Goal: Contribute content: Contribute content

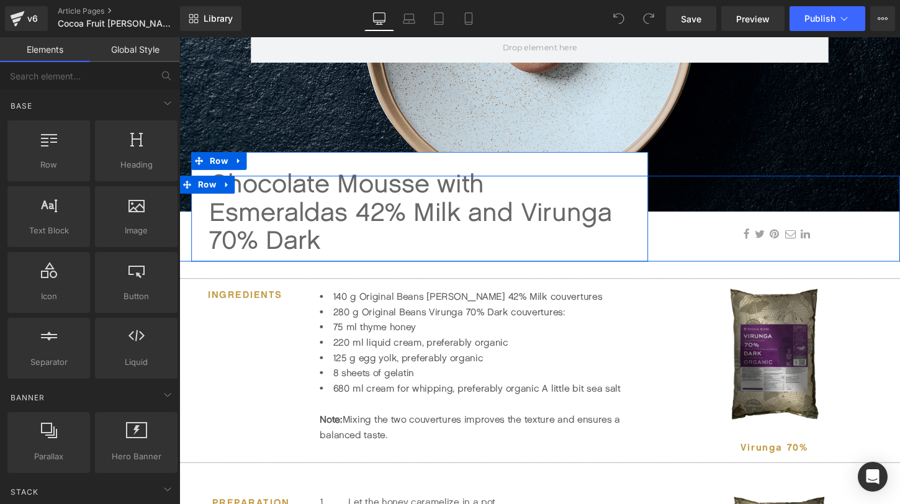
scroll to position [288, 0]
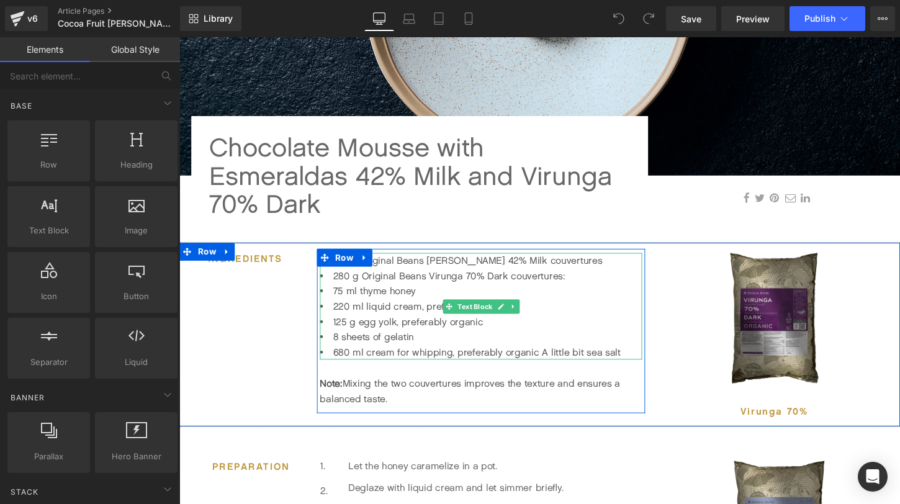
click at [399, 356] on li "8 sheets of gelatin" at bounding box center [494, 350] width 336 height 16
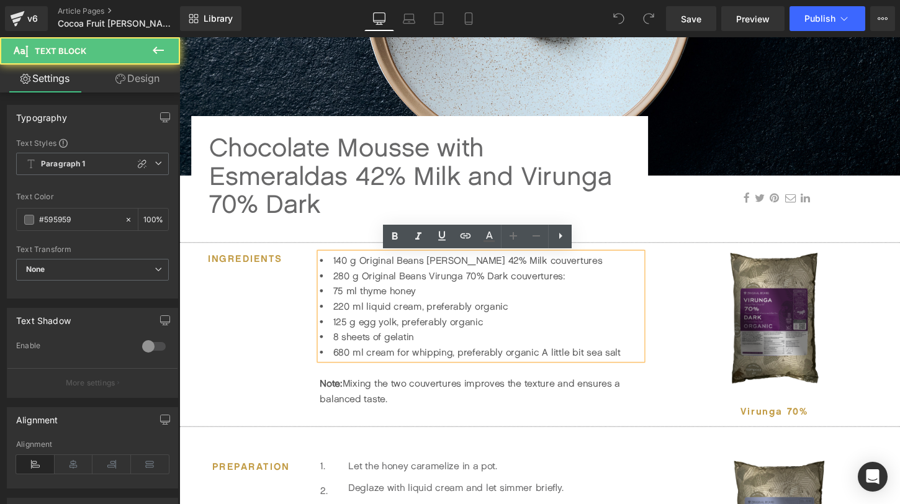
click at [452, 371] on li "680 ml cream for whipping, preferably organic A little bit sea salt" at bounding box center [494, 366] width 336 height 16
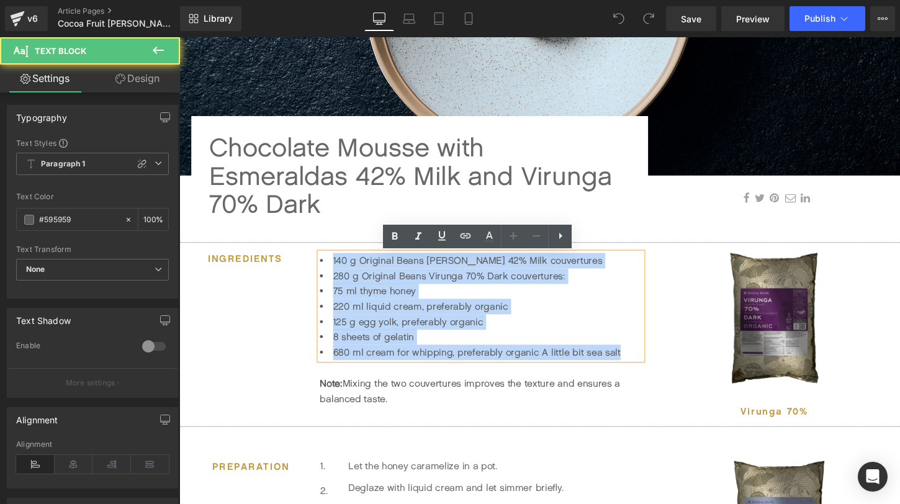
drag, startPoint x: 641, startPoint y: 364, endPoint x: 335, endPoint y: 277, distance: 317.8
click at [335, 277] on ul "140 g Original Beans [PERSON_NAME] 42% Milk couvertures 280 g Original Beans Vi…" at bounding box center [494, 317] width 336 height 111
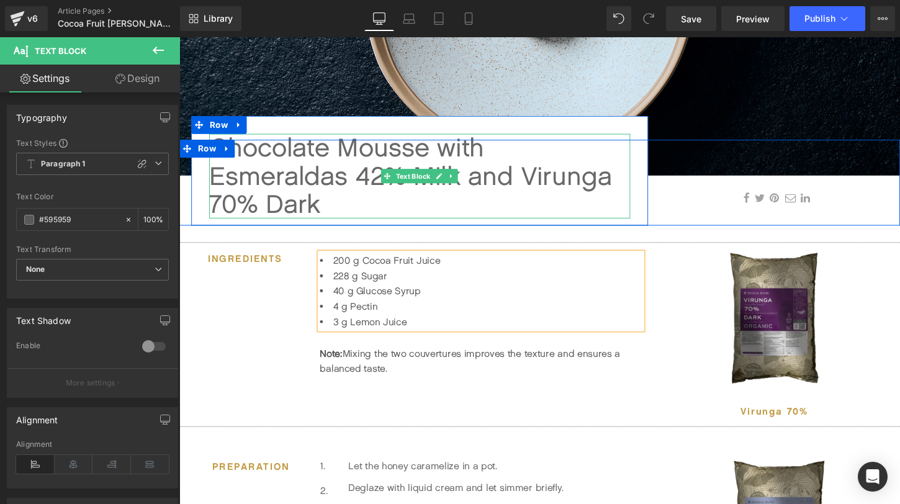
click at [350, 196] on div "Chocolate Mousse with Esmeraldas 42% Milk and Virunga 70% Dark" at bounding box center [429, 182] width 439 height 88
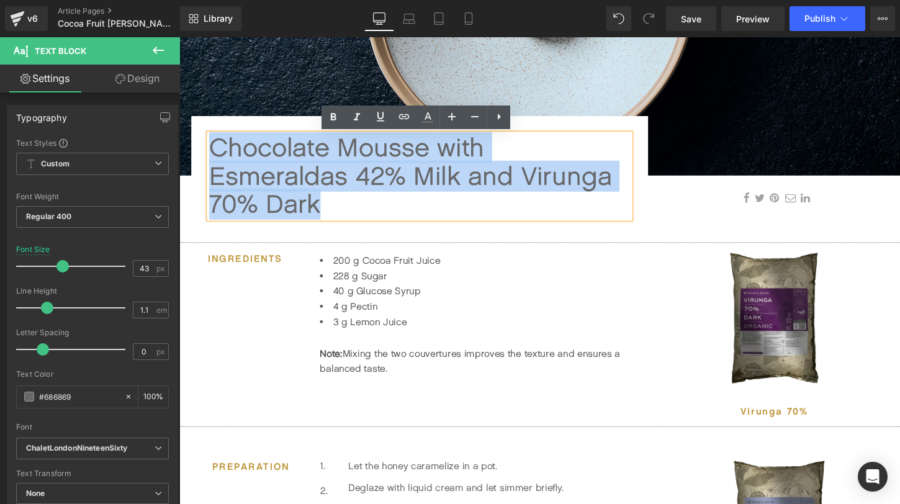
drag, startPoint x: 341, startPoint y: 215, endPoint x: 219, endPoint y: 162, distance: 132.9
click at [219, 162] on div "Chocolate Mousse with Esmeraldas 42% Milk and Virunga 70% Dark" at bounding box center [429, 182] width 439 height 88
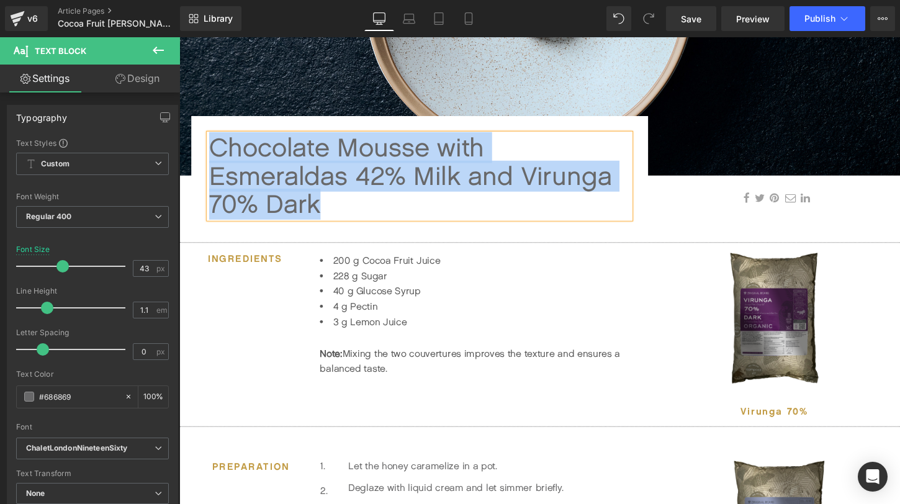
paste div
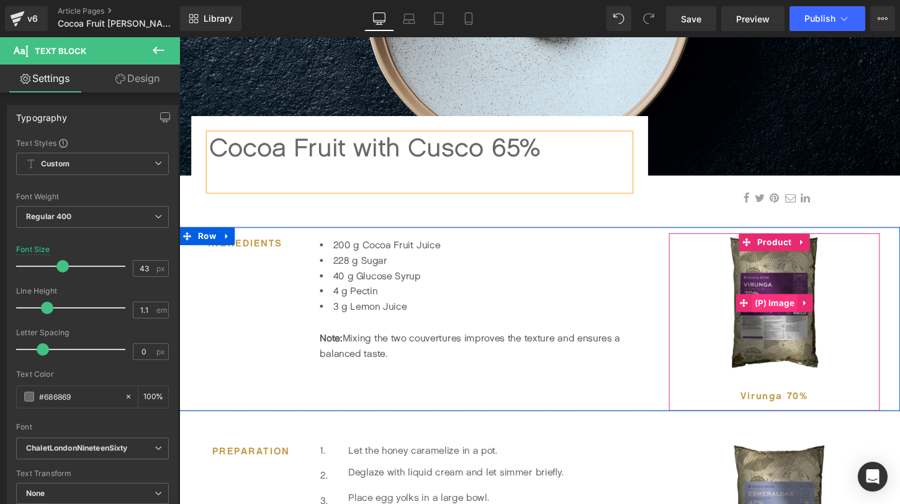
click at [805, 320] on span "(P) Image" at bounding box center [800, 314] width 48 height 19
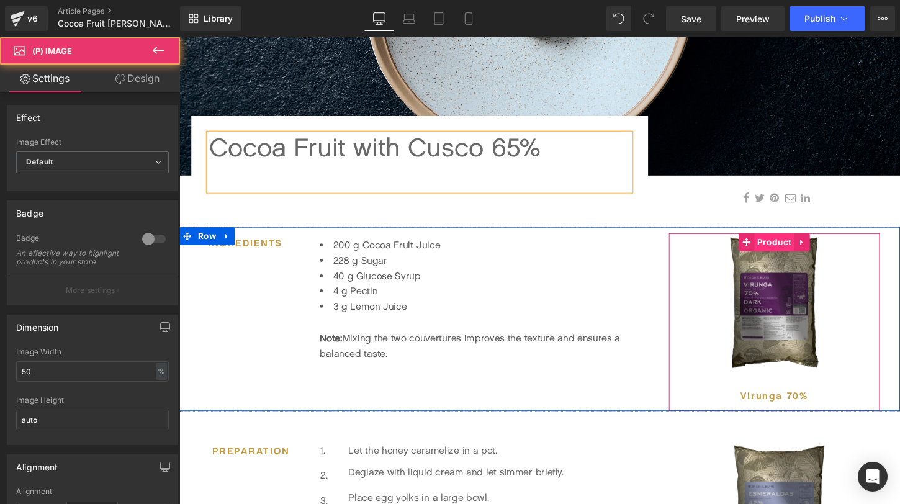
click at [801, 251] on span "Product" at bounding box center [800, 251] width 42 height 19
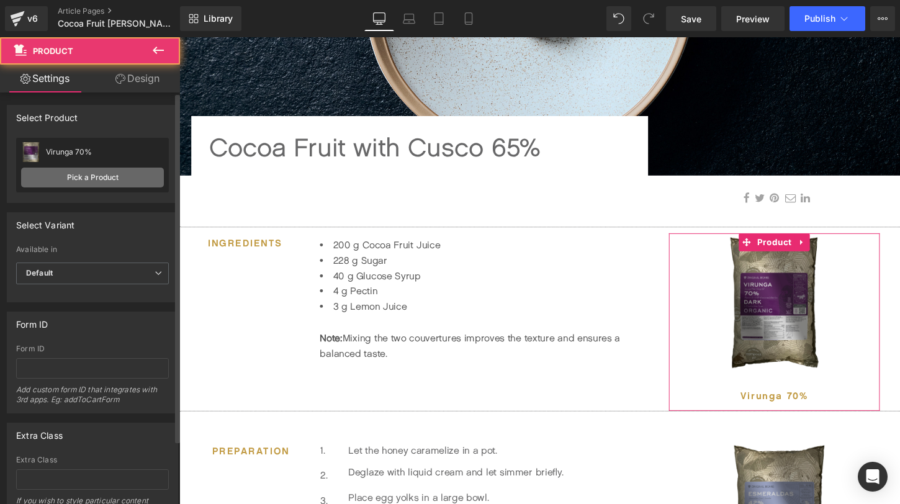
click at [81, 175] on link "Pick a Product" at bounding box center [92, 178] width 143 height 20
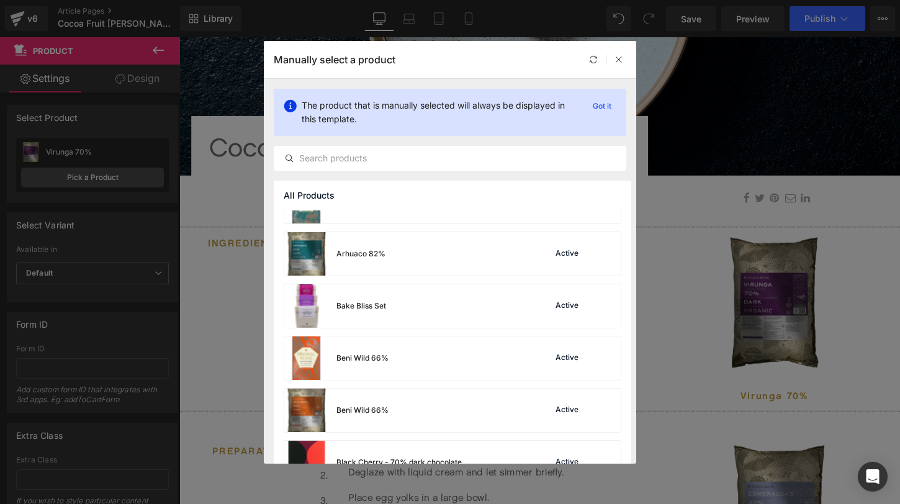
scroll to position [85, 0]
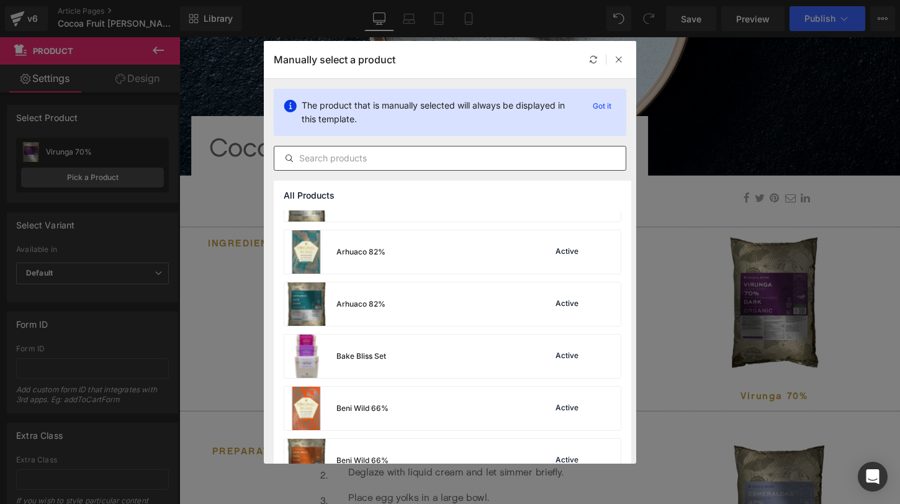
click at [369, 156] on input "text" at bounding box center [449, 158] width 351 height 15
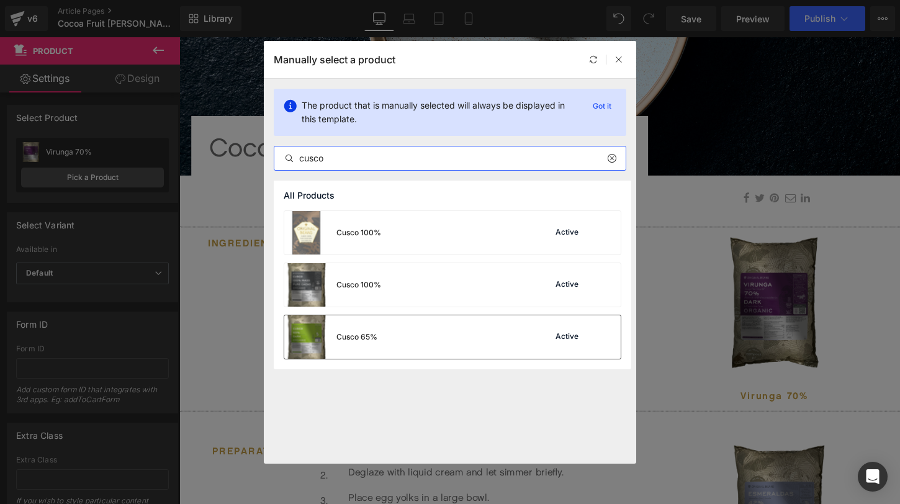
type input "cusco"
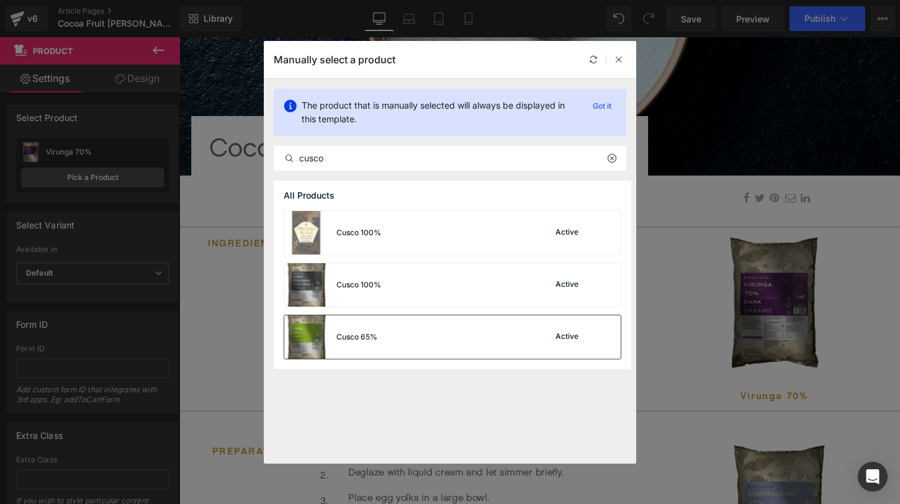
click at [382, 339] on div "Cusco 65% Active" at bounding box center [452, 336] width 337 height 43
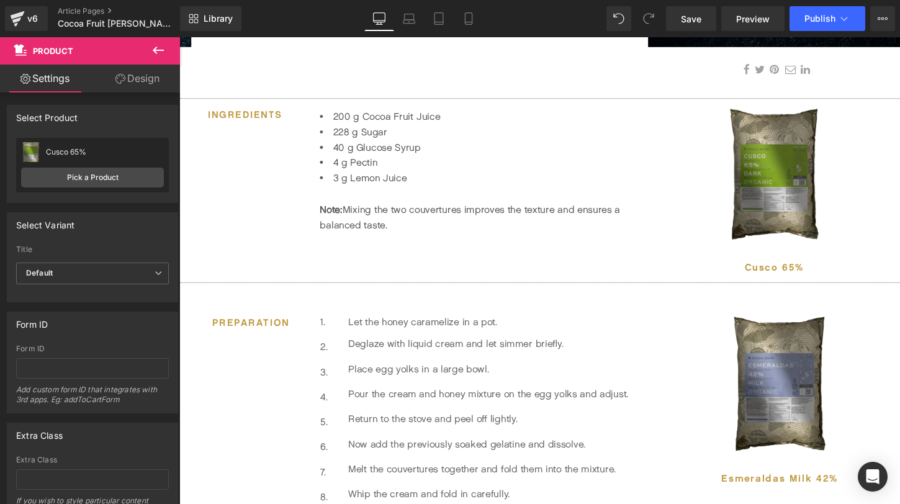
scroll to position [433, 0]
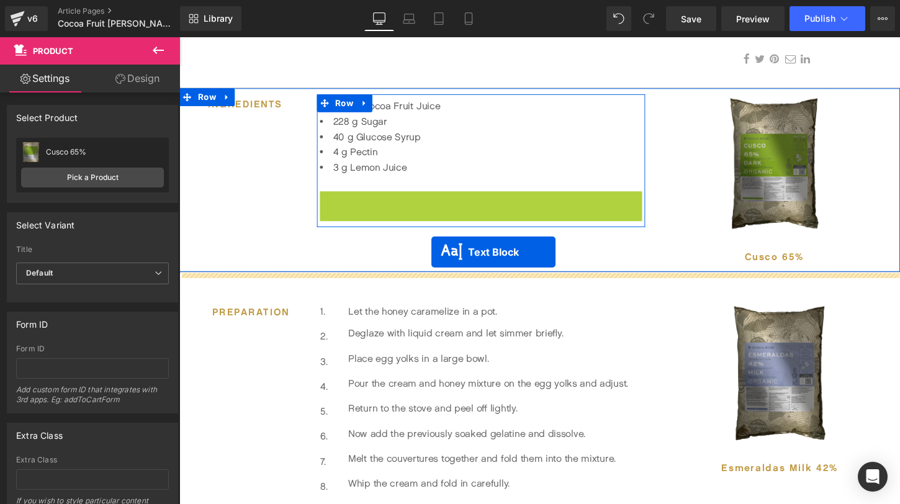
drag, startPoint x: 460, startPoint y: 213, endPoint x: 442, endPoint y: 261, distance: 51.7
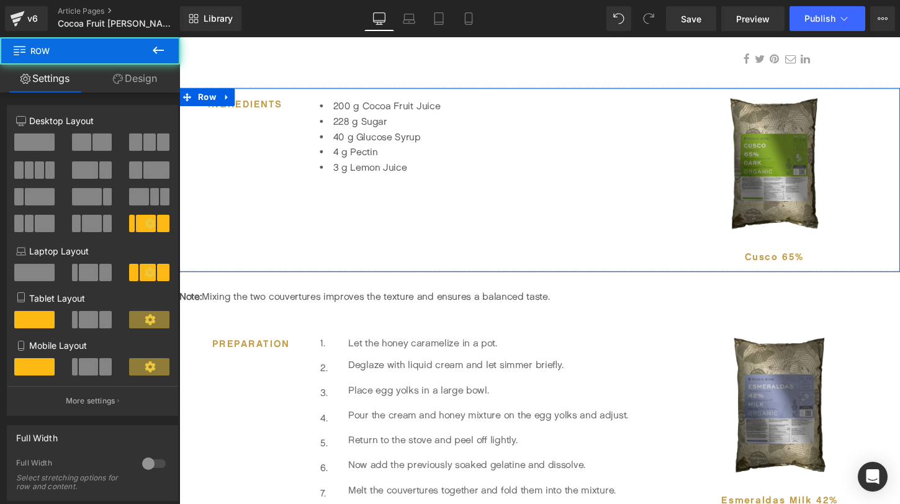
click at [448, 246] on div "Ingredients Heading 200 g Cocoa Fruit Juice 228 g Sugar 40 g Glucose Syrup 4 g …" at bounding box center [554, 186] width 751 height 192
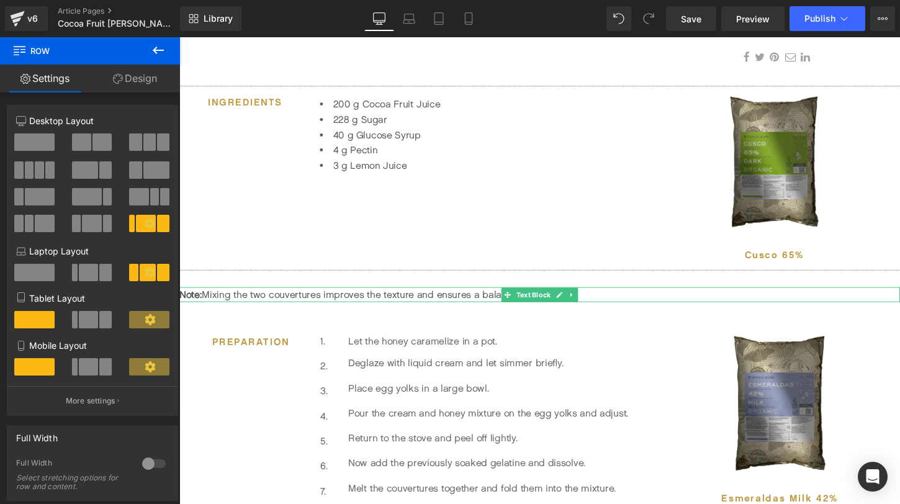
scroll to position [436, 0]
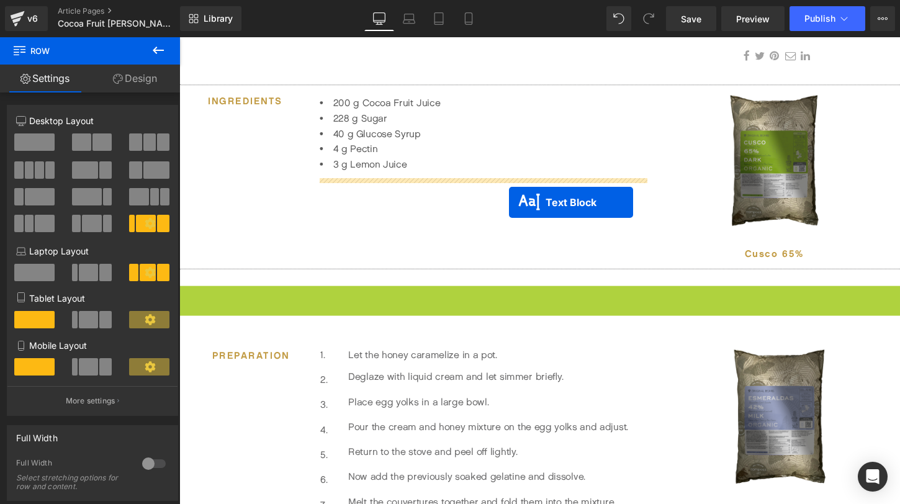
drag, startPoint x: 522, startPoint y: 305, endPoint x: 523, endPoint y: 209, distance: 95.6
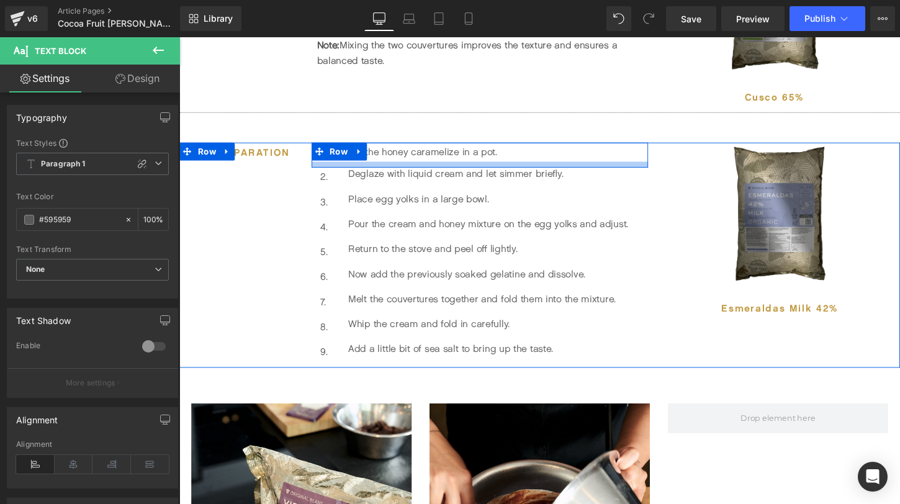
scroll to position [614, 0]
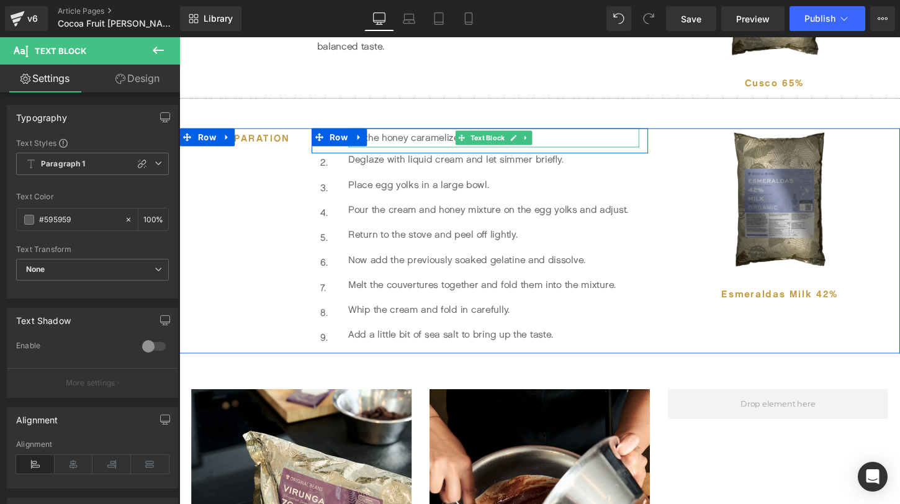
click at [424, 142] on p "Let the honey caramelize in a pot." at bounding box center [507, 142] width 303 height 20
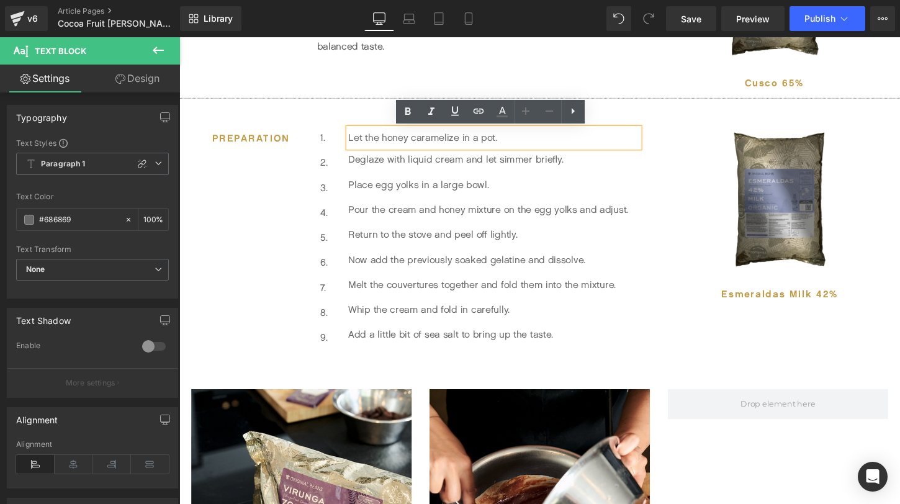
click at [424, 142] on p "Let the honey caramelize in a pot." at bounding box center [507, 142] width 303 height 20
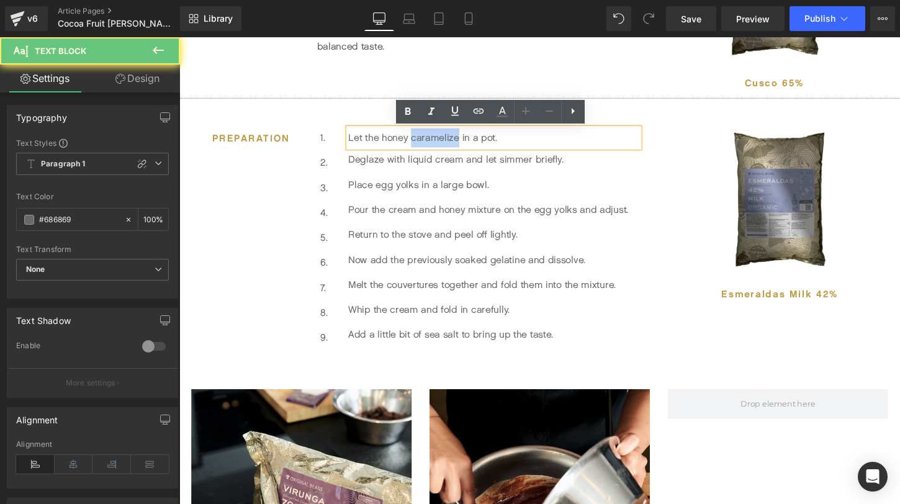
click at [424, 142] on p "Let the honey caramelize in a pot." at bounding box center [507, 142] width 303 height 20
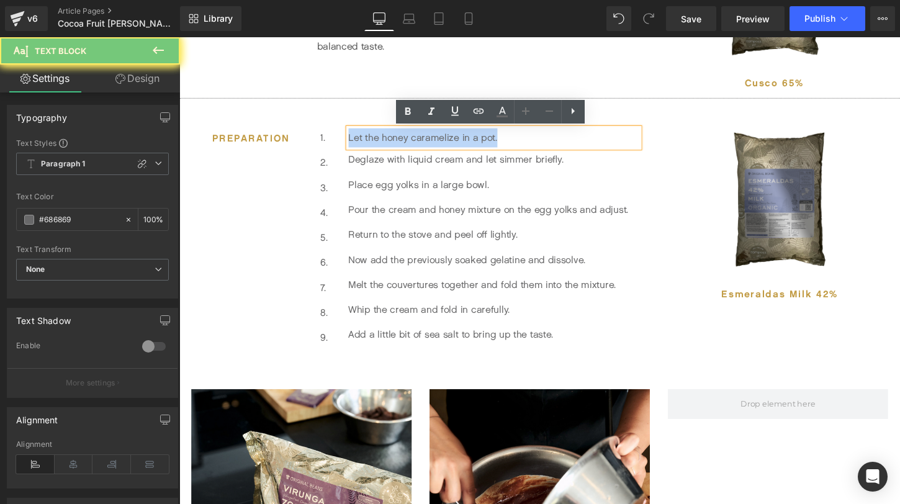
paste div
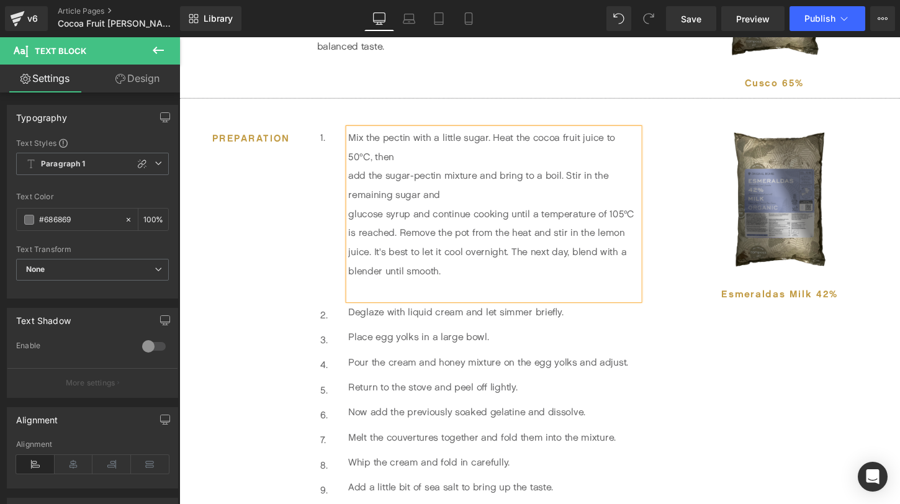
click at [432, 161] on p "Mix the pectin with a little sugar. Heat the cocoa fruit juice to 50°C, then" at bounding box center [507, 152] width 303 height 40
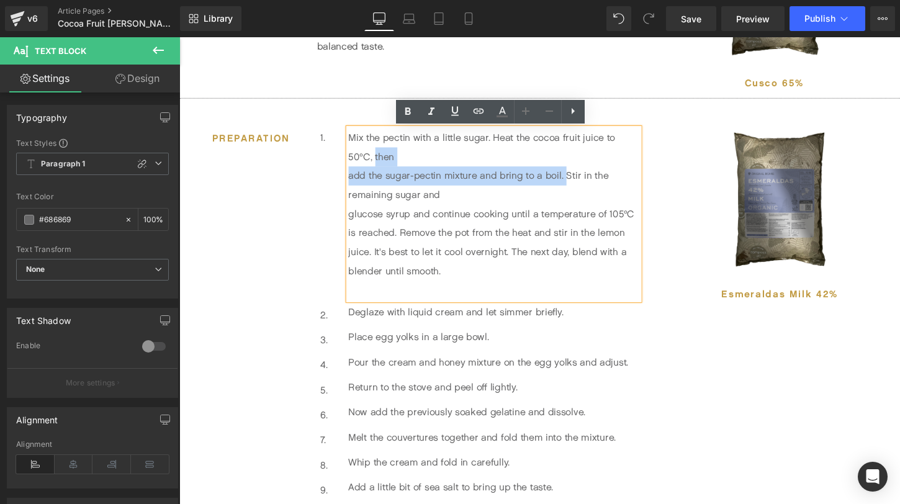
drag, startPoint x: 579, startPoint y: 183, endPoint x: 383, endPoint y: 159, distance: 198.3
click at [383, 159] on div "Mix the pectin with a little sugar. Heat the cocoa fruit juice to 50°C, then ad…" at bounding box center [507, 221] width 303 height 179
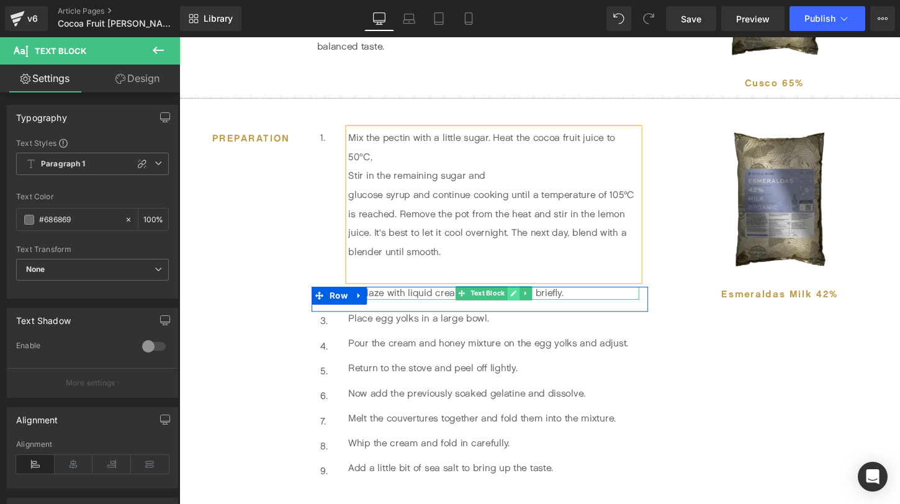
click at [530, 304] on icon at bounding box center [527, 304] width 7 height 7
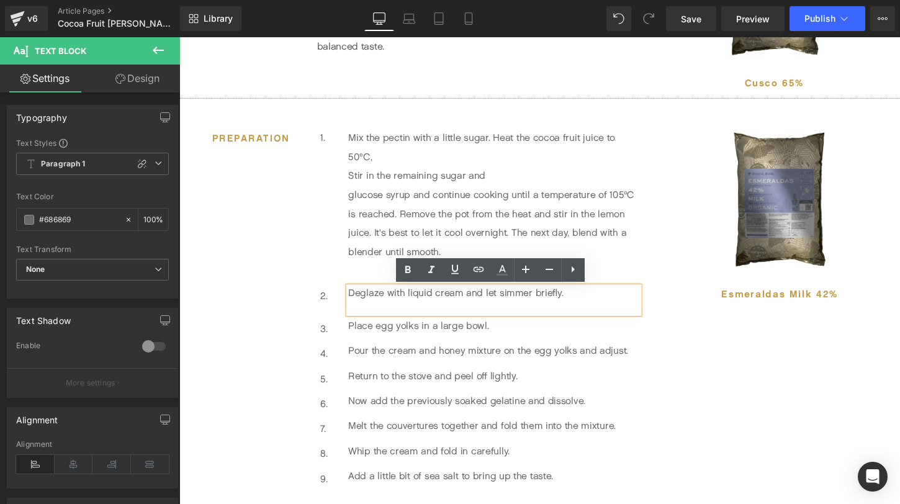
click at [525, 306] on div "Deglaze with liquid cream and let simmer briefly." at bounding box center [507, 311] width 303 height 28
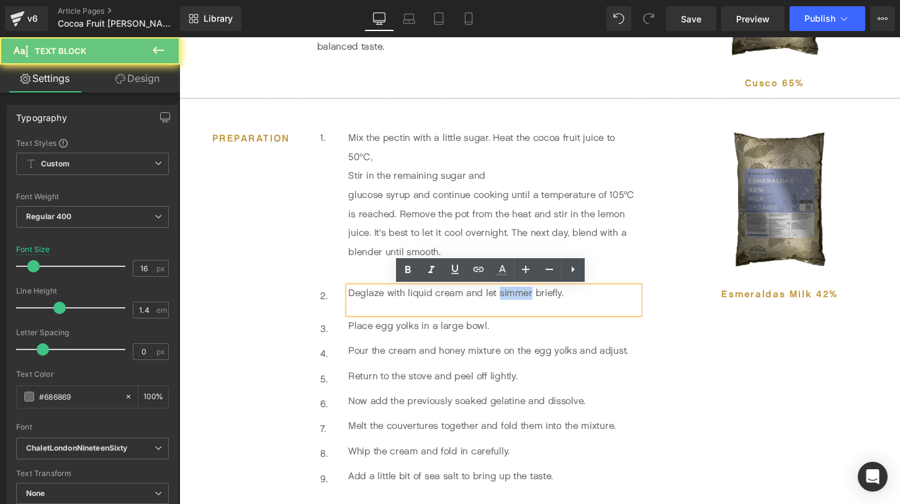
click at [525, 306] on div "Deglaze with liquid cream and let simmer briefly." at bounding box center [507, 311] width 303 height 28
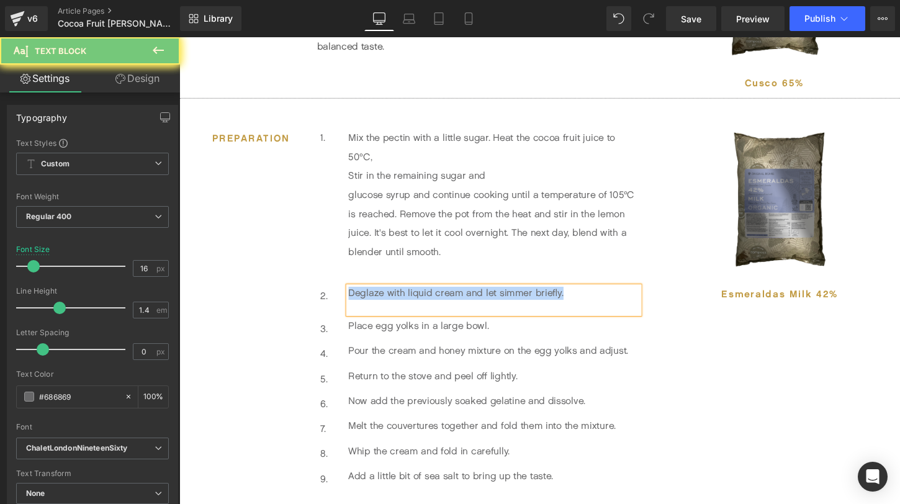
paste div
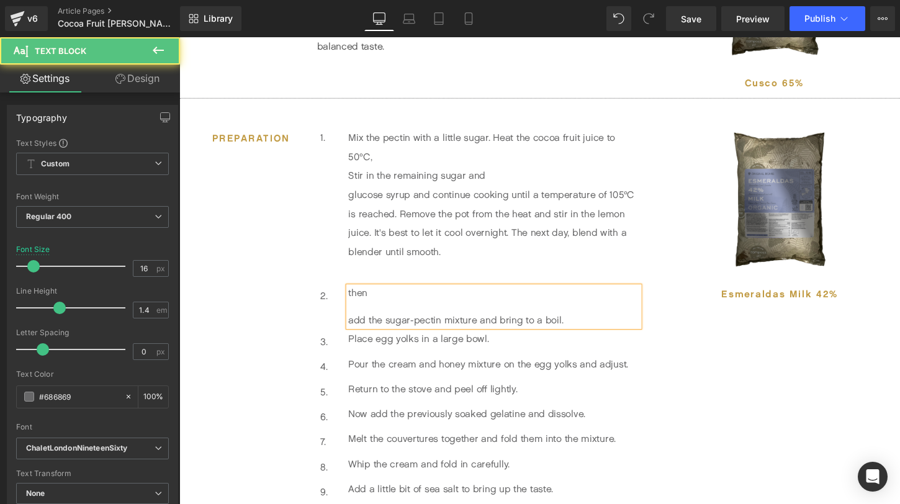
click at [458, 319] on div at bounding box center [507, 318] width 303 height 14
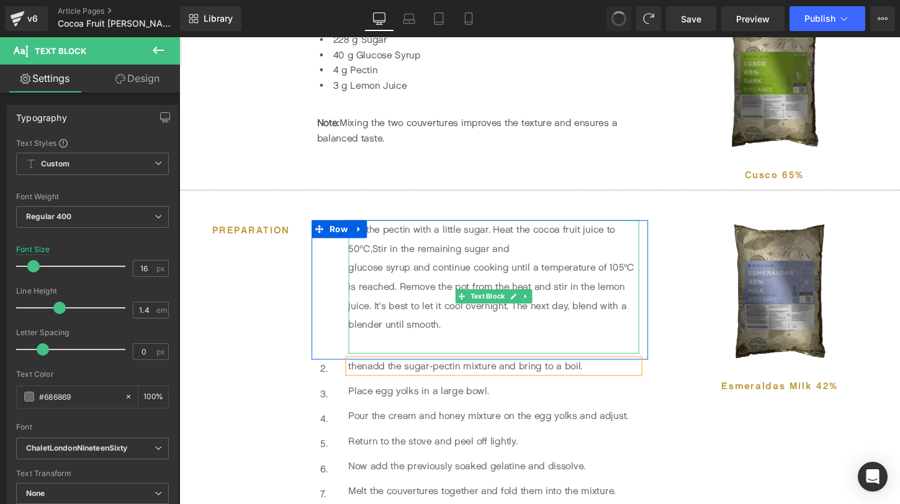
scroll to position [558, 0]
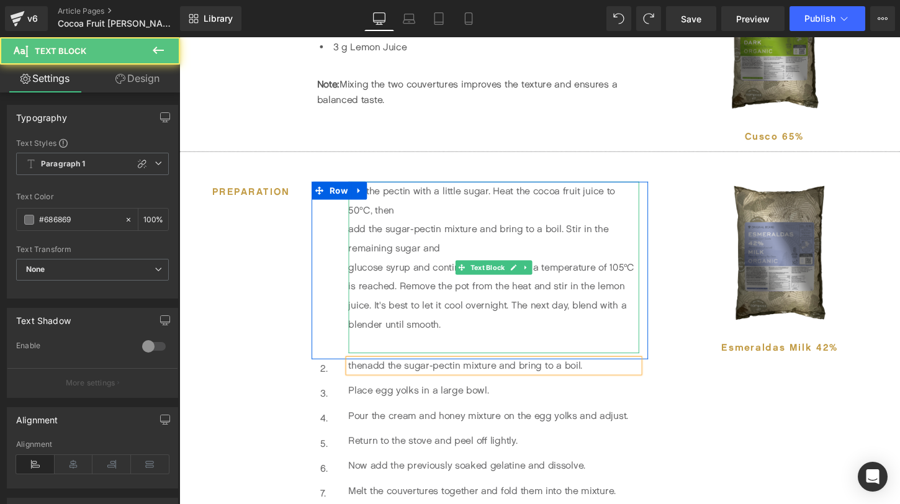
click at [434, 224] on p "Mix the pectin with a little sugar. Heat the cocoa fruit juice to 50°C, then" at bounding box center [507, 208] width 303 height 40
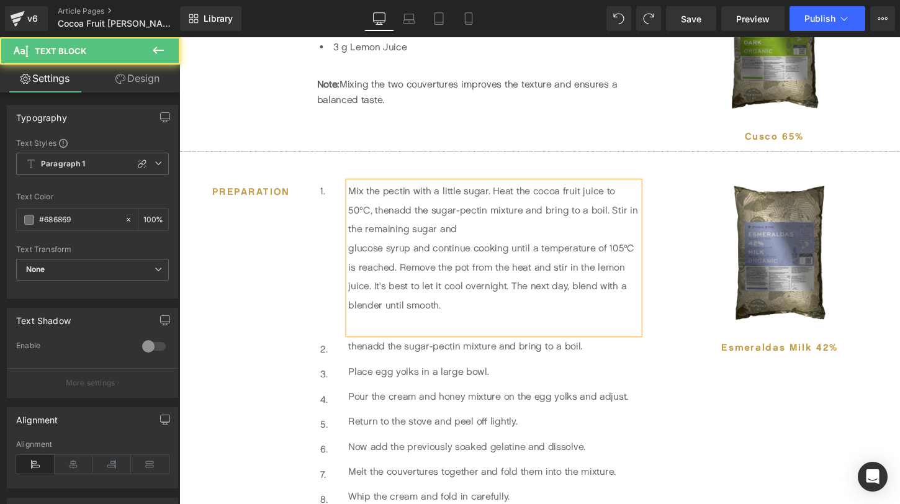
click at [528, 236] on p "Mix the pectin with a little sugar. Heat the cocoa fruit juice to 50°C, then ad…" at bounding box center [507, 218] width 303 height 60
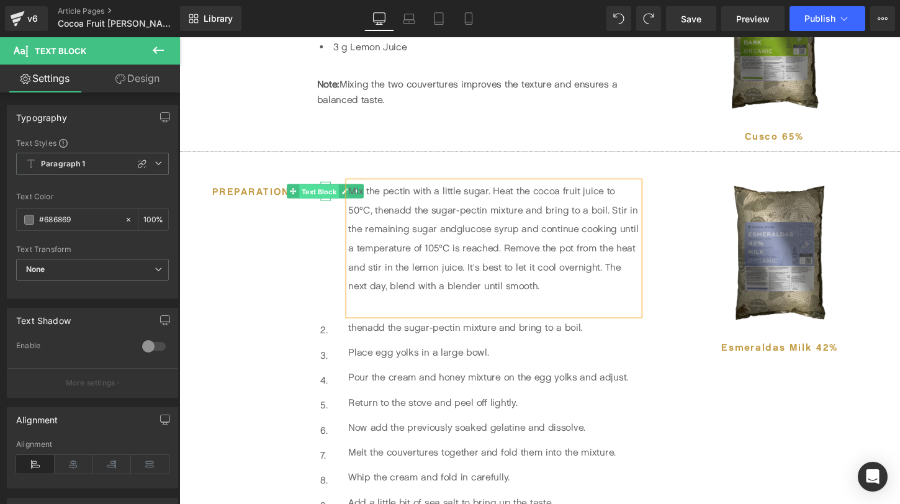
click at [332, 197] on span "Text Block" at bounding box center [325, 198] width 41 height 15
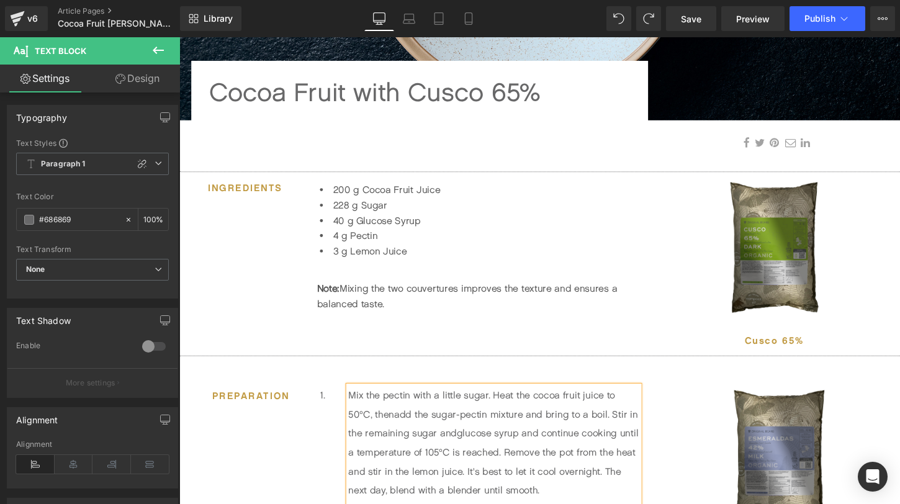
scroll to position [380, 0]
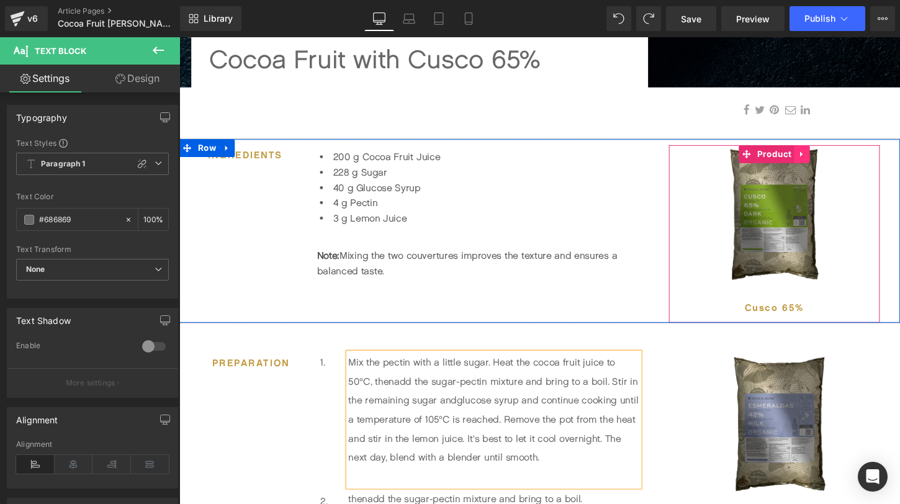
click at [830, 160] on icon at bounding box center [829, 159] width 9 height 9
click at [838, 161] on icon at bounding box center [837, 159] width 9 height 9
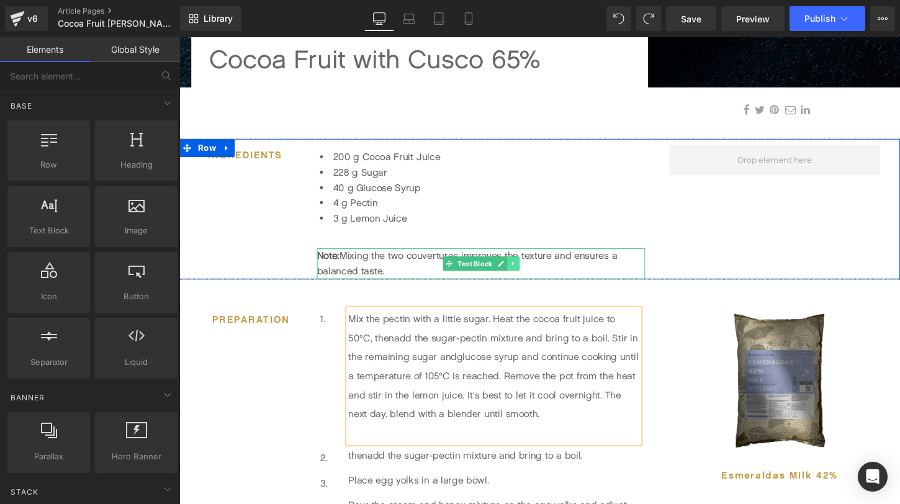
click at [530, 274] on icon at bounding box center [527, 272] width 7 height 7
click at [535, 275] on icon at bounding box center [533, 272] width 7 height 7
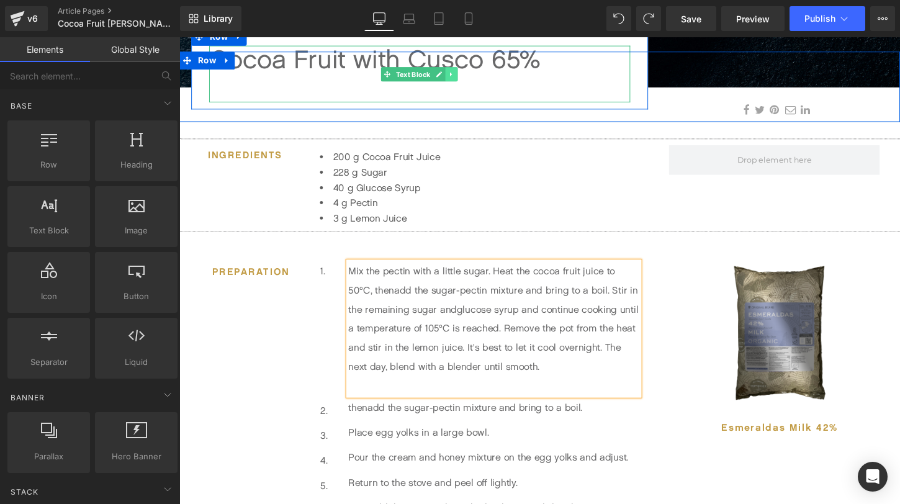
click at [467, 77] on icon at bounding box center [463, 75] width 7 height 7
click at [458, 78] on icon at bounding box center [456, 75] width 7 height 7
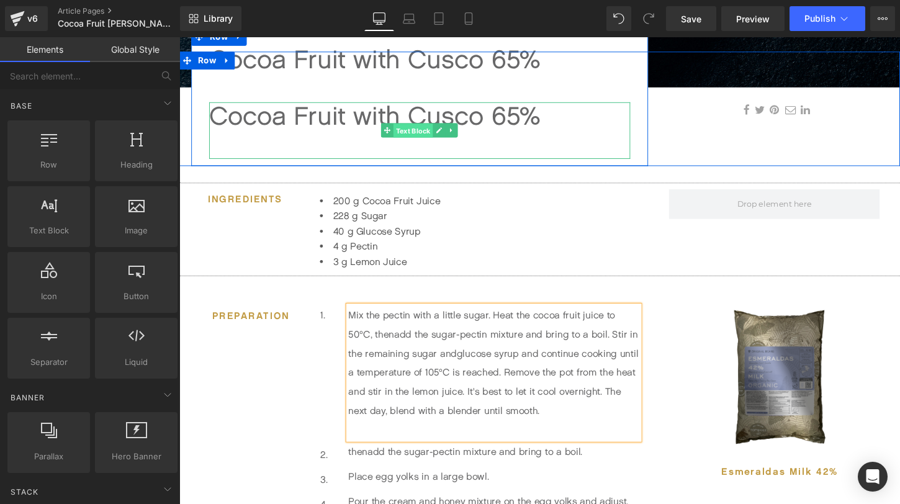
click at [420, 134] on span "Text Block" at bounding box center [423, 134] width 41 height 15
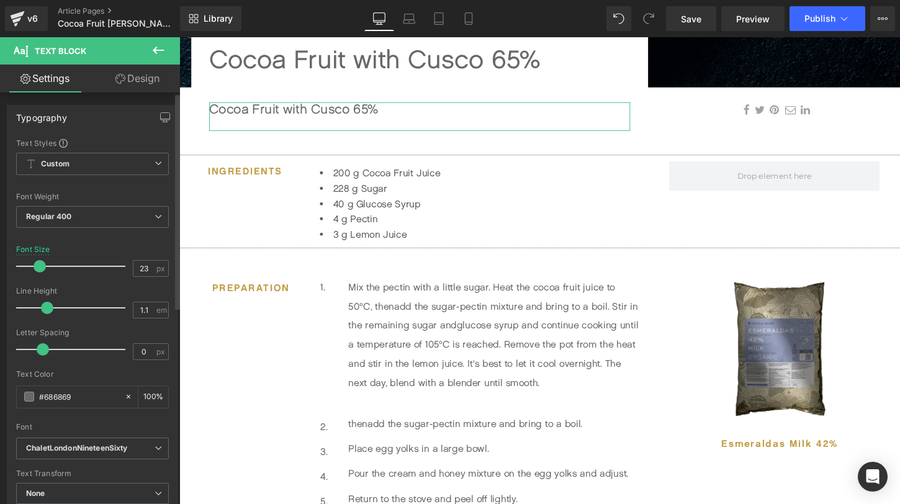
type input "24"
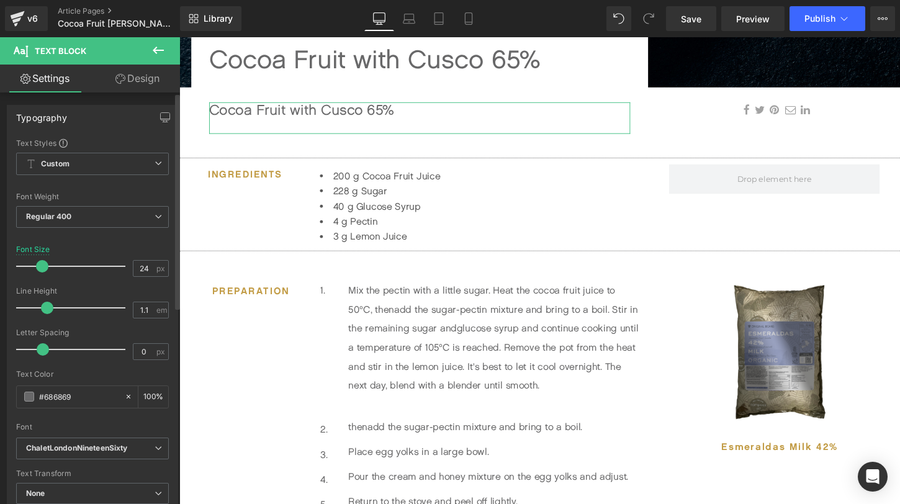
drag, startPoint x: 62, startPoint y: 265, endPoint x: 42, endPoint y: 268, distance: 20.0
click at [42, 268] on span at bounding box center [42, 266] width 12 height 12
click at [130, 170] on span "Custom" at bounding box center [92, 164] width 153 height 22
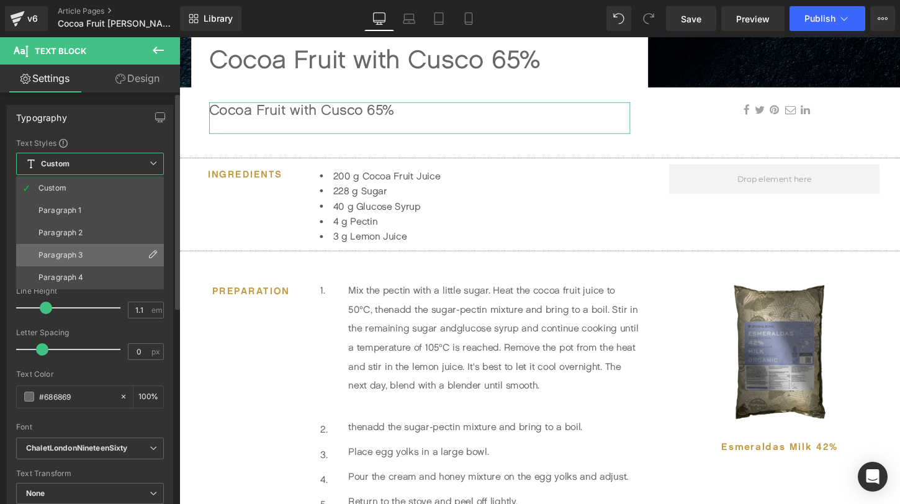
click at [112, 264] on li "Paragraph 3" at bounding box center [90, 255] width 148 height 22
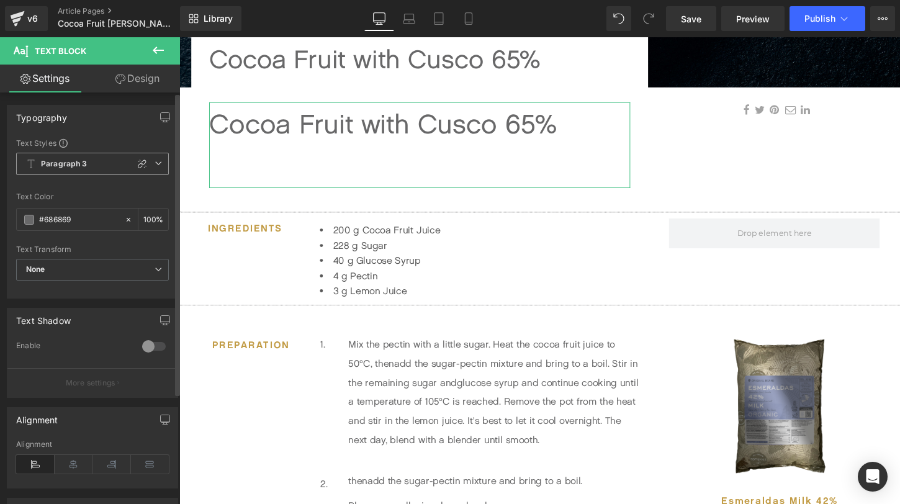
click at [114, 166] on span "Paragraph 3" at bounding box center [92, 164] width 153 height 22
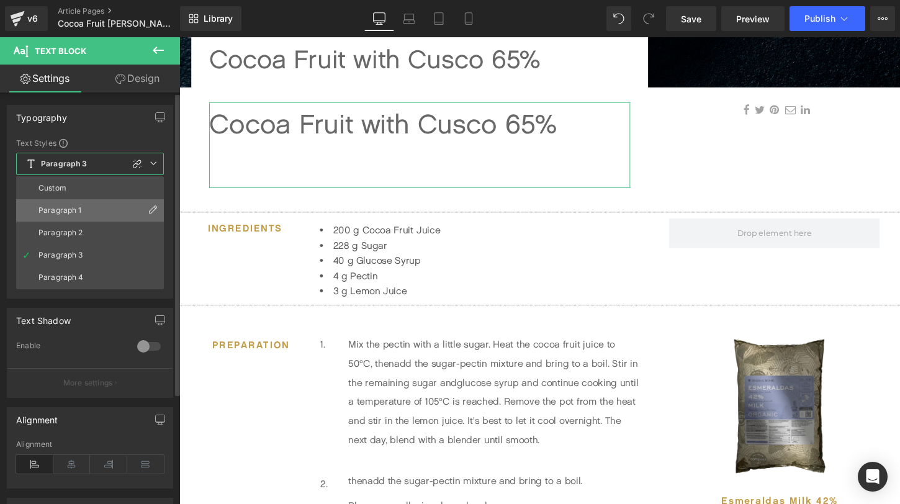
click at [100, 209] on li "Paragraph 1" at bounding box center [90, 210] width 148 height 22
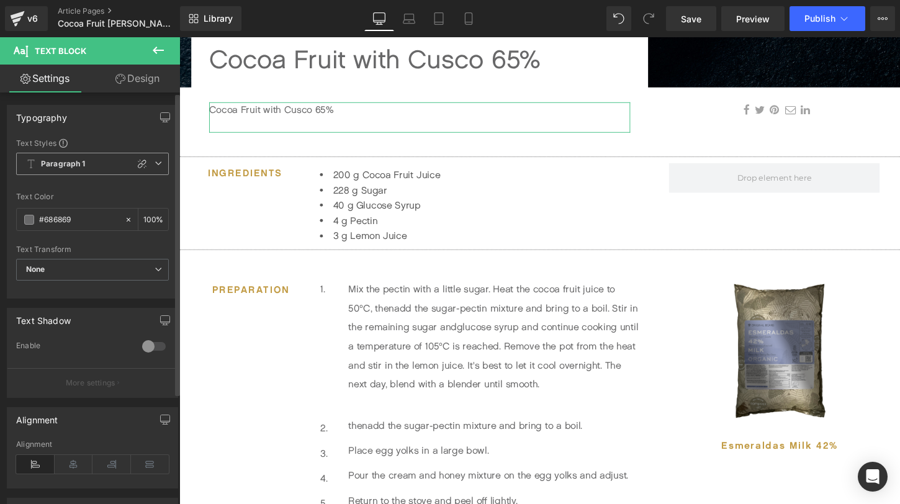
click at [101, 163] on span "Paragraph 1" at bounding box center [92, 164] width 153 height 22
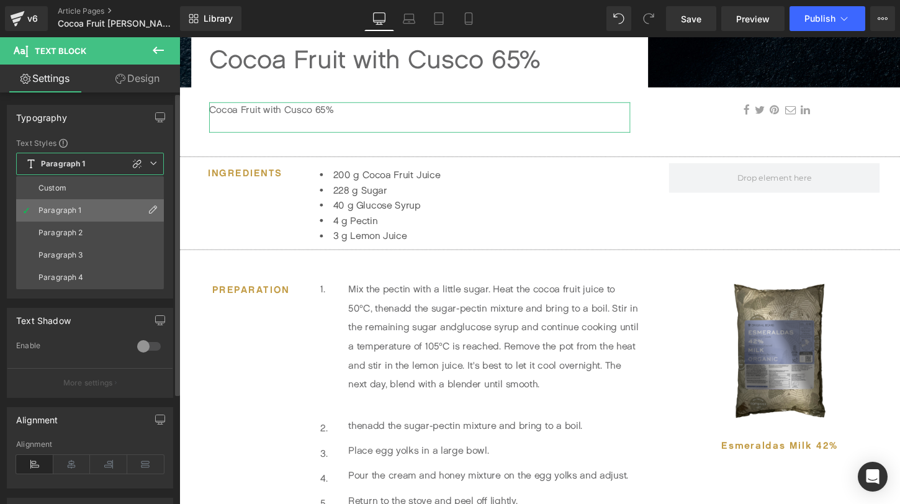
click at [97, 221] on li "Paragraph 1" at bounding box center [90, 210] width 148 height 22
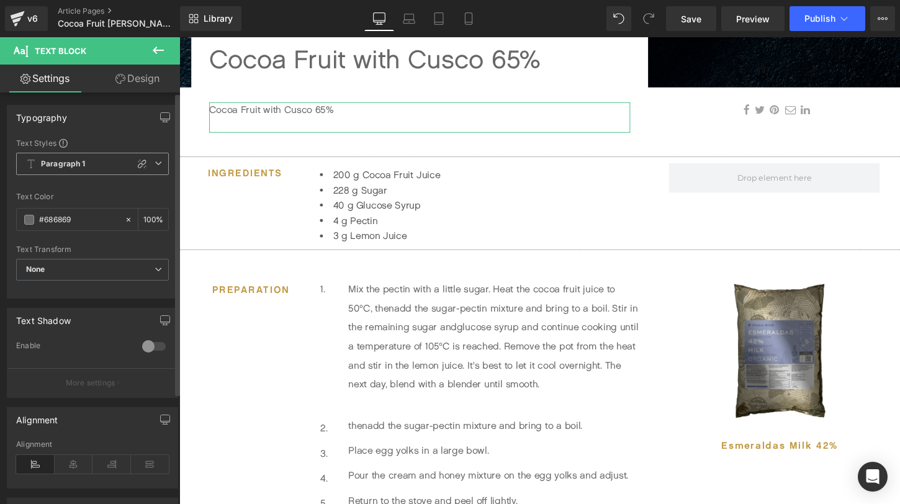
click at [98, 167] on span "Paragraph 1" at bounding box center [92, 164] width 153 height 22
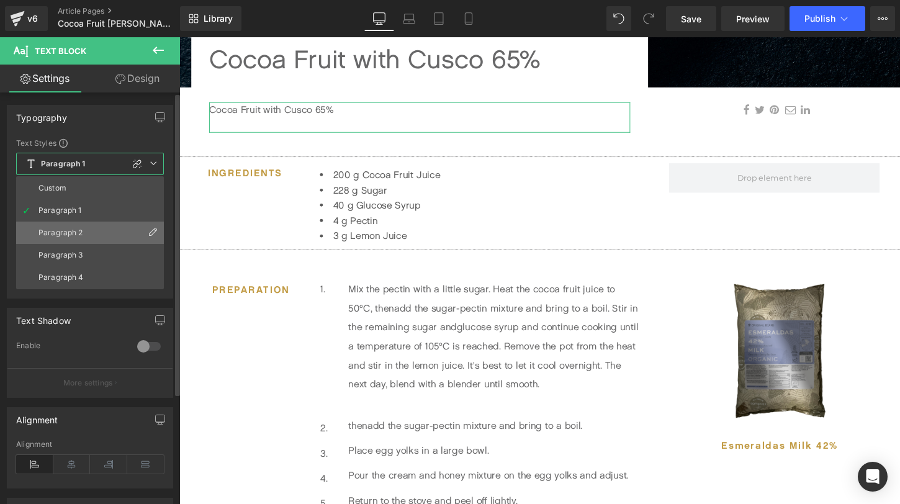
click at [96, 230] on li "Paragraph 2" at bounding box center [90, 233] width 148 height 22
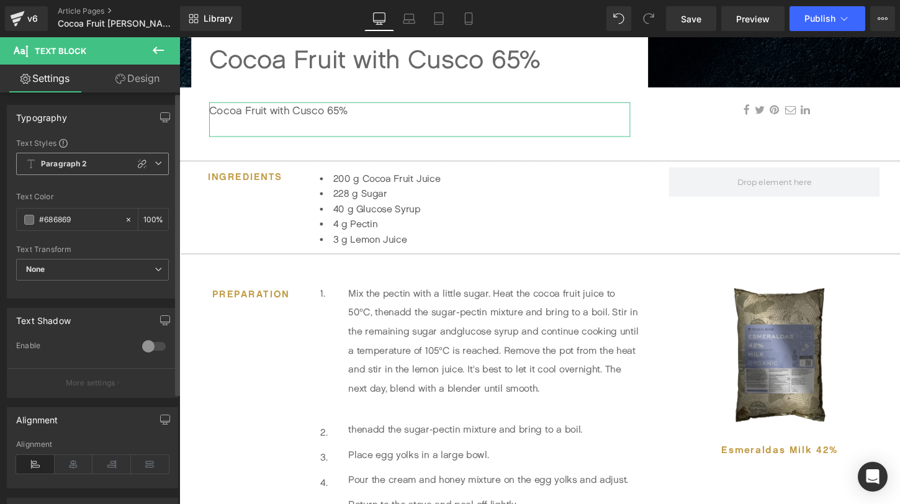
click at [97, 165] on span "Paragraph 2" at bounding box center [92, 164] width 153 height 22
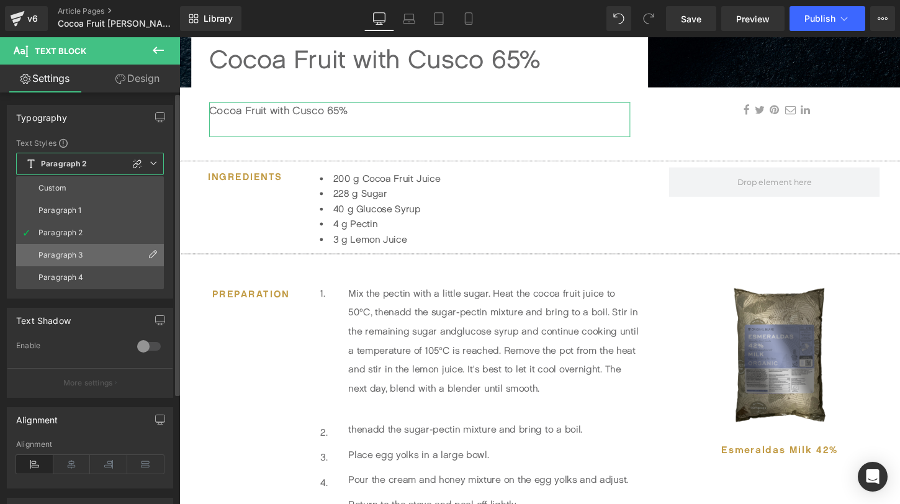
click at [93, 246] on li "Paragraph 3" at bounding box center [90, 255] width 148 height 22
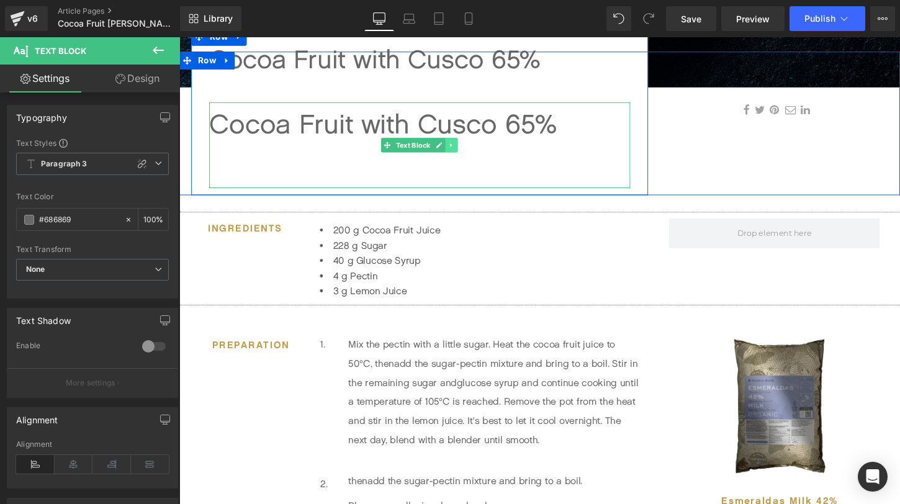
click at [464, 155] on link at bounding box center [463, 149] width 13 height 15
click at [469, 155] on link at bounding box center [469, 149] width 13 height 15
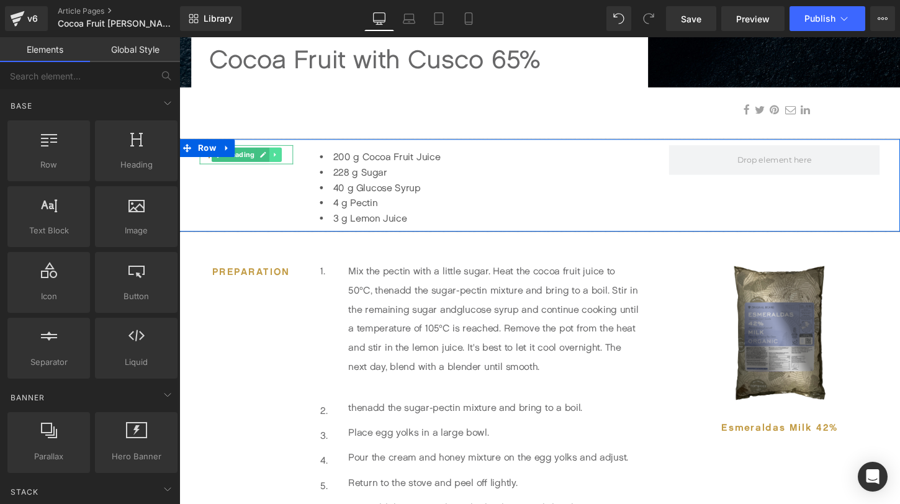
click at [282, 161] on icon at bounding box center [279, 159] width 7 height 7
click at [275, 161] on icon at bounding box center [272, 159] width 7 height 7
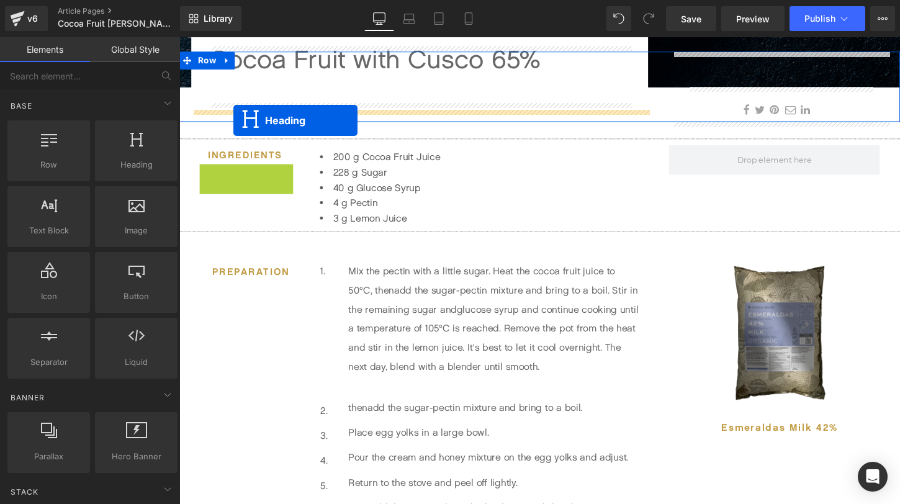
drag, startPoint x: 218, startPoint y: 181, endPoint x: 236, endPoint y: 124, distance: 59.9
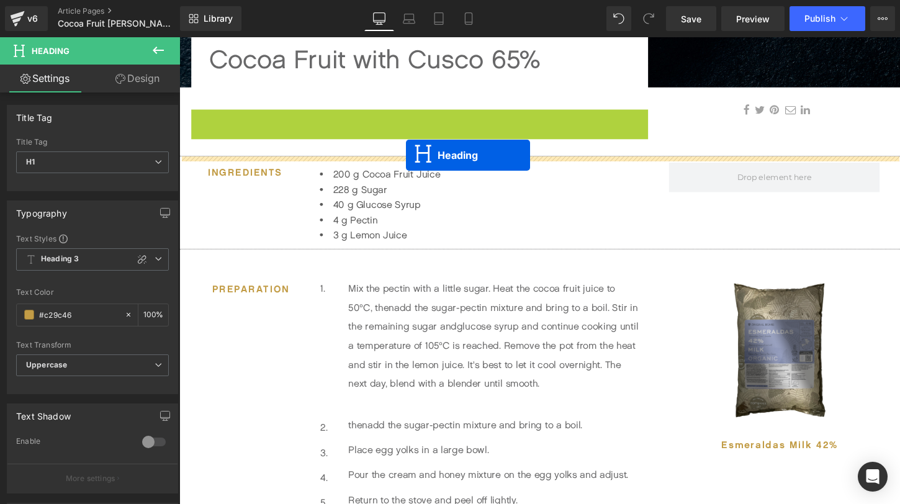
drag, startPoint x: 398, startPoint y: 124, endPoint x: 415, endPoint y: 160, distance: 40.0
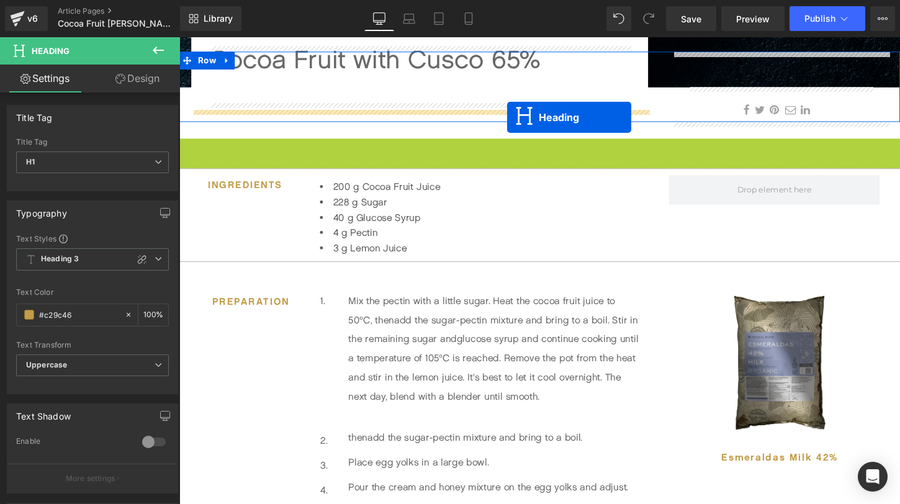
drag, startPoint x: 524, startPoint y: 155, endPoint x: 521, endPoint y: 120, distance: 34.9
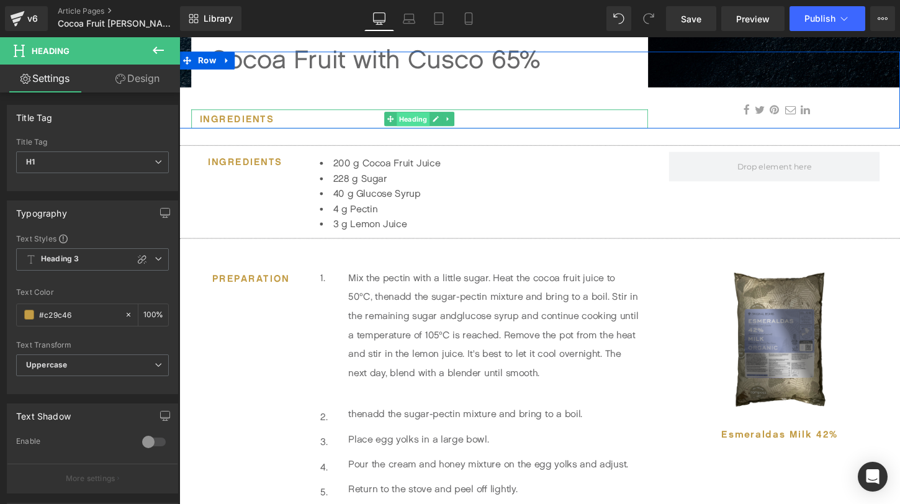
click at [425, 122] on span "Heading" at bounding box center [423, 122] width 34 height 15
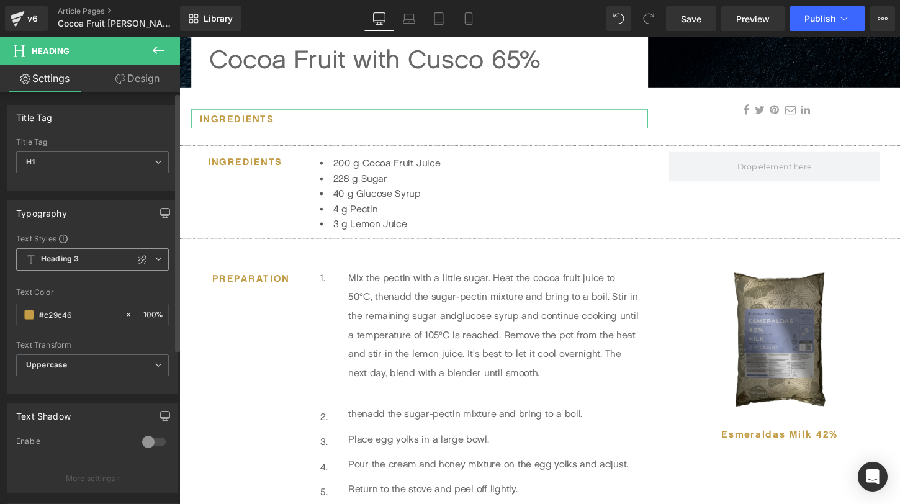
click at [98, 265] on span "Heading 3" at bounding box center [92, 259] width 153 height 22
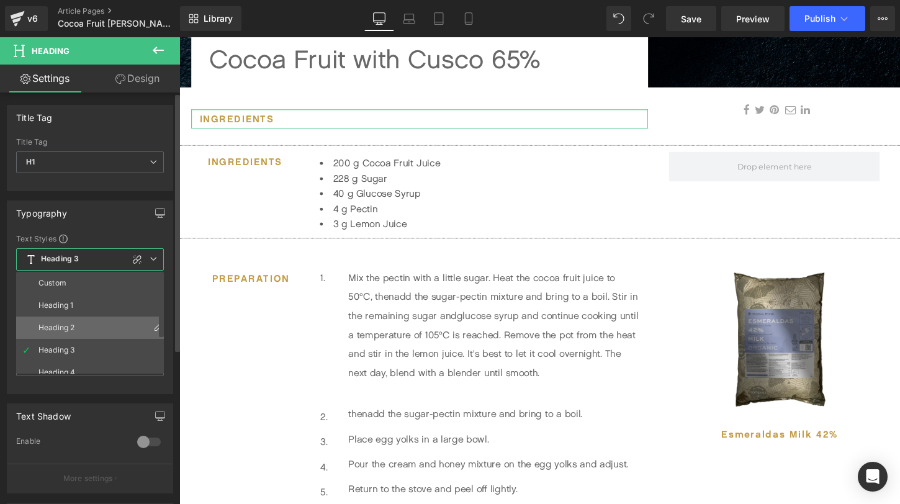
click at [89, 334] on li "Heading 2" at bounding box center [92, 328] width 153 height 22
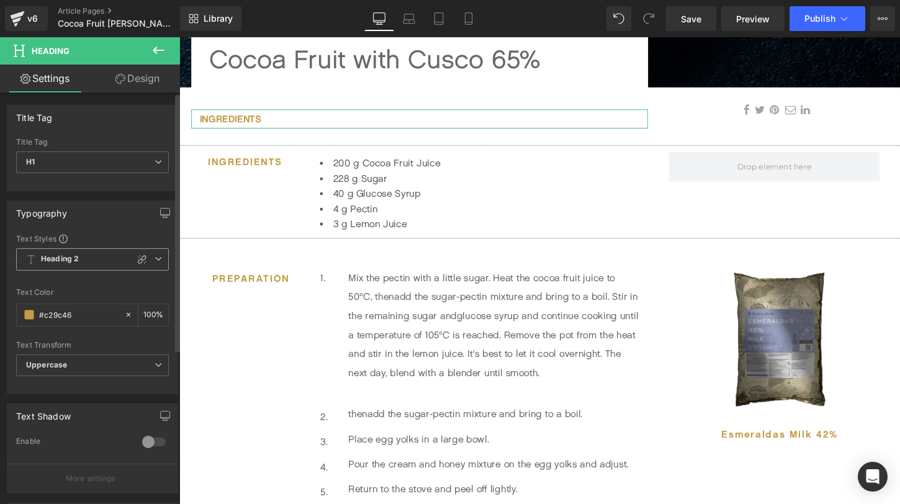
click at [99, 254] on span "Heading 2" at bounding box center [92, 259] width 153 height 22
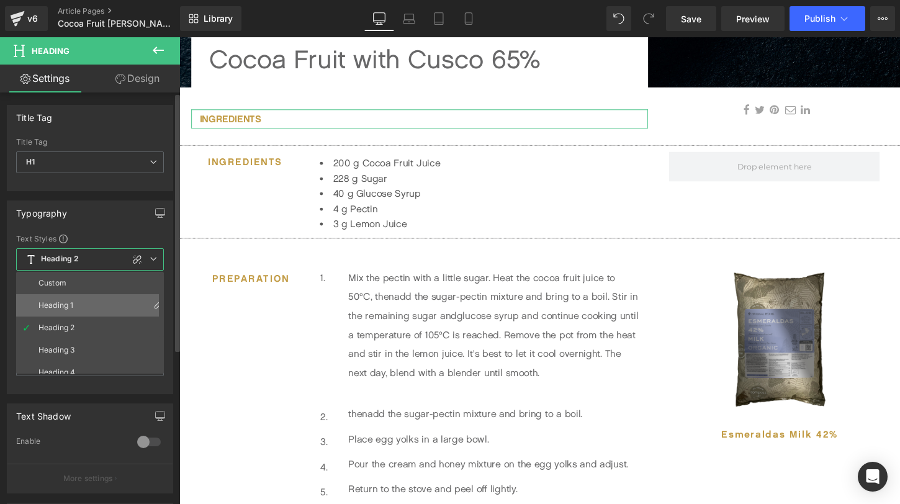
click at [87, 296] on li "Heading 1" at bounding box center [92, 305] width 153 height 22
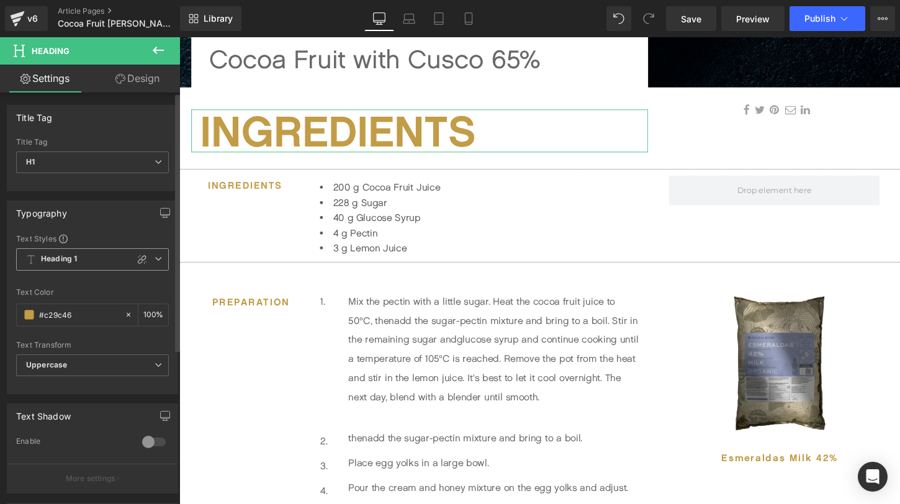
click at [96, 255] on span "Heading 1" at bounding box center [92, 259] width 153 height 22
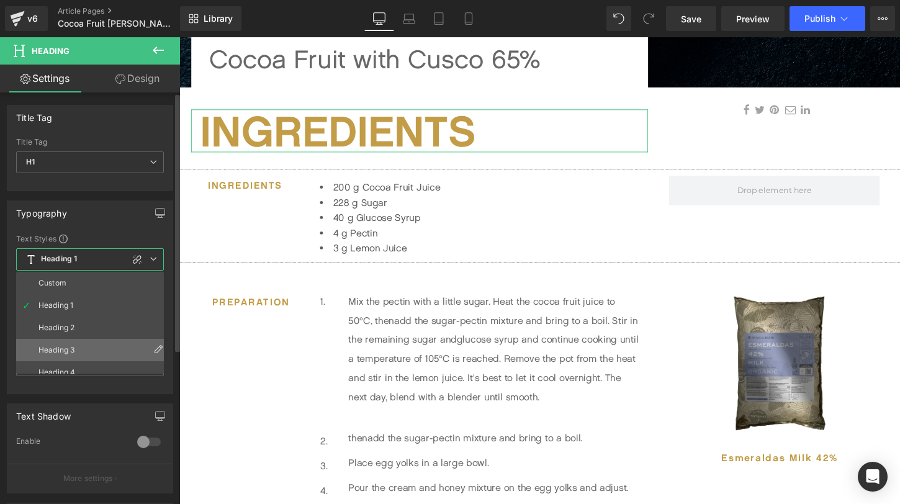
click at [92, 353] on li "Heading 3" at bounding box center [92, 350] width 153 height 22
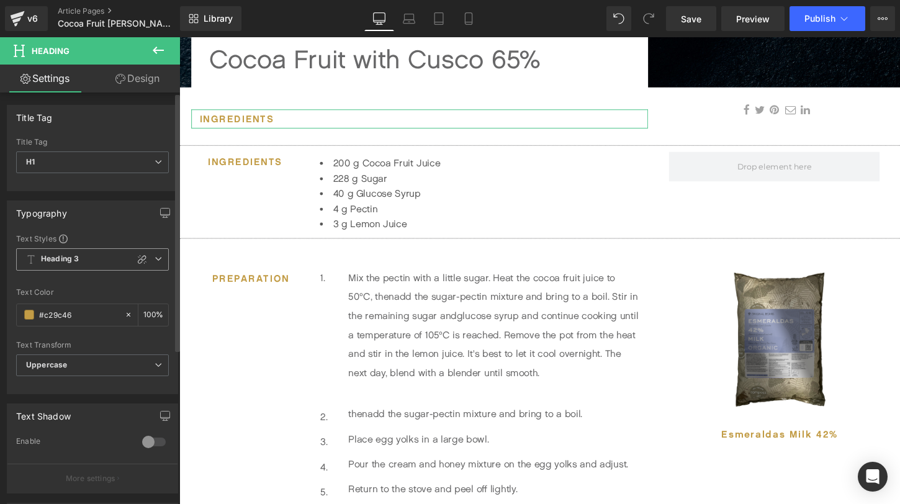
click at [97, 266] on span "Heading 3" at bounding box center [92, 259] width 153 height 22
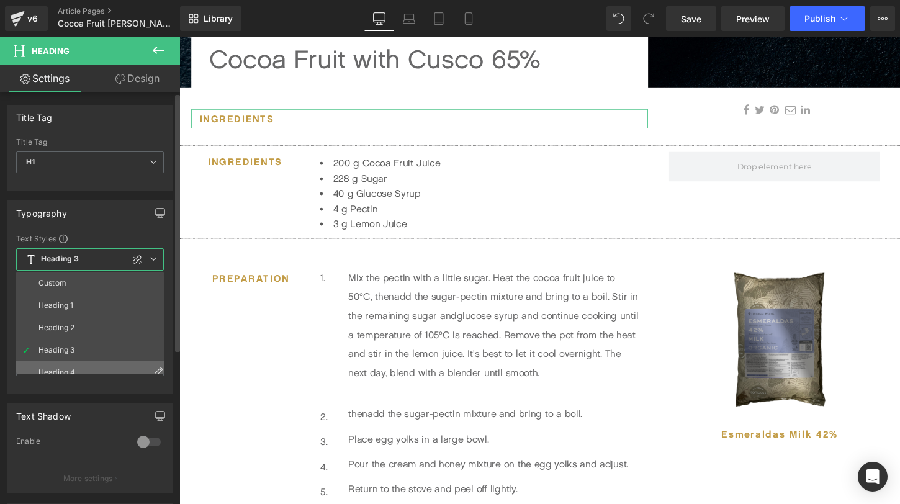
click at [93, 365] on li "Heading 4" at bounding box center [92, 372] width 153 height 22
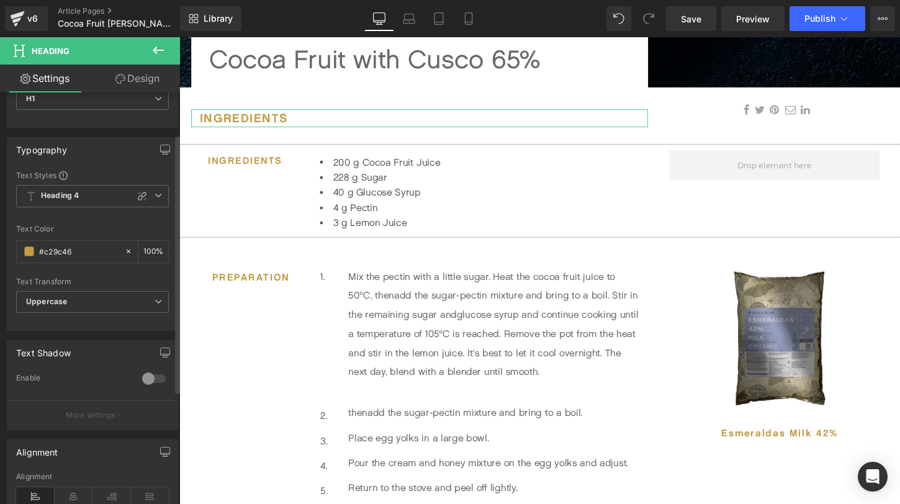
scroll to position [71, 0]
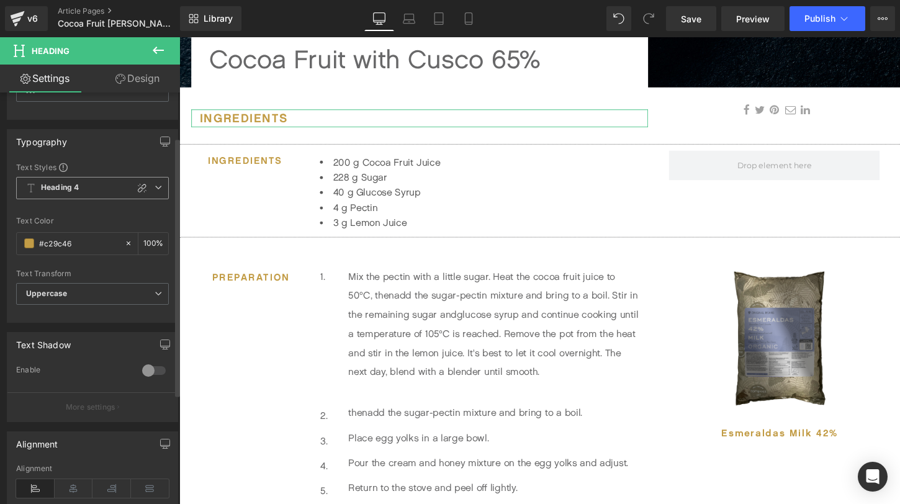
click at [96, 189] on span "Heading 4" at bounding box center [92, 188] width 153 height 22
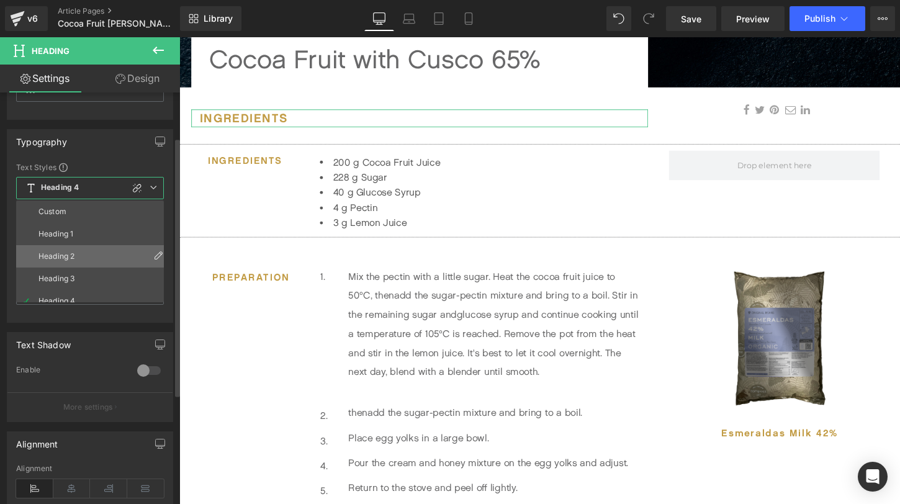
scroll to position [55, 0]
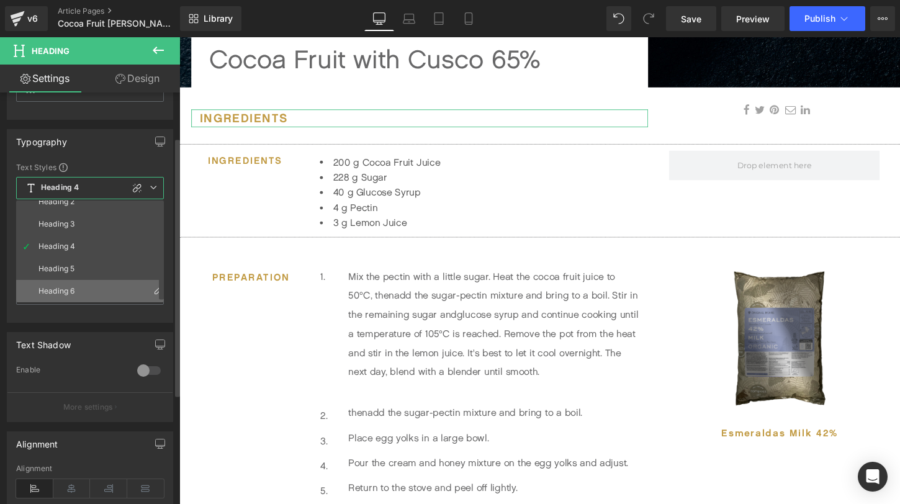
click at [82, 284] on li "Heading 6" at bounding box center [92, 291] width 153 height 22
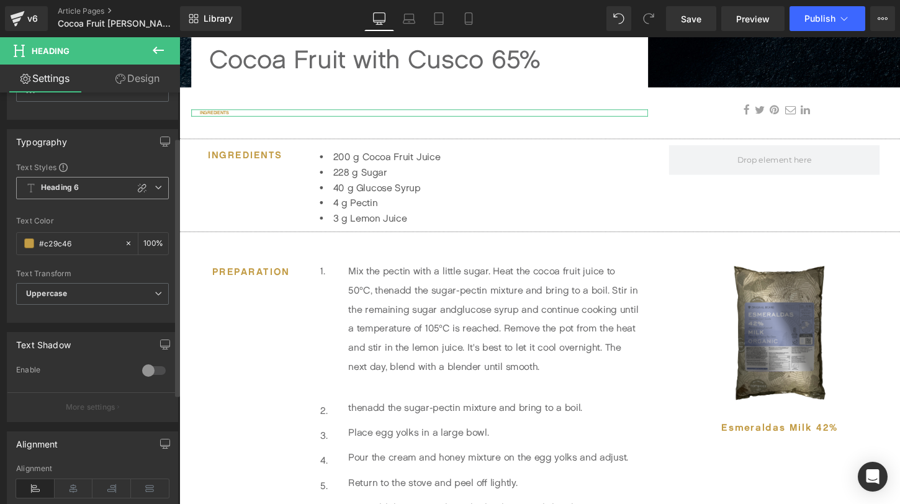
click at [85, 187] on span "Heading 6" at bounding box center [92, 188] width 153 height 22
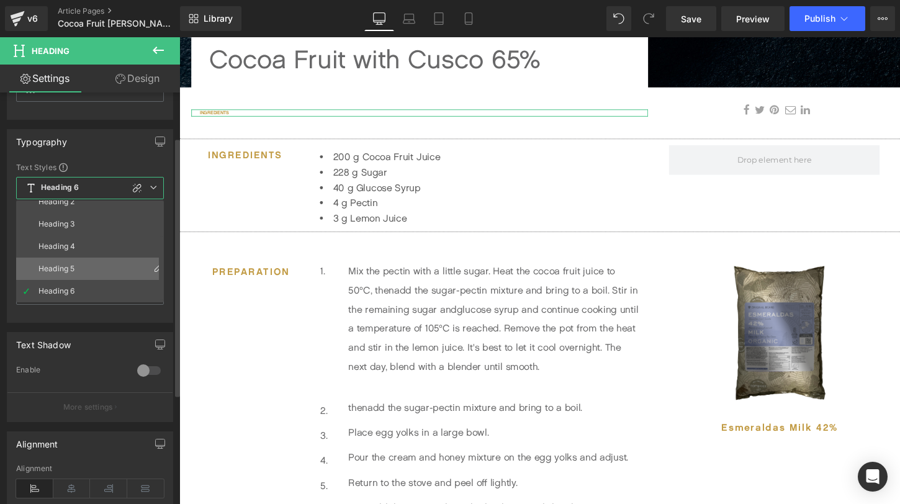
click at [84, 273] on li "Heading 5" at bounding box center [92, 269] width 153 height 22
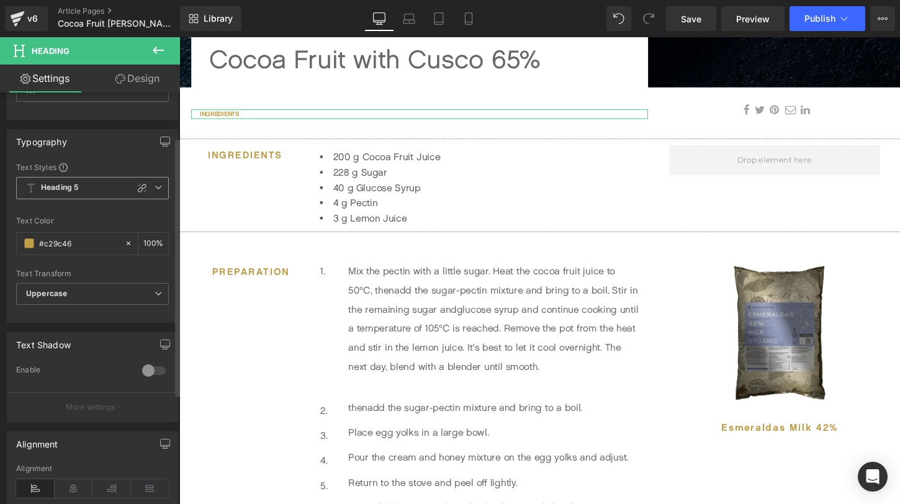
click at [97, 182] on span "Heading 5" at bounding box center [92, 188] width 153 height 22
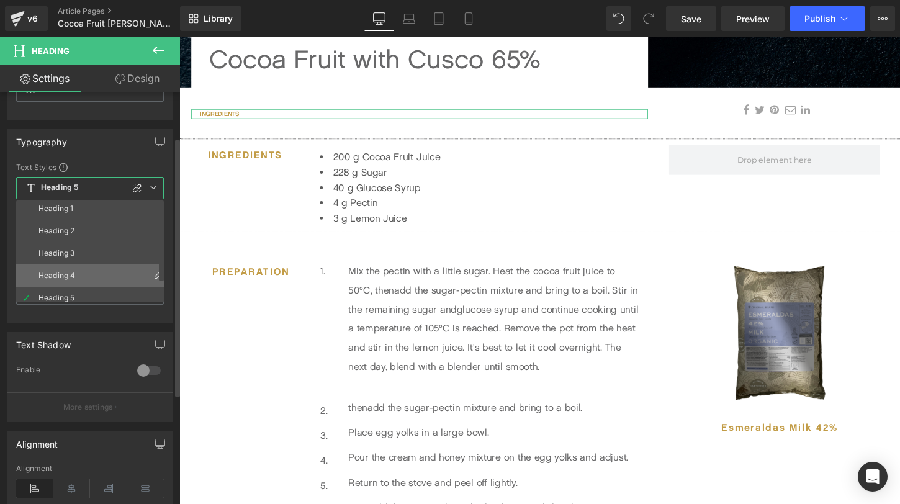
scroll to position [0, 0]
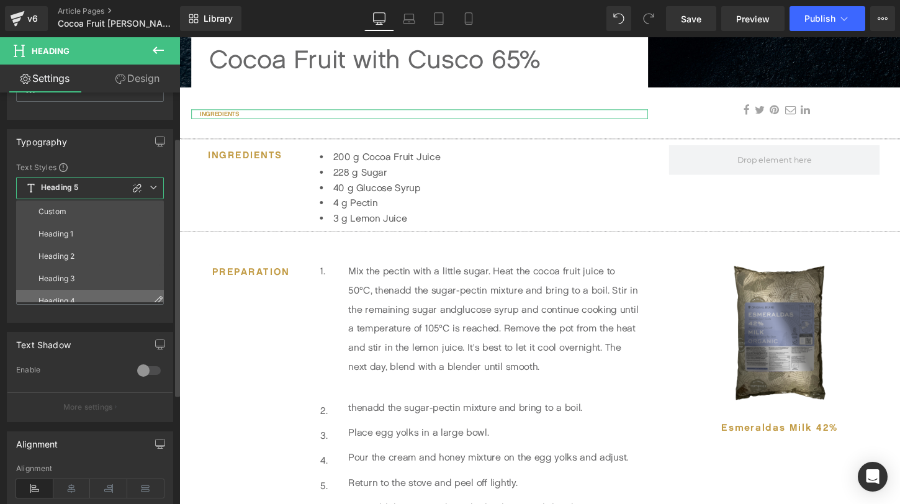
click at [102, 253] on li "Heading 2" at bounding box center [92, 256] width 153 height 22
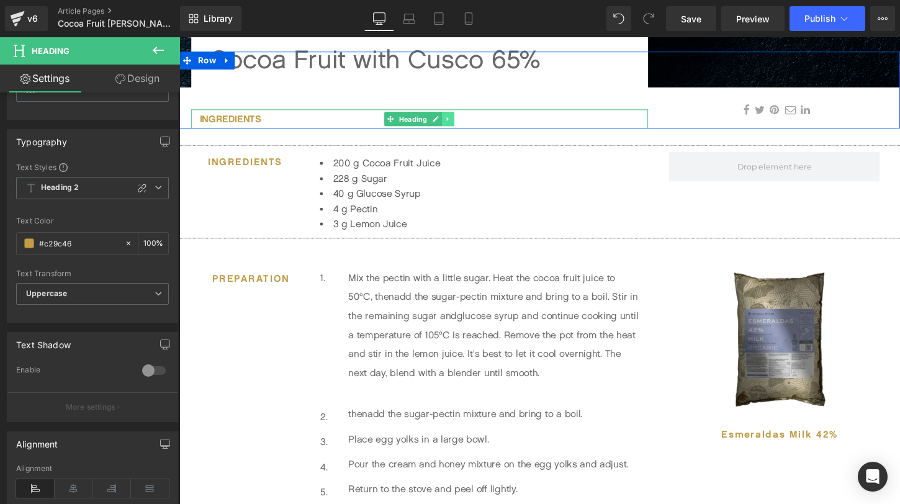
click at [461, 120] on icon at bounding box center [459, 122] width 7 height 7
click at [468, 124] on icon at bounding box center [466, 122] width 7 height 7
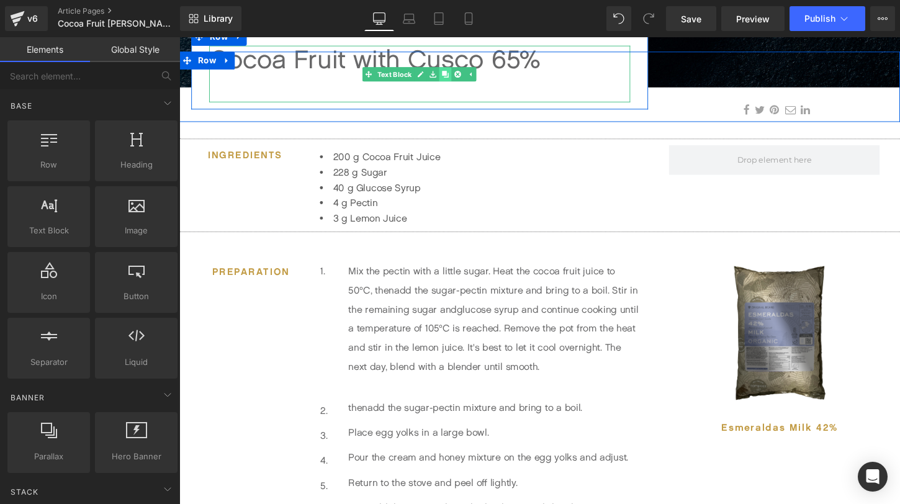
click at [460, 79] on icon at bounding box center [456, 75] width 7 height 7
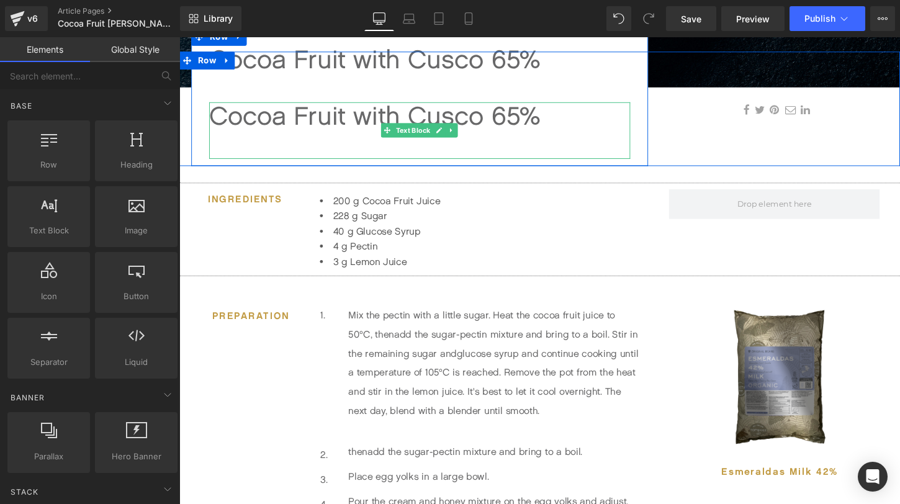
click at [272, 125] on div "Cocoa Fruit with Cusco 65%" at bounding box center [429, 134] width 439 height 59
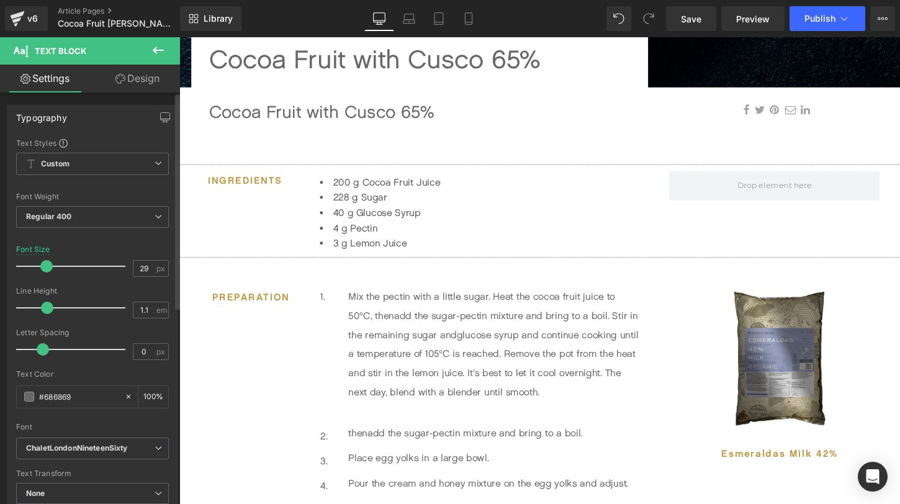
type input "30"
drag, startPoint x: 65, startPoint y: 264, endPoint x: 51, endPoint y: 264, distance: 13.7
click at [51, 264] on span at bounding box center [48, 266] width 12 height 12
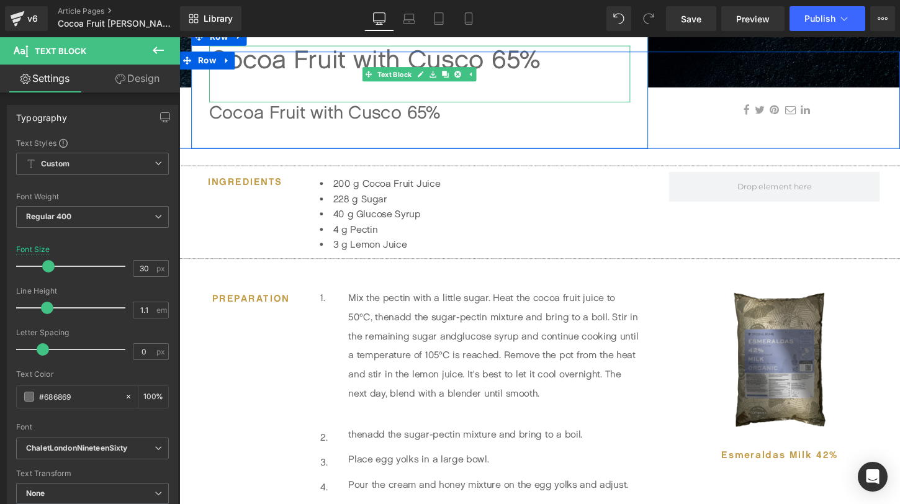
click at [362, 67] on div "Cocoa Fruit with Cusco 65%" at bounding box center [429, 75] width 439 height 59
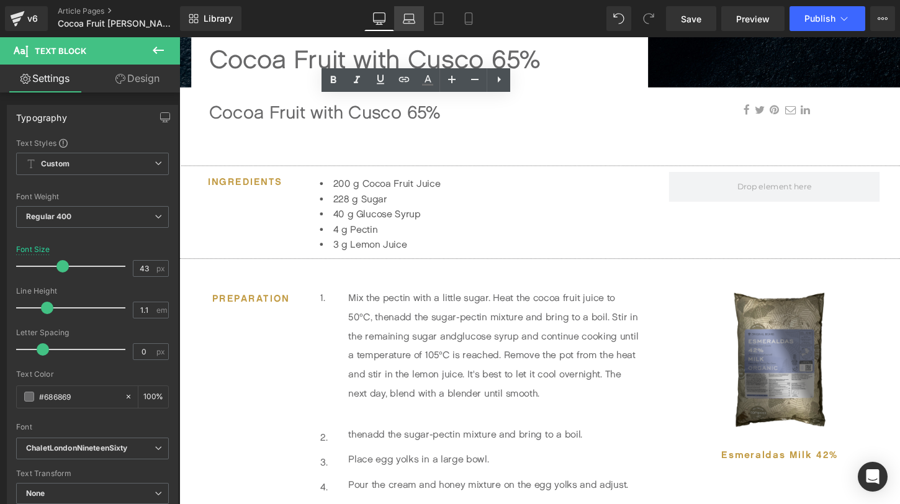
click at [417, 13] on link "Laptop" at bounding box center [409, 18] width 30 height 25
type input "45"
type input "100"
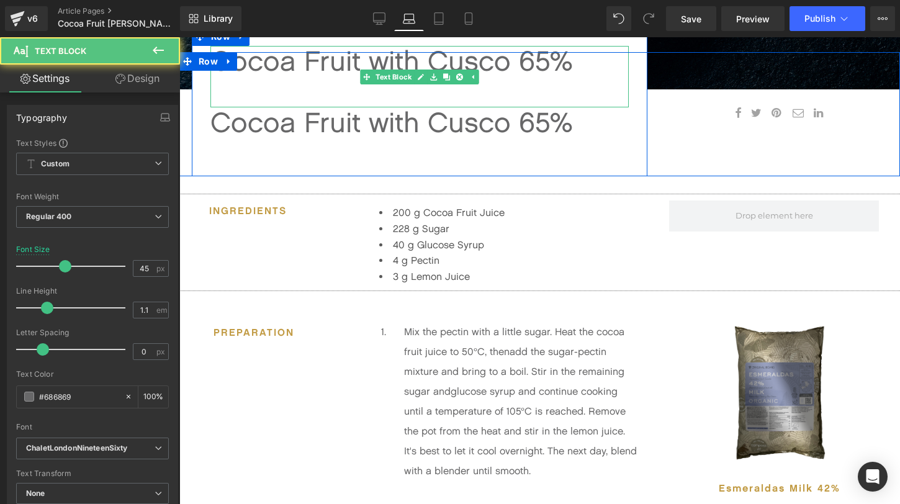
click at [410, 62] on div "Cocoa Fruit with Cusco 65%" at bounding box center [419, 76] width 419 height 61
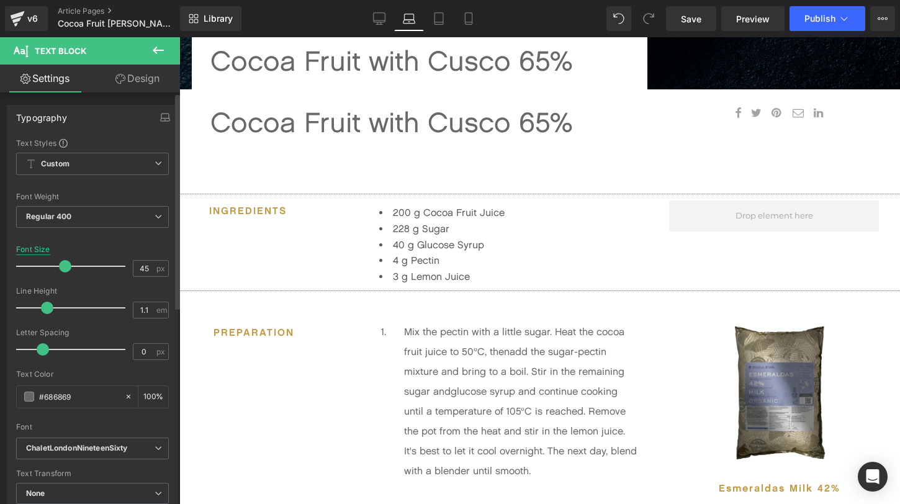
click at [39, 246] on div "Font Size" at bounding box center [33, 249] width 34 height 9
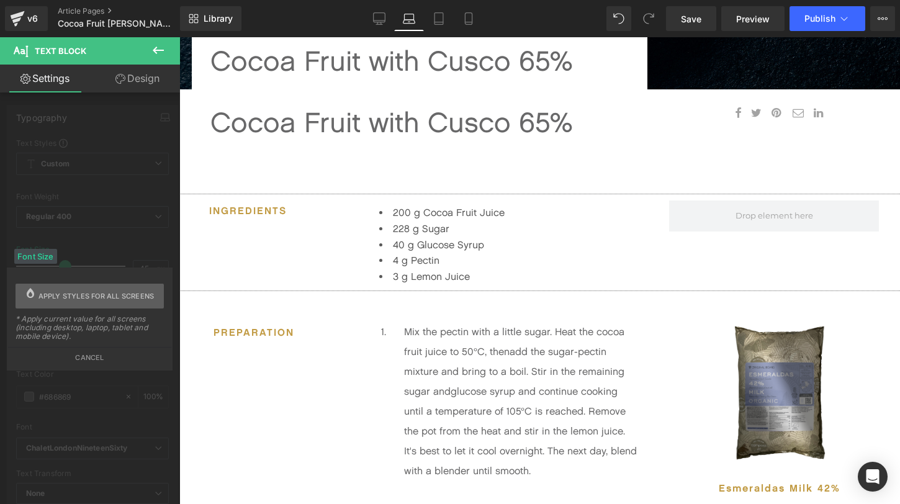
click at [47, 292] on span "Apply styles for all screens" at bounding box center [96, 296] width 116 height 25
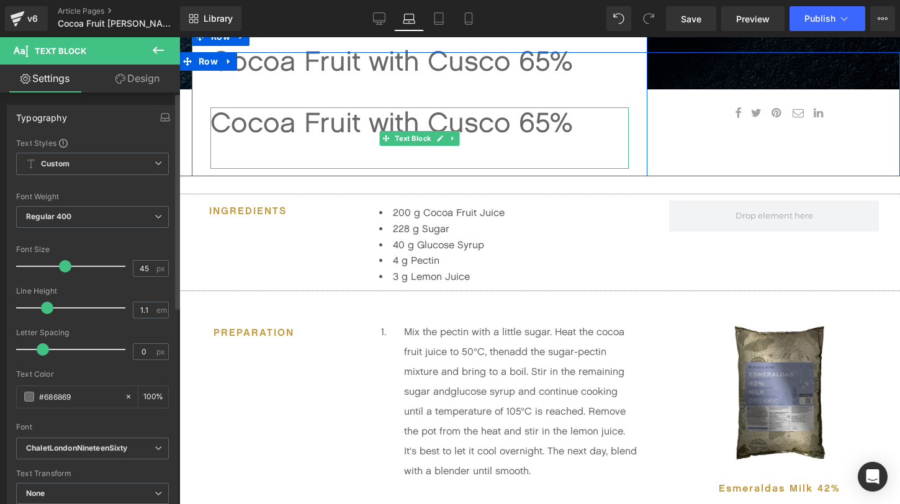
click at [366, 130] on div "Cocoa Fruit with Cusco 65%" at bounding box center [419, 137] width 419 height 61
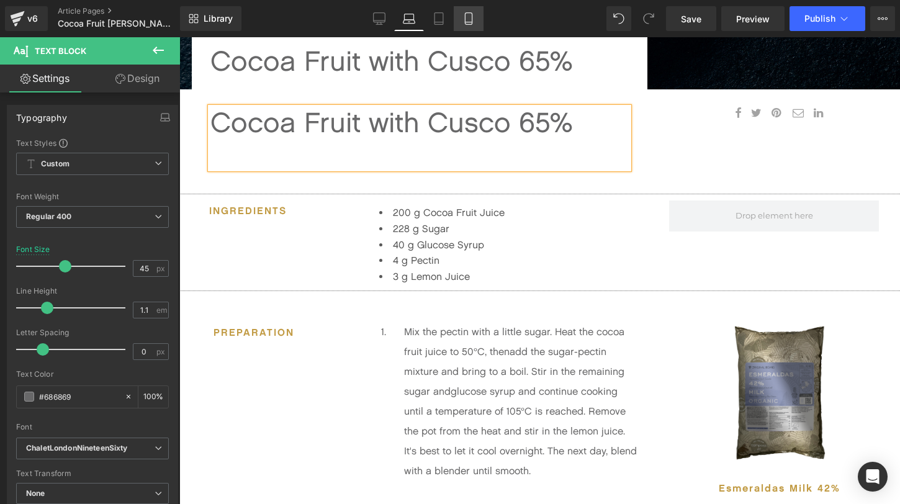
click at [470, 13] on icon at bounding box center [469, 18] width 12 height 12
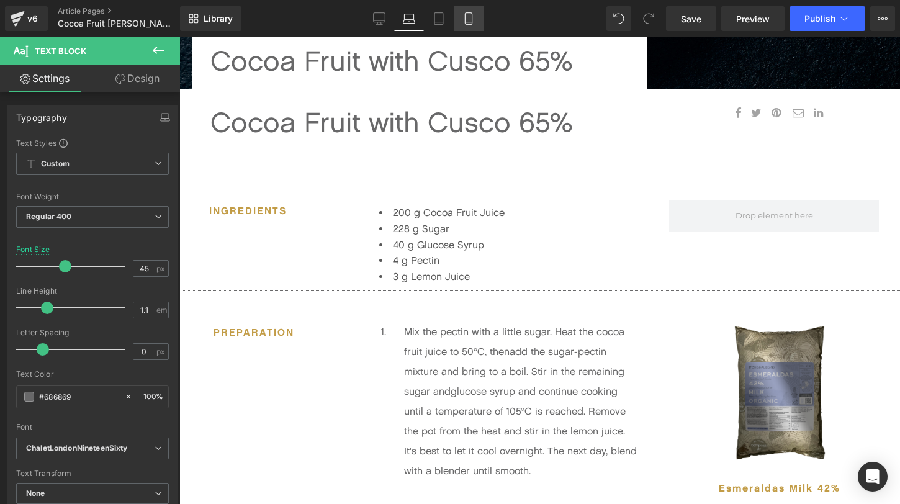
type input "40"
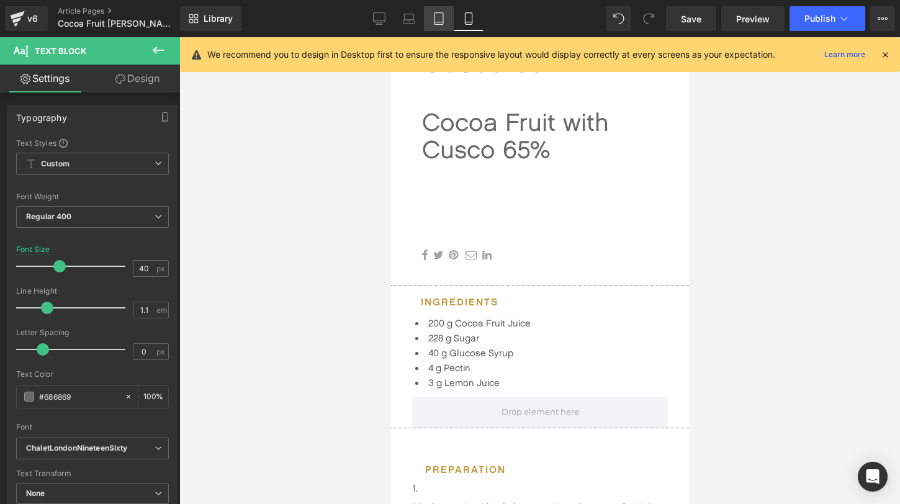
click at [434, 26] on link "Tablet" at bounding box center [439, 18] width 30 height 25
type input "100"
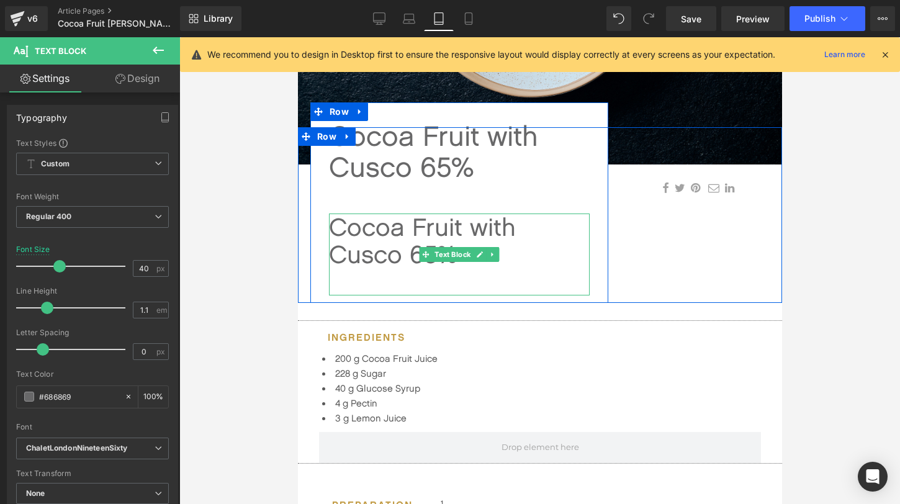
scroll to position [258, 0]
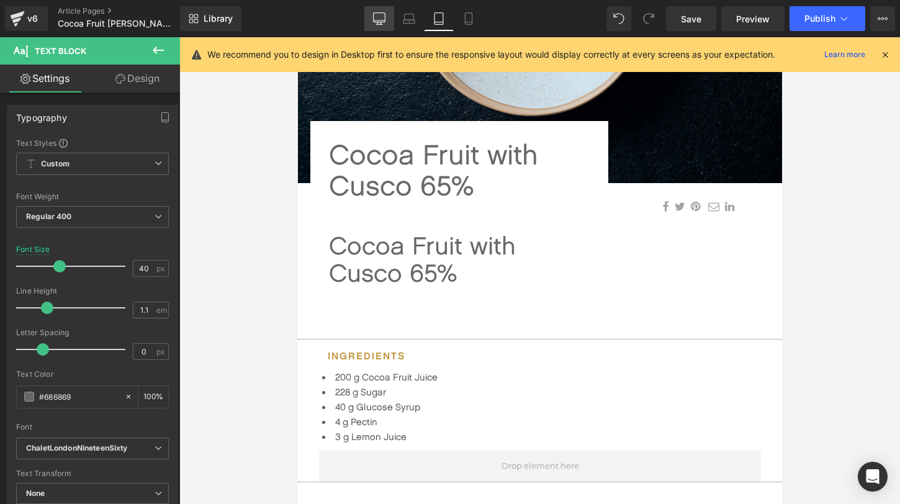
click at [381, 26] on link "Desktop" at bounding box center [379, 18] width 30 height 25
type input "30"
type input "100"
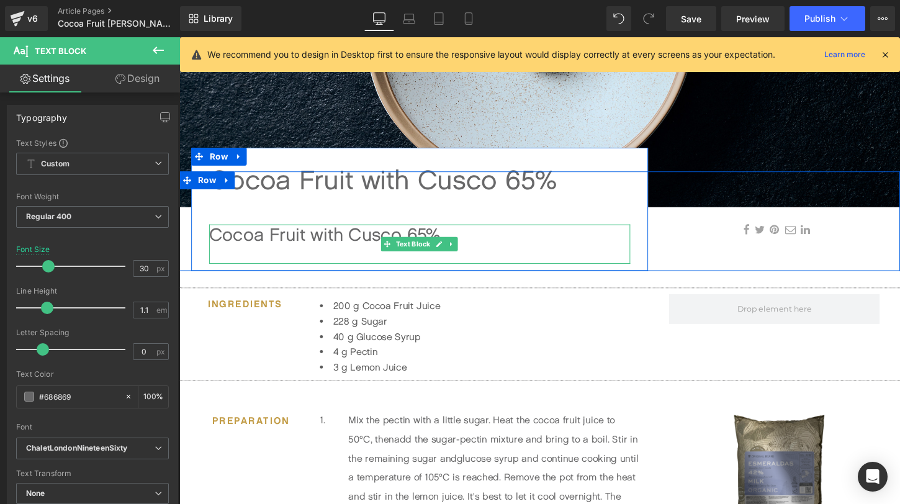
click at [373, 242] on div "Cocoa Fruit with Cusco 65%" at bounding box center [429, 252] width 439 height 41
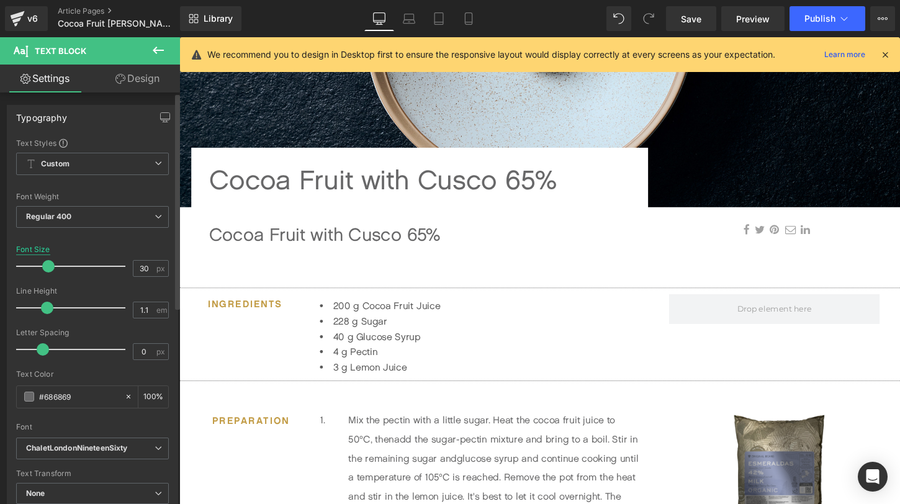
click at [42, 250] on div "Font Size" at bounding box center [33, 249] width 34 height 9
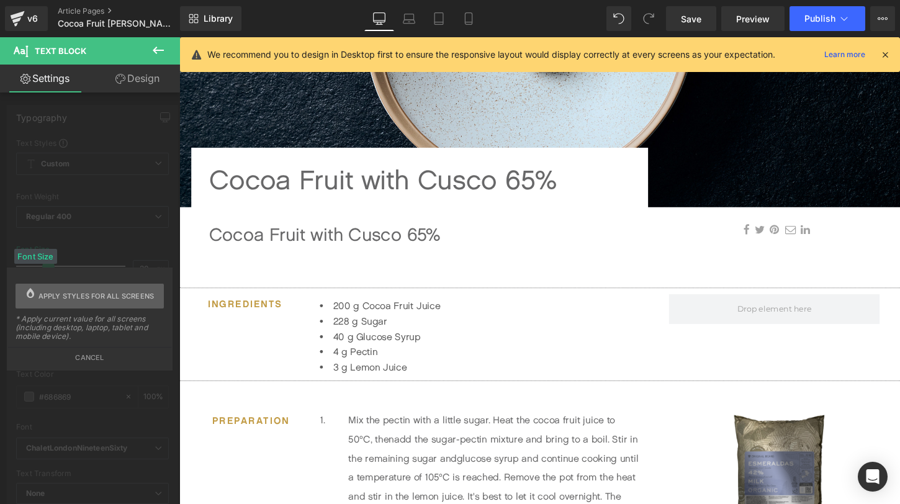
click at [58, 301] on span "Apply styles for all screens" at bounding box center [96, 296] width 116 height 25
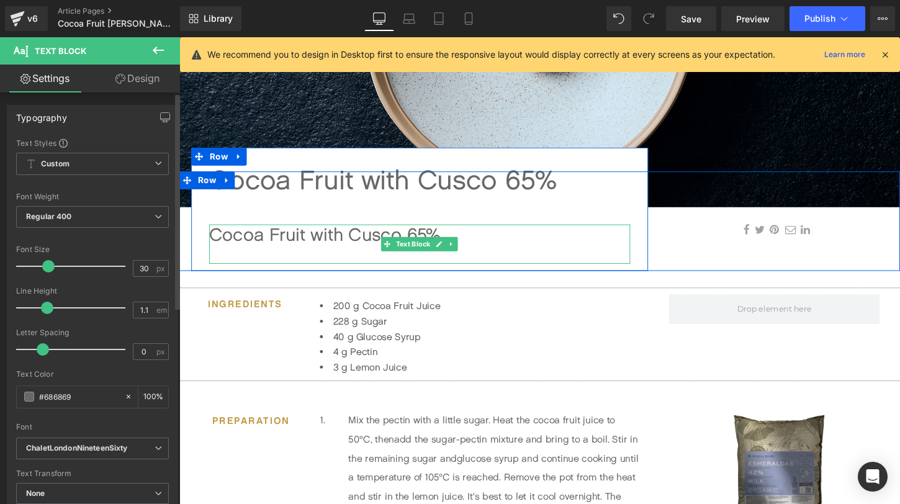
click at [356, 243] on div "Cocoa Fruit with Cusco 65%" at bounding box center [429, 252] width 439 height 41
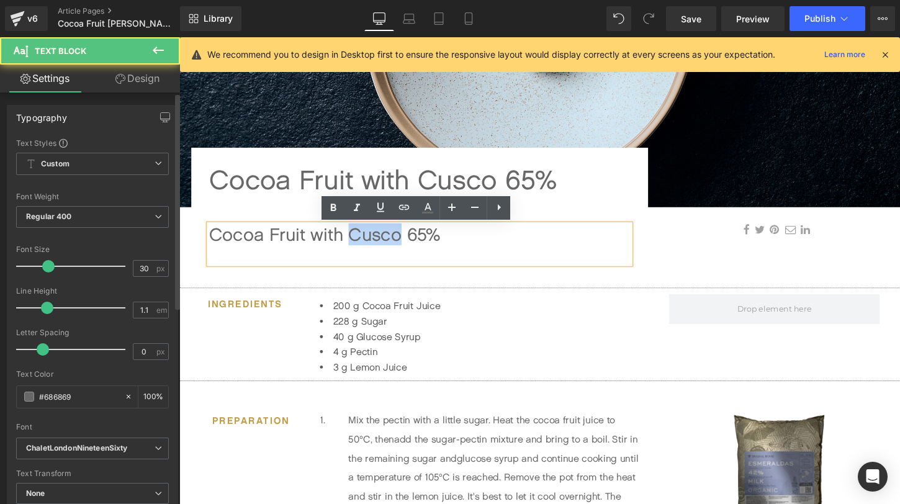
click at [356, 243] on div "Cocoa Fruit with Cusco 65%" at bounding box center [429, 252] width 439 height 41
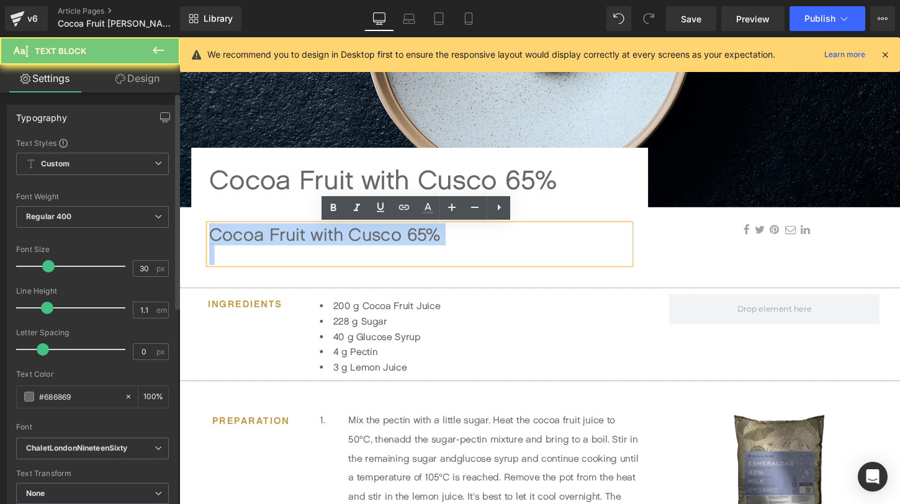
click at [356, 243] on div "Cocoa Fruit with Cusco 65%" at bounding box center [429, 252] width 439 height 41
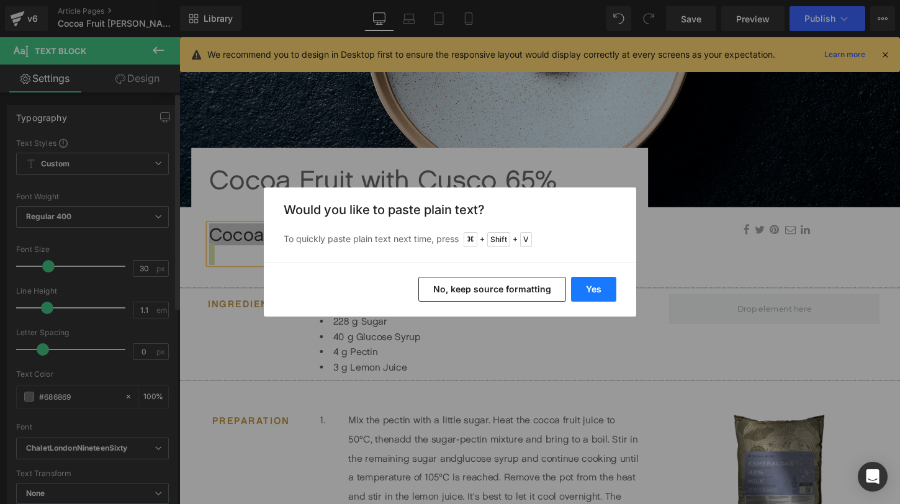
click at [581, 290] on button "Yes" at bounding box center [593, 289] width 45 height 25
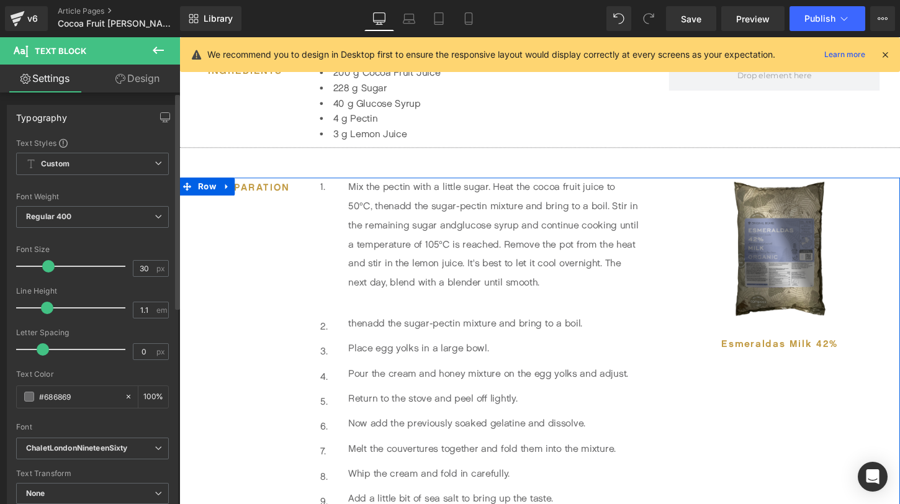
scroll to position [462, 0]
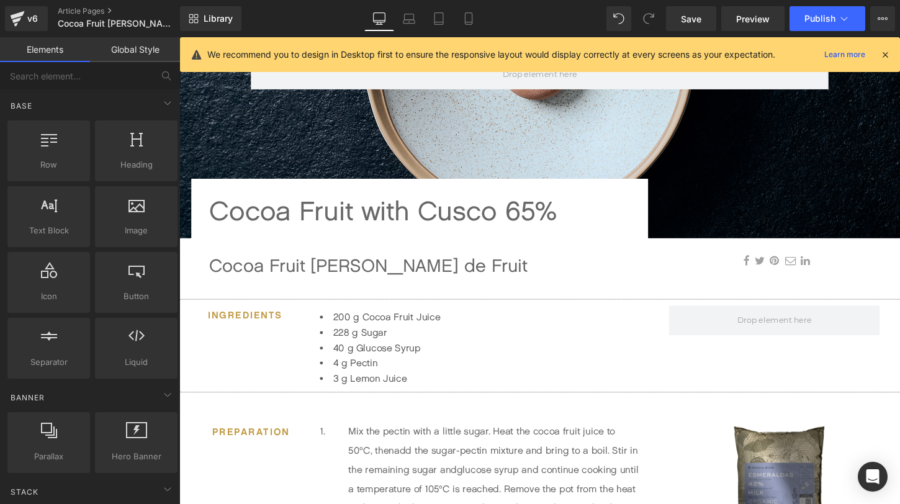
scroll to position [233, 0]
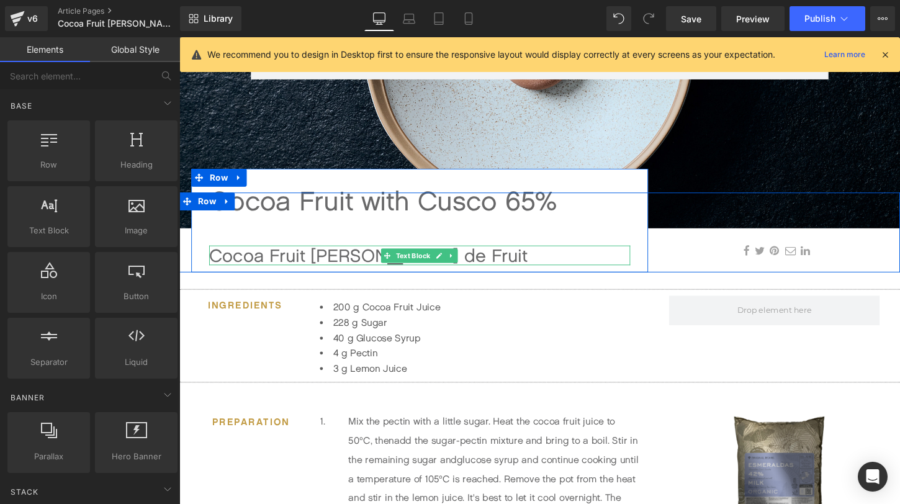
click at [230, 268] on div "Cocoa Fruit [PERSON_NAME] de Fruit" at bounding box center [429, 265] width 439 height 20
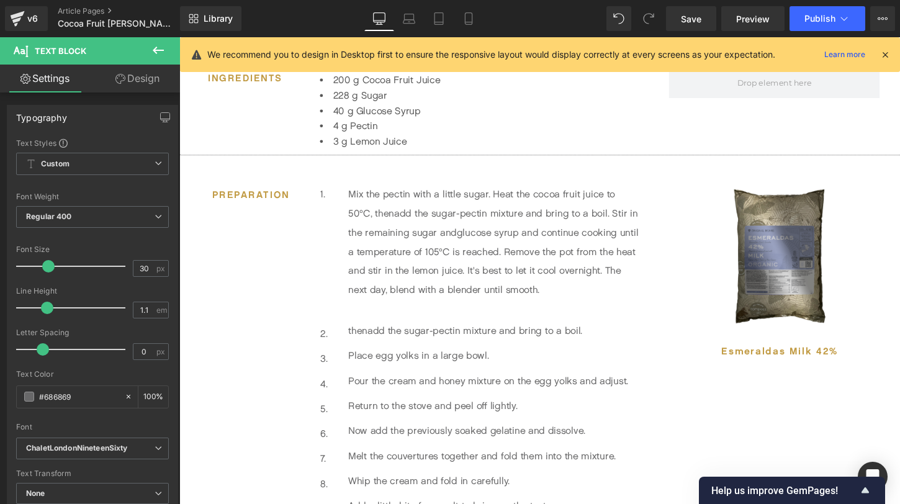
scroll to position [526, 0]
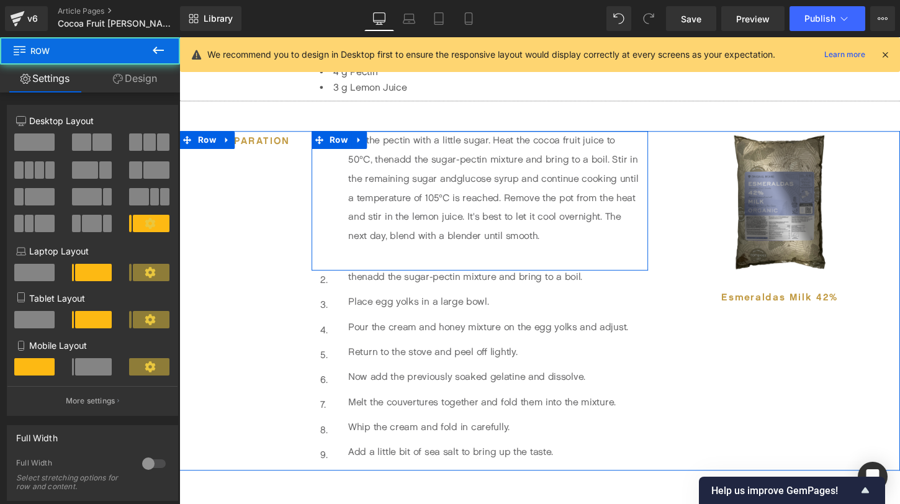
click at [337, 163] on div "1. Text Block Mix the pectin with a little sugar. Heat the cocoa fruit juice to…" at bounding box center [492, 207] width 351 height 145
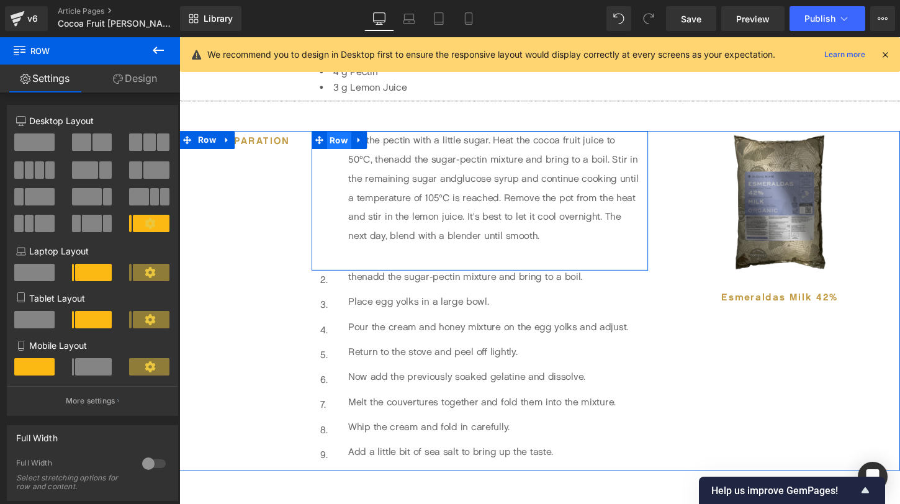
click at [348, 148] on span "Row" at bounding box center [345, 145] width 25 height 19
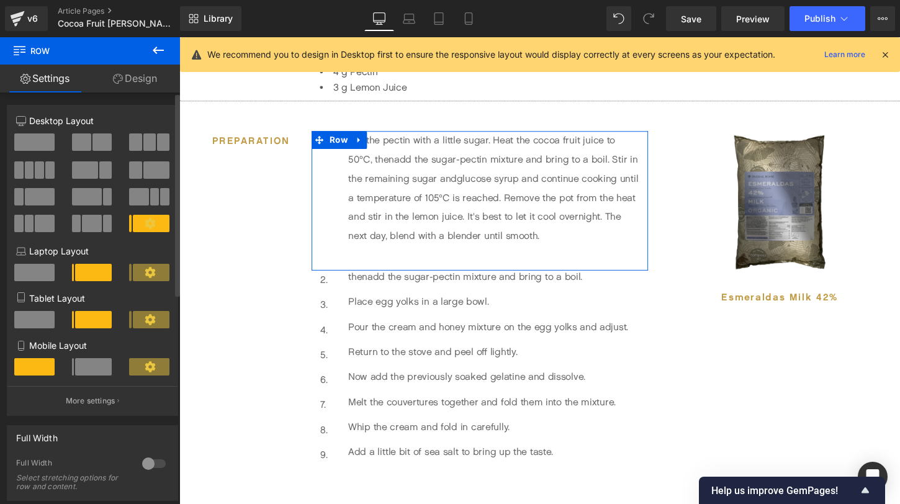
click at [27, 141] on span at bounding box center [34, 142] width 40 height 17
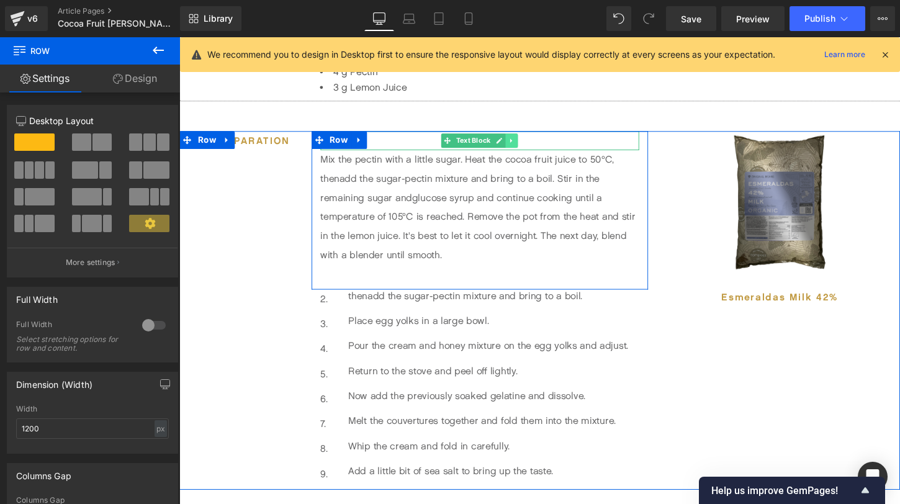
click at [531, 142] on link at bounding box center [526, 145] width 13 height 15
click at [530, 146] on icon at bounding box center [532, 145] width 7 height 7
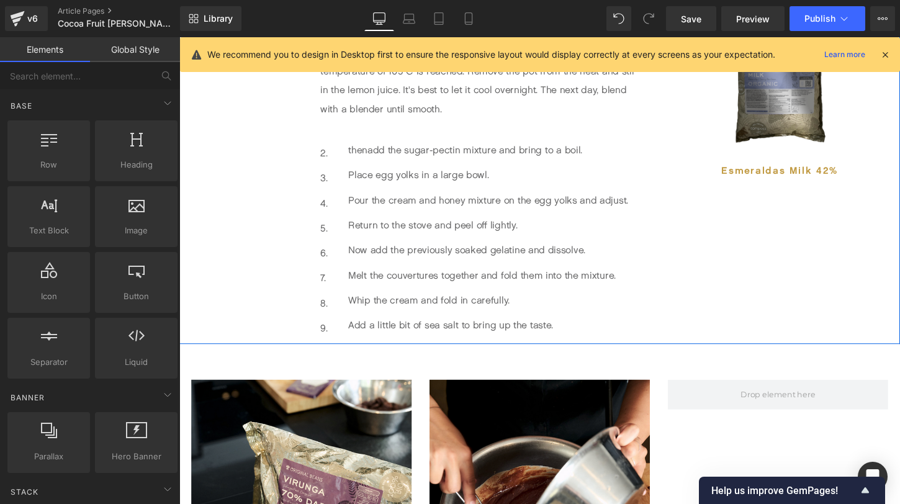
scroll to position [630, 0]
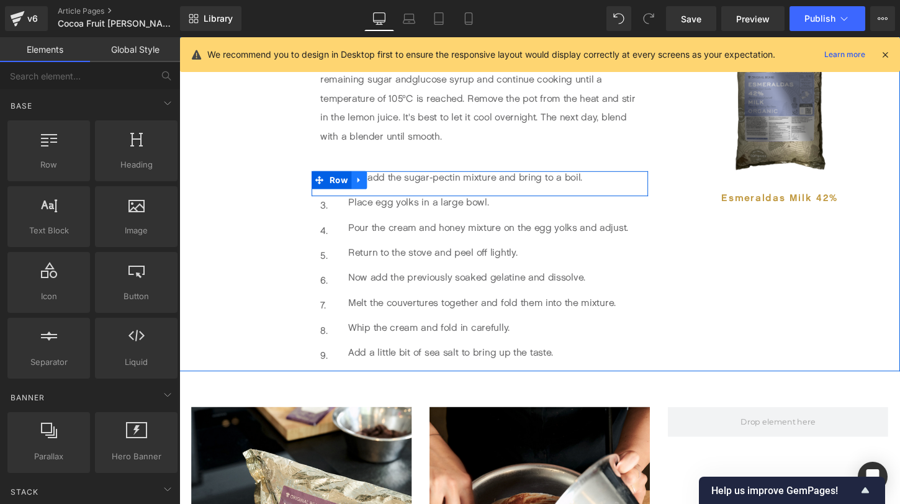
click at [364, 188] on icon at bounding box center [365, 187] width 2 height 6
click at [399, 187] on icon at bounding box center [399, 186] width 9 height 9
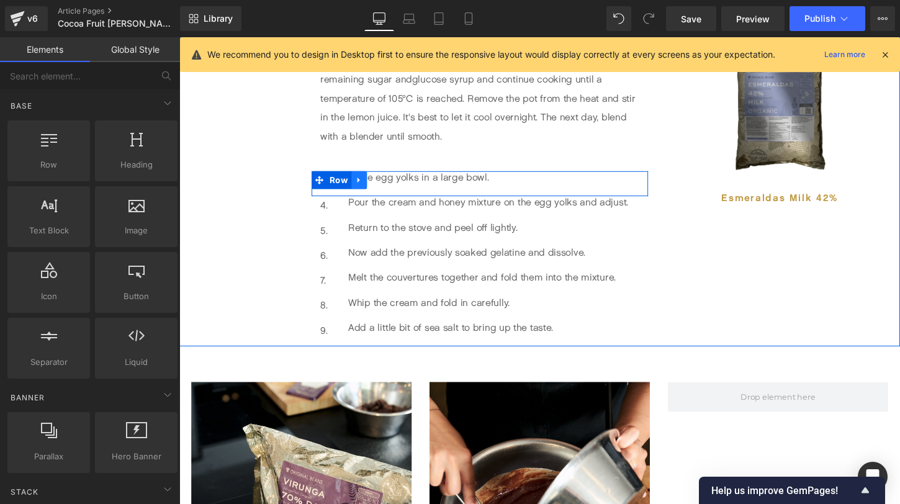
click at [366, 184] on icon at bounding box center [367, 186] width 9 height 9
click at [396, 185] on icon at bounding box center [399, 186] width 9 height 9
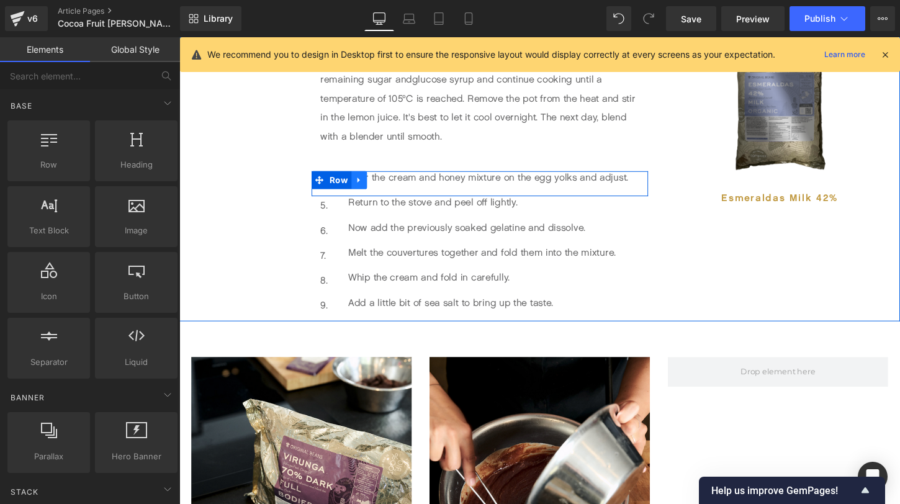
click at [368, 188] on icon at bounding box center [367, 186] width 9 height 9
click at [402, 186] on icon at bounding box center [399, 186] width 9 height 9
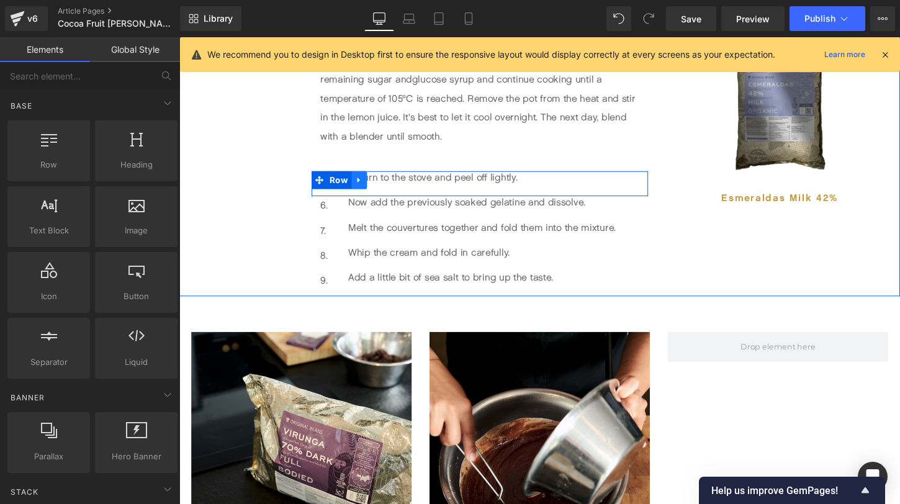
click at [373, 187] on link at bounding box center [367, 186] width 16 height 19
click at [399, 188] on icon at bounding box center [399, 186] width 9 height 9
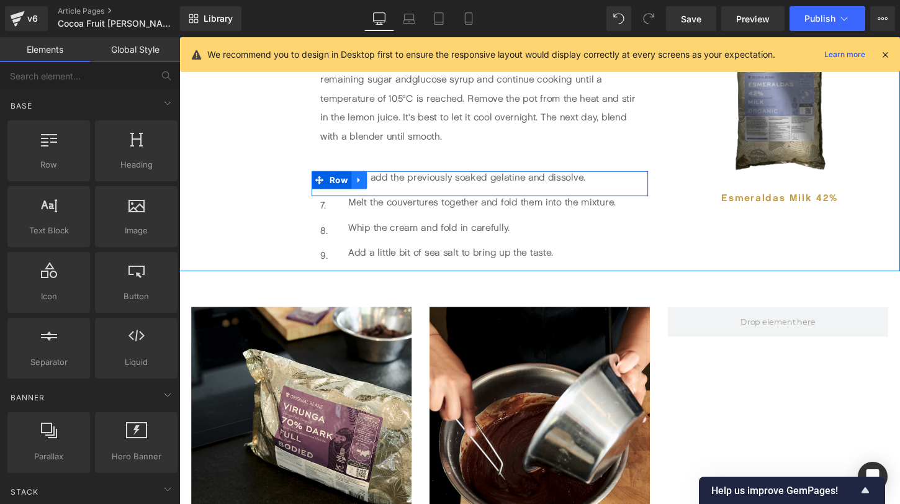
click at [368, 189] on icon at bounding box center [367, 186] width 9 height 9
click at [398, 188] on icon at bounding box center [399, 186] width 9 height 9
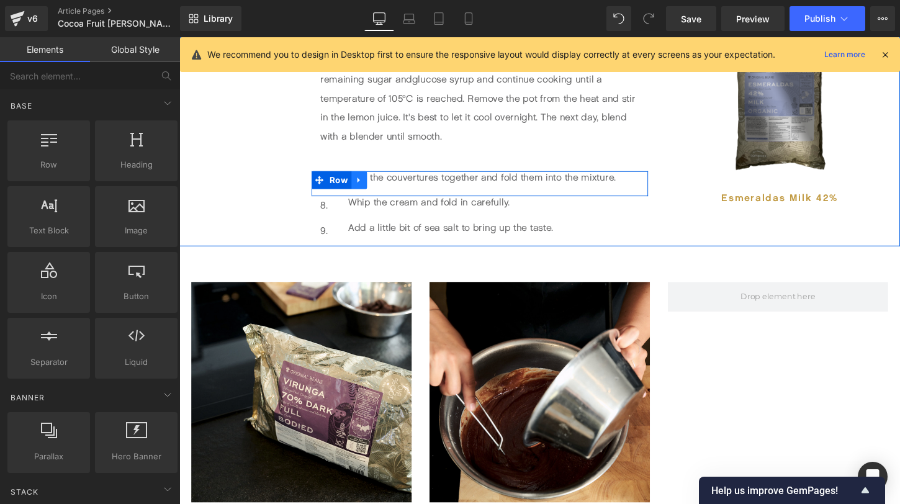
click at [366, 190] on icon at bounding box center [367, 186] width 9 height 9
click at [399, 184] on icon at bounding box center [399, 186] width 9 height 9
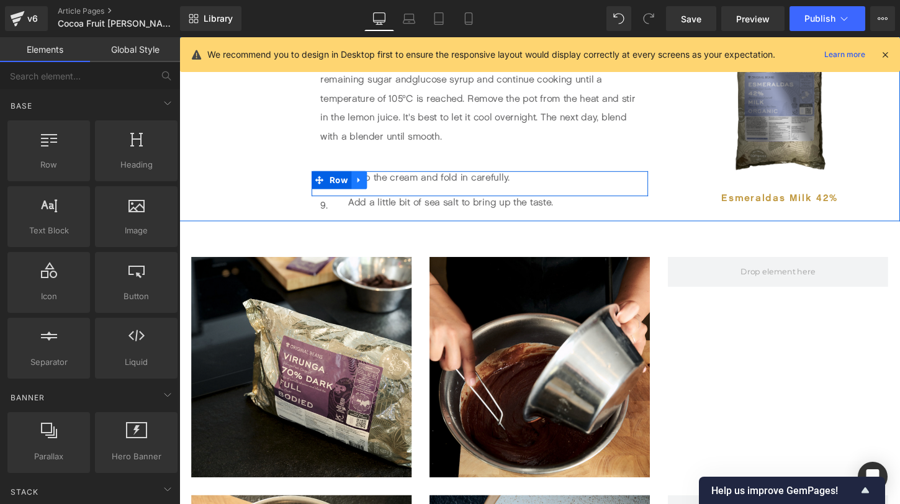
click at [361, 188] on link at bounding box center [367, 186] width 16 height 19
click at [403, 188] on link at bounding box center [399, 186] width 16 height 19
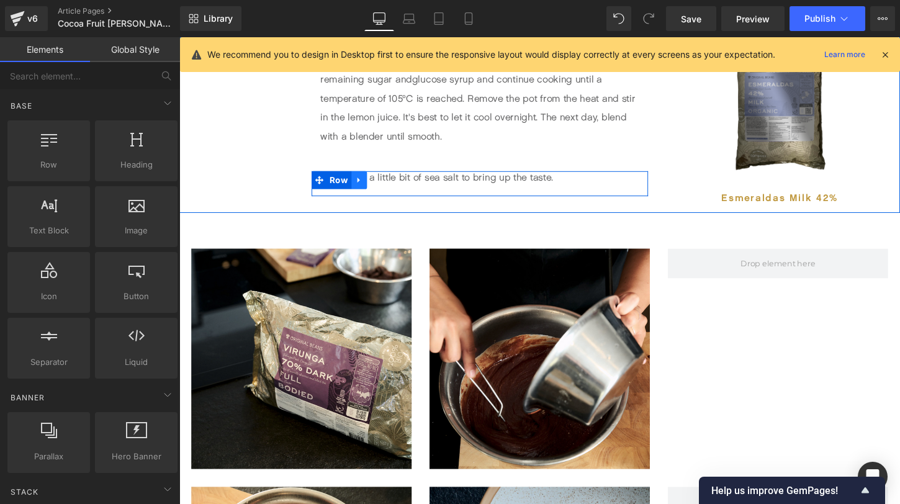
click at [364, 189] on icon at bounding box center [365, 187] width 2 height 6
click at [401, 187] on icon at bounding box center [399, 186] width 9 height 9
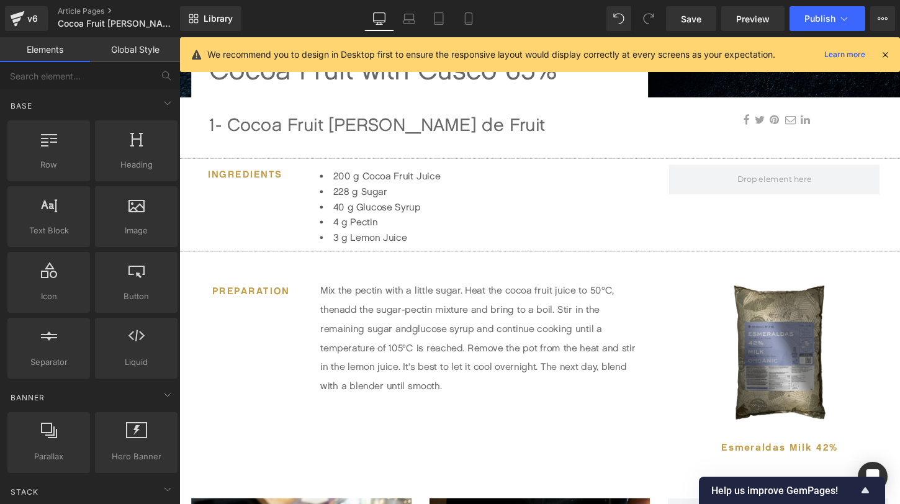
scroll to position [364, 0]
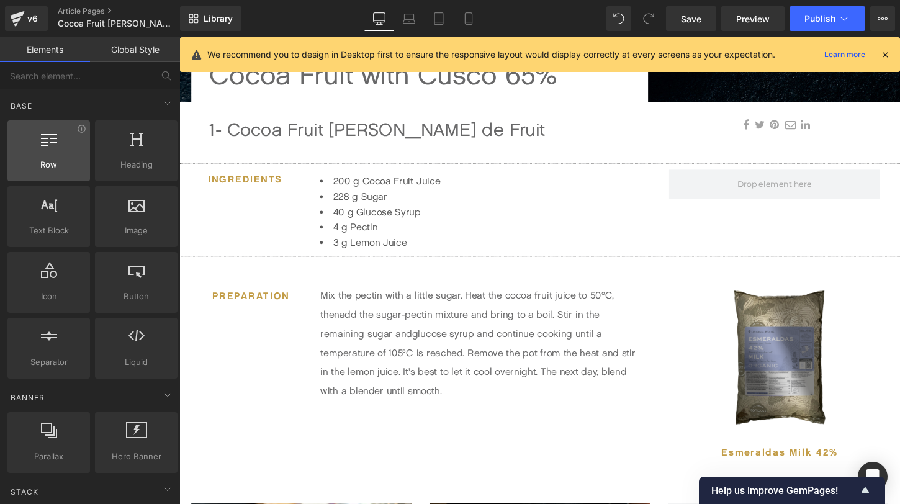
click at [50, 168] on span "Row" at bounding box center [48, 164] width 75 height 13
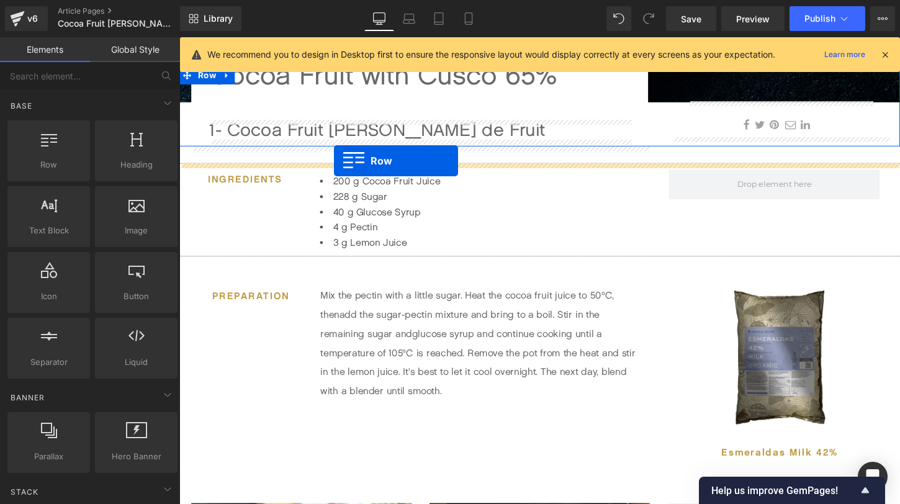
drag, startPoint x: 241, startPoint y: 192, endPoint x: 341, endPoint y: 166, distance: 103.3
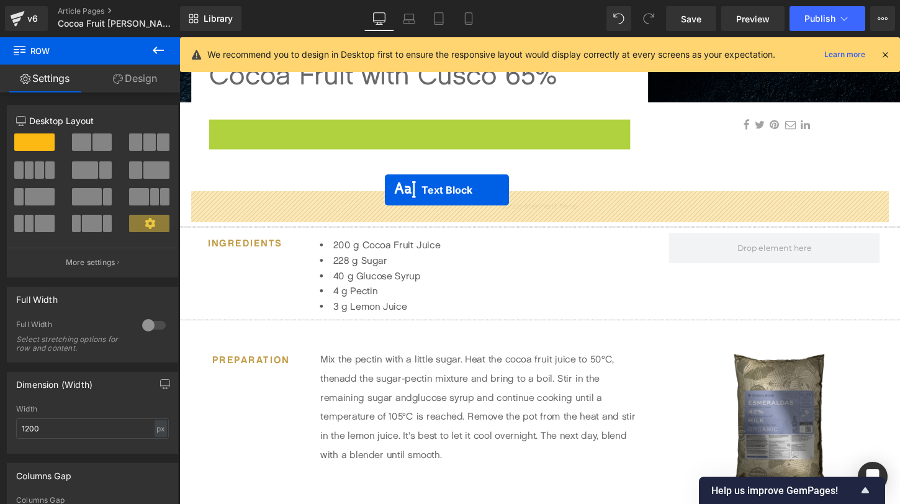
drag, startPoint x: 392, startPoint y: 134, endPoint x: 394, endPoint y: 196, distance: 62.7
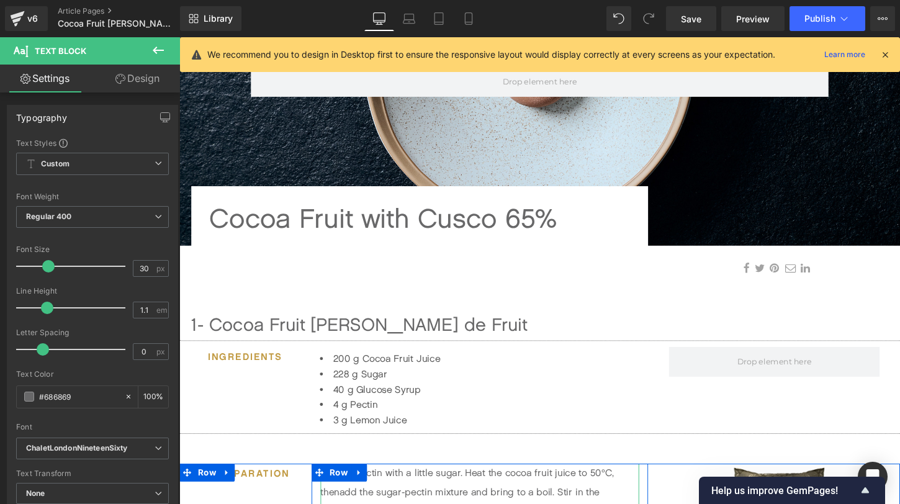
scroll to position [213, 0]
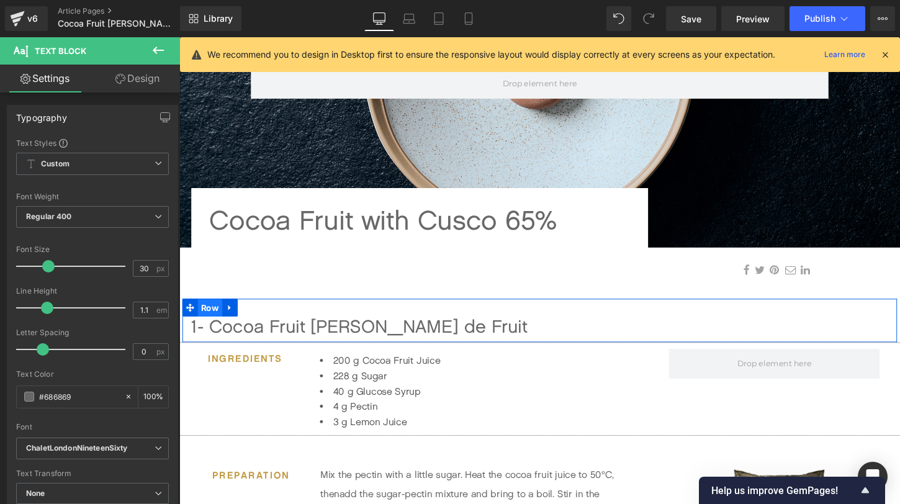
click at [207, 319] on span "Row" at bounding box center [211, 319] width 25 height 19
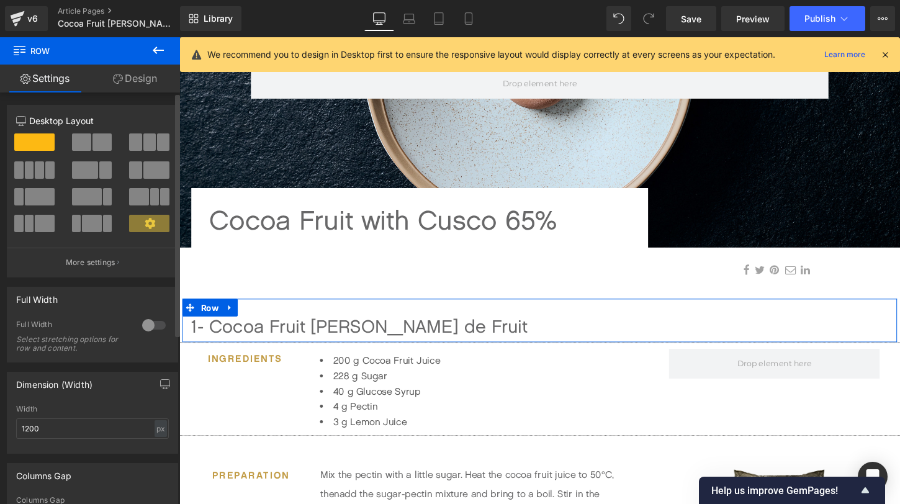
click at [155, 328] on div at bounding box center [154, 325] width 30 height 20
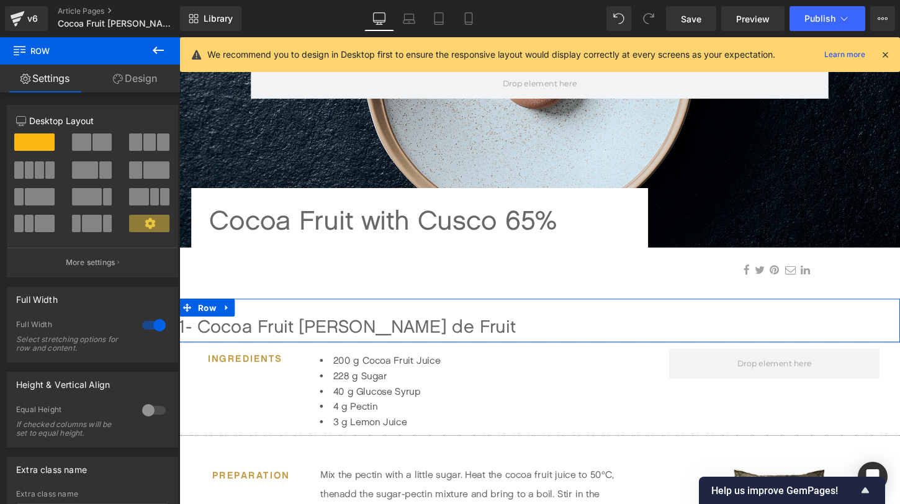
click at [137, 70] on link "Design" at bounding box center [135, 79] width 90 height 28
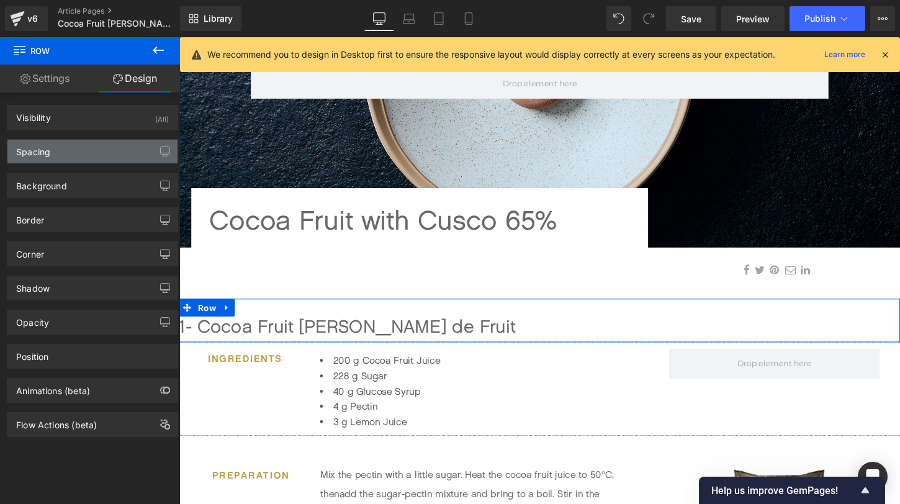
click at [70, 152] on div "Spacing" at bounding box center [92, 152] width 170 height 24
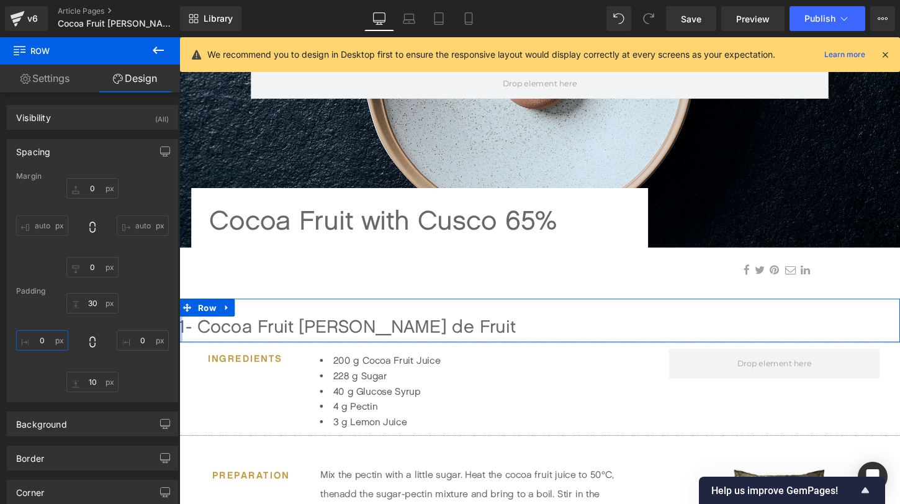
click at [41, 335] on input "0" at bounding box center [42, 340] width 52 height 20
click at [52, 339] on input "M" at bounding box center [42, 340] width 52 height 20
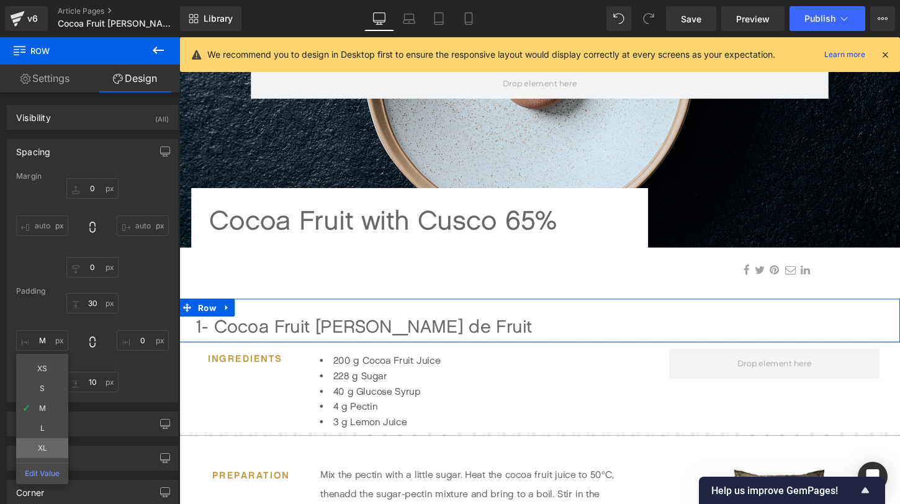
type input "XL"
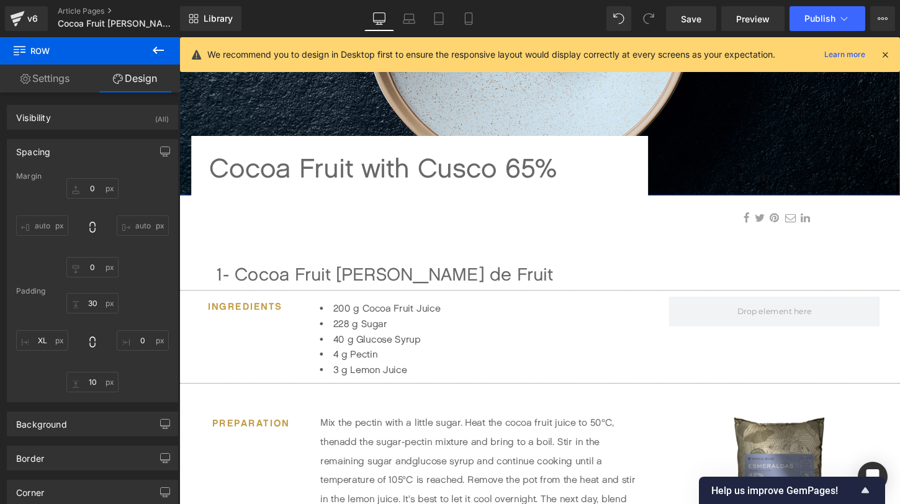
scroll to position [284, 0]
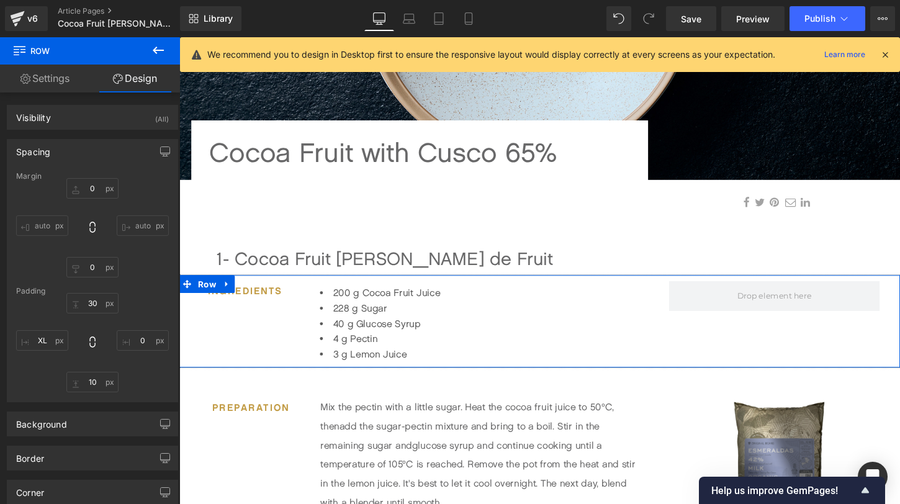
click at [263, 312] on div "Ingredients Heading 200 g Cocoa Fruit Juice 228 g Sugar 40 g Glucose Syrup 4 g …" at bounding box center [554, 332] width 751 height 97
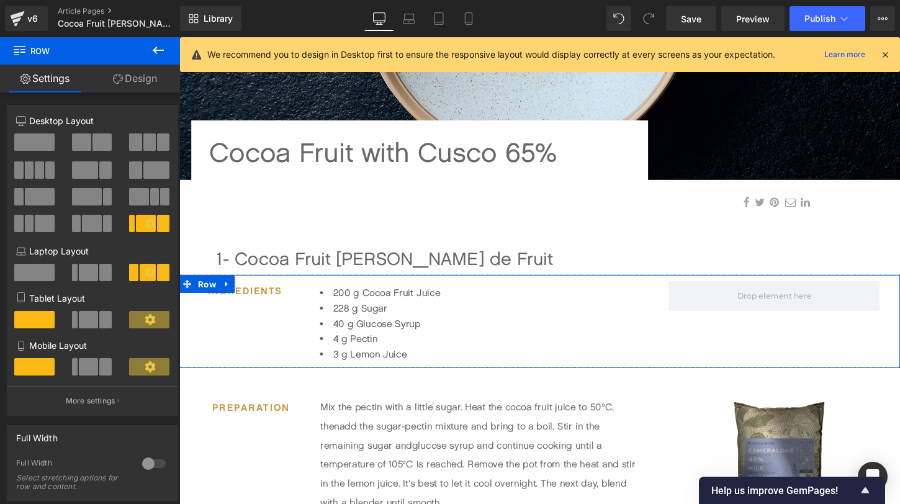
click at [138, 77] on link "Design" at bounding box center [135, 79] width 90 height 28
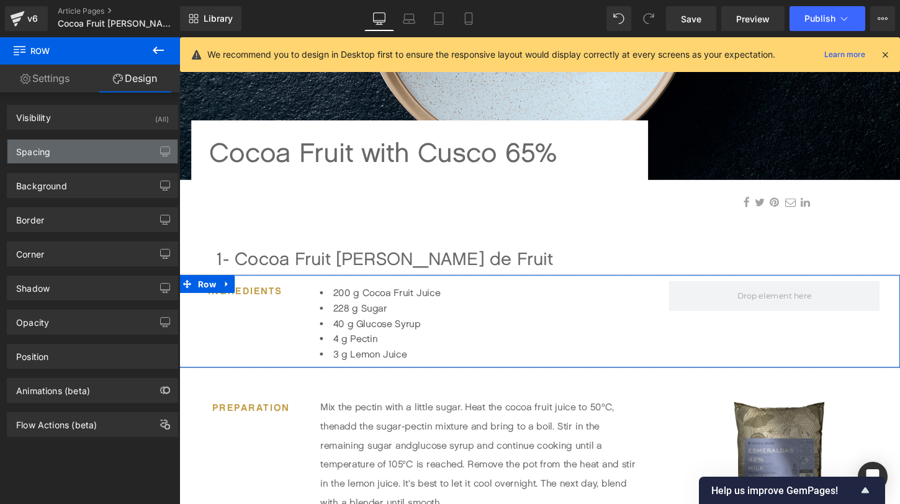
type input "0"
type input "10"
type input "S"
type input "0"
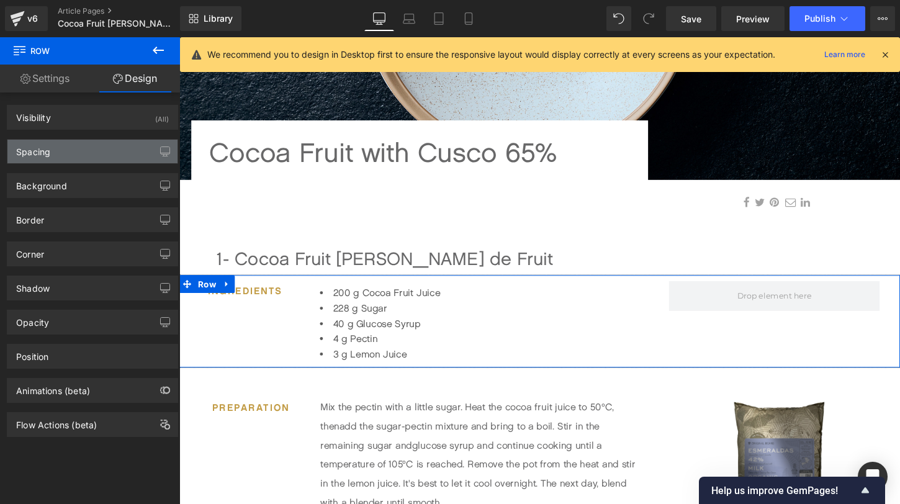
type input "S"
click at [104, 154] on div "Spacing" at bounding box center [92, 152] width 170 height 24
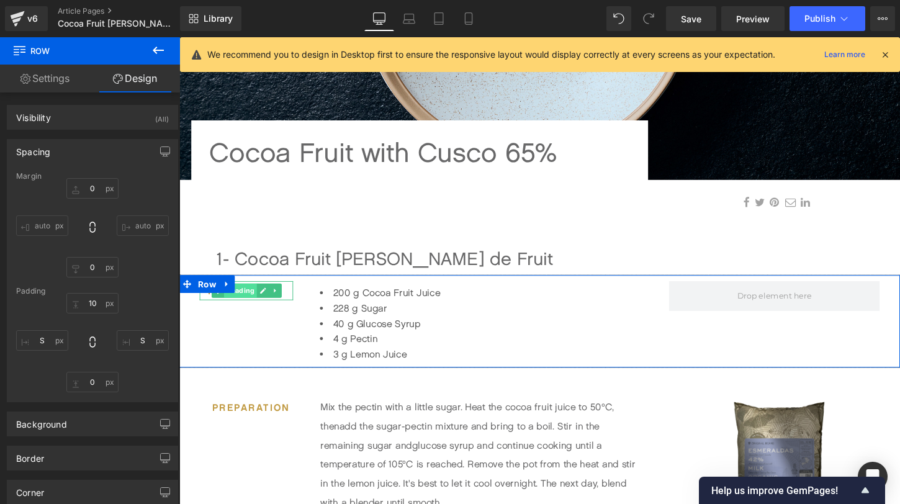
click at [222, 306] on link "Heading" at bounding box center [236, 301] width 47 height 15
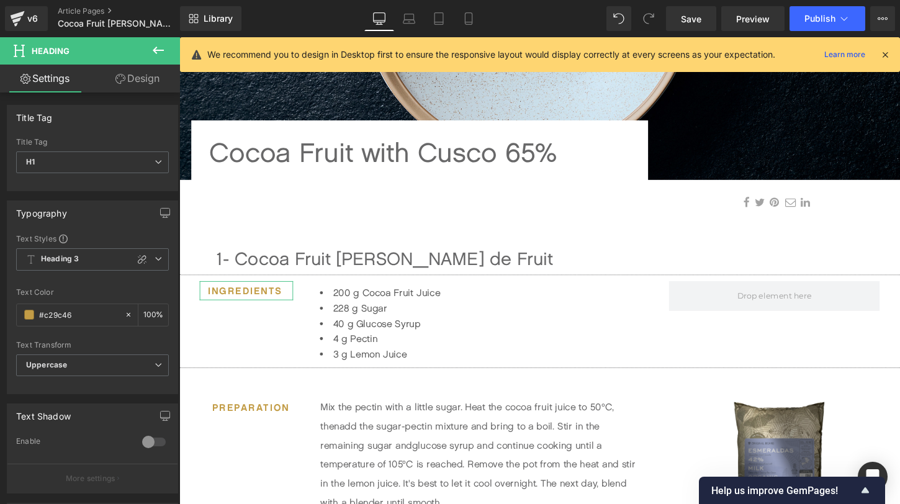
click at [142, 75] on link "Design" at bounding box center [138, 79] width 90 height 28
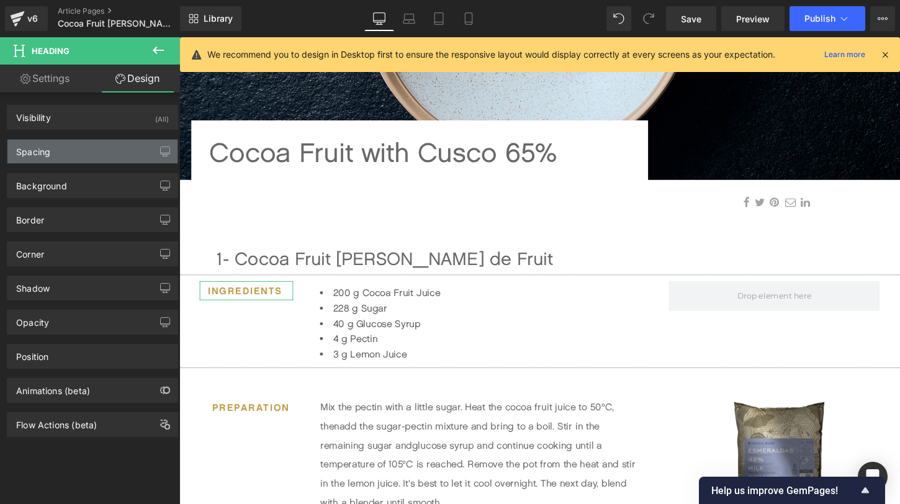
click at [94, 161] on div "Spacing" at bounding box center [92, 152] width 170 height 24
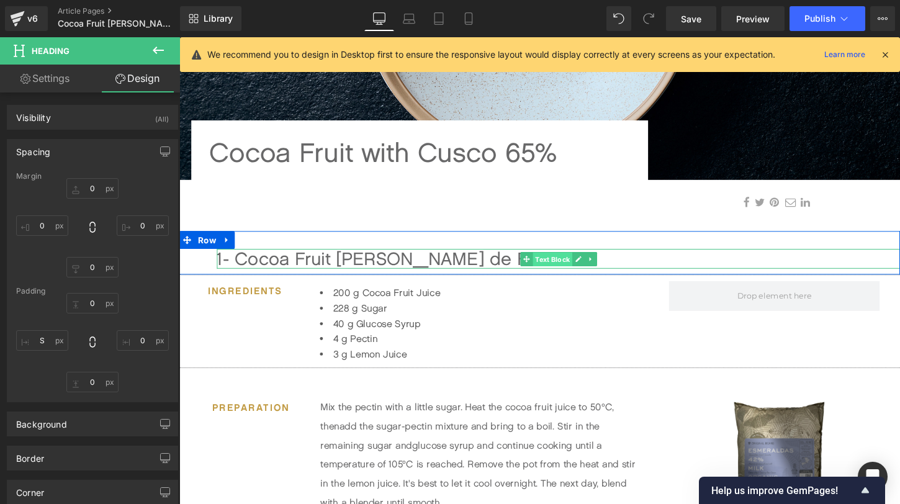
click at [568, 271] on span "Text Block" at bounding box center [568, 268] width 41 height 15
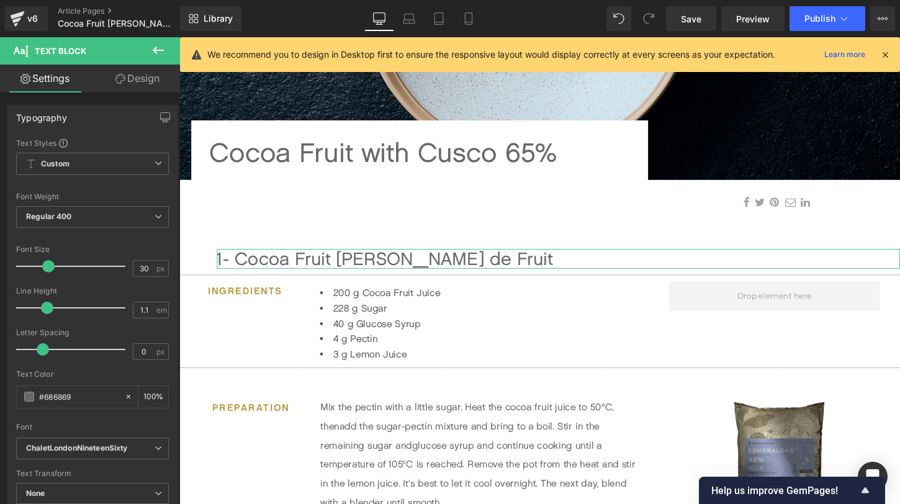
click at [142, 80] on link "Design" at bounding box center [138, 79] width 90 height 28
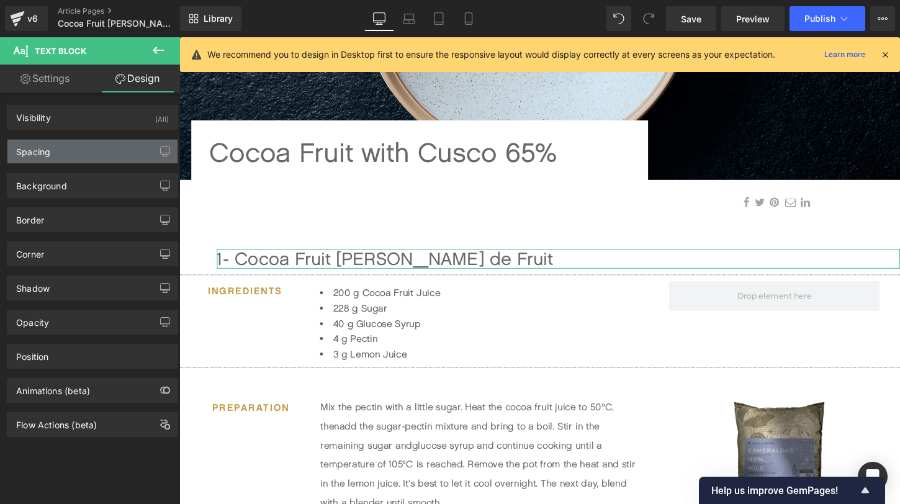
click at [88, 141] on div "Spacing" at bounding box center [92, 152] width 170 height 24
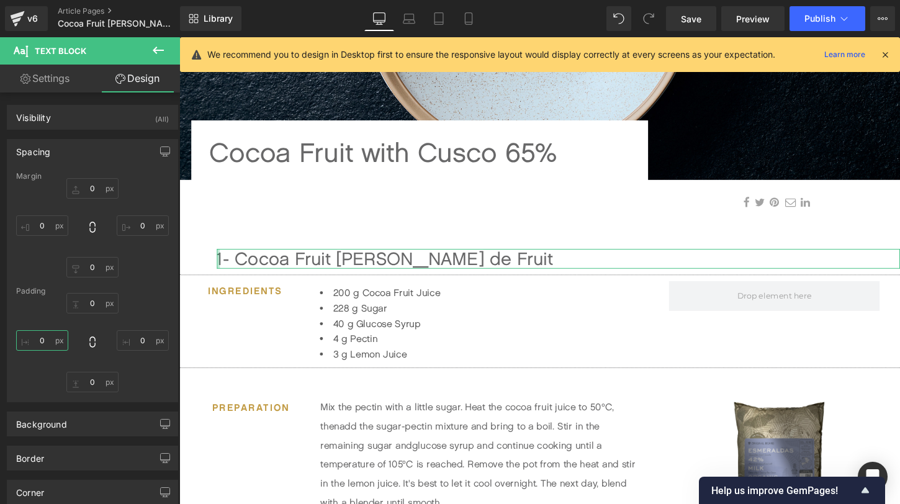
click at [45, 336] on input "0" at bounding box center [42, 340] width 52 height 20
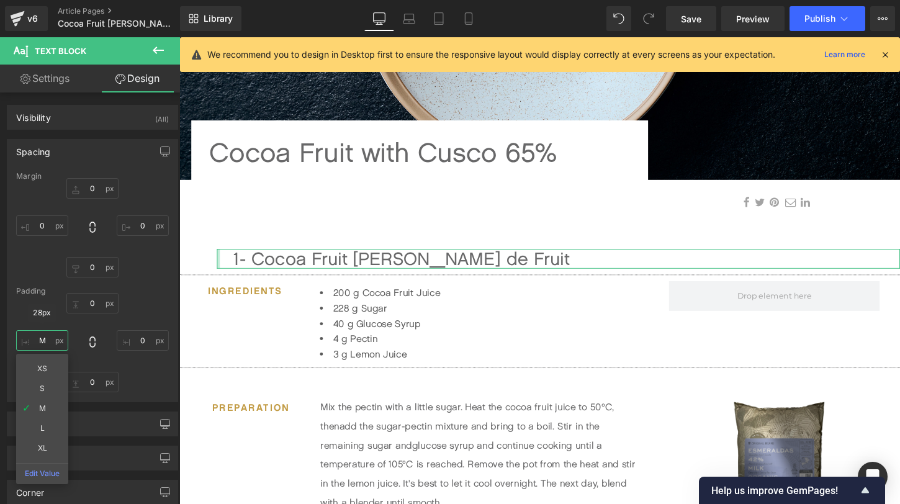
click at [48, 343] on input "M" at bounding box center [42, 340] width 52 height 20
type input "S"
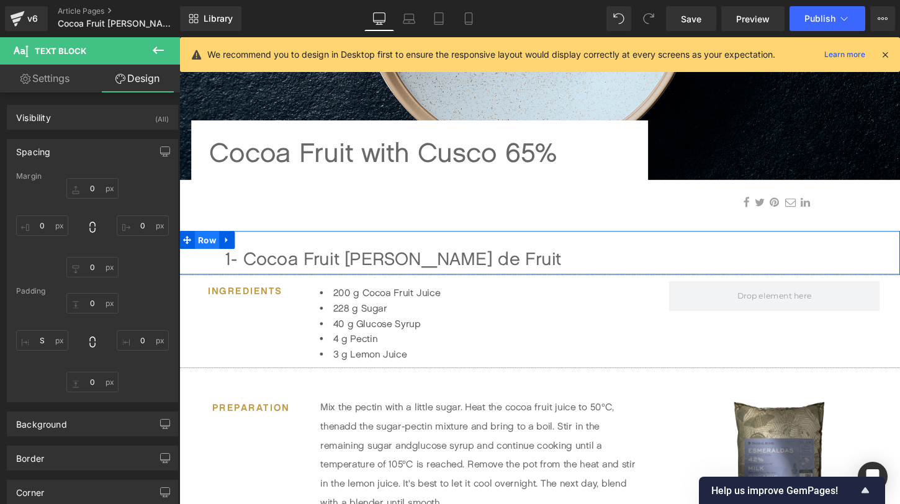
click at [208, 251] on span "Row" at bounding box center [208, 248] width 25 height 19
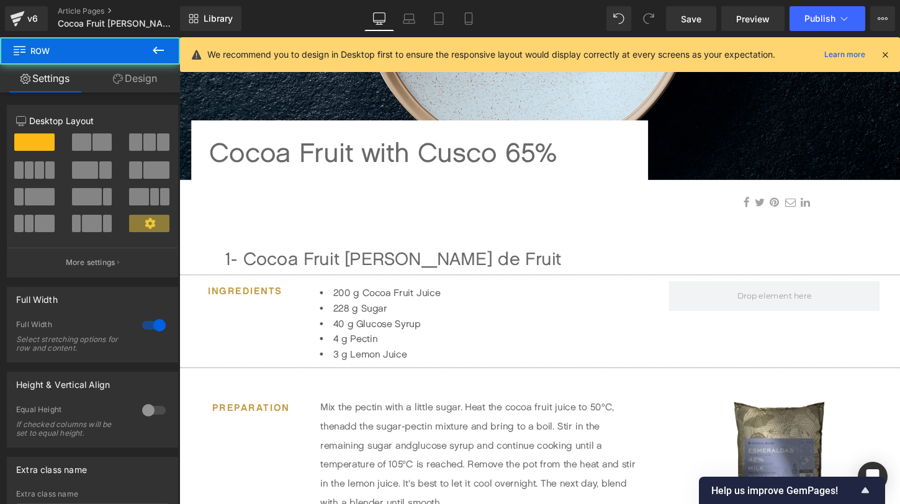
click at [140, 75] on link "Design" at bounding box center [135, 79] width 90 height 28
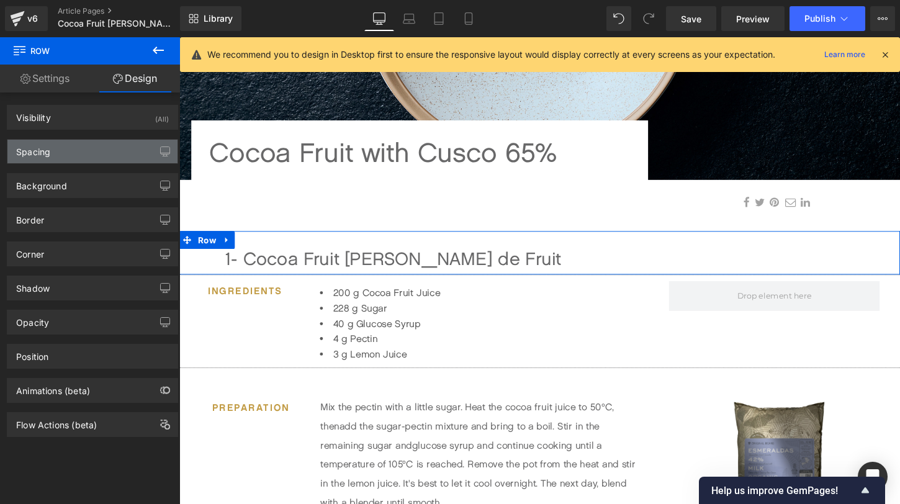
click at [78, 150] on div "Spacing" at bounding box center [92, 152] width 170 height 24
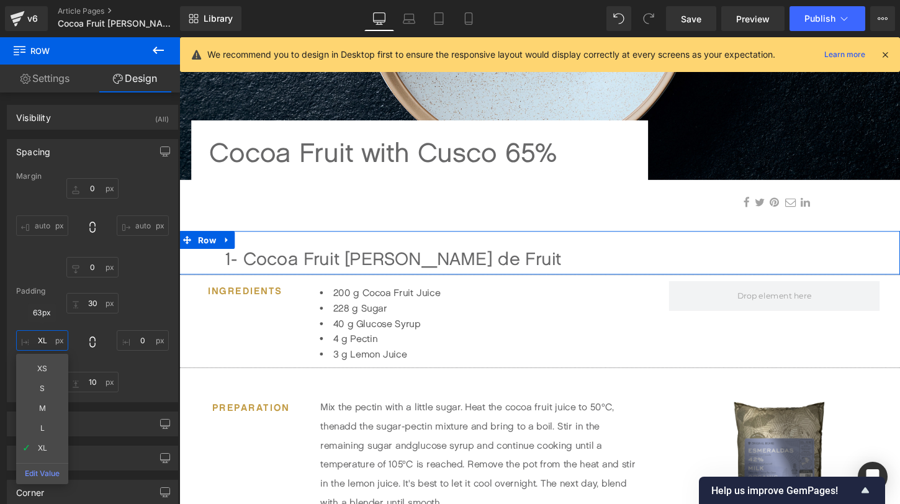
click at [47, 345] on input "XL" at bounding box center [42, 340] width 52 height 20
click at [44, 337] on input "S" at bounding box center [42, 340] width 52 height 20
type input "M"
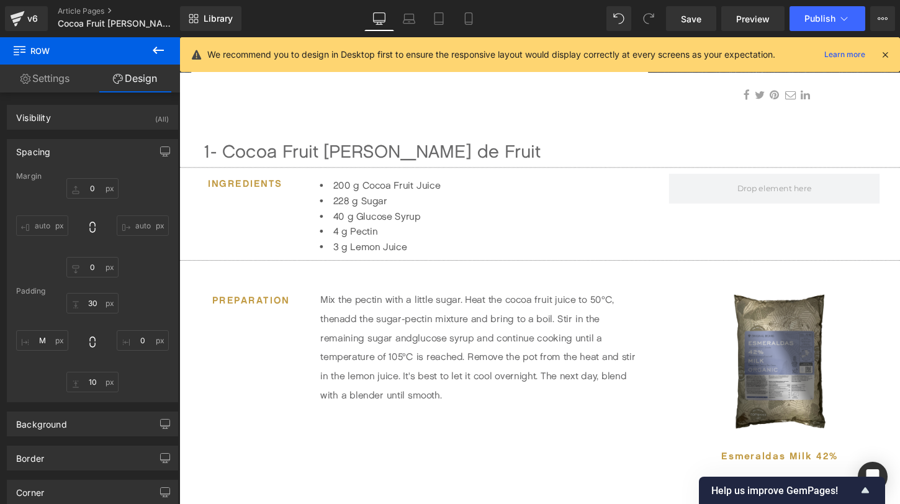
scroll to position [399, 0]
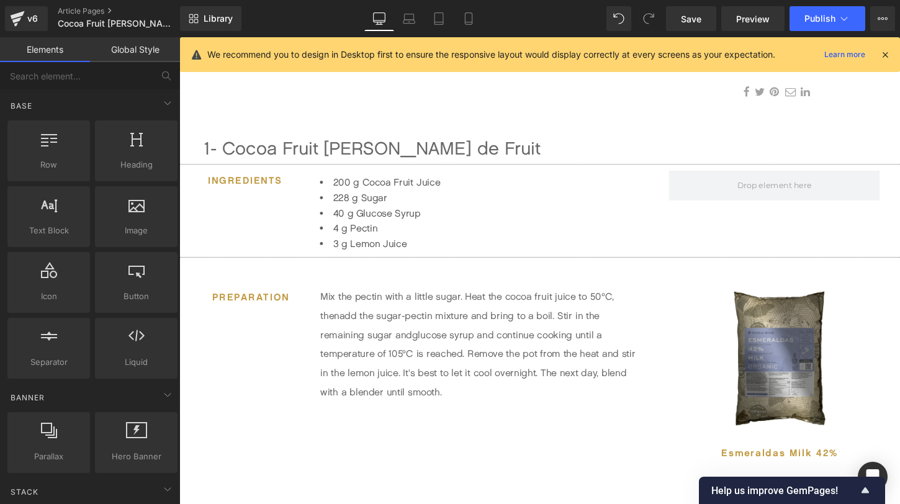
drag, startPoint x: 240, startPoint y: 276, endPoint x: 240, endPoint y: 297, distance: 21.7
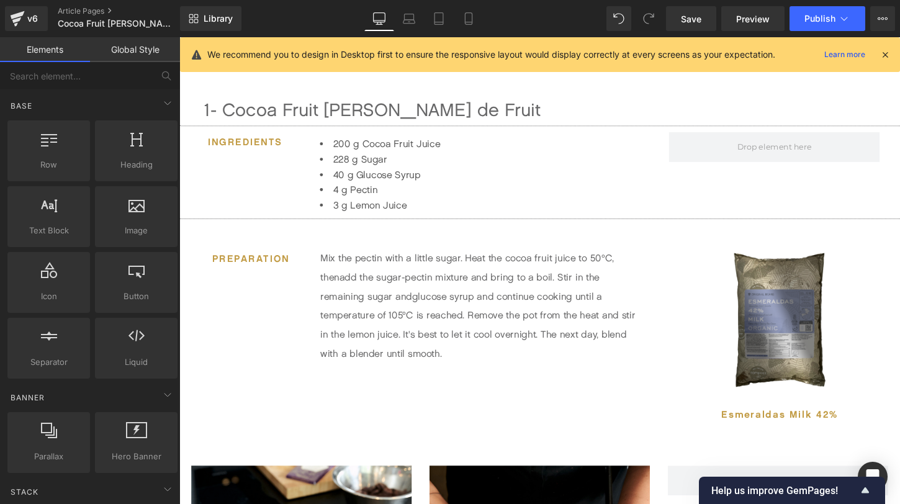
scroll to position [463, 0]
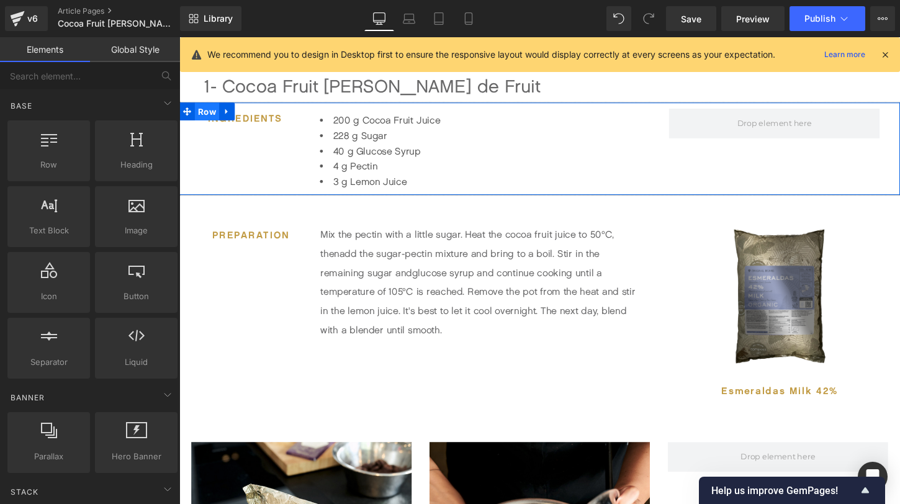
click at [212, 113] on span "Row" at bounding box center [208, 115] width 25 height 19
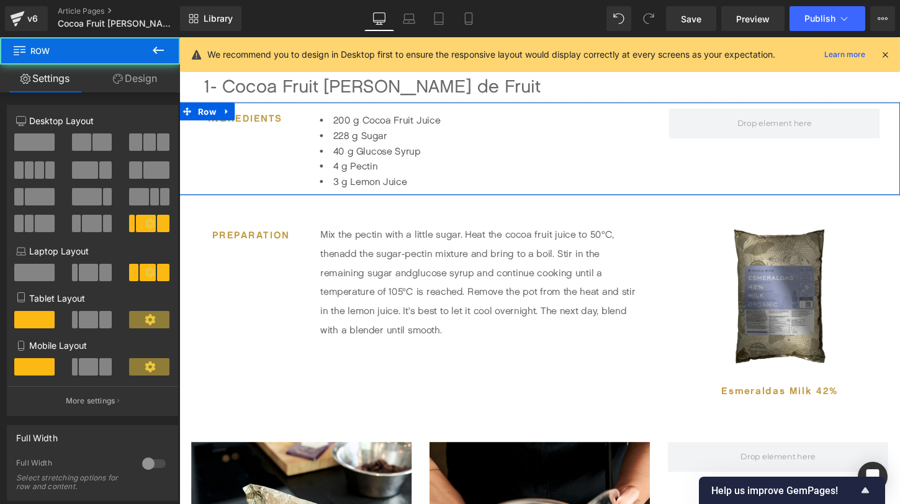
click at [130, 76] on link "Design" at bounding box center [135, 79] width 90 height 28
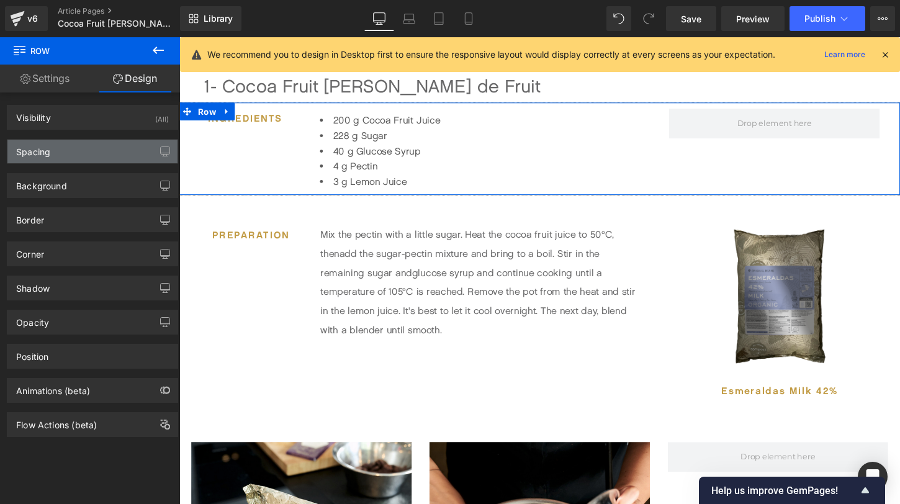
click at [93, 161] on div "Spacing" at bounding box center [92, 152] width 170 height 24
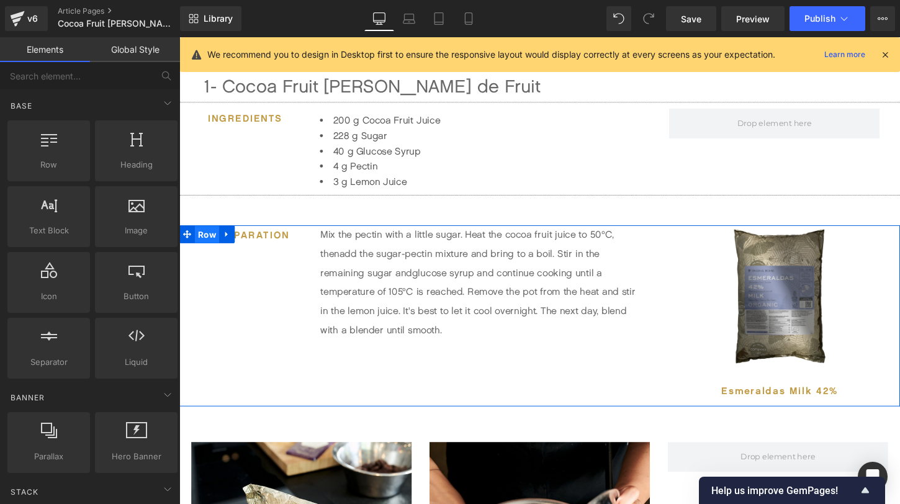
click at [206, 245] on span "Row" at bounding box center [208, 243] width 25 height 19
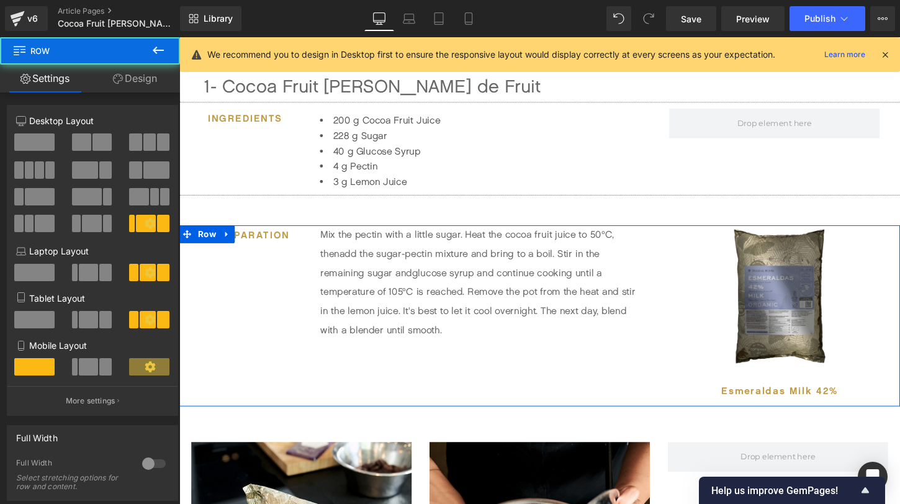
click at [132, 78] on link "Design" at bounding box center [135, 79] width 90 height 28
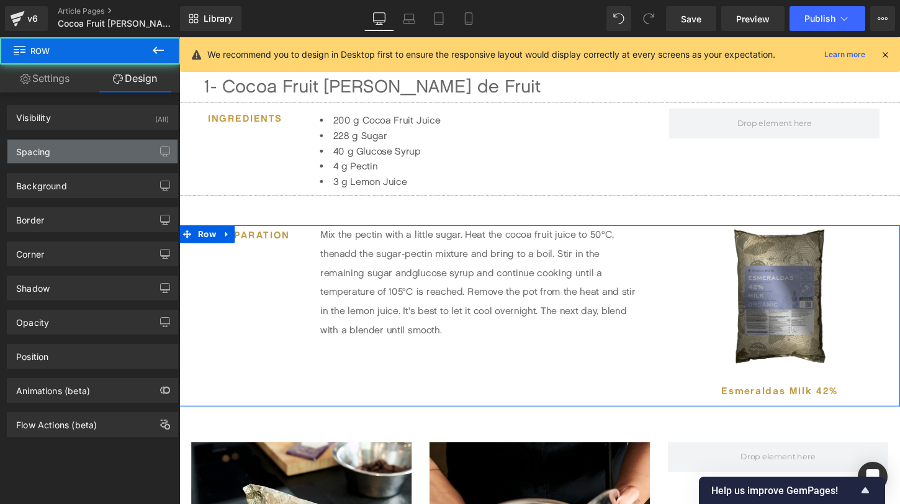
type input "50"
type input "0"
type input "L"
type input "0"
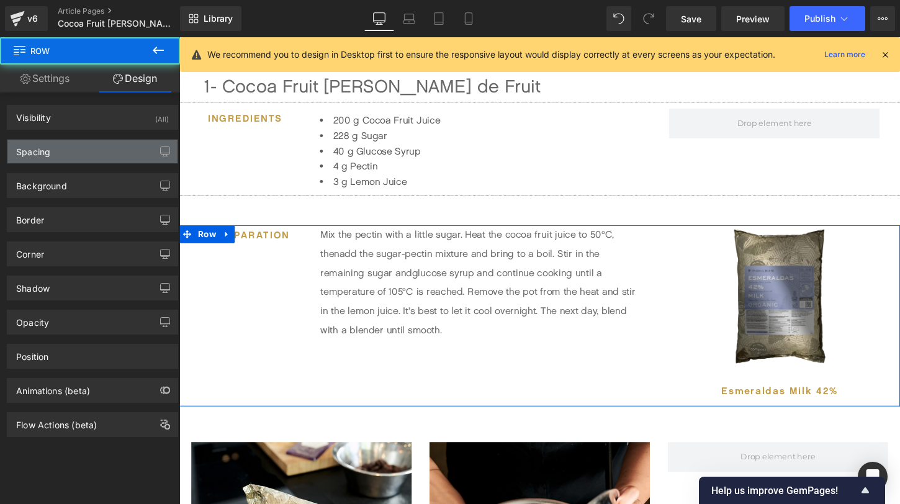
type input "0"
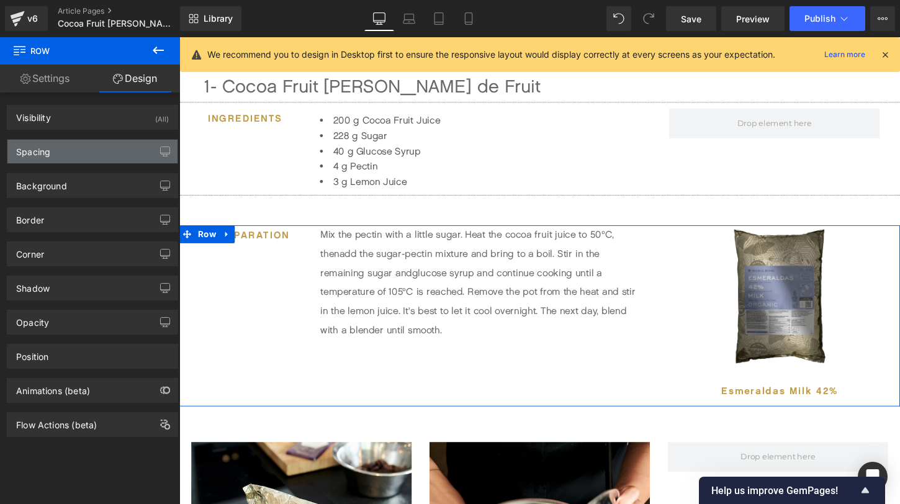
click at [87, 155] on div "Spacing" at bounding box center [92, 152] width 170 height 24
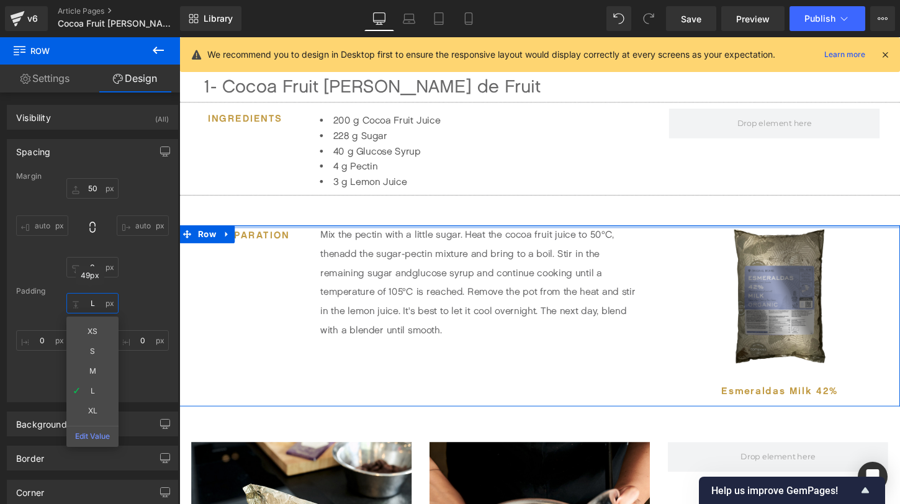
click at [97, 309] on input "L" at bounding box center [92, 303] width 52 height 20
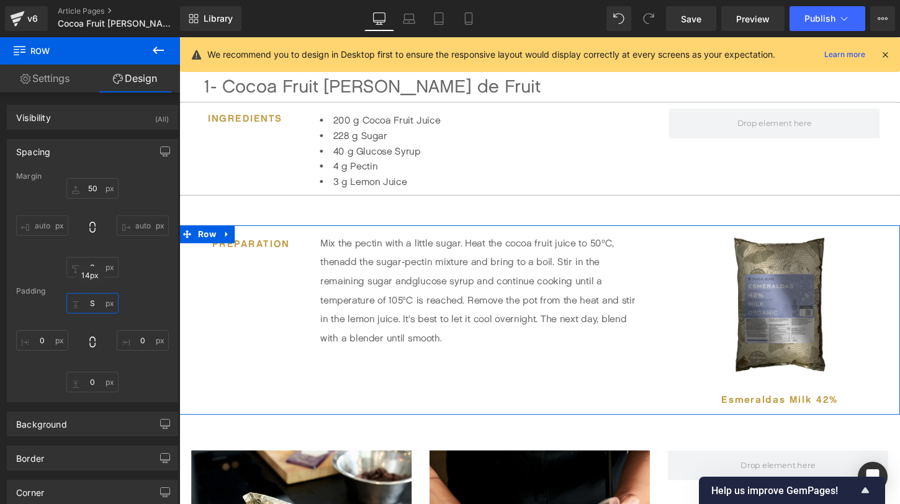
click at [91, 299] on input "S" at bounding box center [92, 303] width 52 height 20
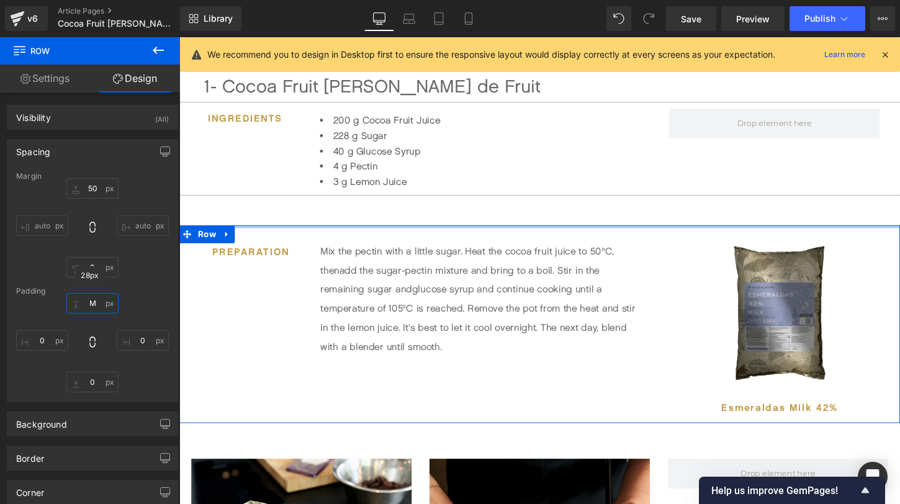
click at [93, 311] on input "M" at bounding box center [92, 303] width 52 height 20
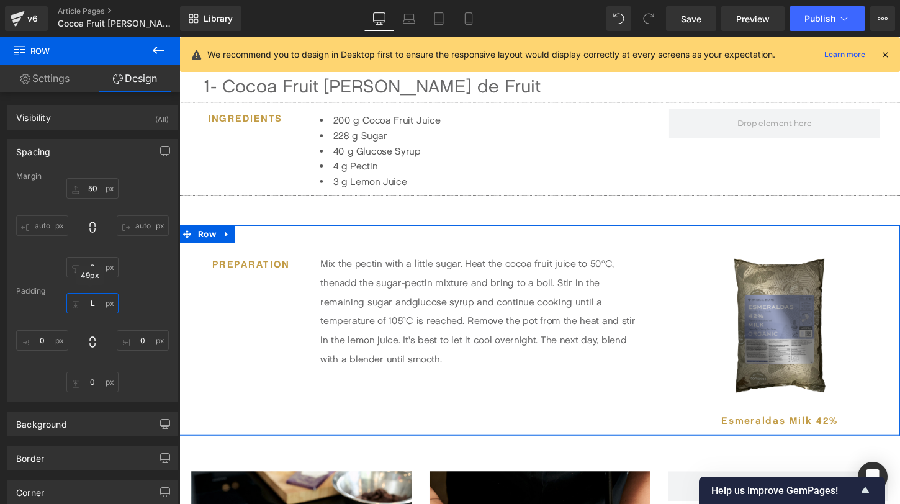
click at [94, 307] on input "L" at bounding box center [92, 303] width 52 height 20
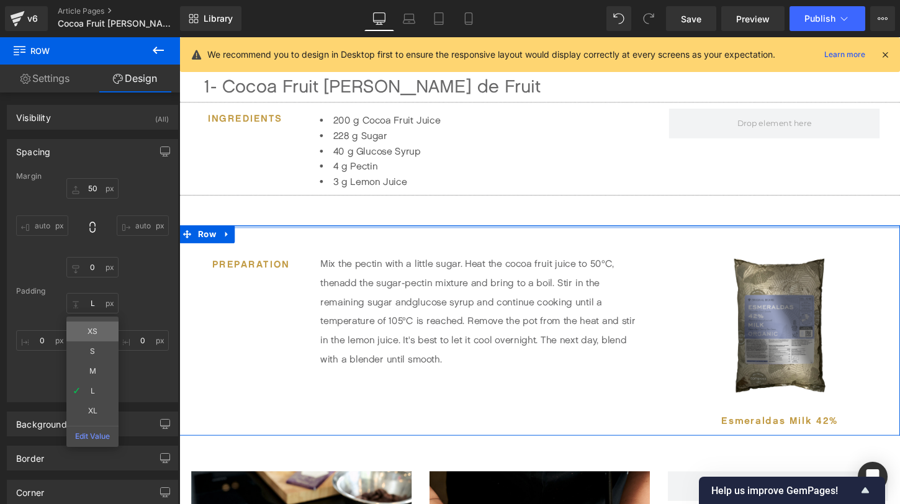
type input "XS"
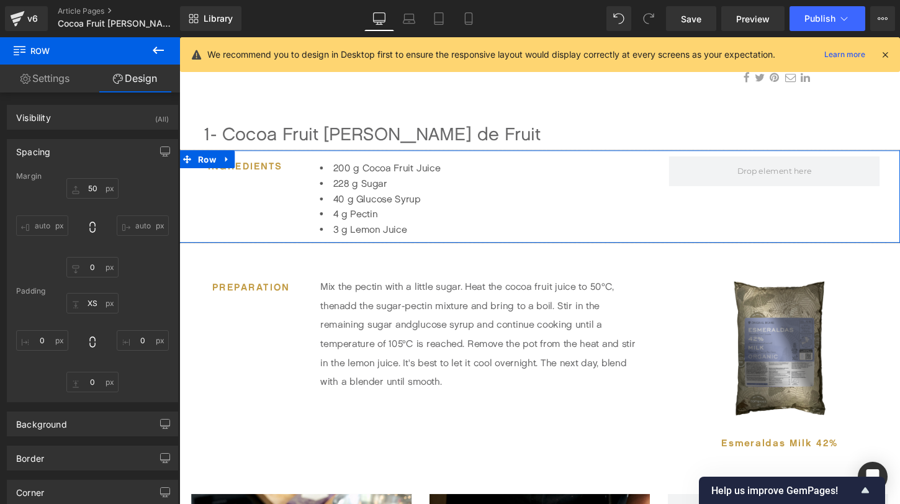
scroll to position [409, 0]
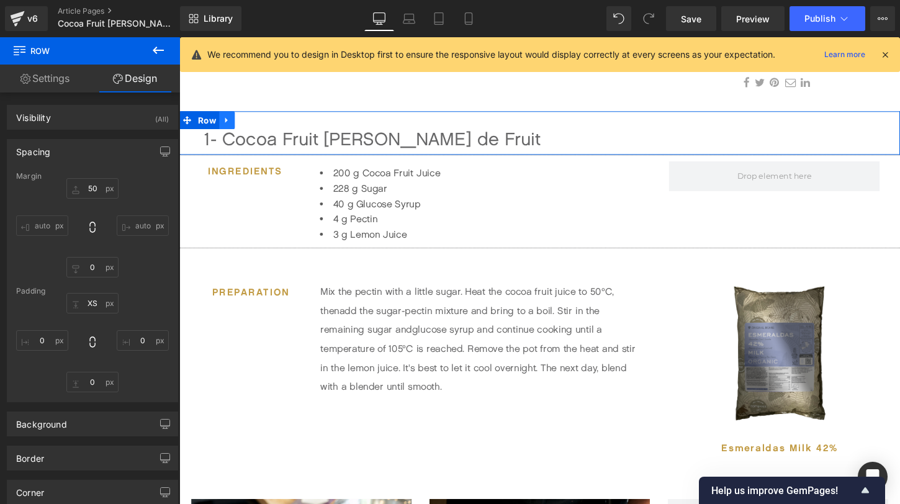
click at [232, 123] on icon at bounding box center [229, 123] width 9 height 9
click at [249, 122] on link at bounding box center [245, 123] width 16 height 19
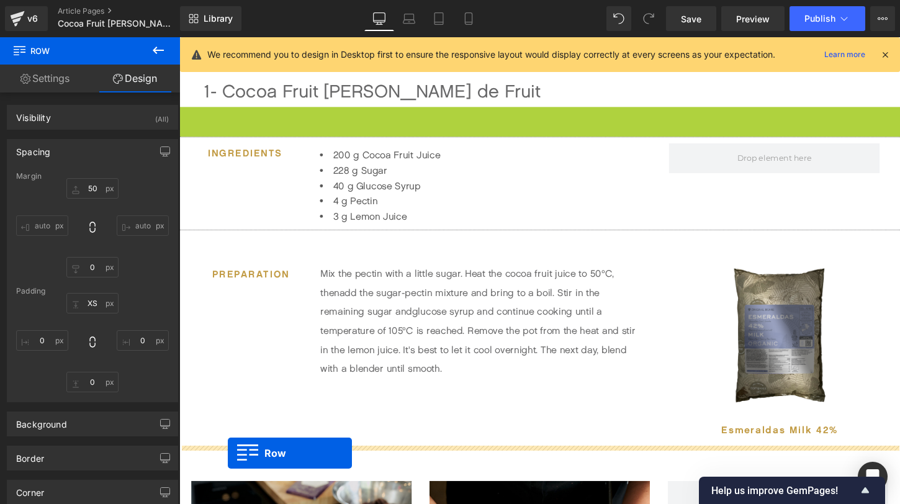
scroll to position [508, 0]
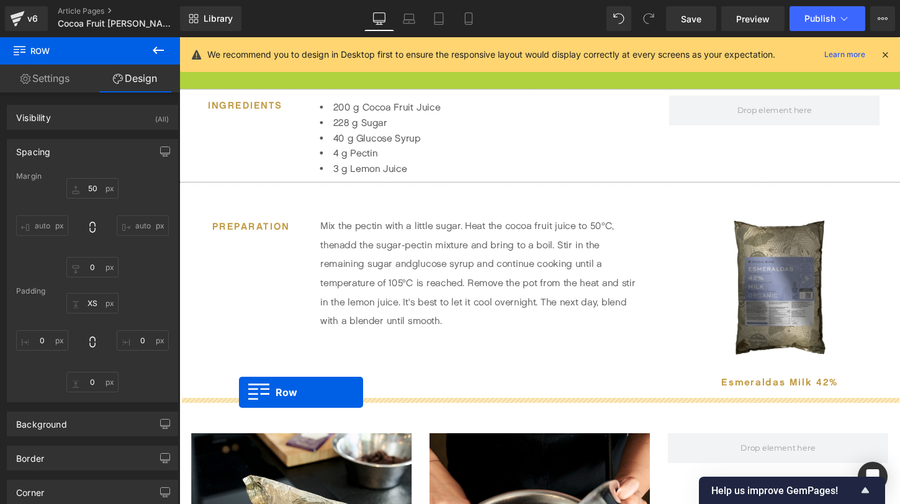
drag, startPoint x: 189, startPoint y: 169, endPoint x: 242, endPoint y: 407, distance: 244.2
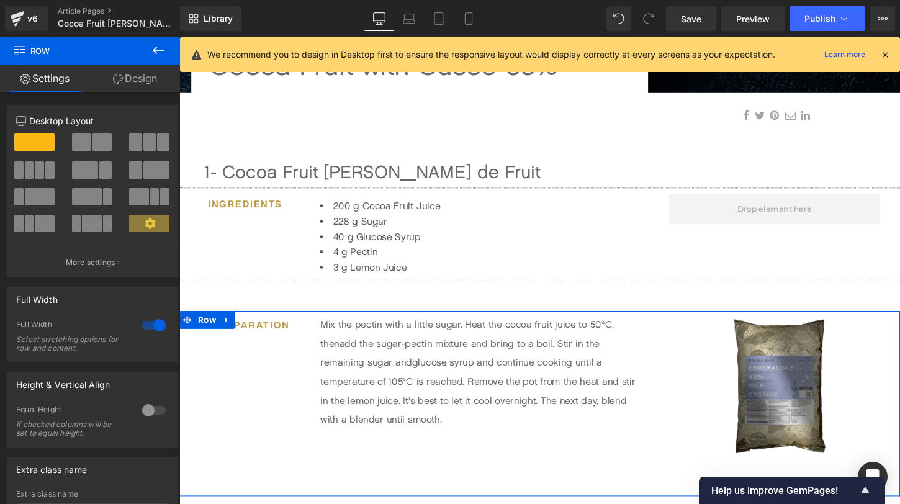
scroll to position [340, 0]
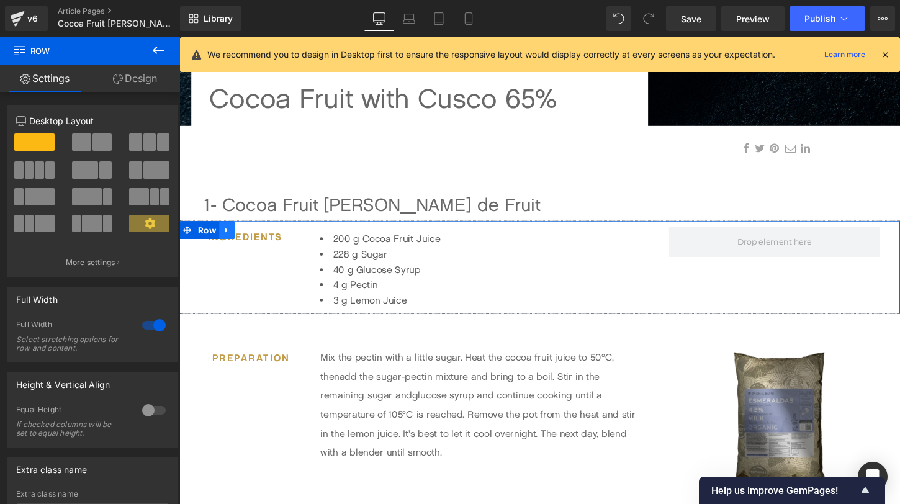
click at [232, 242] on icon at bounding box center [229, 238] width 9 height 9
click at [245, 240] on icon at bounding box center [245, 238] width 9 height 9
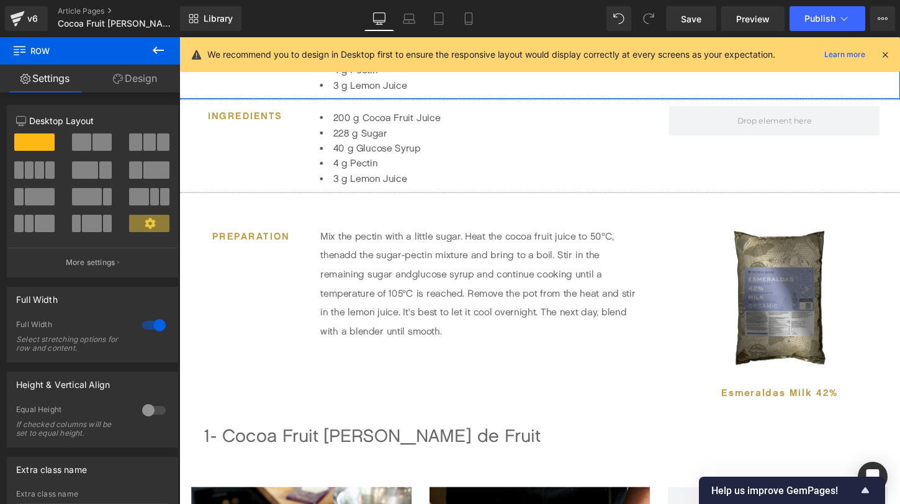
scroll to position [567, 0]
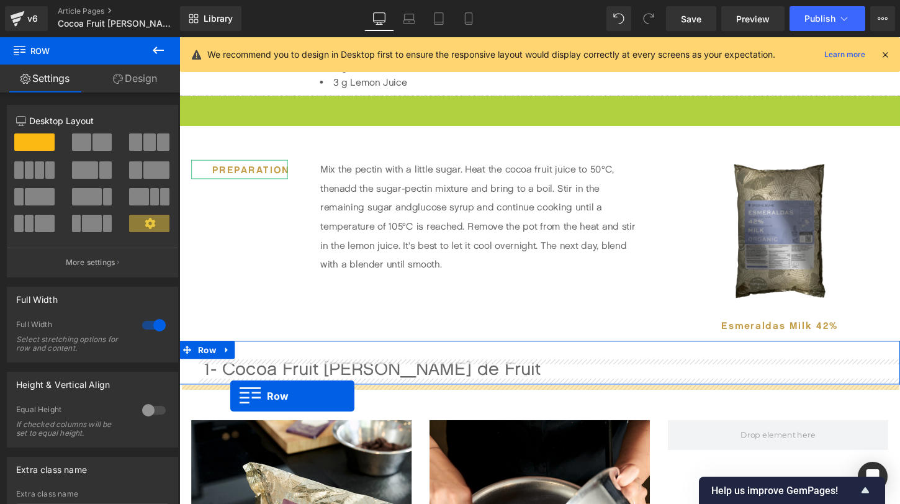
drag, startPoint x: 187, startPoint y: 110, endPoint x: 232, endPoint y: 411, distance: 304.5
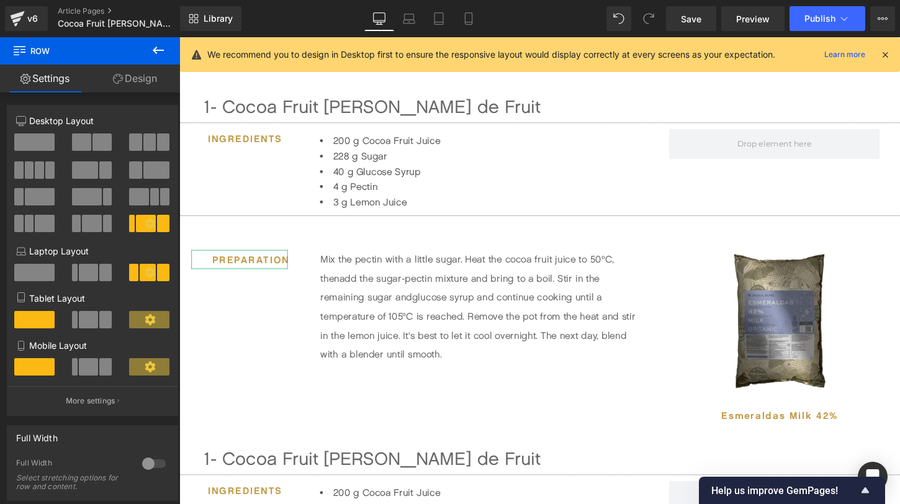
scroll to position [459, 0]
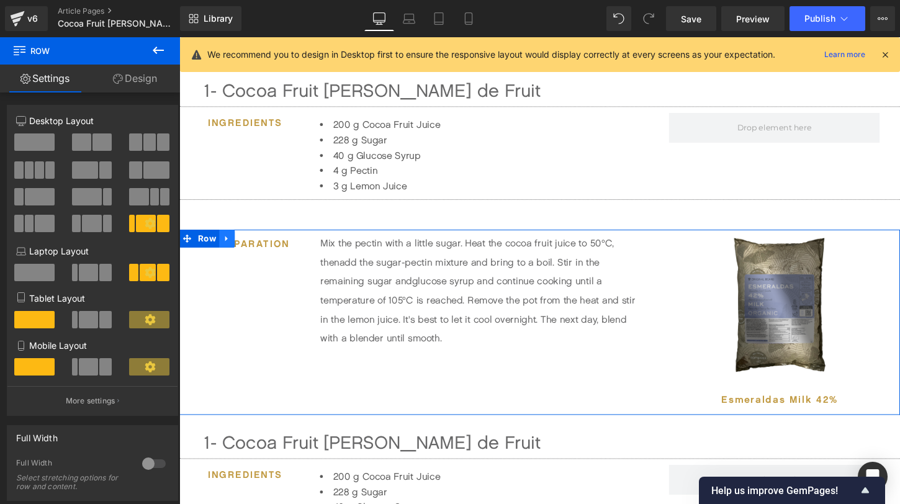
click at [229, 248] on icon at bounding box center [228, 248] width 2 height 6
click at [244, 246] on icon at bounding box center [245, 247] width 9 height 9
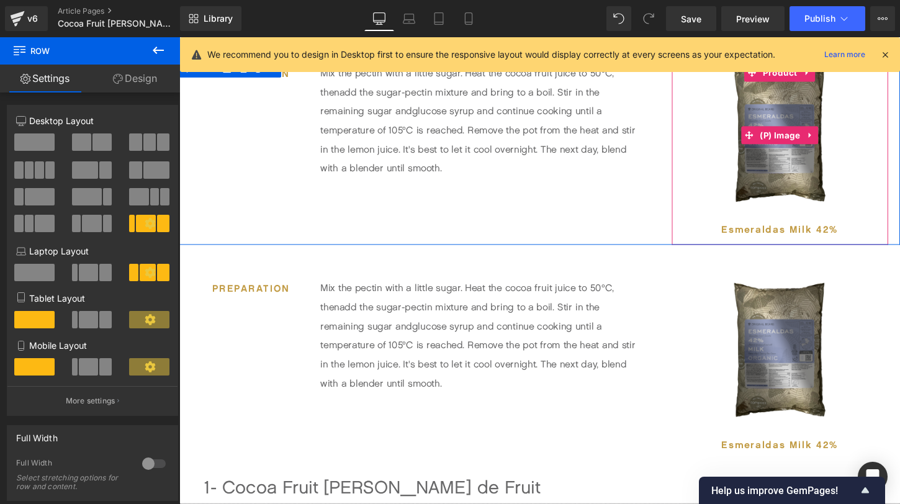
scroll to position [616, 0]
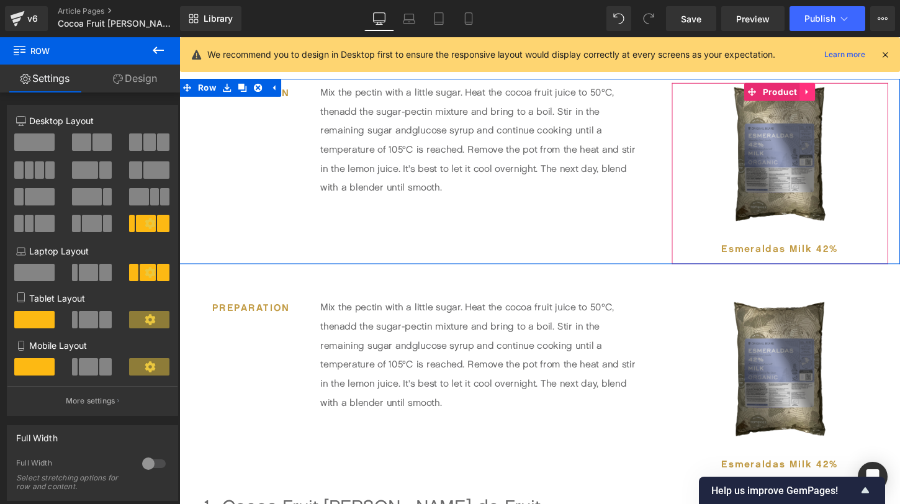
click at [835, 91] on icon at bounding box center [834, 94] width 9 height 9
click at [843, 93] on icon at bounding box center [842, 94] width 9 height 9
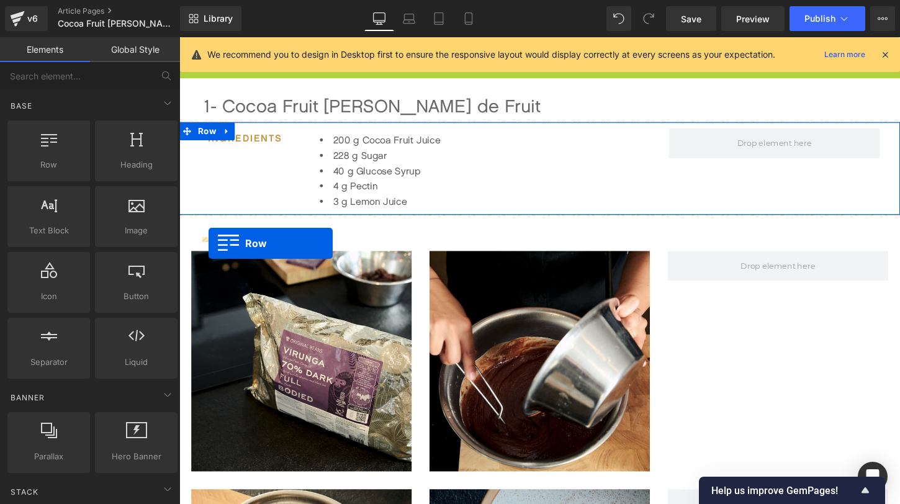
scroll to position [867, 0]
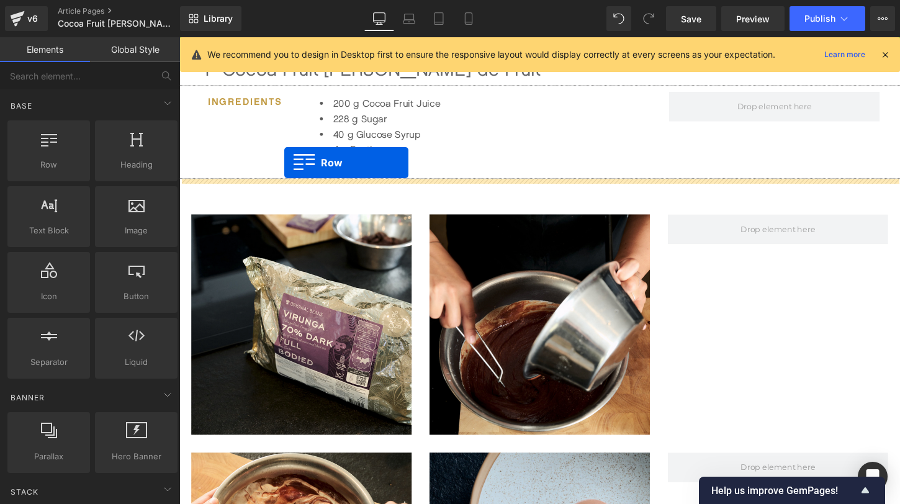
drag, startPoint x: 186, startPoint y: 197, endPoint x: 289, endPoint y: 168, distance: 106.5
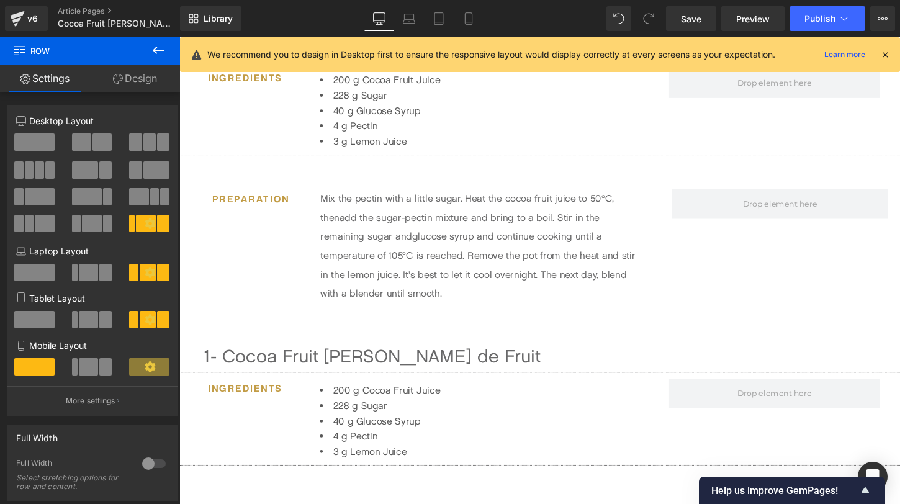
scroll to position [521, 0]
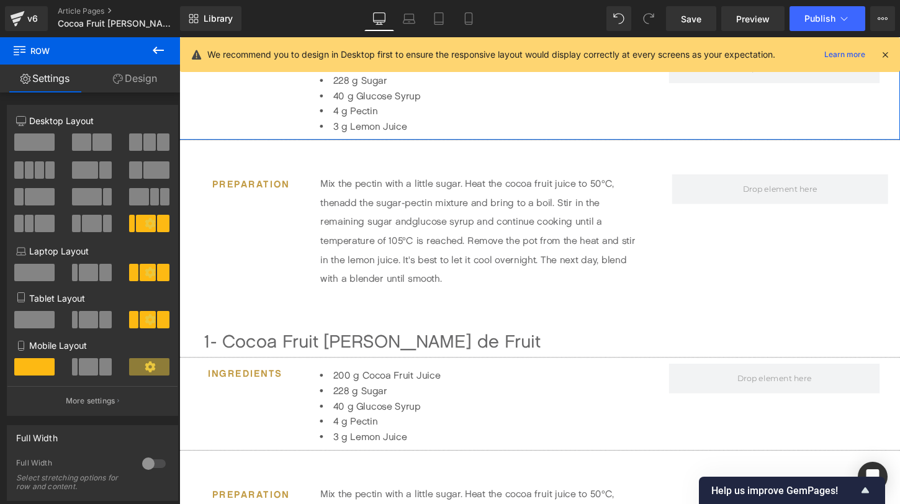
click at [722, 124] on div "Ingredients Heading 200 g Cocoa Fruit Juice 228 g Sugar 40 g Glucose Syrup 4 g …" at bounding box center [554, 95] width 751 height 97
click at [150, 77] on link "Design" at bounding box center [135, 79] width 90 height 28
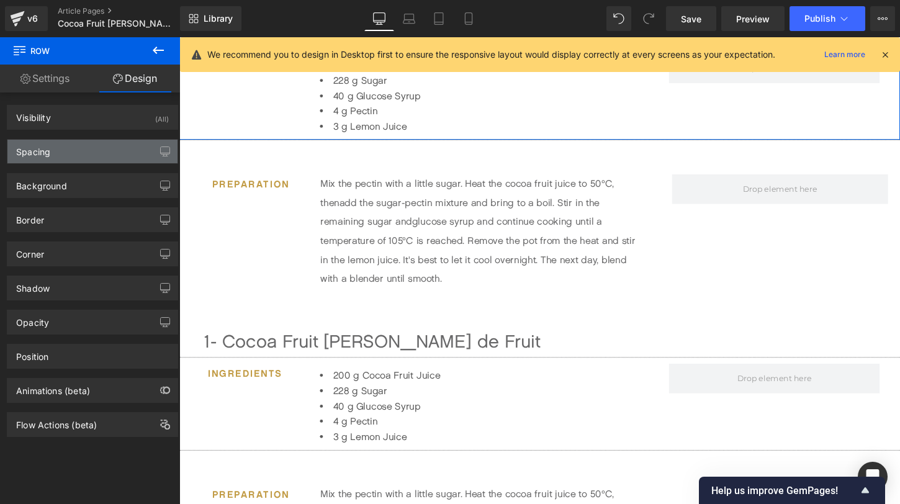
click at [97, 153] on div "Spacing" at bounding box center [92, 152] width 170 height 24
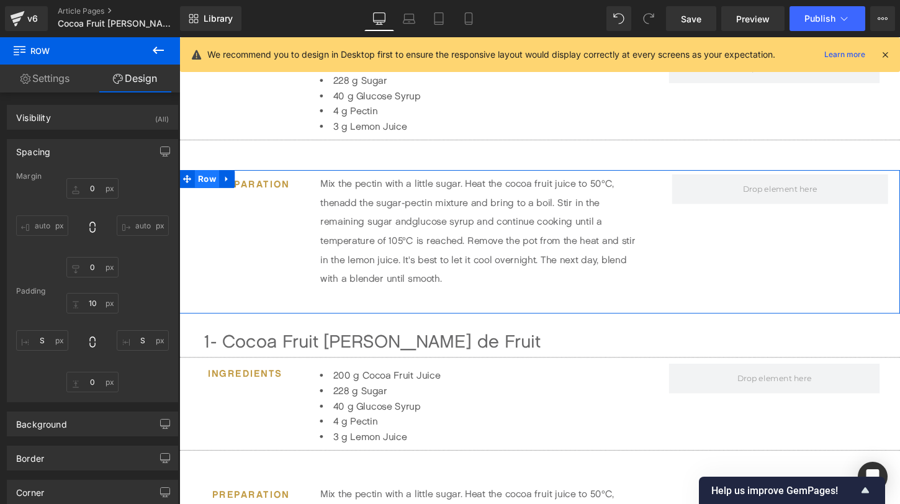
click at [206, 186] on span "Row" at bounding box center [208, 185] width 25 height 19
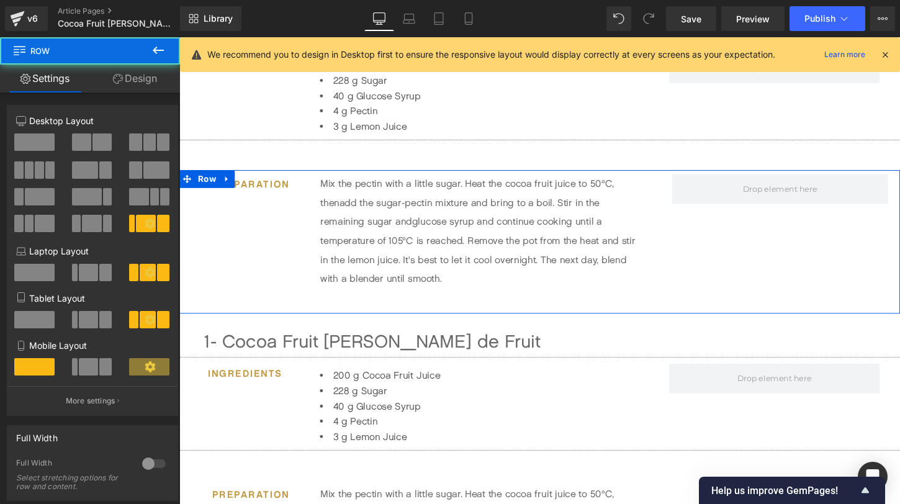
click at [130, 75] on link "Design" at bounding box center [135, 79] width 90 height 28
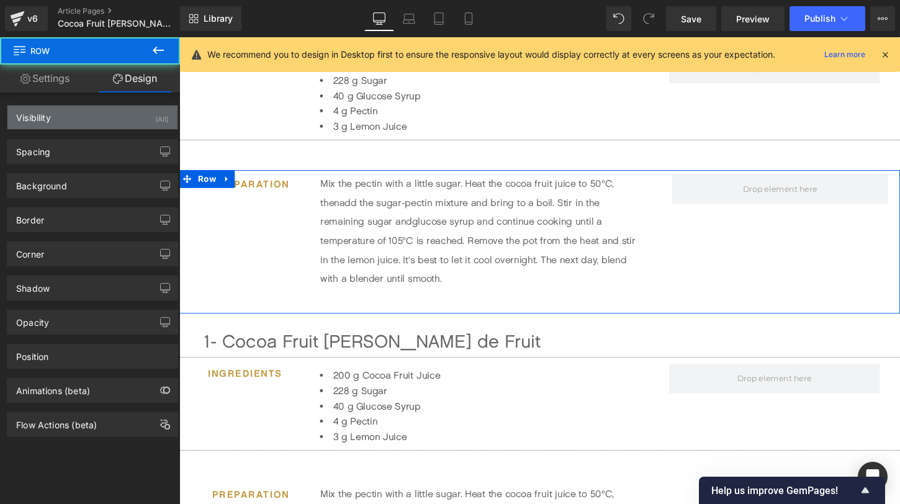
type input "50"
type input "0"
type input "XS"
type input "0"
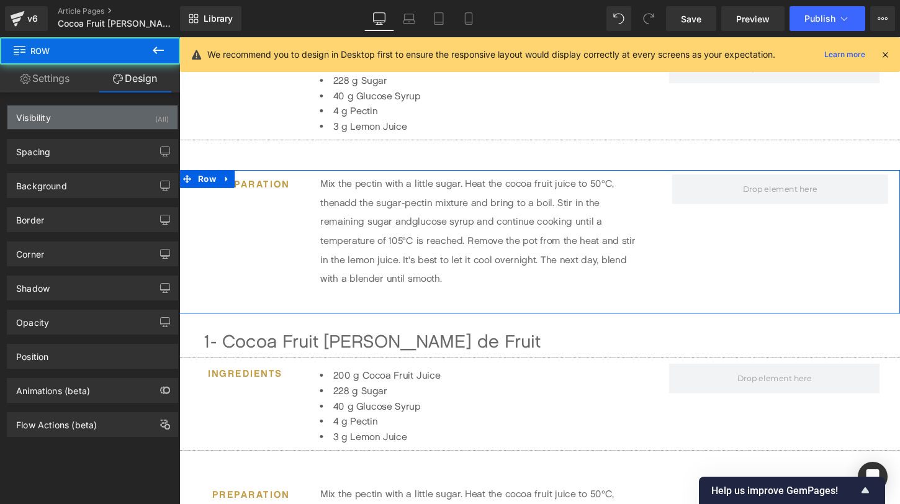
type input "0"
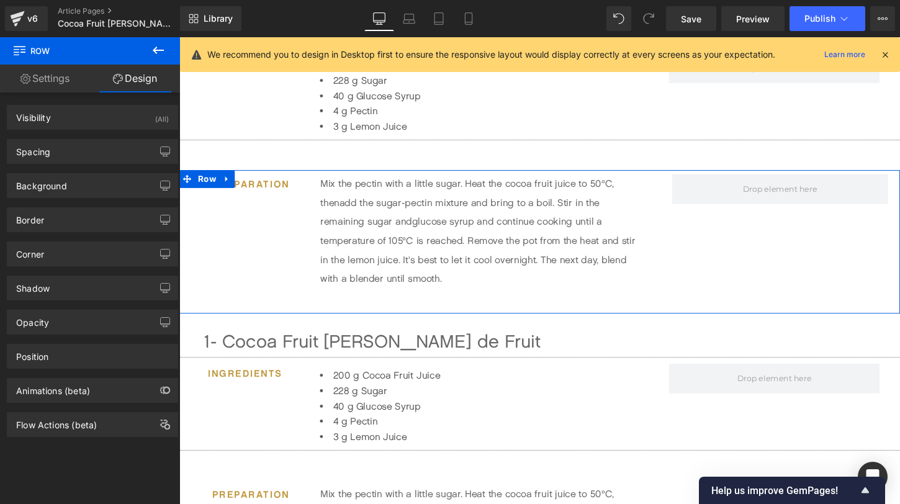
click at [101, 137] on div "Spacing [GEOGRAPHIC_DATA] 50px 50 auto auto 0px 0 auto auto [GEOGRAPHIC_DATA] 7…" at bounding box center [93, 147] width 186 height 34
click at [91, 152] on div "Spacing" at bounding box center [92, 152] width 170 height 24
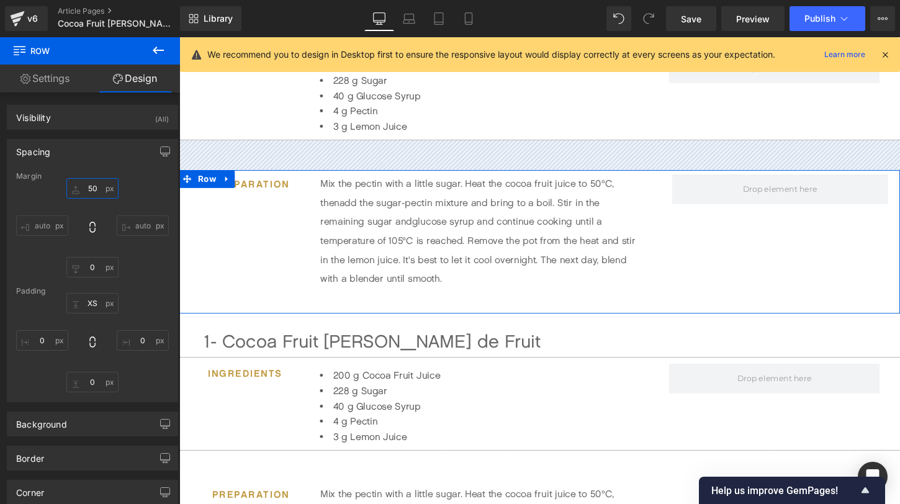
click at [94, 185] on input "50" at bounding box center [92, 188] width 52 height 20
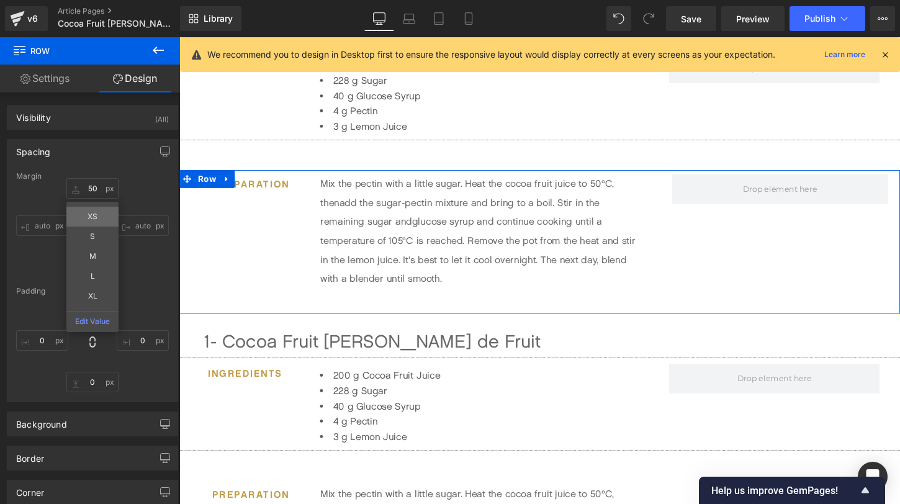
type input "XS"
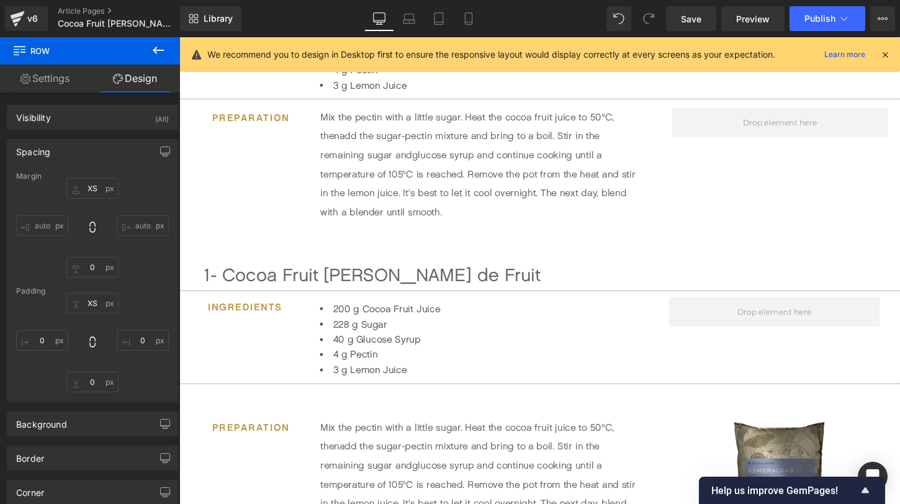
scroll to position [576, 0]
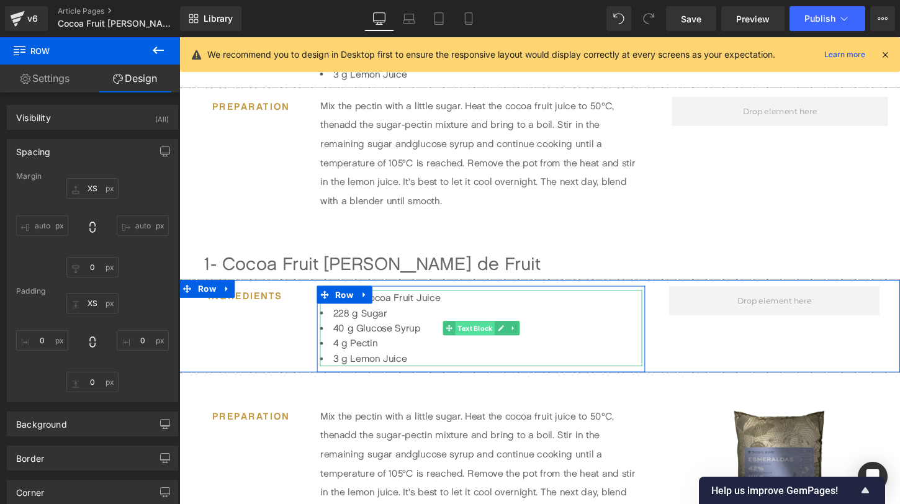
click at [484, 342] on span "Text Block" at bounding box center [487, 340] width 41 height 15
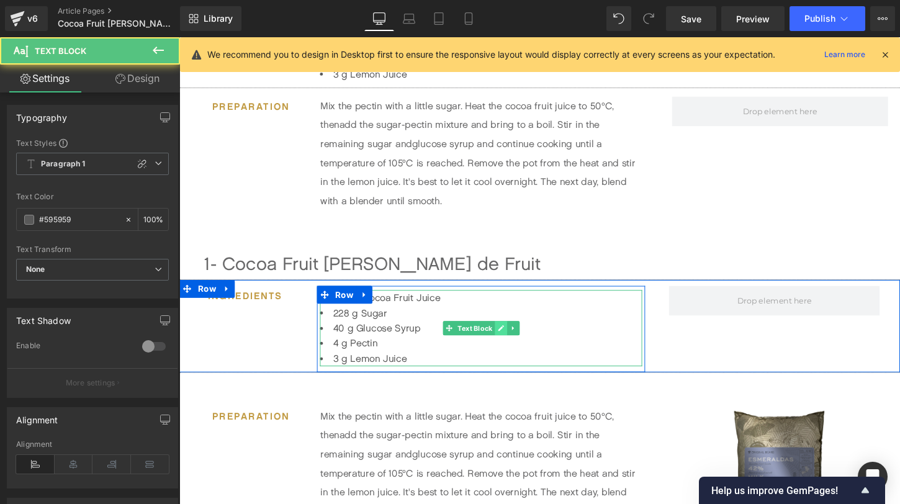
click at [518, 342] on icon at bounding box center [514, 340] width 7 height 7
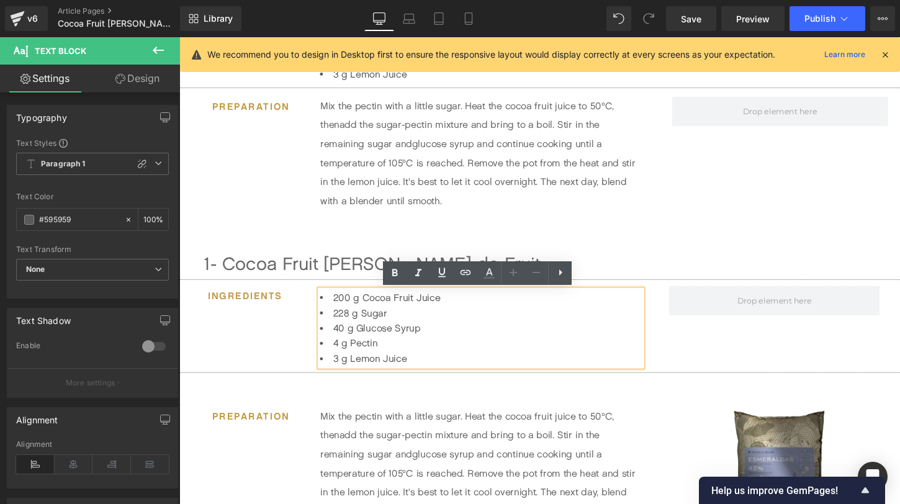
click at [462, 365] on li "3 g Lemon Juice" at bounding box center [494, 372] width 336 height 16
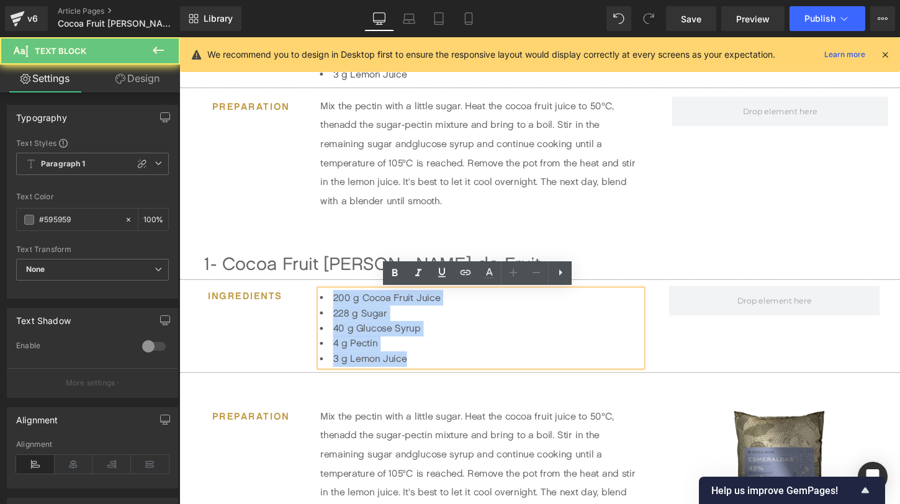
drag, startPoint x: 427, startPoint y: 378, endPoint x: 332, endPoint y: 306, distance: 120.1
click at [332, 306] on ul "200 g Cocoa Fruit Juice 228 g Sugar 40 g Glucose Syrup 4 g Pectin 3 g Lemon Jui…" at bounding box center [494, 340] width 336 height 79
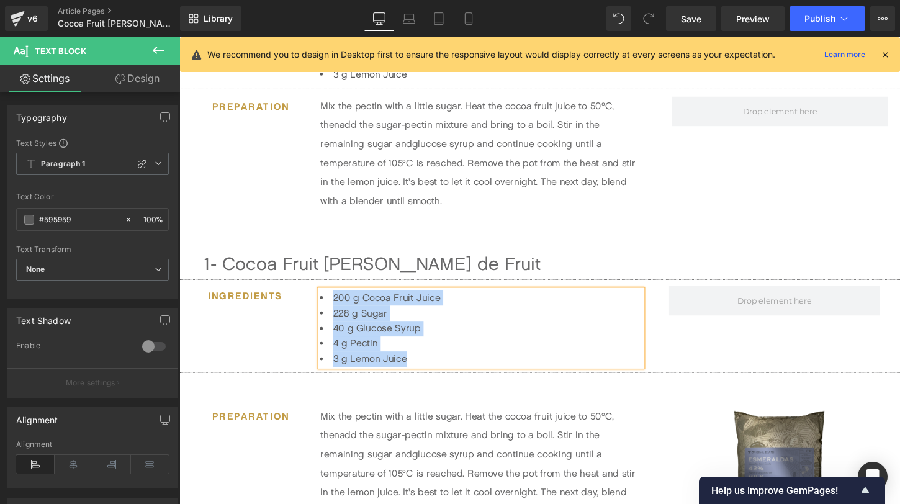
paste div
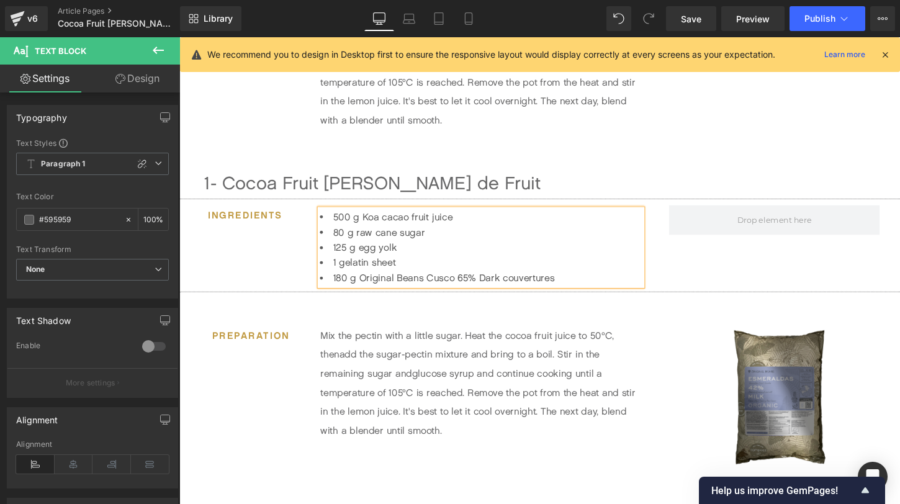
scroll to position [766, 0]
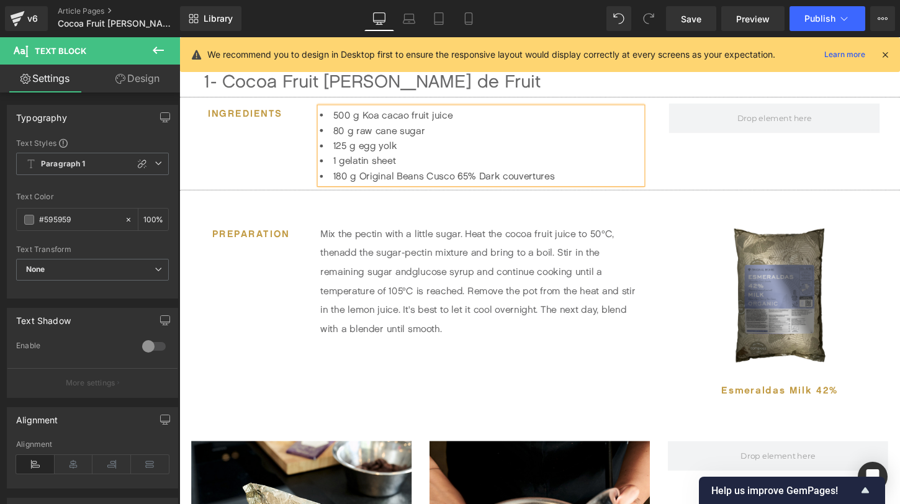
click at [807, 268] on img at bounding box center [805, 306] width 107 height 148
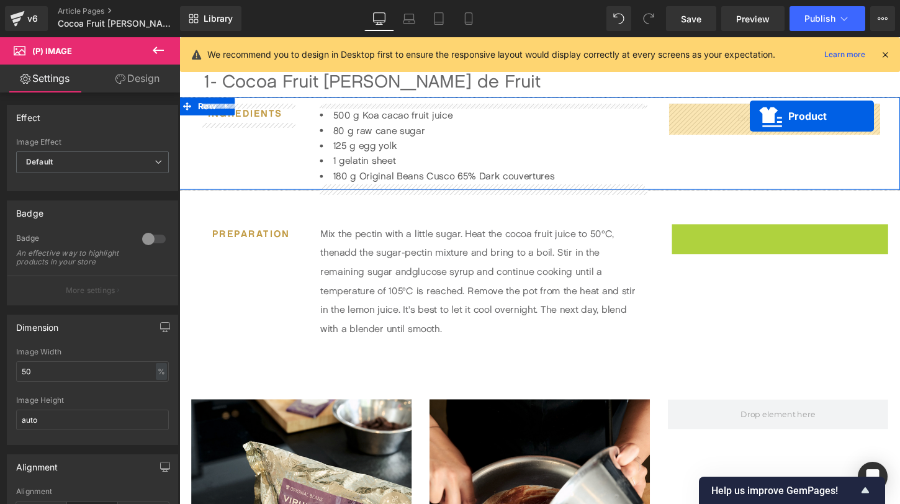
drag, startPoint x: 776, startPoint y: 242, endPoint x: 774, endPoint y: 120, distance: 122.3
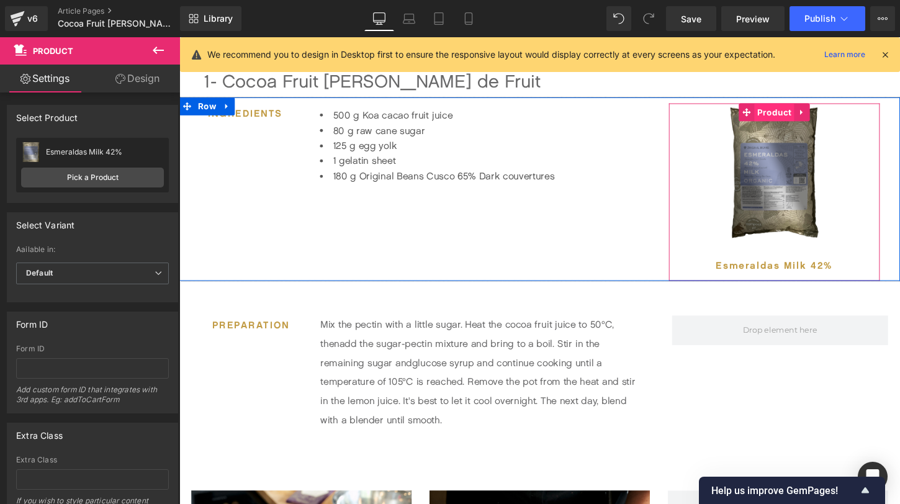
click at [797, 112] on span "Product" at bounding box center [800, 115] width 42 height 19
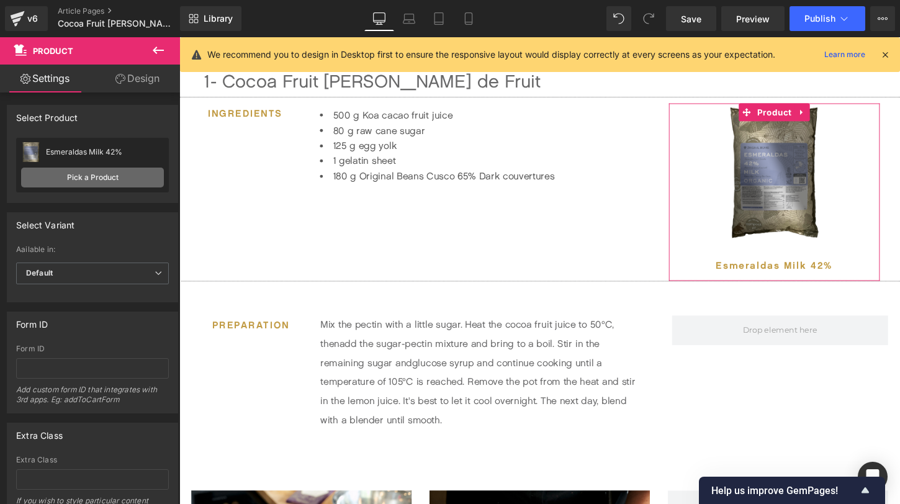
click at [70, 178] on link "Pick a Product" at bounding box center [92, 178] width 143 height 20
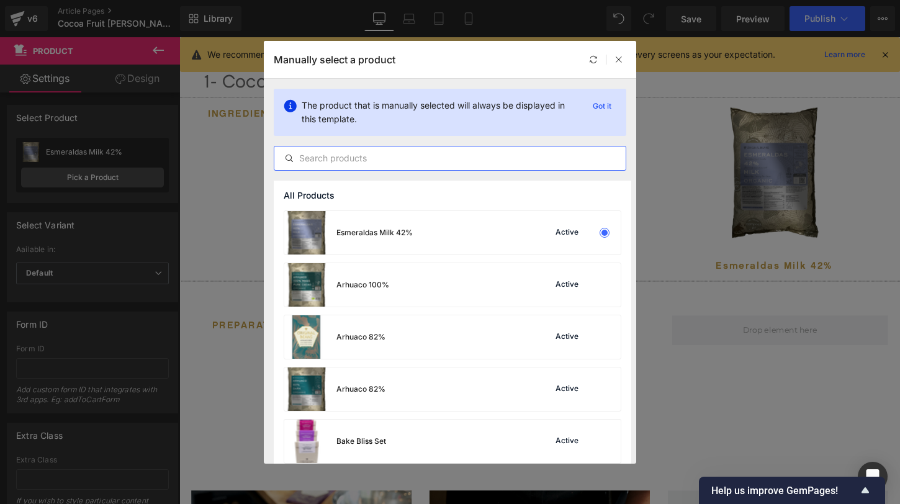
click at [397, 158] on input "text" at bounding box center [449, 158] width 351 height 15
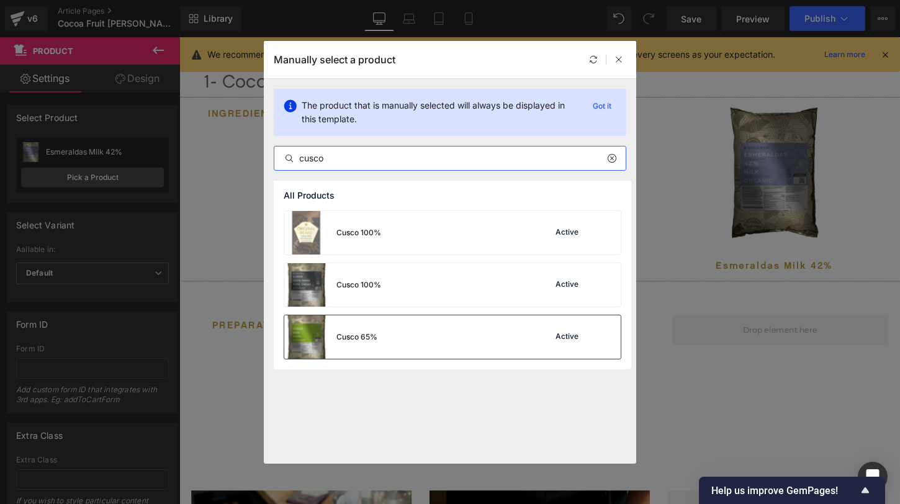
type input "cusco"
click at [369, 336] on div "Cusco 65%" at bounding box center [357, 337] width 41 height 11
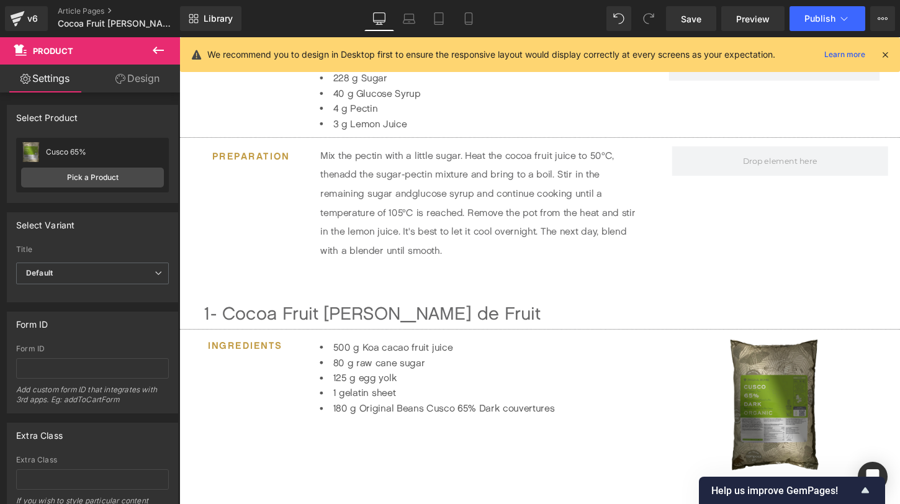
scroll to position [548, 0]
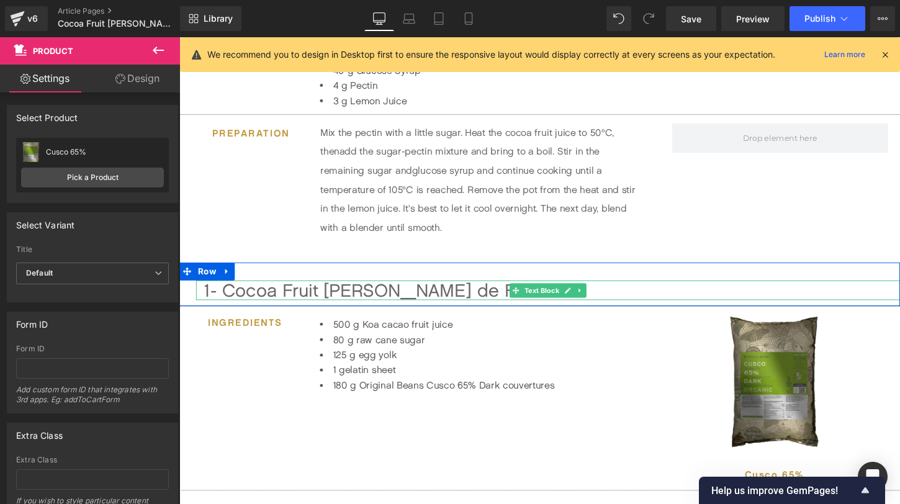
click at [335, 305] on div "1- Cocoa Fruit [PERSON_NAME] de Fruit" at bounding box center [568, 301] width 725 height 20
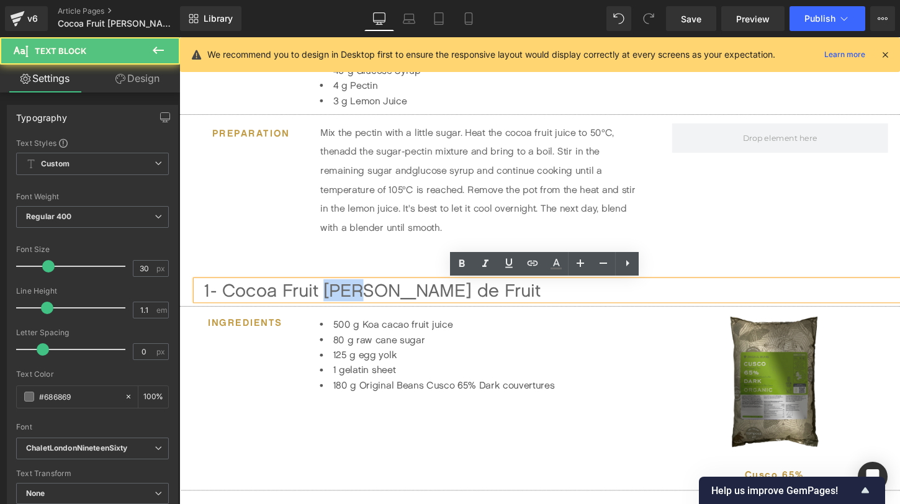
click at [335, 305] on div "1- Cocoa Fruit [PERSON_NAME] de Fruit" at bounding box center [568, 301] width 725 height 20
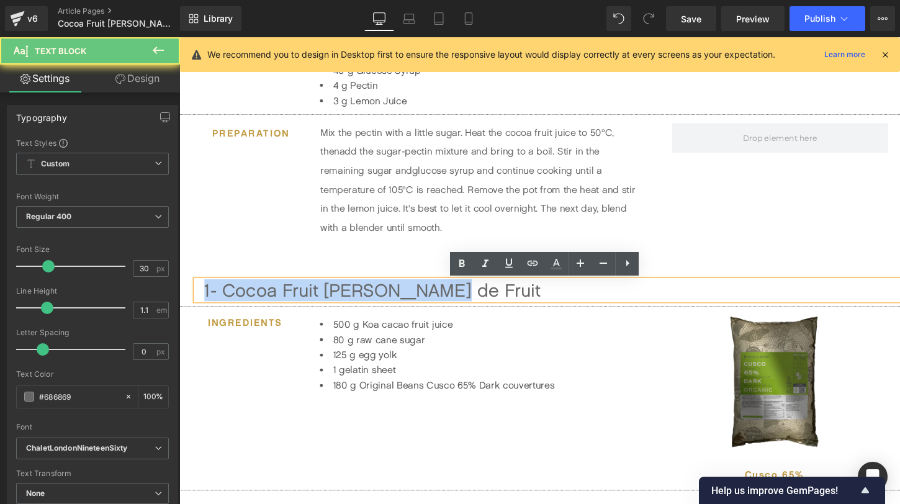
click at [335, 305] on div "1- Cocoa Fruit [PERSON_NAME] de Fruit" at bounding box center [568, 301] width 725 height 20
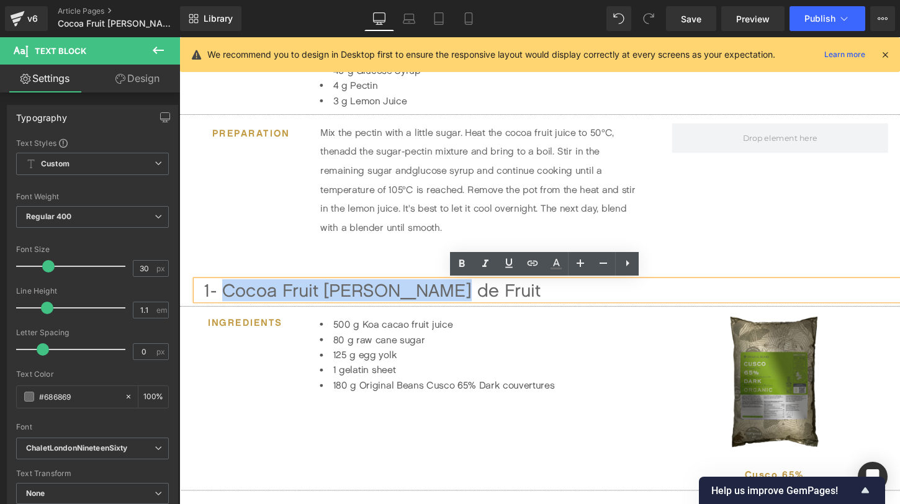
drag, startPoint x: 449, startPoint y: 308, endPoint x: 229, endPoint y: 297, distance: 220.7
click at [227, 297] on div "1- Cocoa Fruit [PERSON_NAME] de Fruit" at bounding box center [568, 301] width 725 height 20
paste div
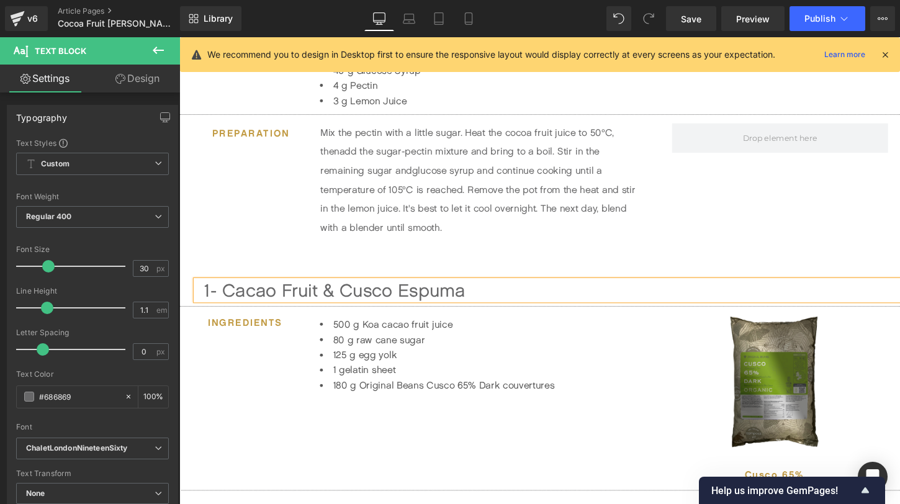
click at [215, 299] on div "1- Cacao Fruit & Cusco Espuma" at bounding box center [568, 301] width 725 height 20
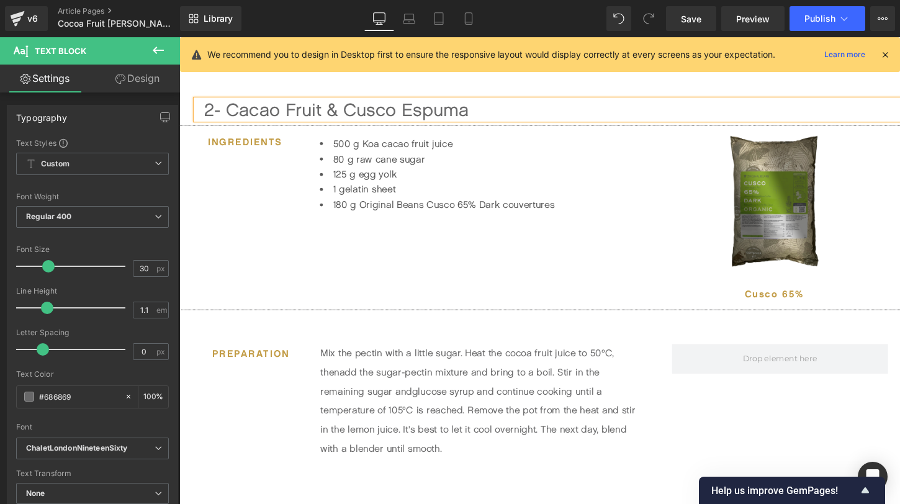
scroll to position [769, 0]
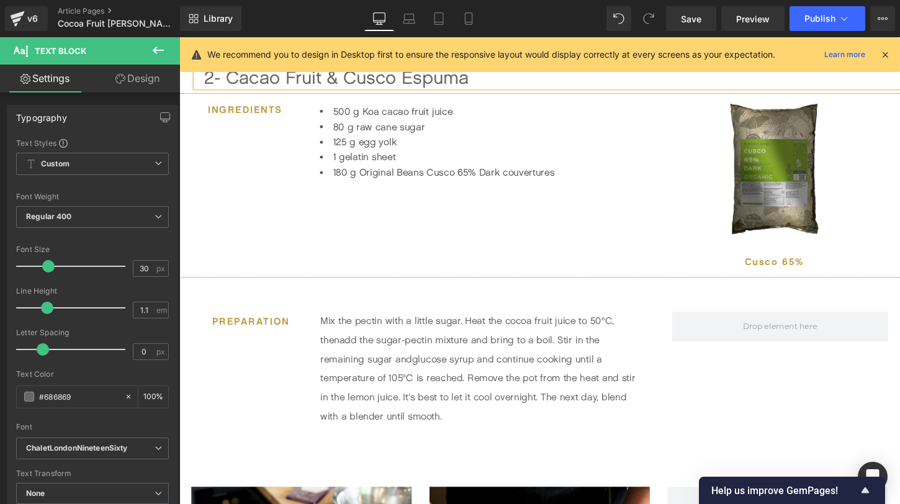
click at [388, 383] on p "Mix the pectin with a little sugar. Heat the cocoa fruit juice to 50°C, then ad…" at bounding box center [493, 383] width 332 height 119
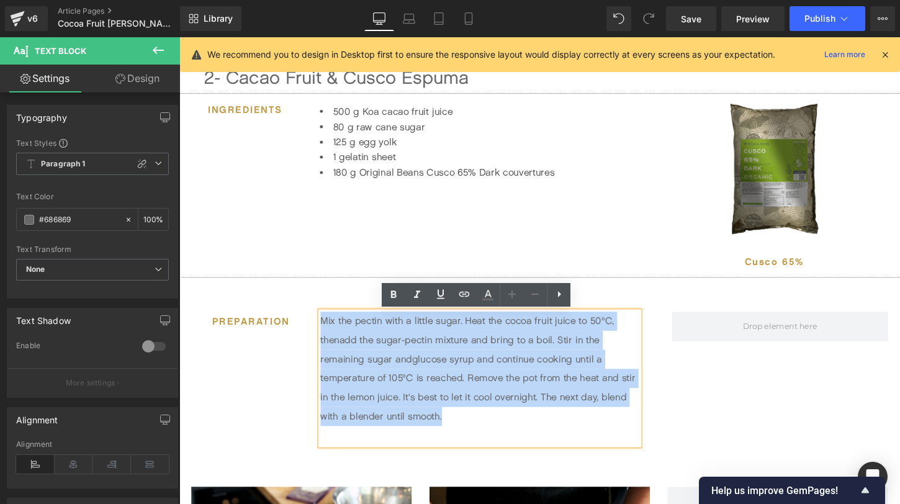
drag, startPoint x: 465, startPoint y: 437, endPoint x: 319, endPoint y: 336, distance: 177.7
click at [319, 336] on div "Mix the pectin with a little sugar. Heat the cocoa fruit juice to 50°C, then ad…" at bounding box center [492, 393] width 351 height 139
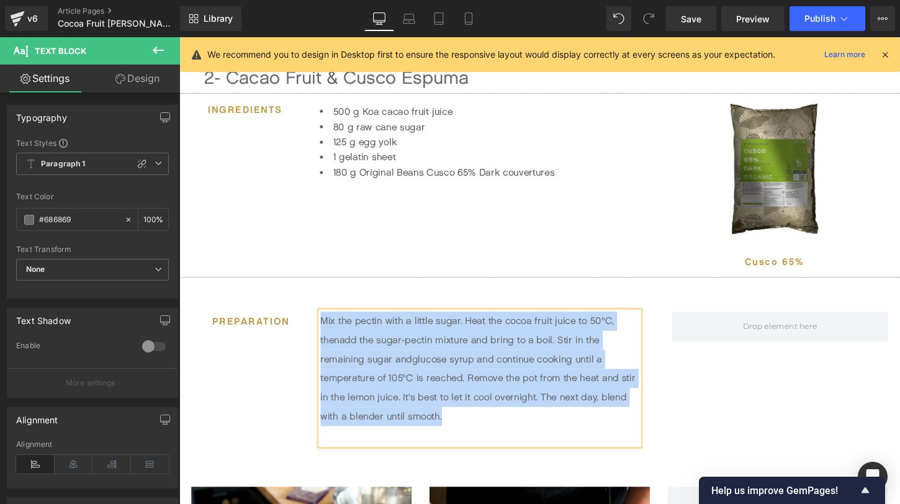
paste div
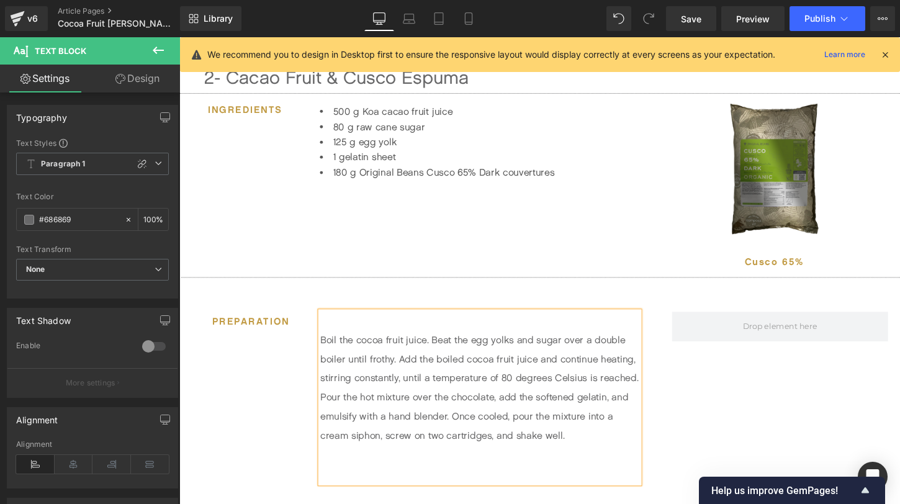
click at [334, 337] on p at bounding box center [493, 334] width 332 height 20
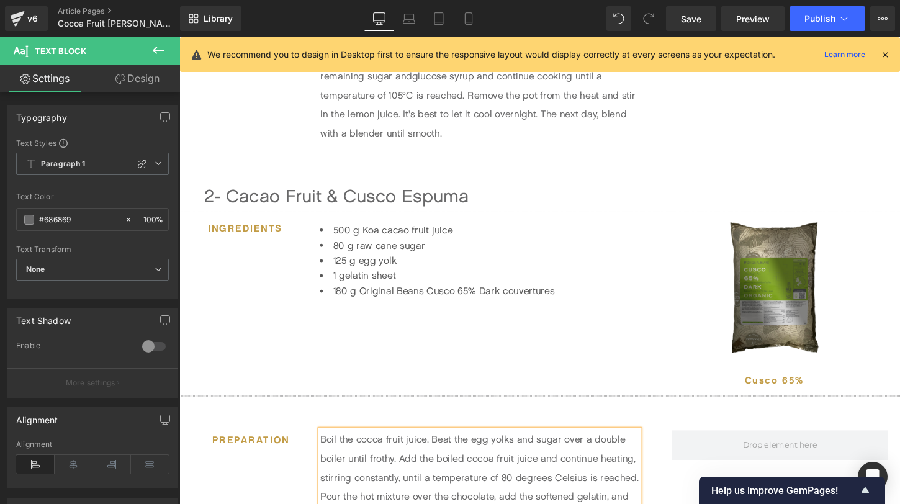
scroll to position [646, 0]
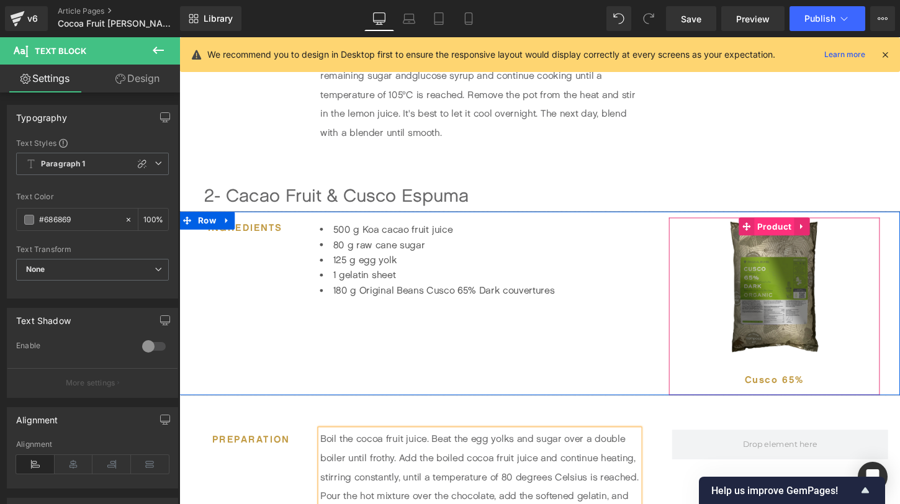
click at [801, 237] on span "Product" at bounding box center [800, 234] width 42 height 19
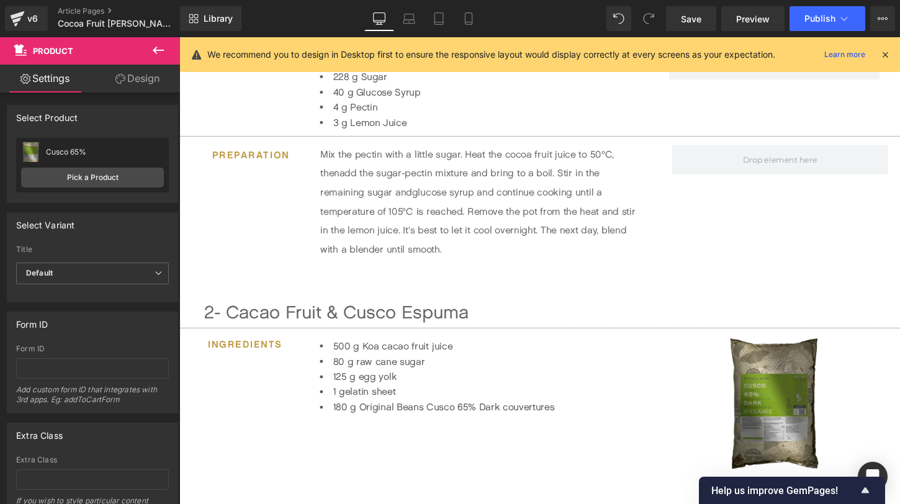
scroll to position [557, 0]
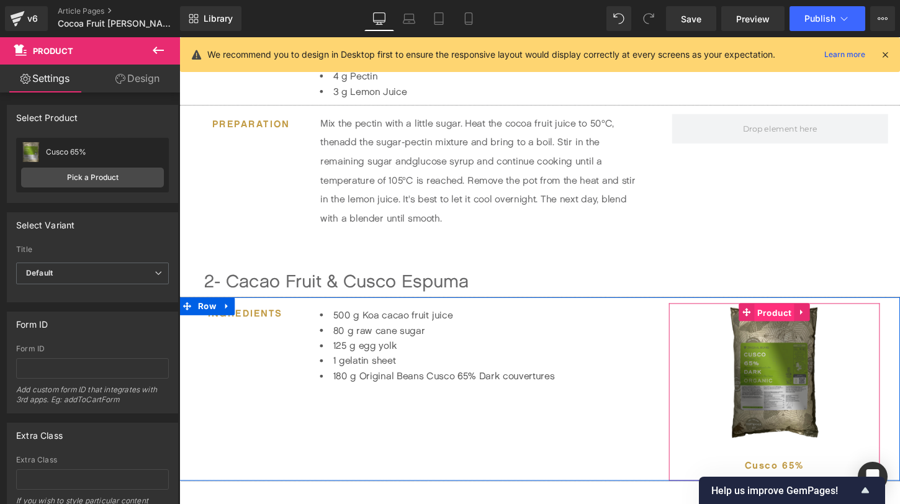
click at [804, 323] on span "Product" at bounding box center [800, 324] width 42 height 19
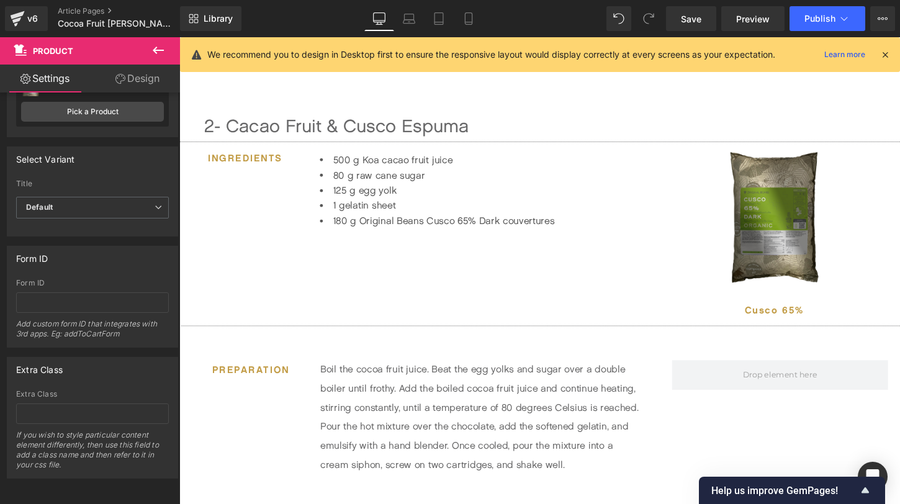
scroll to position [638, 0]
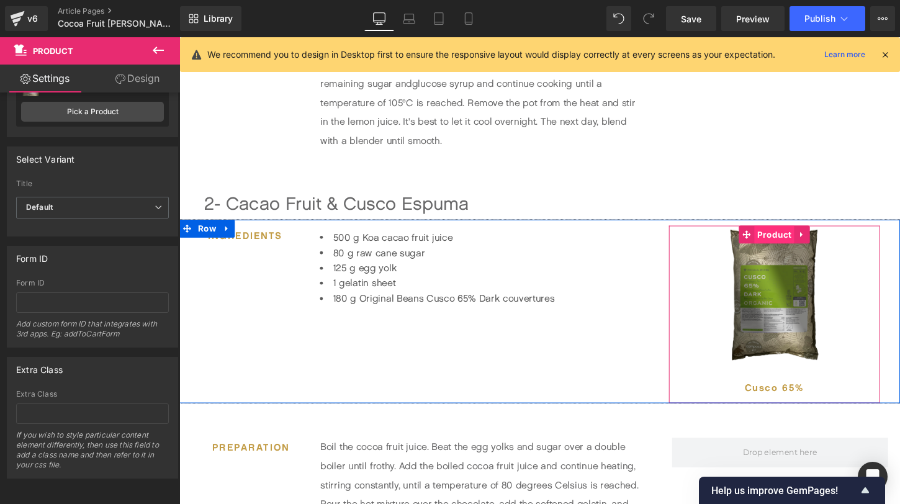
click at [797, 244] on span "Product" at bounding box center [800, 242] width 42 height 19
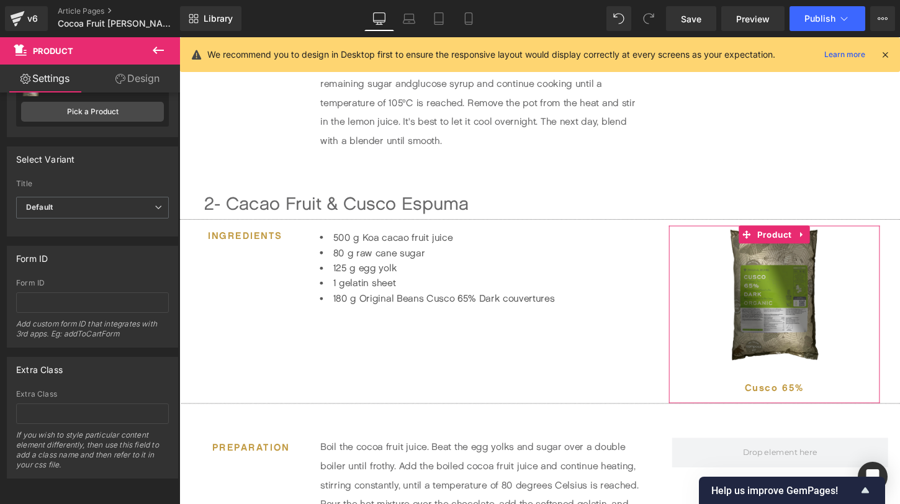
click at [151, 82] on link "Design" at bounding box center [138, 79] width 90 height 28
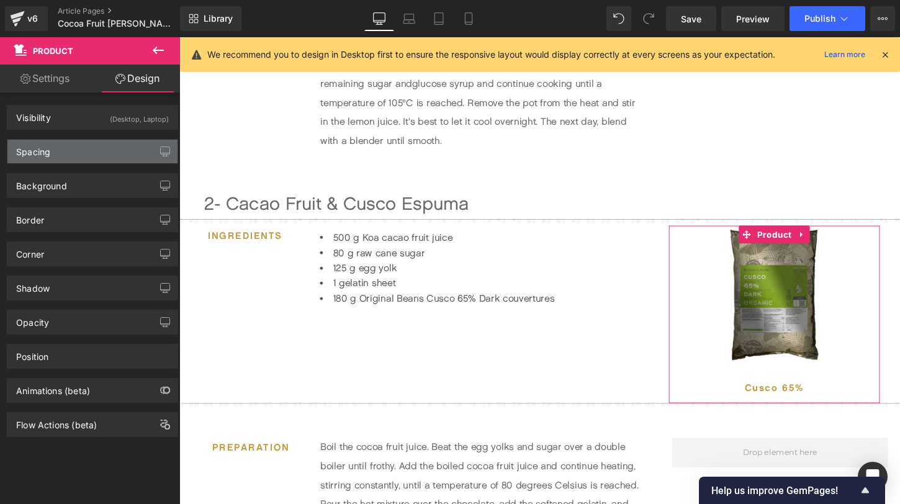
type input "0"
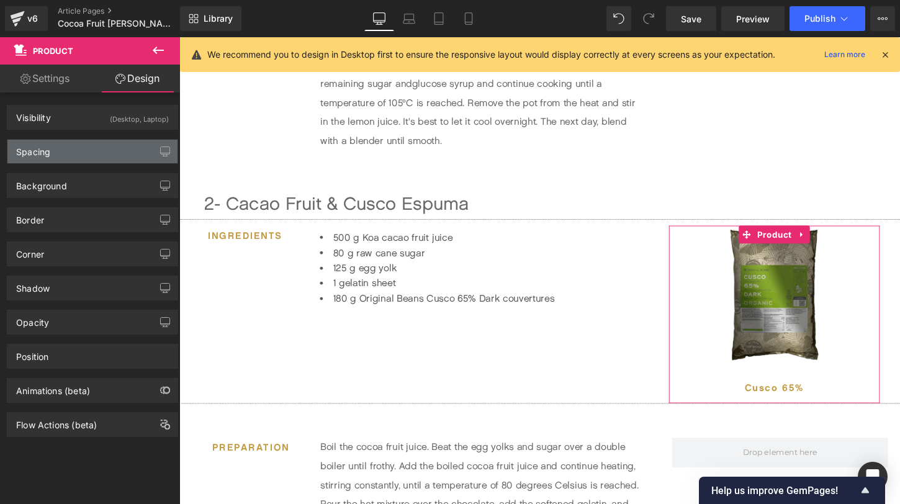
type input "10"
type input "0"
type input "10"
click at [81, 153] on div "Spacing" at bounding box center [92, 152] width 170 height 24
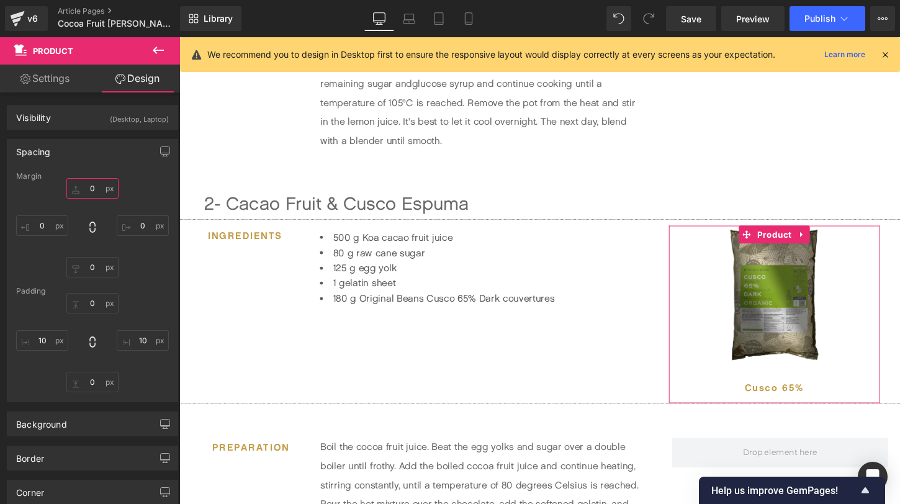
click at [95, 186] on input "0" at bounding box center [92, 188] width 52 height 20
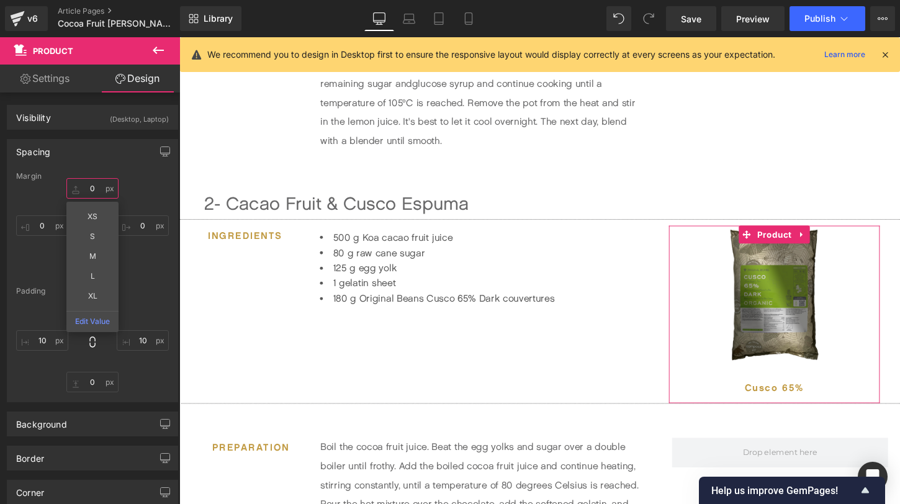
click at [94, 183] on input "0" at bounding box center [92, 188] width 52 height 20
type input "'0"
type input "'"
click at [151, 300] on div "0px 0 10px 10 0px 0 10px 10" at bounding box center [92, 342] width 153 height 99
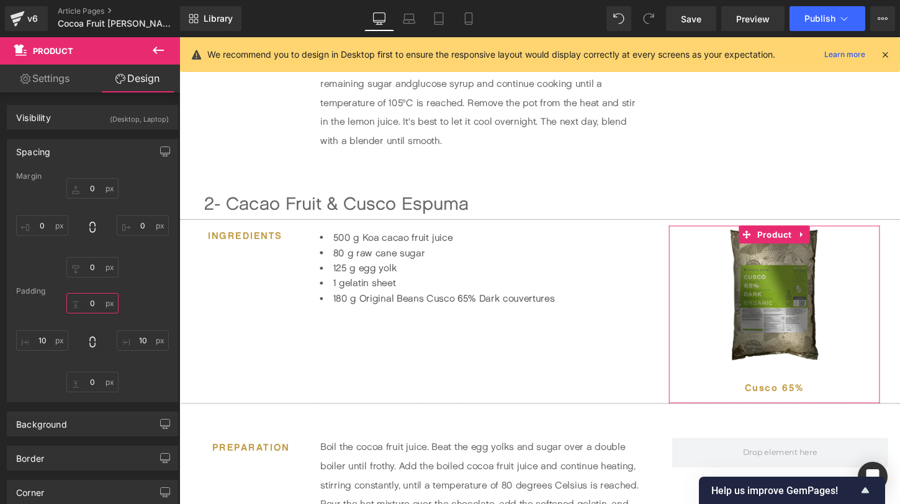
click at [91, 304] on input "0" at bounding box center [92, 303] width 52 height 20
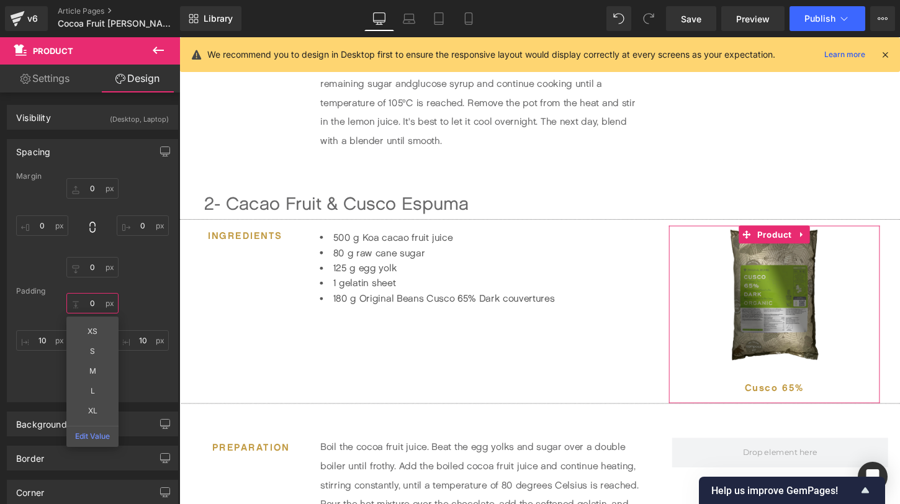
type input "'"
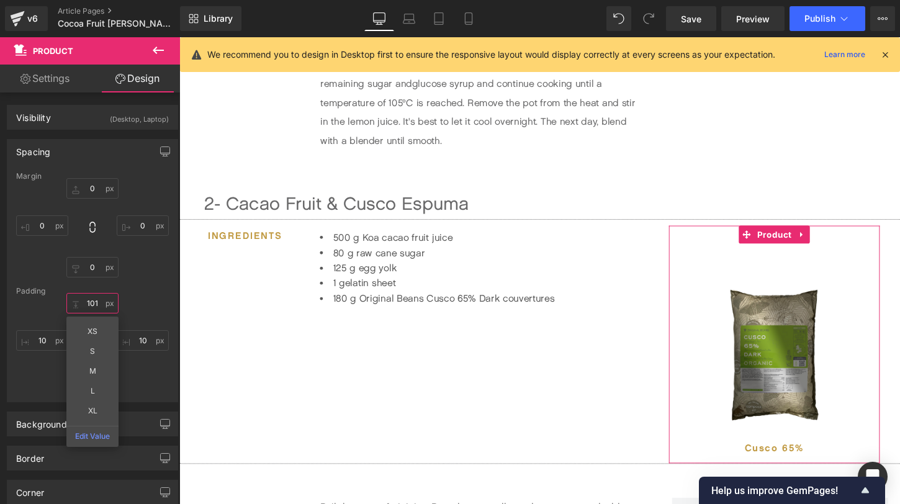
type input "'101"
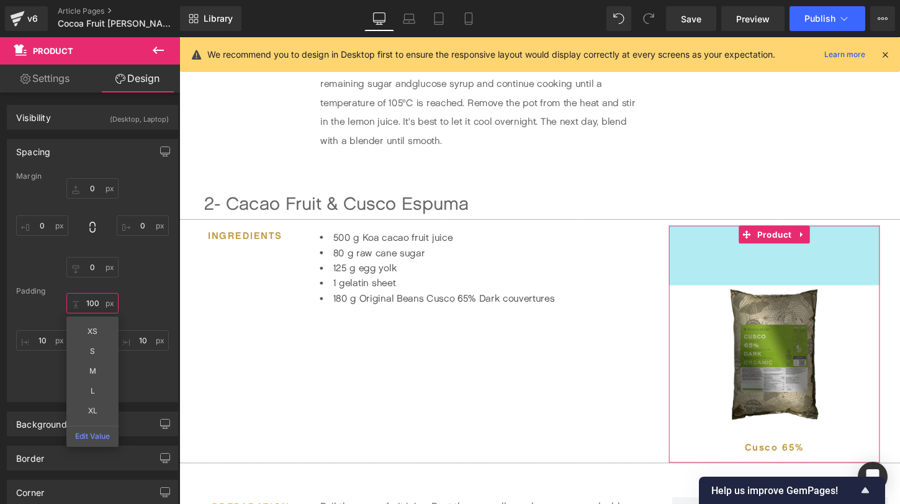
click at [84, 304] on input "100" at bounding box center [92, 303] width 52 height 20
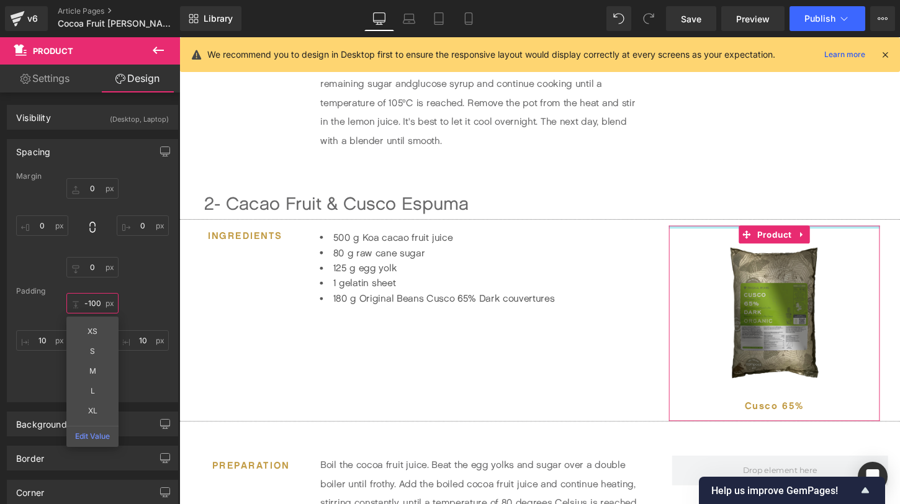
click at [99, 303] on input "-100" at bounding box center [92, 303] width 52 height 20
type input "-100"
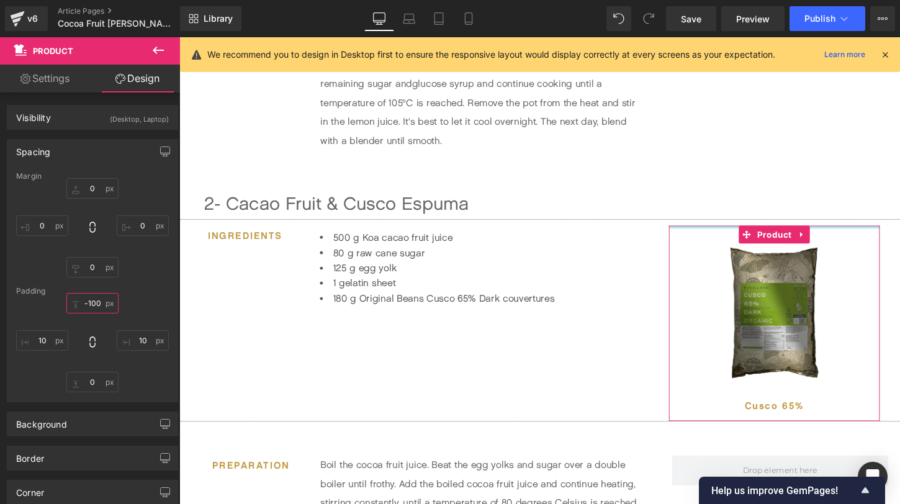
click at [101, 304] on input "-100" at bounding box center [92, 303] width 52 height 20
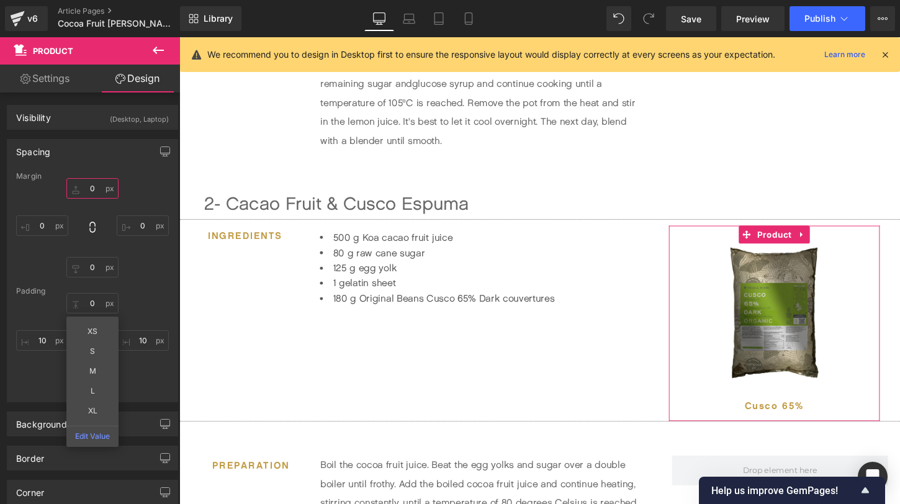
click at [93, 191] on input "text" at bounding box center [92, 188] width 52 height 20
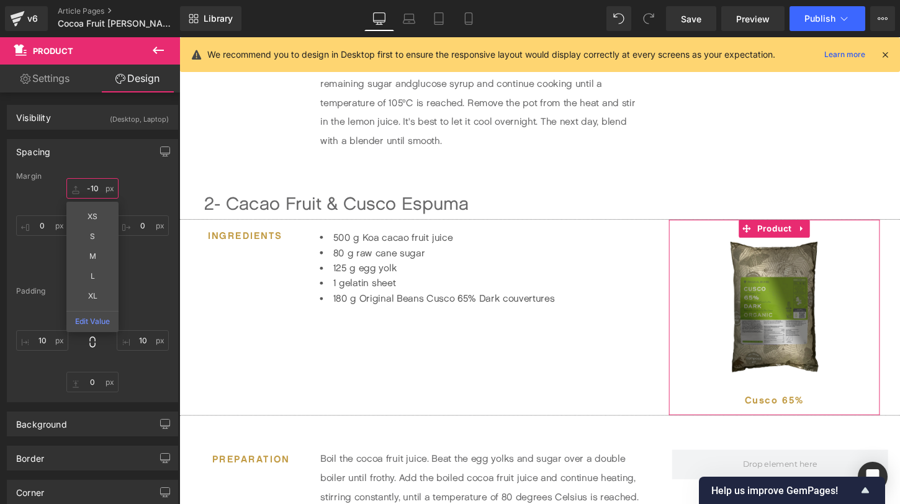
type input "-100"
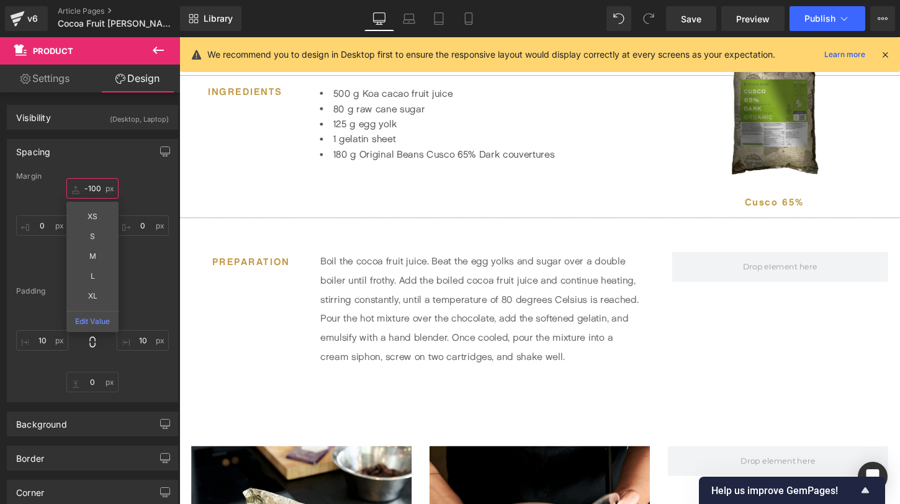
scroll to position [818, 0]
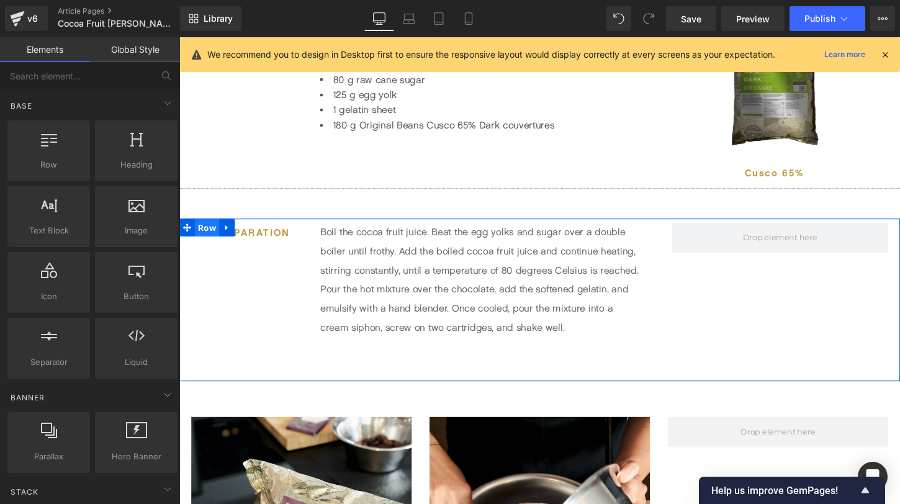
click at [208, 238] on span "Row" at bounding box center [208, 236] width 25 height 19
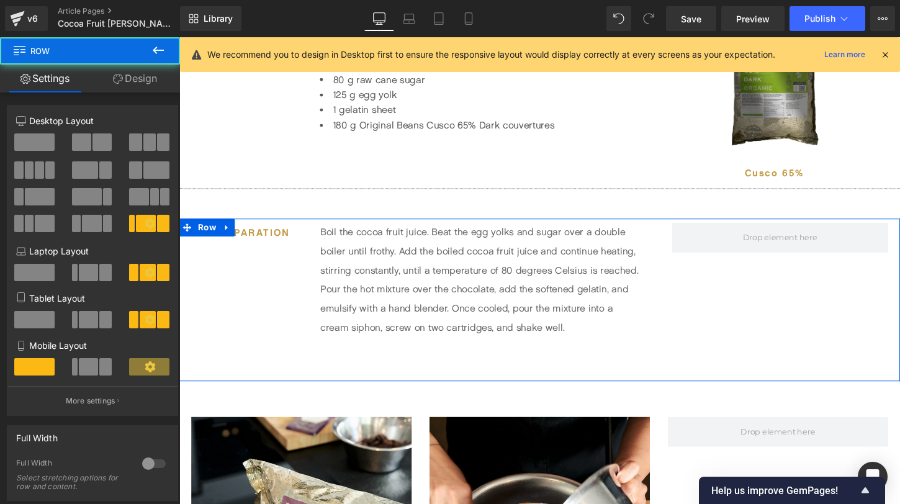
click at [134, 78] on link "Design" at bounding box center [135, 79] width 90 height 28
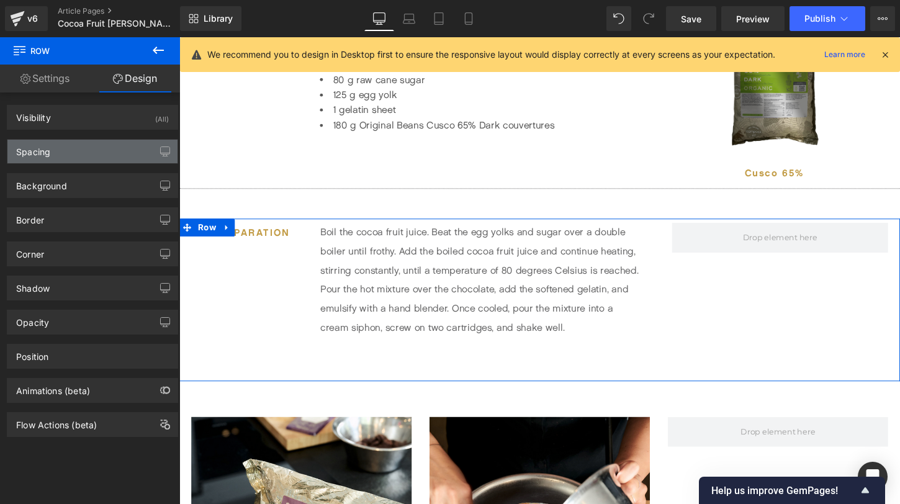
click at [99, 151] on div "Spacing" at bounding box center [92, 152] width 170 height 24
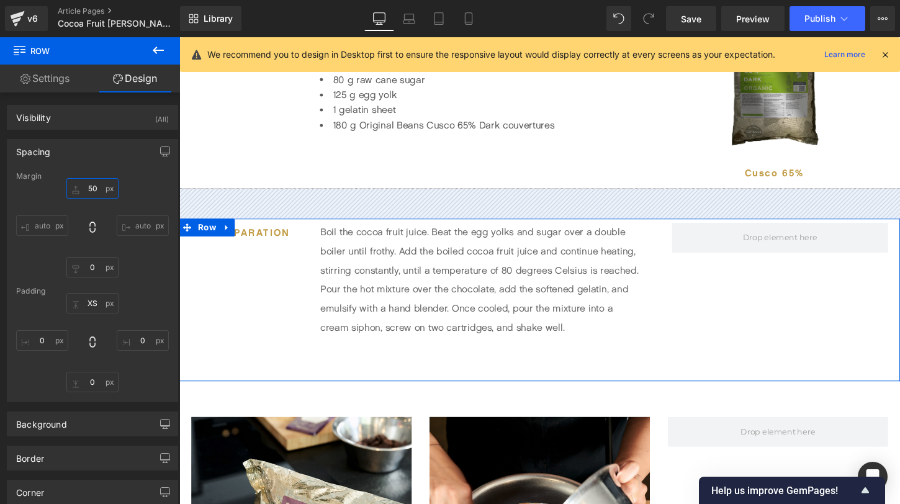
click at [96, 185] on input "50" at bounding box center [92, 188] width 52 height 20
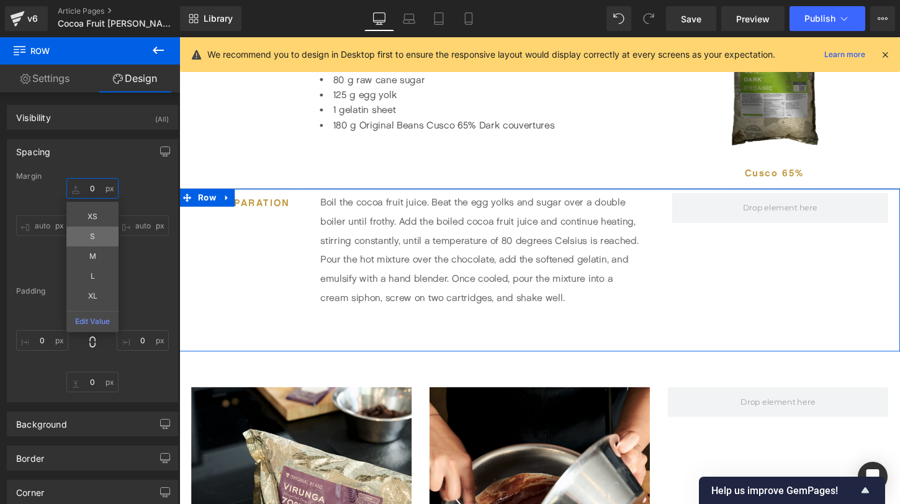
type input "S"
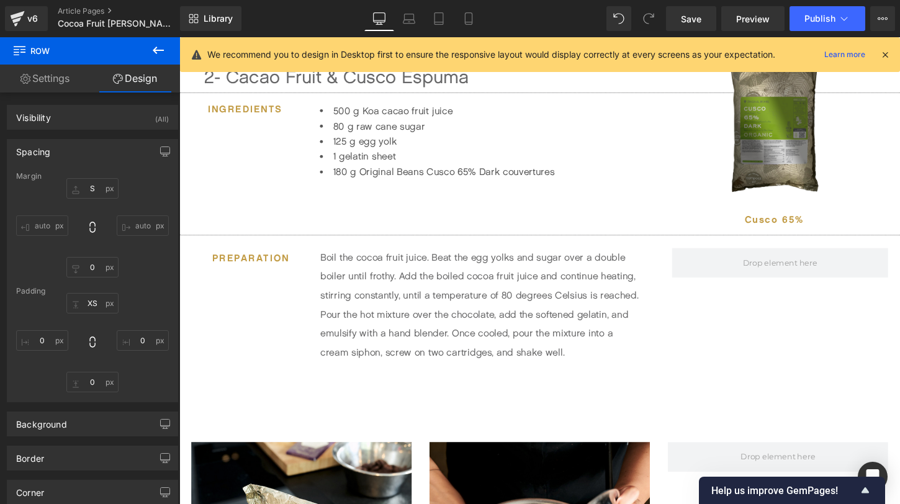
scroll to position [771, 0]
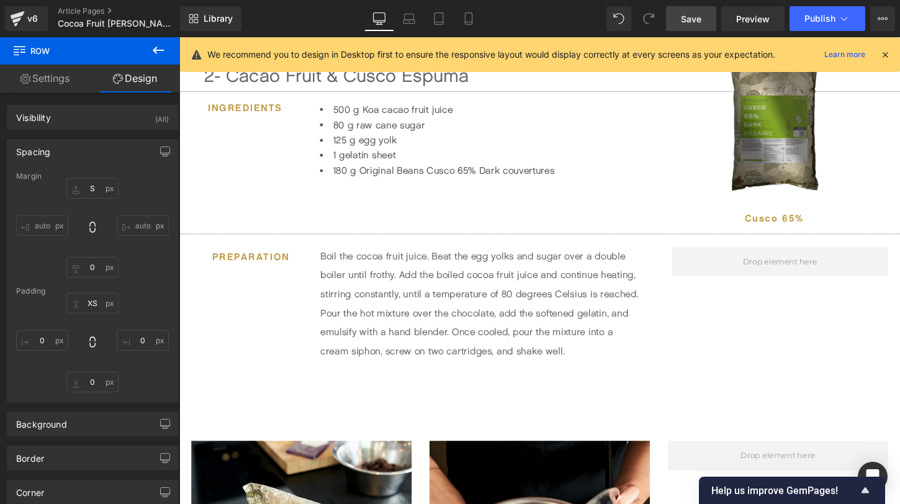
click at [703, 19] on link "Save" at bounding box center [691, 18] width 50 height 25
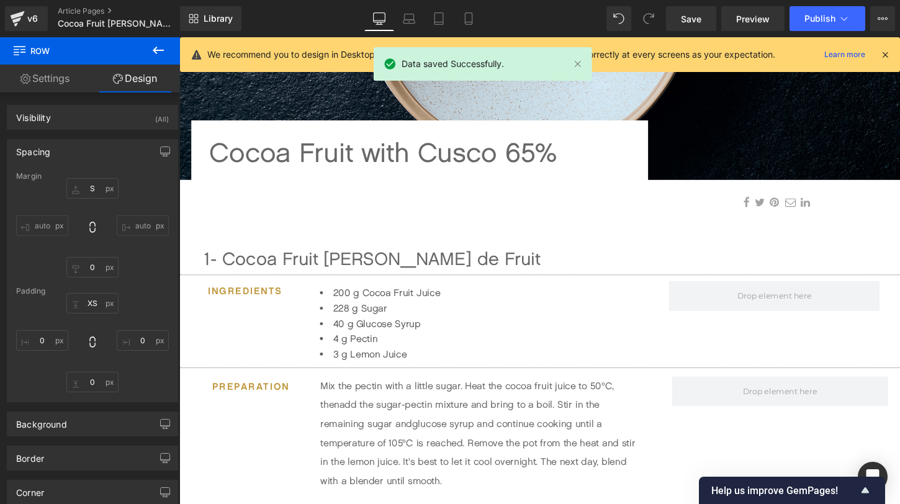
scroll to position [223, 0]
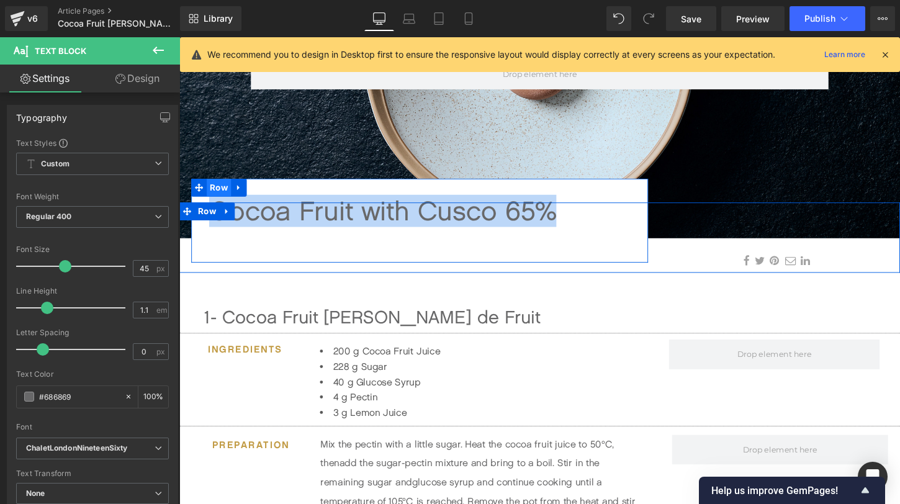
drag, startPoint x: 573, startPoint y: 222, endPoint x: 222, endPoint y: 202, distance: 351.4
click at [222, 202] on div "Cocoa Fruit with Cusco 65% Text Block Row" at bounding box center [430, 228] width 476 height 88
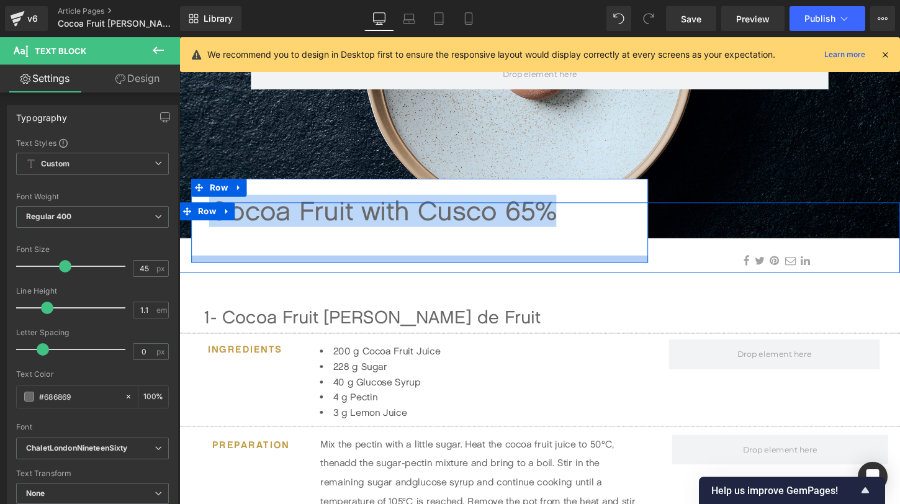
copy div "Cocoa Fruit with Cusco 65%"
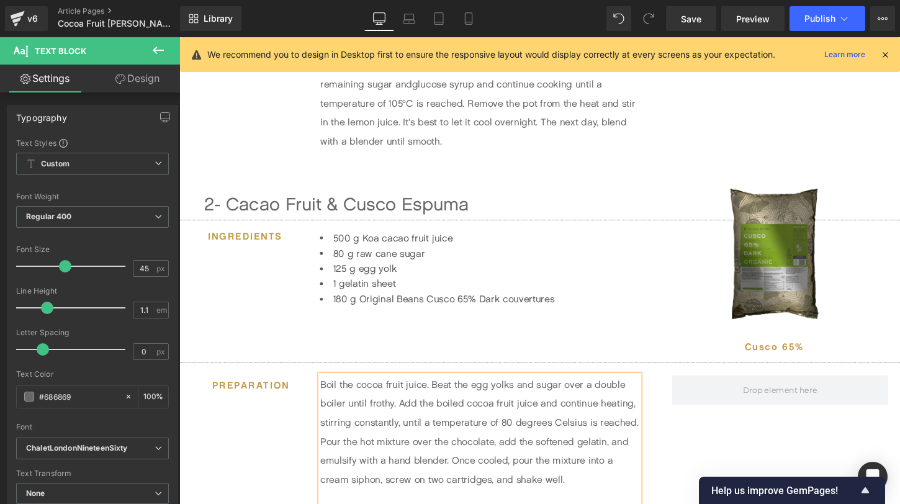
scroll to position [530, 0]
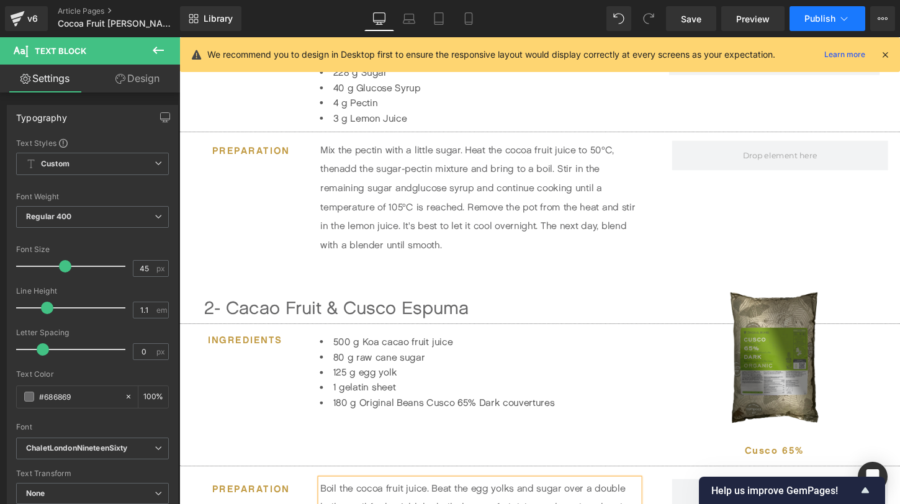
click at [848, 24] on icon at bounding box center [844, 18] width 12 height 12
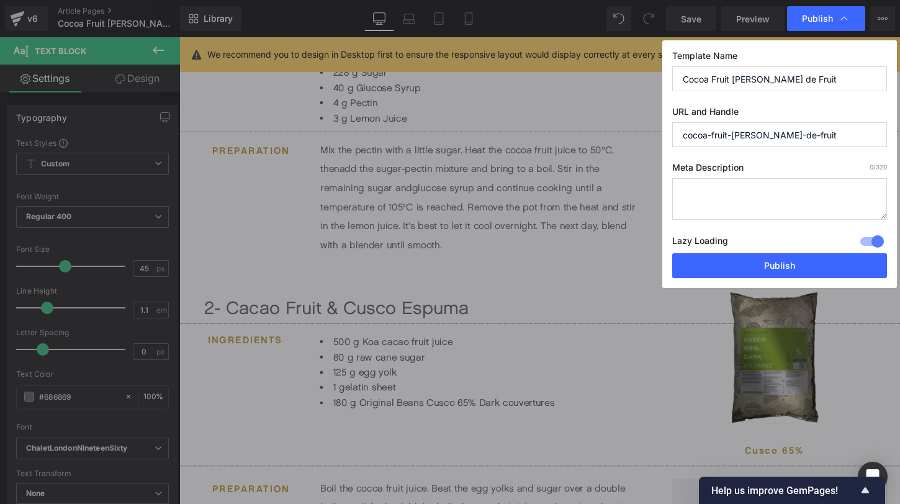
click at [800, 132] on input "cocoa-fruit-[PERSON_NAME]-de-fruit" at bounding box center [779, 134] width 215 height 25
paste input "Cocoa Fruit with Cusco 65%"
click at [751, 136] on input "cocoa-fruit-with-cusco-65" at bounding box center [779, 134] width 215 height 25
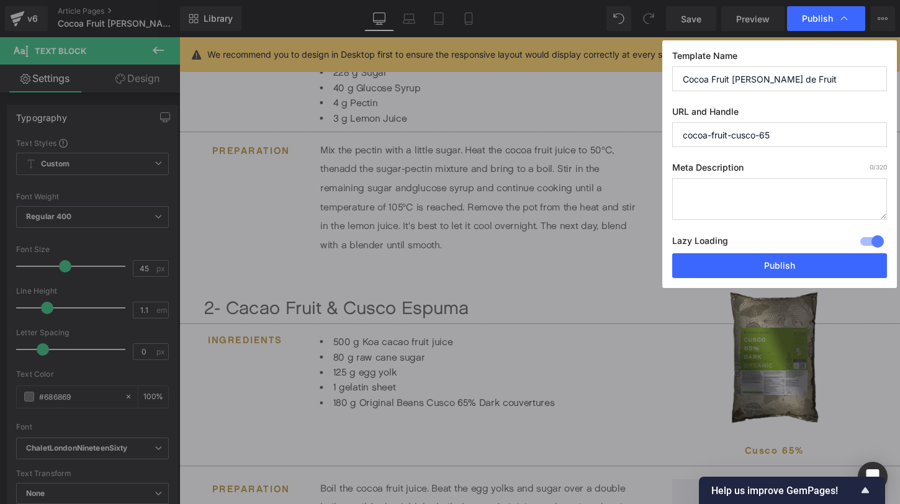
type input "cocoa-fruit-cusco-65"
click at [775, 199] on textarea at bounding box center [779, 199] width 215 height 42
drag, startPoint x: 794, startPoint y: 79, endPoint x: 733, endPoint y: 79, distance: 60.9
click at [733, 79] on input "Cocoa Fruit [PERSON_NAME] de Fruit" at bounding box center [779, 78] width 215 height 25
click at [732, 81] on input "Cocoa Fruit Cusco 65%" at bounding box center [779, 78] width 215 height 25
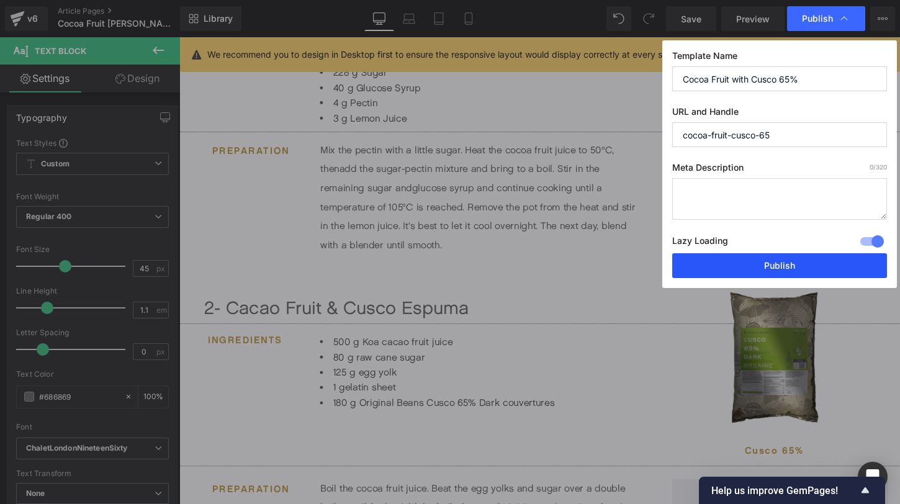
type input "Cocoa Fruit with Cusco 65%"
click at [785, 259] on button "Publish" at bounding box center [779, 265] width 215 height 25
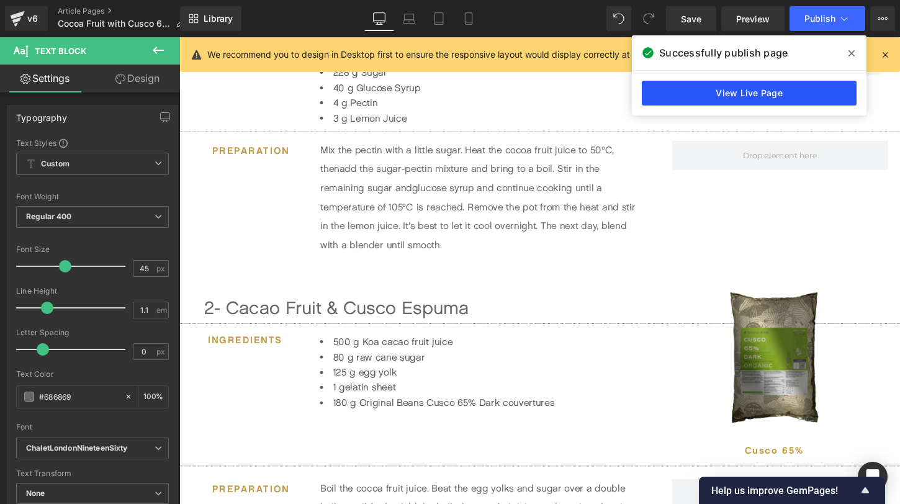
click at [782, 101] on link "View Live Page" at bounding box center [749, 93] width 215 height 25
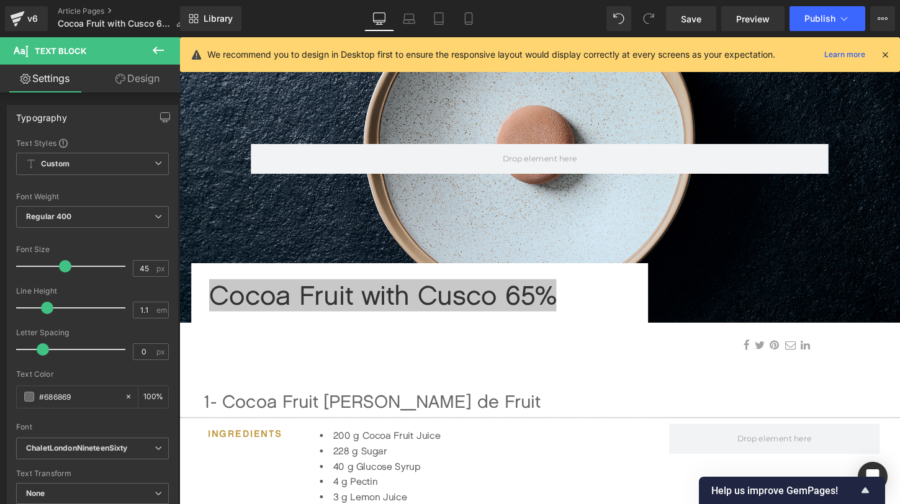
scroll to position [113, 0]
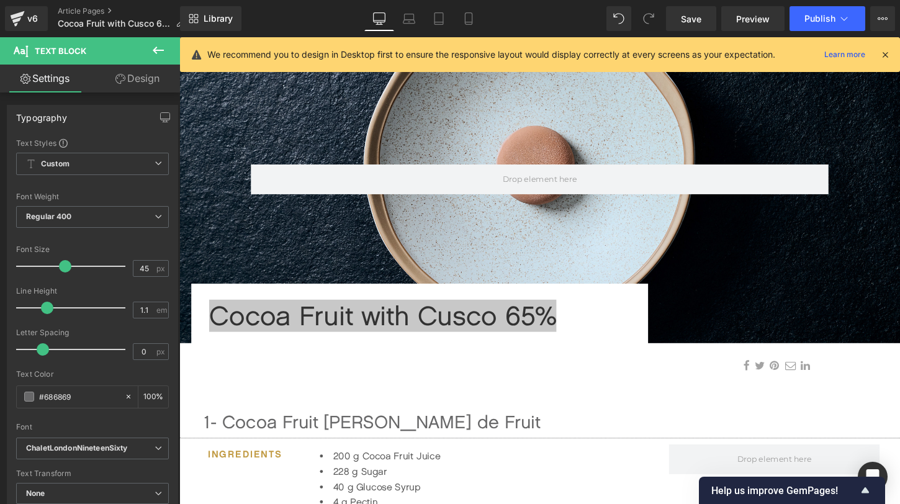
click at [381, 27] on link "Desktop" at bounding box center [379, 18] width 30 height 25
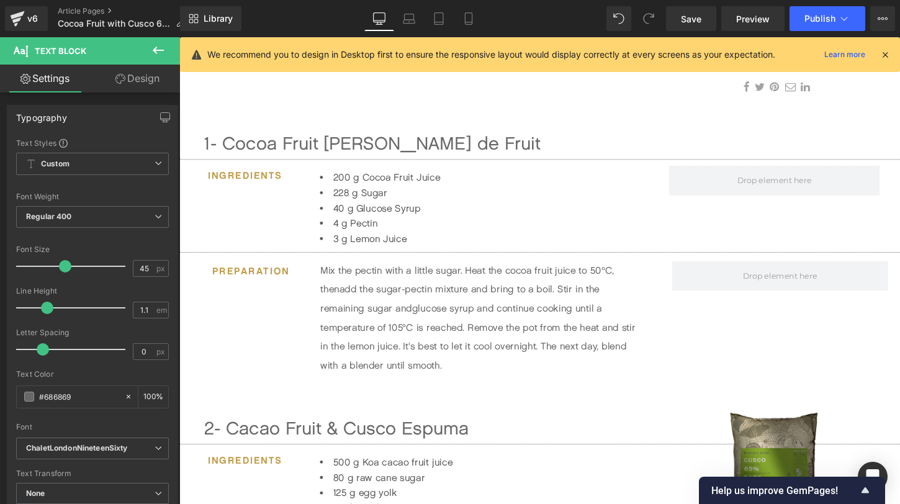
scroll to position [415, 0]
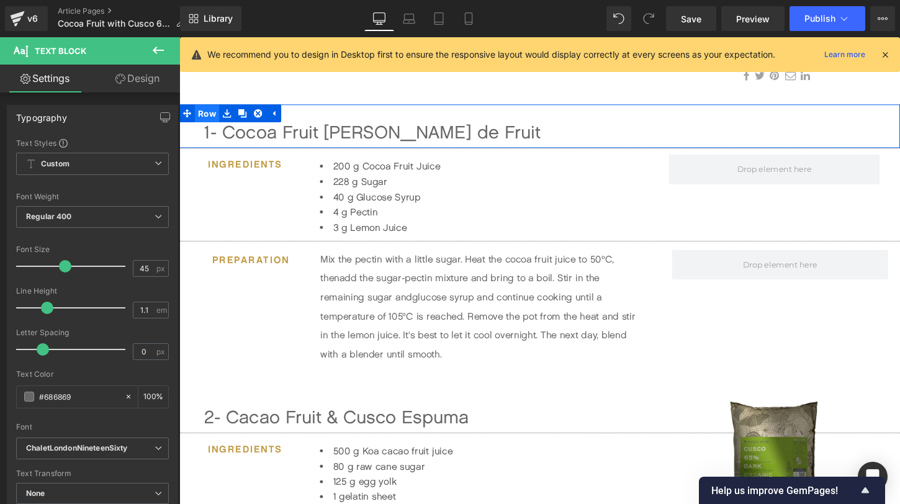
click at [206, 120] on span "Row" at bounding box center [208, 116] width 25 height 19
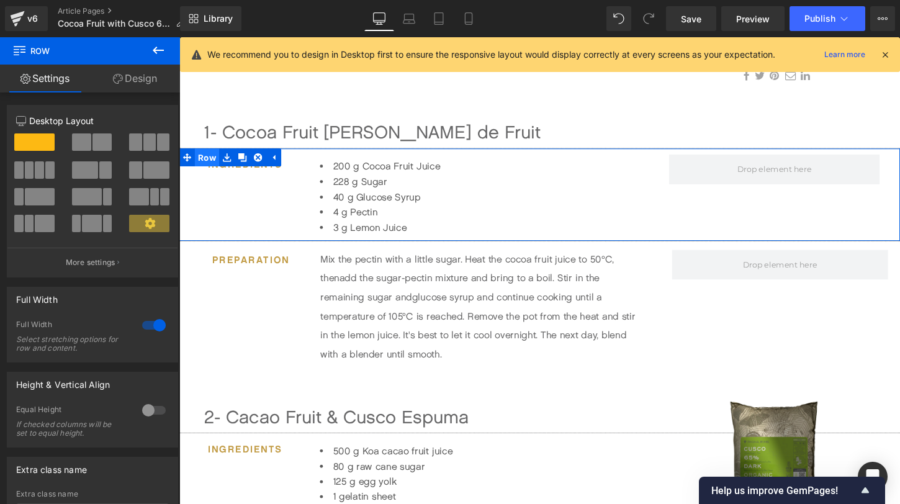
click at [211, 161] on span "Row" at bounding box center [208, 162] width 25 height 19
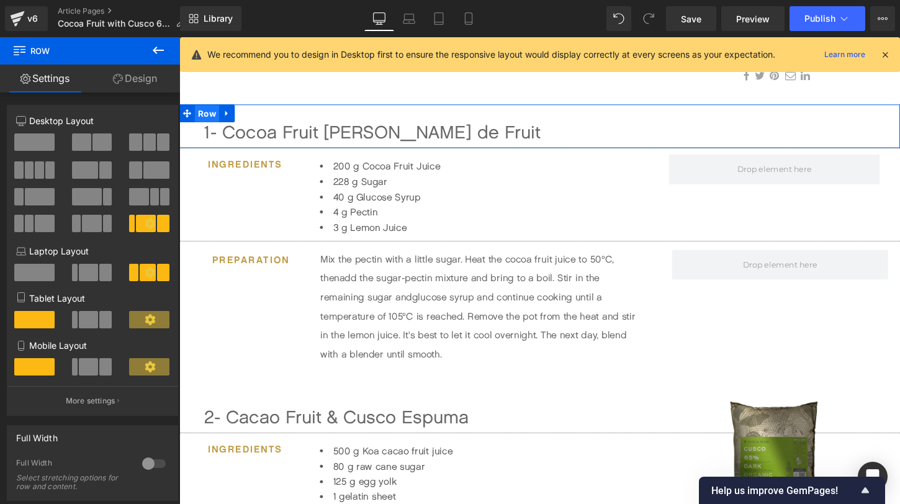
click at [203, 117] on span "Row" at bounding box center [208, 117] width 25 height 19
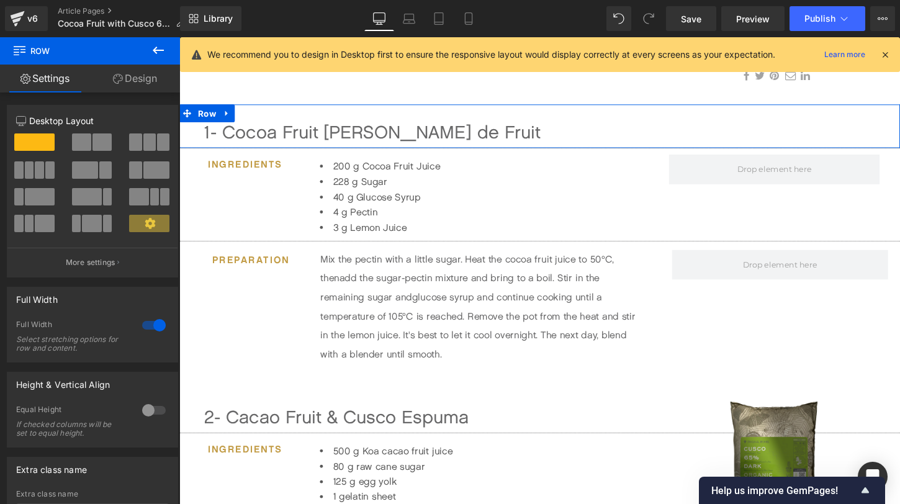
click at [143, 325] on div at bounding box center [154, 325] width 30 height 20
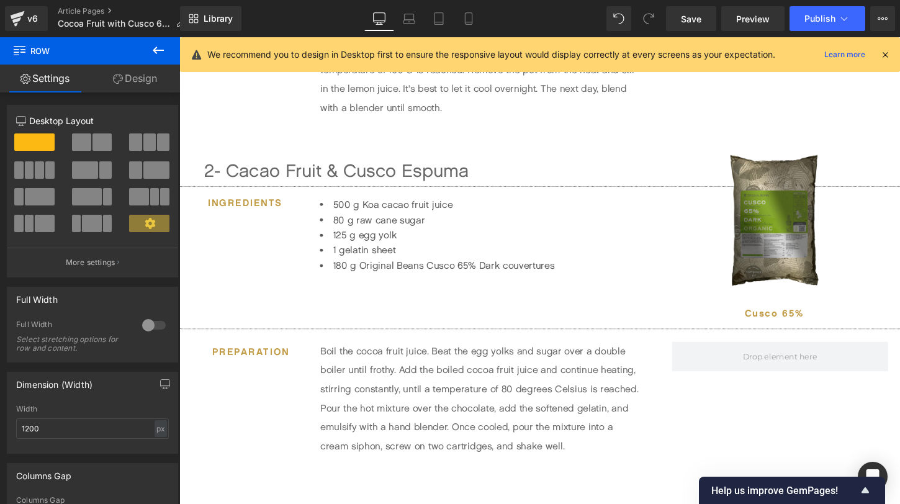
scroll to position [624, 0]
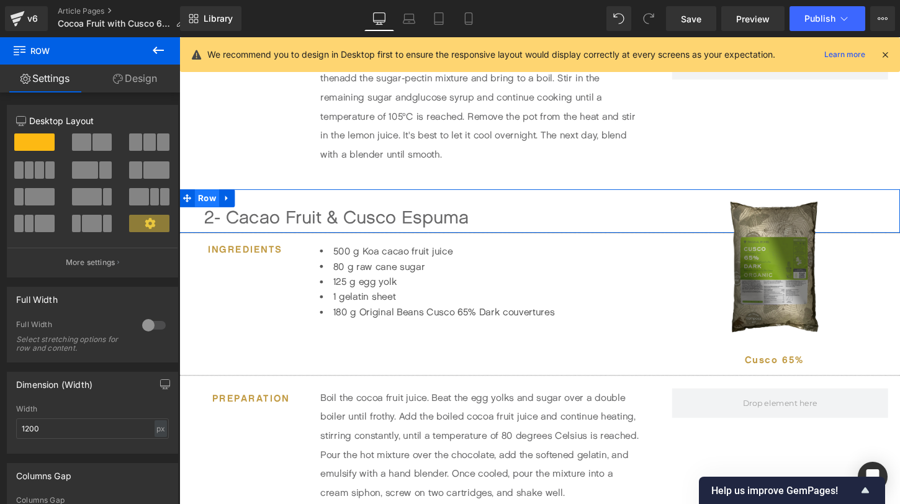
click at [207, 210] on span "Row" at bounding box center [208, 205] width 25 height 19
click at [142, 327] on div at bounding box center [154, 325] width 30 height 20
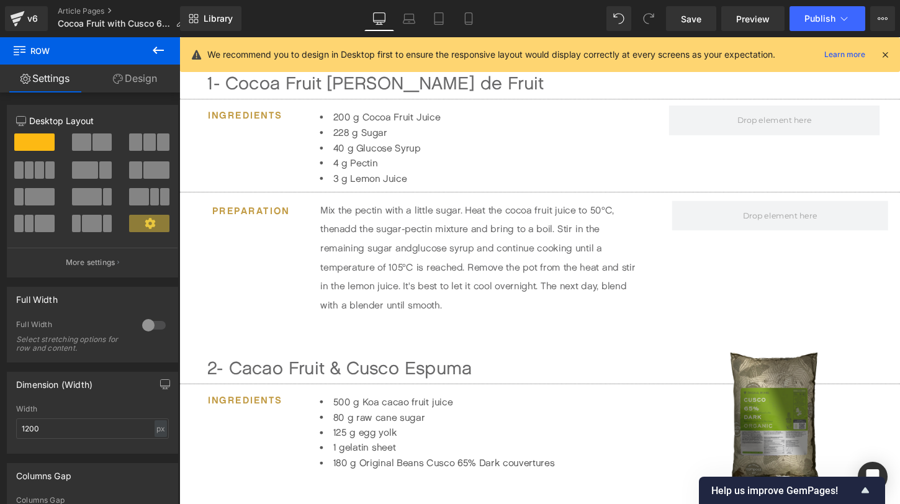
scroll to position [452, 0]
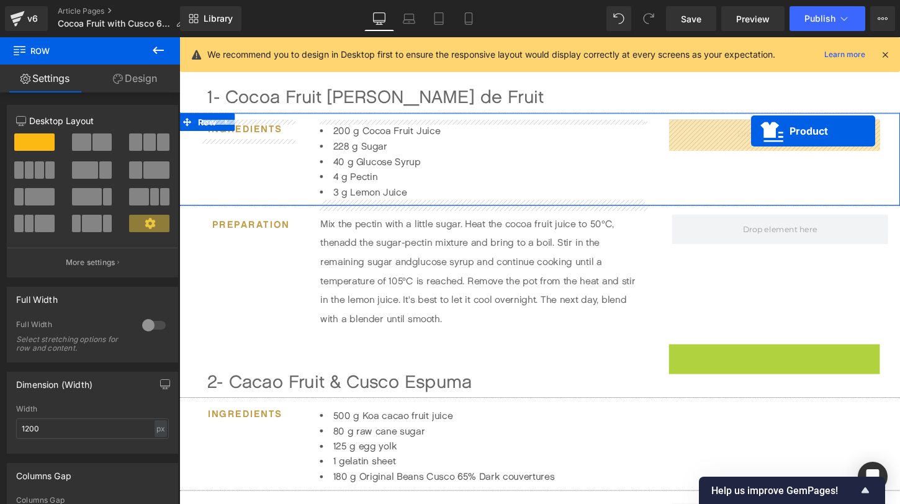
drag, startPoint x: 771, startPoint y: 366, endPoint x: 776, endPoint y: 135, distance: 231.7
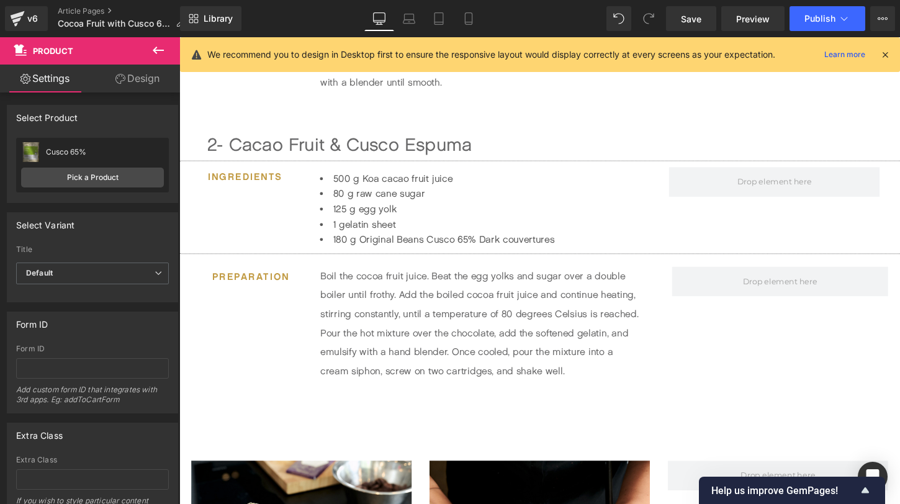
scroll to position [750, 0]
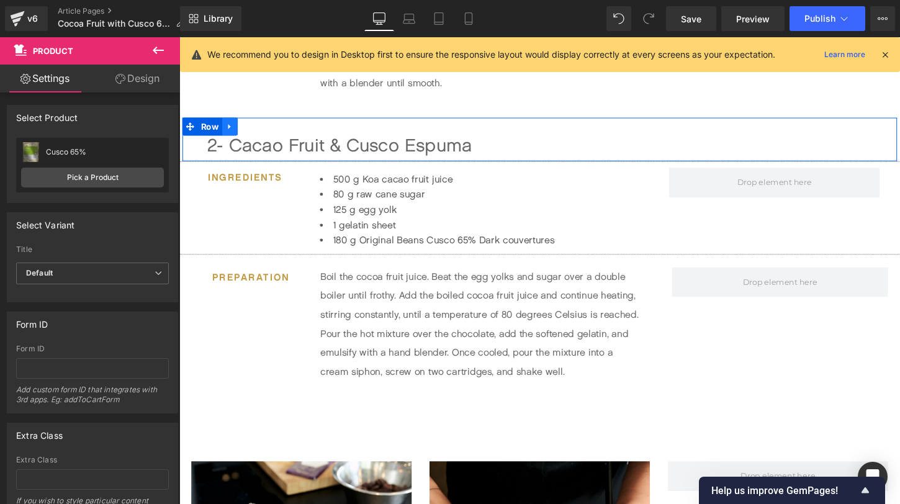
click at [235, 127] on icon at bounding box center [232, 129] width 9 height 9
click at [250, 130] on icon at bounding box center [248, 129] width 9 height 9
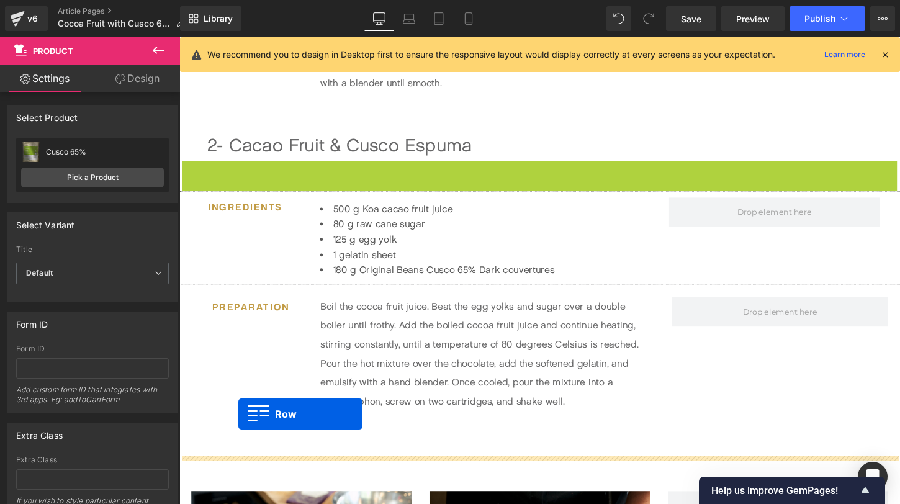
drag, startPoint x: 191, startPoint y: 178, endPoint x: 241, endPoint y: 430, distance: 257.0
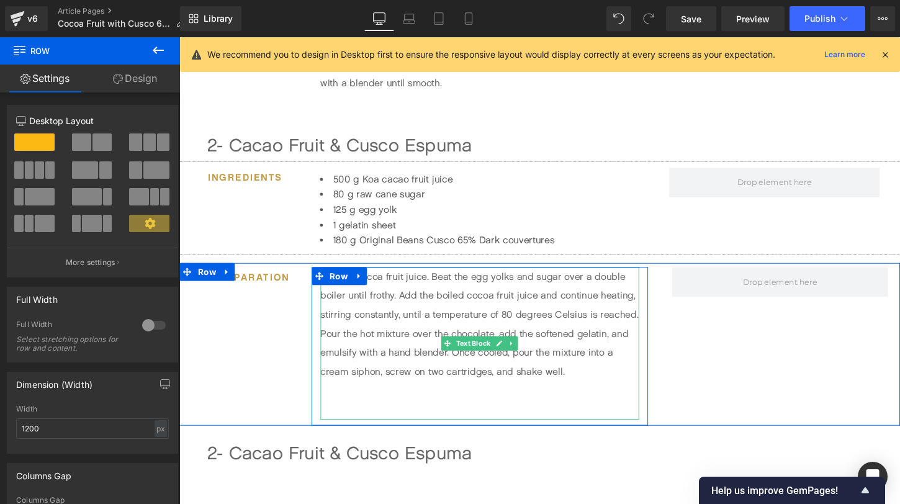
click at [367, 420] on p at bounding box center [493, 426] width 332 height 20
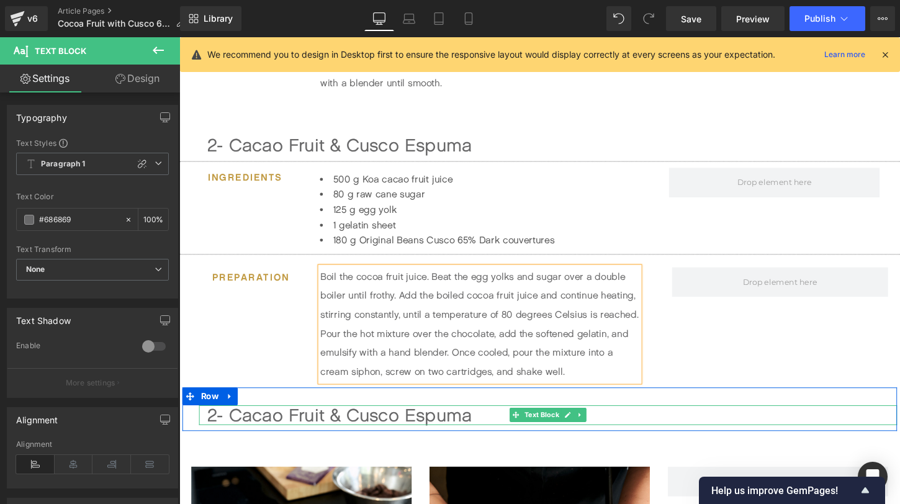
click at [222, 432] on div "2- Cacao Fruit & Cusco Espuma" at bounding box center [568, 431] width 719 height 20
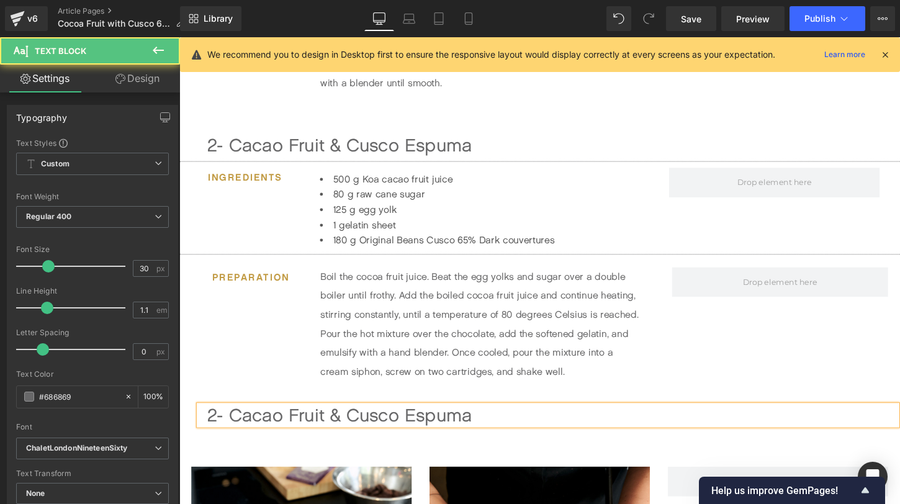
click at [218, 429] on div "2- Cacao Fruit & Cusco Espuma" at bounding box center [568, 431] width 719 height 20
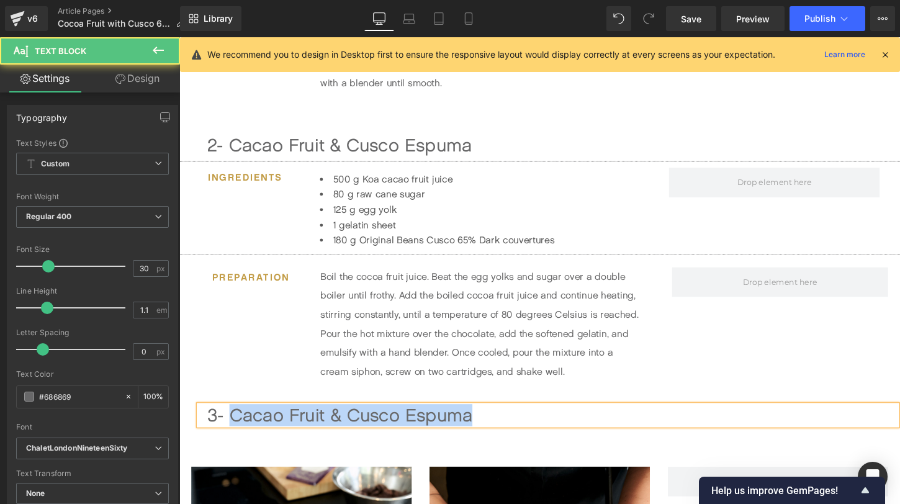
drag, startPoint x: 487, startPoint y: 428, endPoint x: 235, endPoint y: 437, distance: 251.6
click at [235, 437] on div "3- Cacao Fruit & Cusco Espuma" at bounding box center [568, 431] width 719 height 20
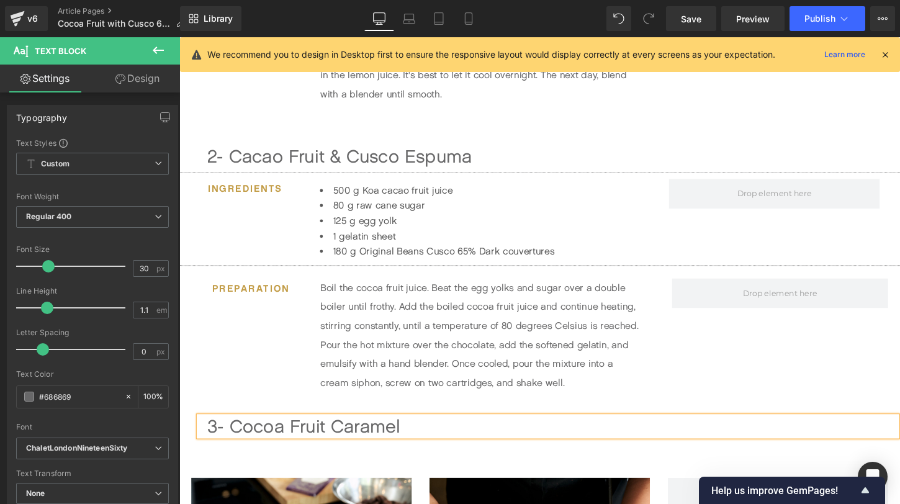
scroll to position [733, 0]
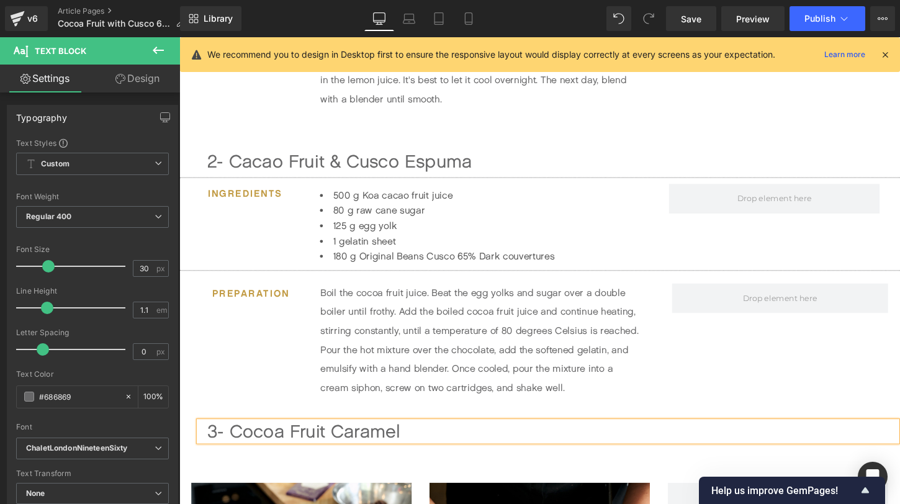
click at [386, 246] on li "1 gelatin sheet" at bounding box center [494, 250] width 336 height 16
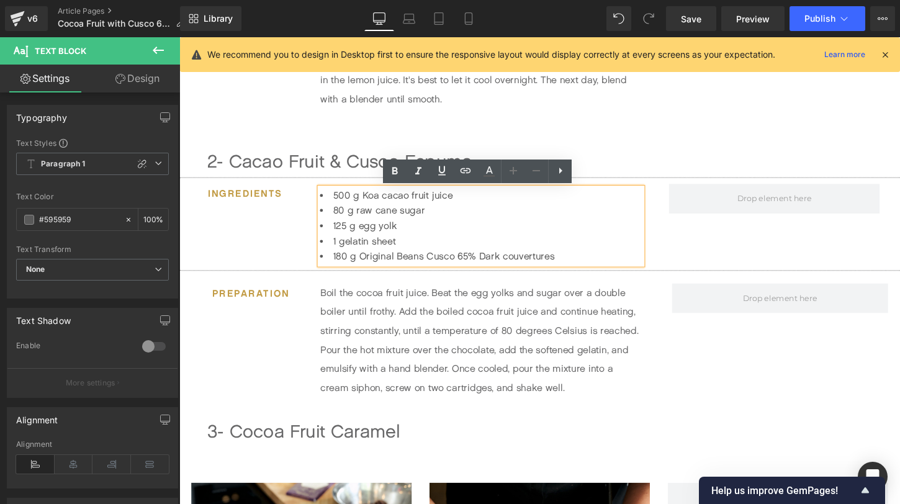
click at [217, 189] on div "Ingredients Heading 500 g Koa cacao fruit juice 80 g raw cane sugar 125 g egg y…" at bounding box center [554, 231] width 751 height 97
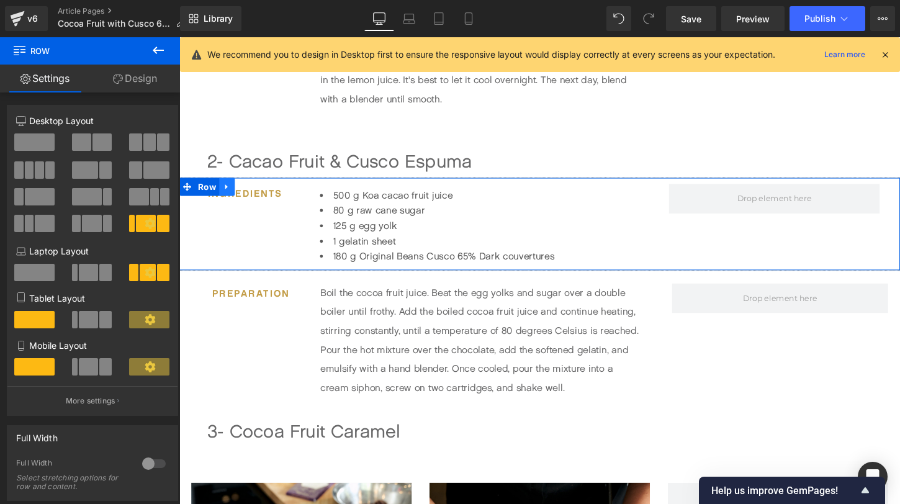
click at [232, 189] on icon at bounding box center [229, 192] width 9 height 9
click at [243, 192] on icon at bounding box center [245, 193] width 9 height 9
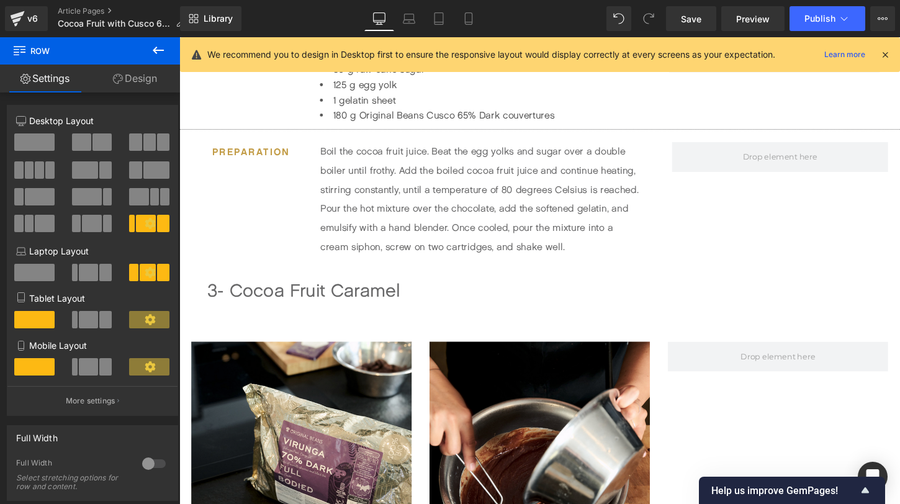
scroll to position [906, 0]
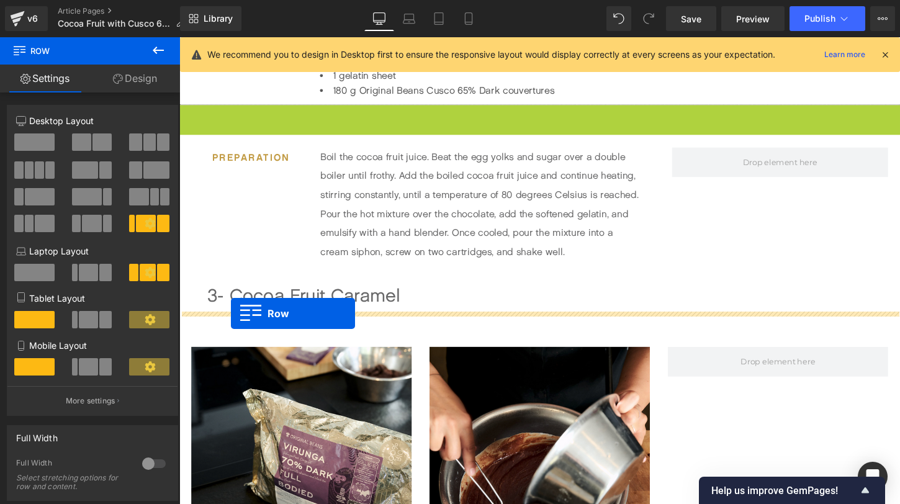
drag, startPoint x: 188, startPoint y: 119, endPoint x: 233, endPoint y: 325, distance: 211.7
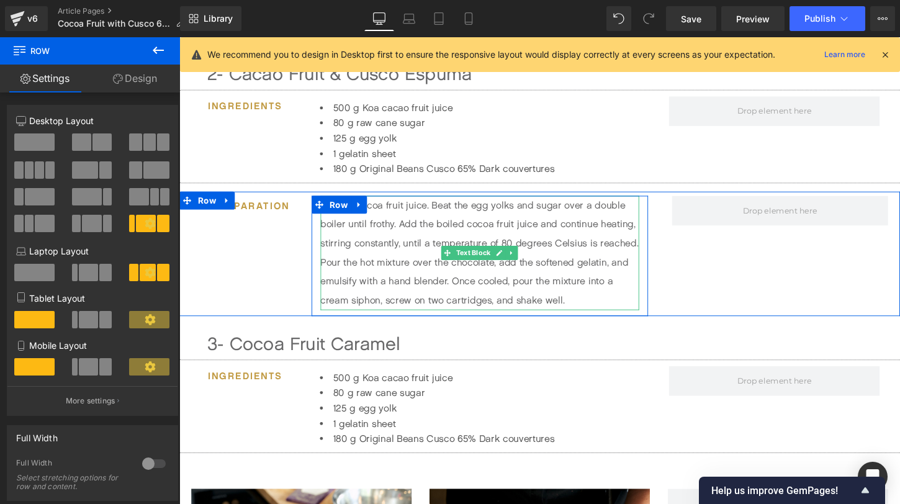
scroll to position [797, 0]
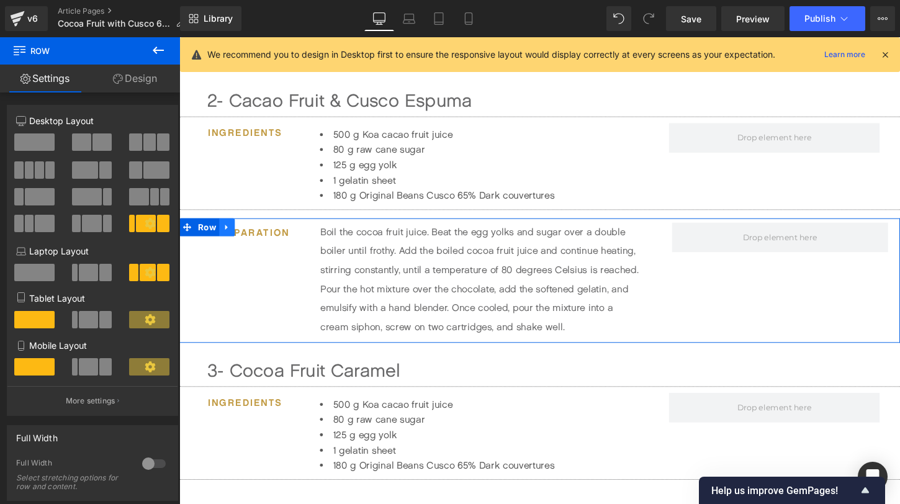
click at [230, 238] on icon at bounding box center [229, 234] width 9 height 9
click at [244, 235] on icon at bounding box center [245, 235] width 9 height 9
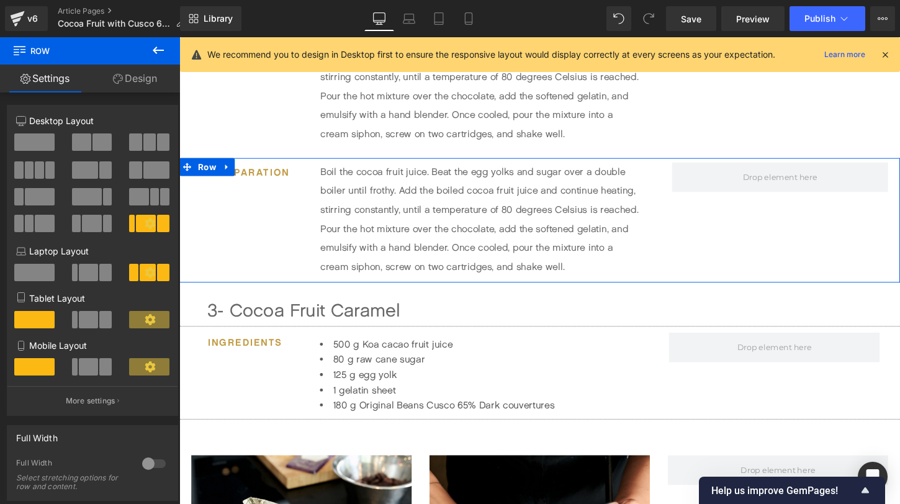
scroll to position [996, 0]
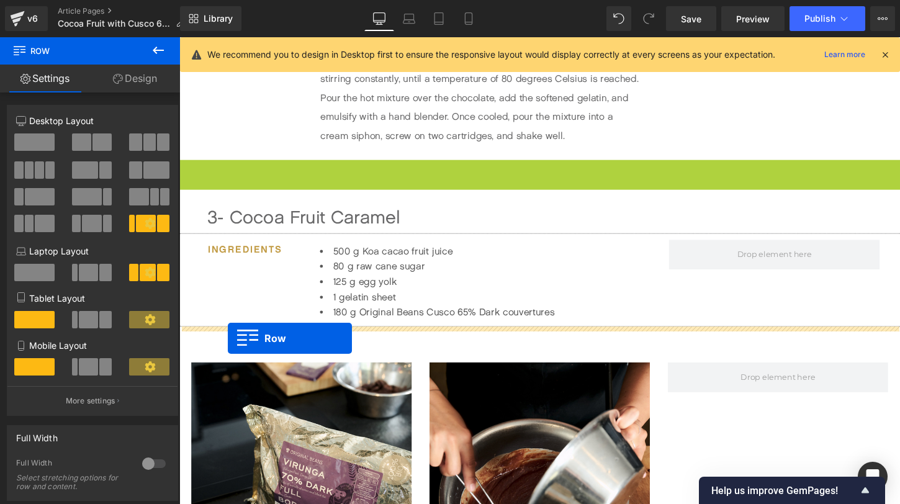
drag, startPoint x: 189, startPoint y: 176, endPoint x: 230, endPoint y: 351, distance: 179.7
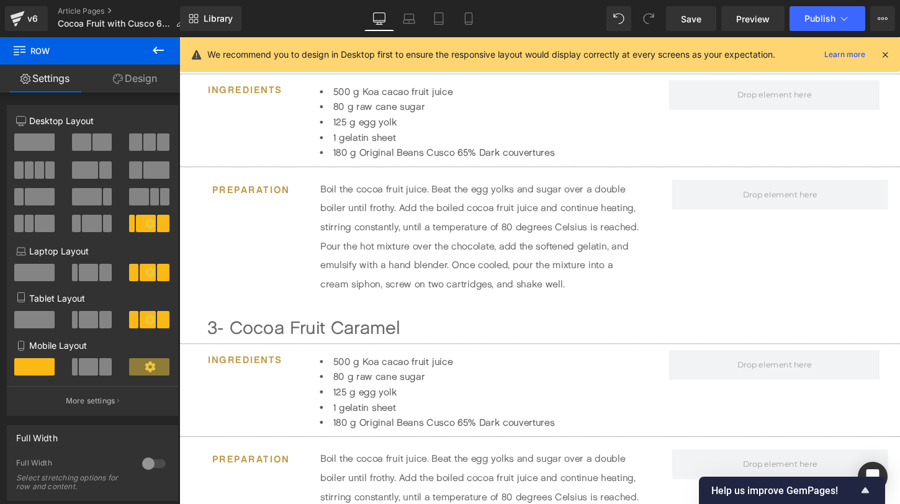
scroll to position [873, 0]
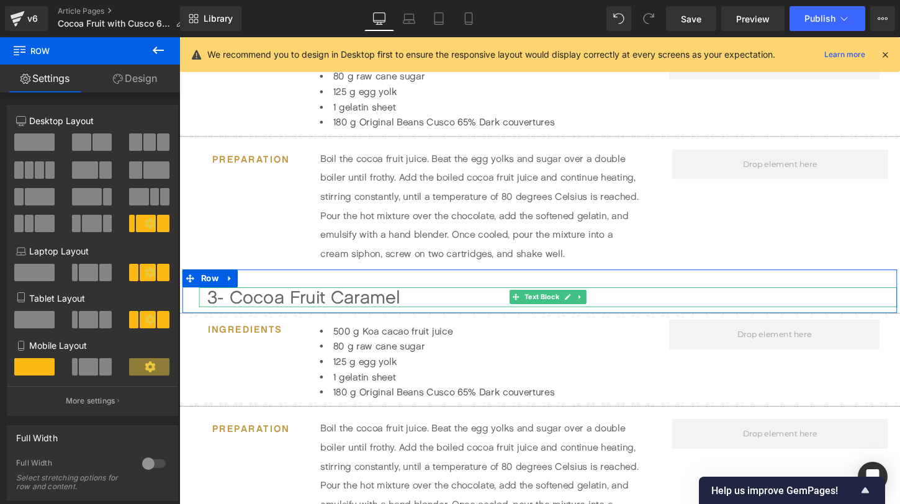
click at [386, 307] on div "3- Cocoa Fruit Caramel" at bounding box center [568, 308] width 719 height 20
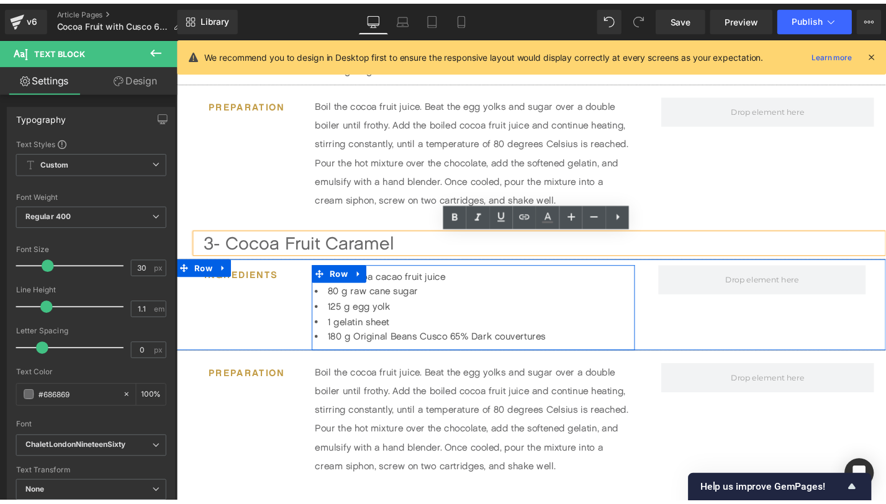
scroll to position [937, 0]
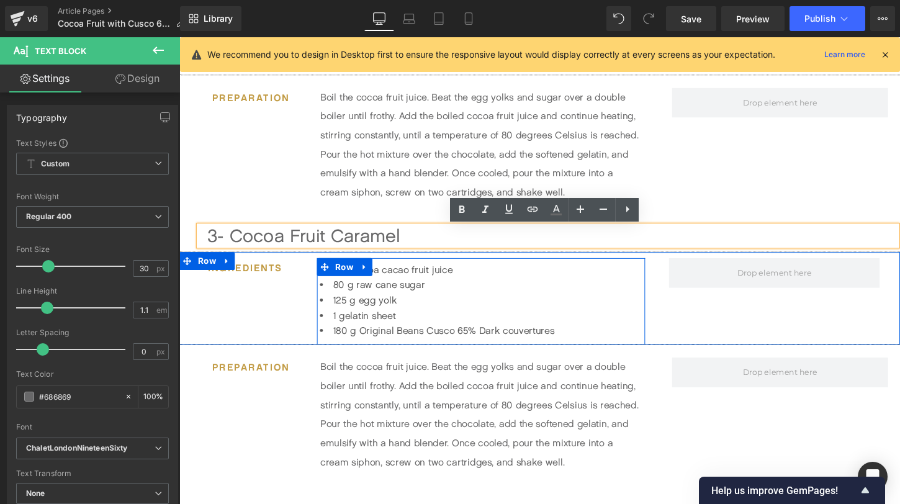
click at [441, 325] on li "1 gelatin sheet" at bounding box center [494, 328] width 336 height 16
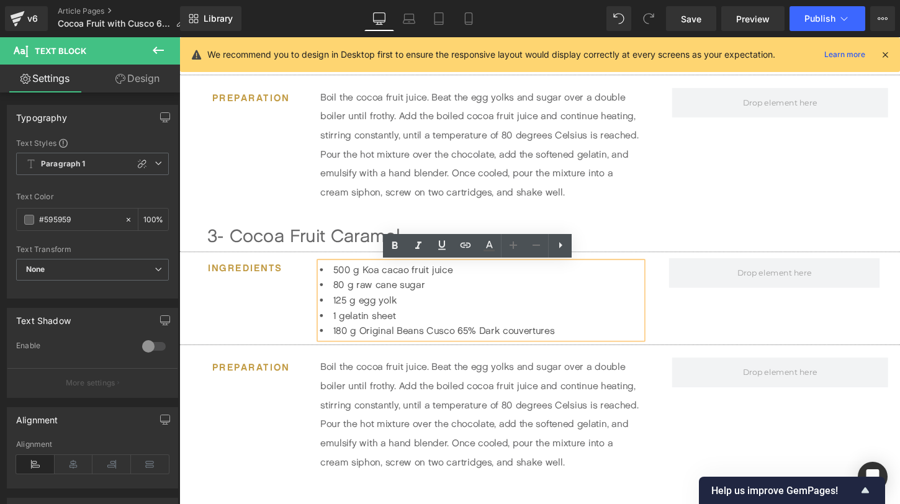
click at [355, 286] on li "500 g Koa cacao fruit juice" at bounding box center [494, 280] width 336 height 16
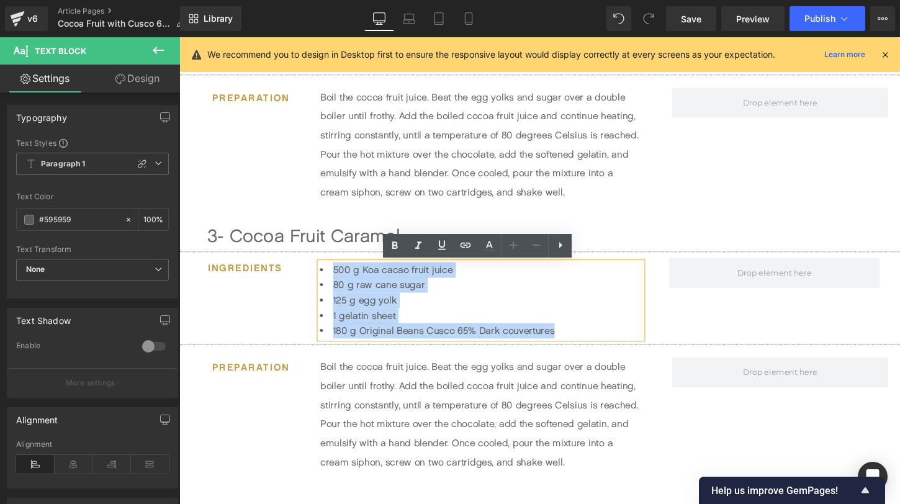
drag, startPoint x: 337, startPoint y: 280, endPoint x: 635, endPoint y: 339, distance: 303.2
click at [635, 339] on ul "500 g Koa cacao fruit juice 80 g raw cane sugar 125 g egg yolk 1 gelatin sheet …" at bounding box center [494, 311] width 336 height 79
paste div
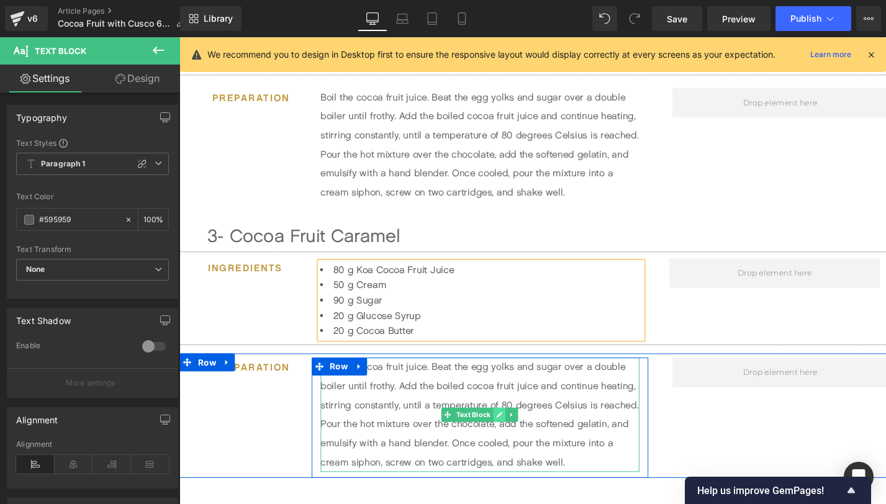
click at [513, 430] on icon at bounding box center [513, 431] width 6 height 6
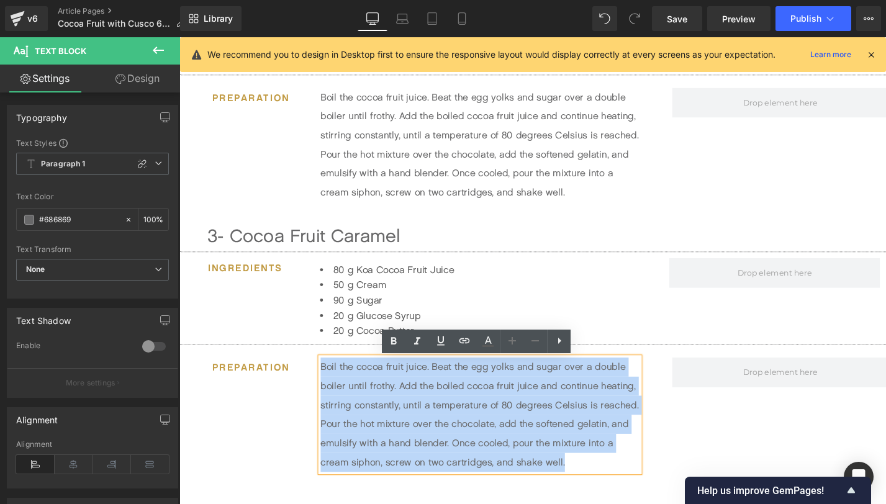
drag, startPoint x: 597, startPoint y: 485, endPoint x: 279, endPoint y: 383, distance: 334.0
click at [279, 383] on div "Preparation Heading Boil the cocoa fruit juice. Beat the egg yolks and sugar ov…" at bounding box center [554, 432] width 751 height 130
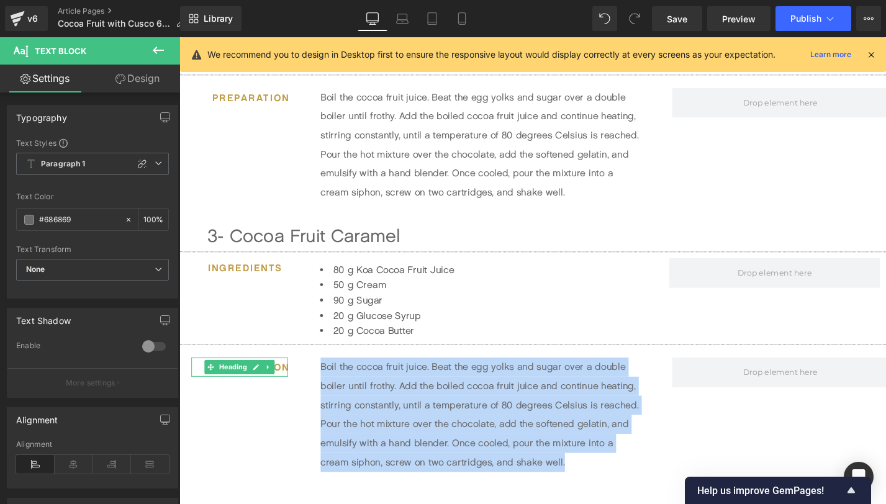
paste div
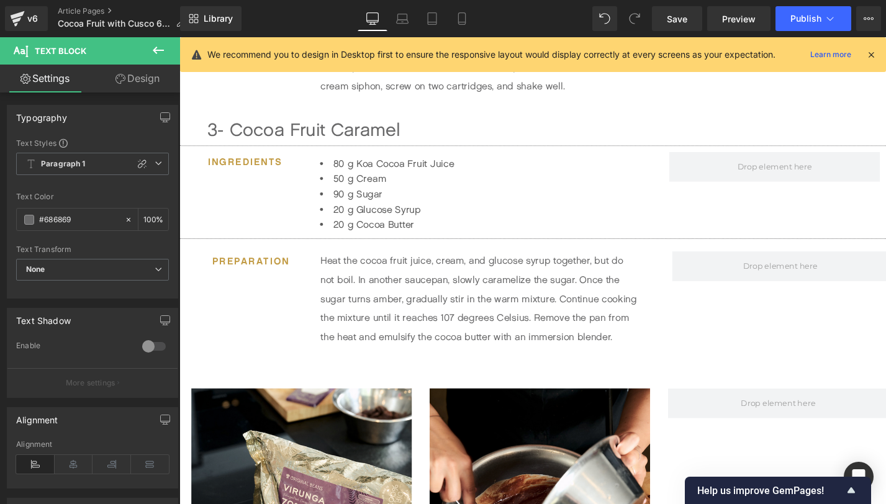
scroll to position [1057, 0]
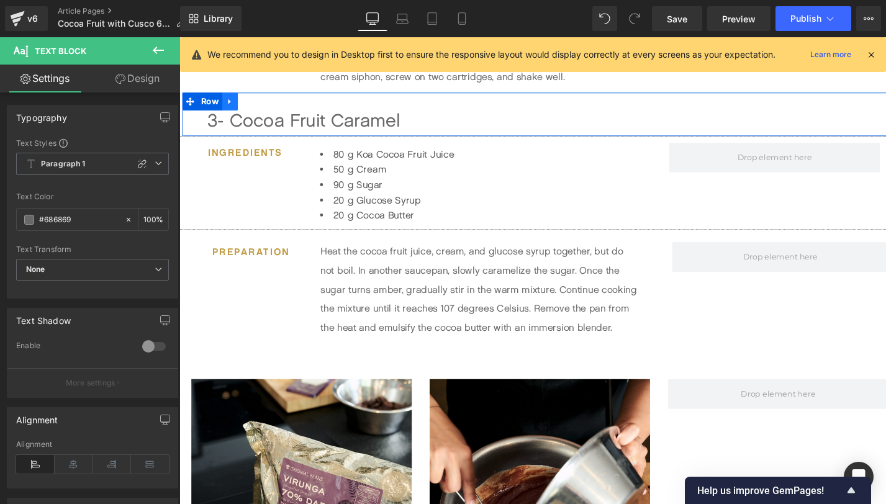
click at [235, 103] on icon at bounding box center [232, 103] width 9 height 9
click at [250, 103] on icon at bounding box center [248, 103] width 9 height 9
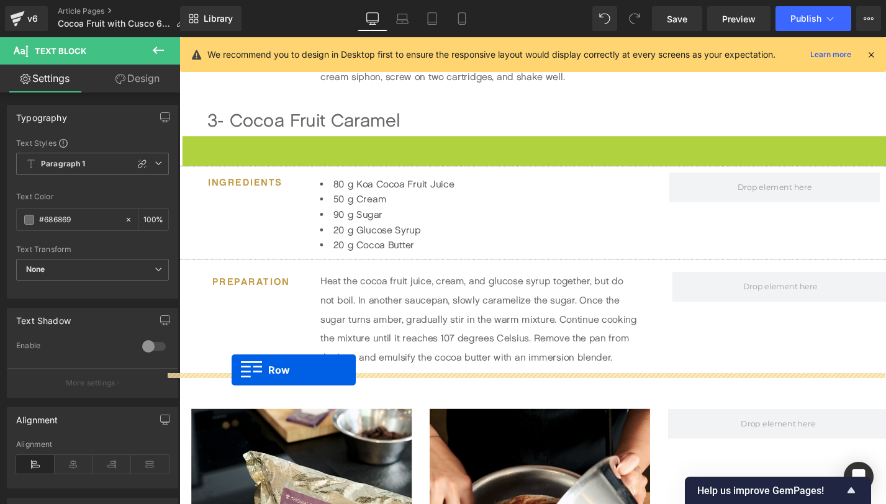
drag, startPoint x: 194, startPoint y: 153, endPoint x: 234, endPoint y: 384, distance: 234.5
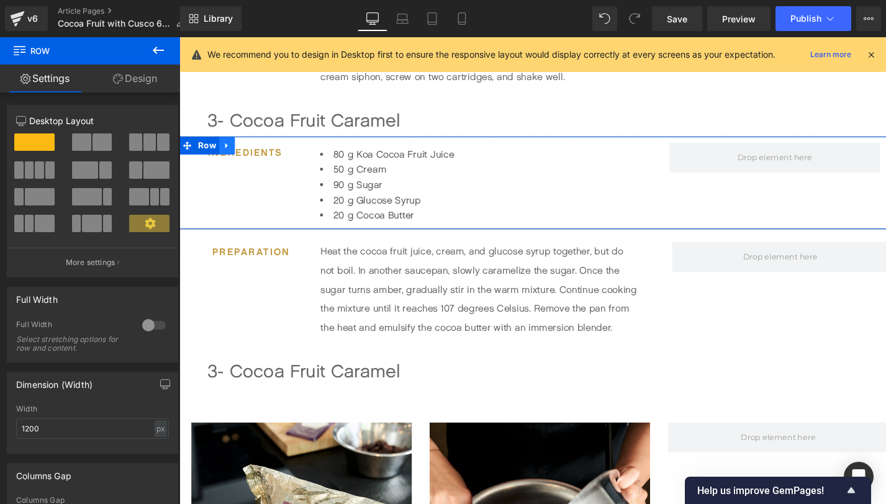
click at [233, 153] on link at bounding box center [229, 150] width 16 height 19
click at [245, 155] on icon at bounding box center [245, 150] width 9 height 9
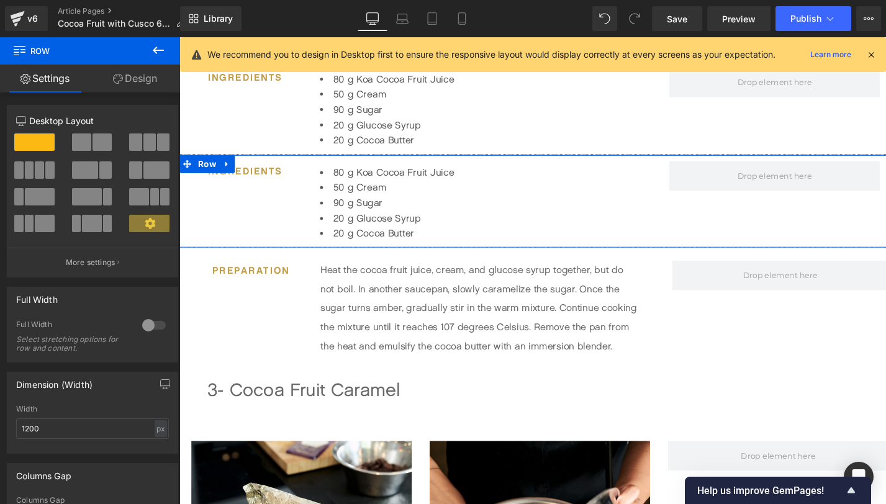
scroll to position [1138, 0]
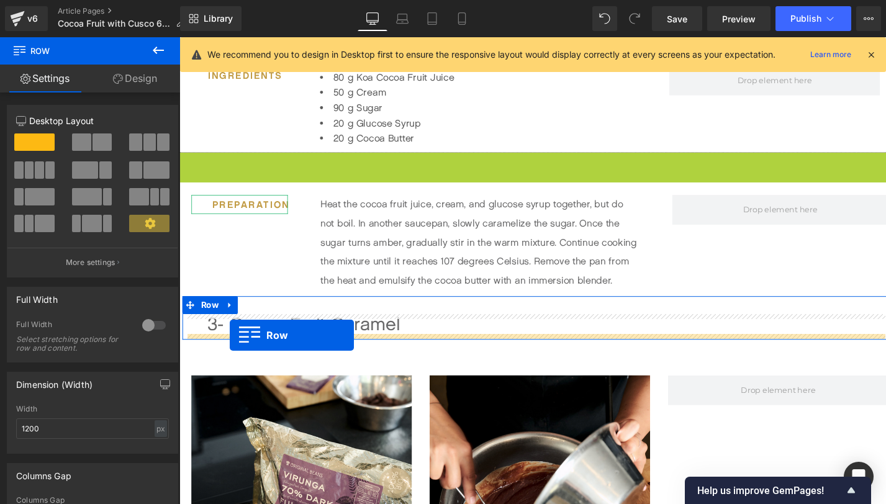
drag, startPoint x: 189, startPoint y: 168, endPoint x: 232, endPoint y: 348, distance: 184.5
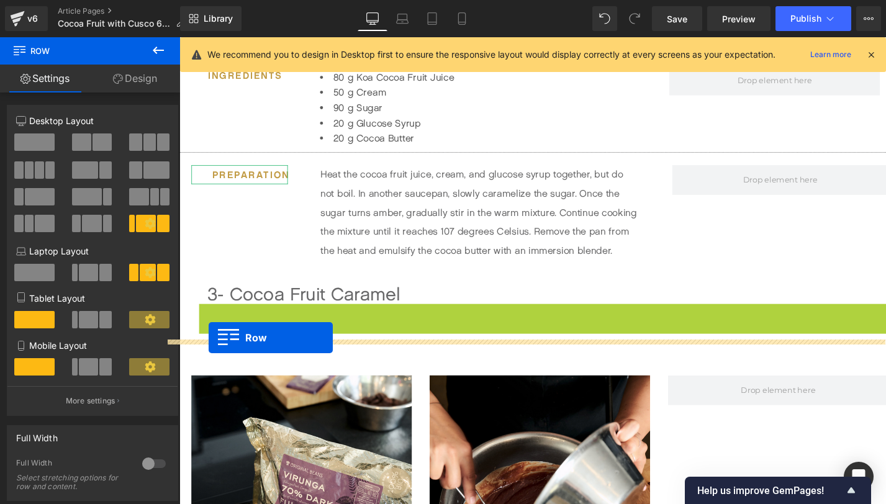
drag, startPoint x: 209, startPoint y: 326, endPoint x: 210, endPoint y: 350, distance: 24.2
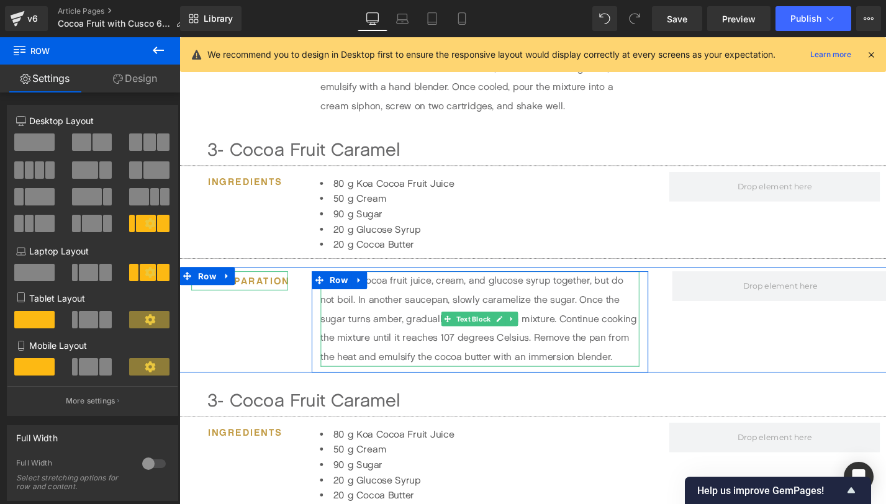
scroll to position [1022, 0]
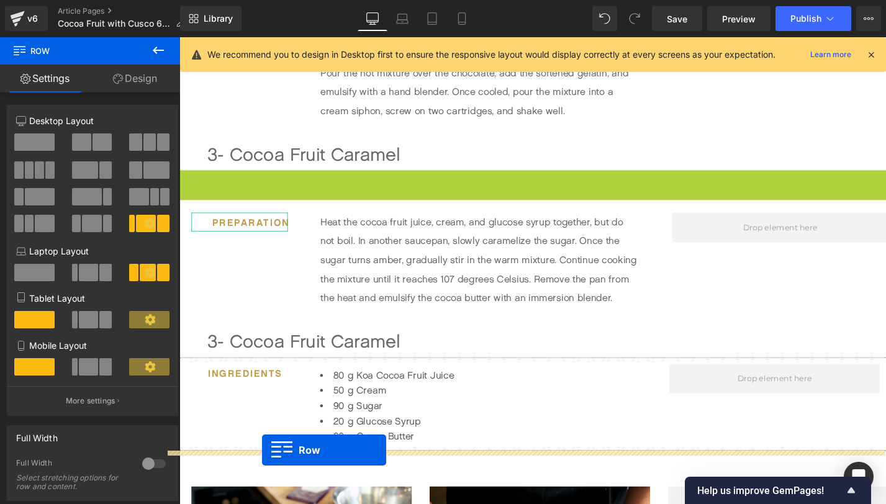
drag, startPoint x: 188, startPoint y: 186, endPoint x: 266, endPoint y: 468, distance: 292.0
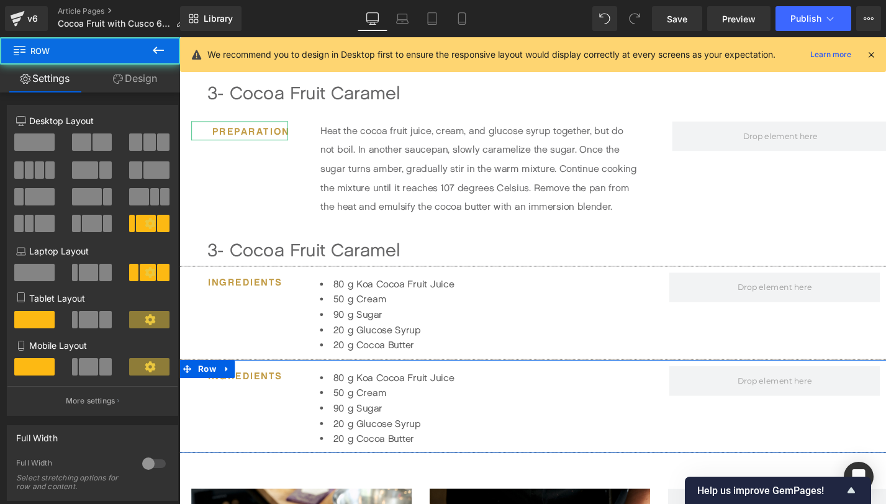
scroll to position [1177, 0]
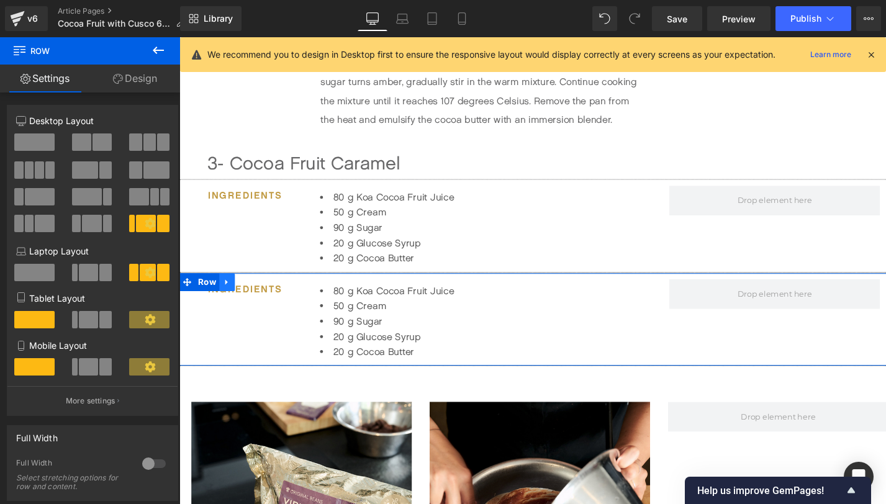
click at [230, 297] on icon at bounding box center [229, 291] width 9 height 9
click at [261, 292] on icon at bounding box center [261, 292] width 9 height 9
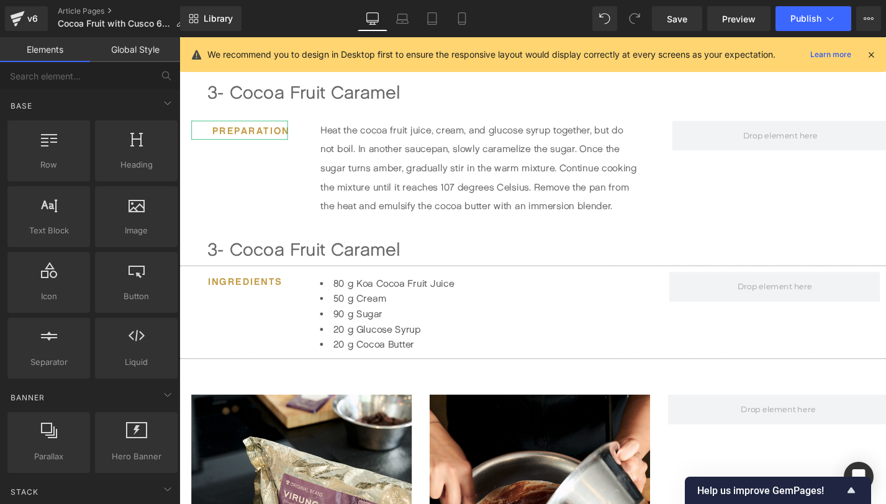
scroll to position [1092, 0]
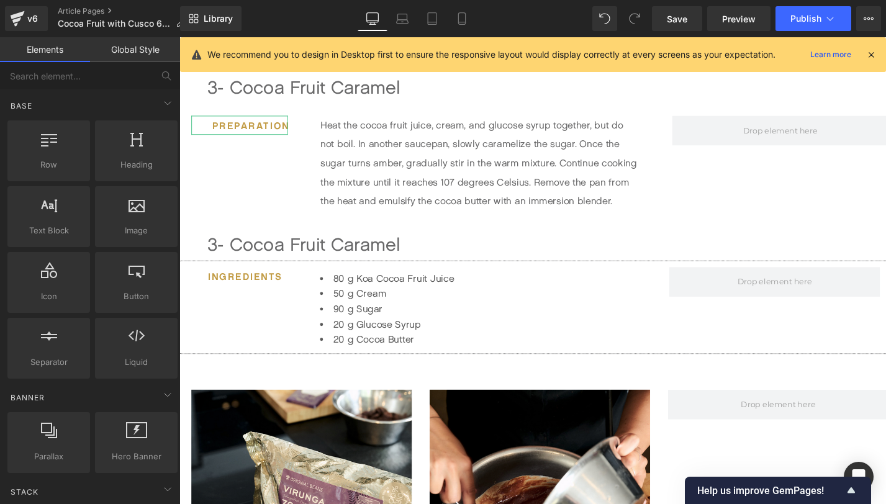
click at [332, 255] on div "3- Cocoa Fruit Caramel" at bounding box center [568, 253] width 719 height 20
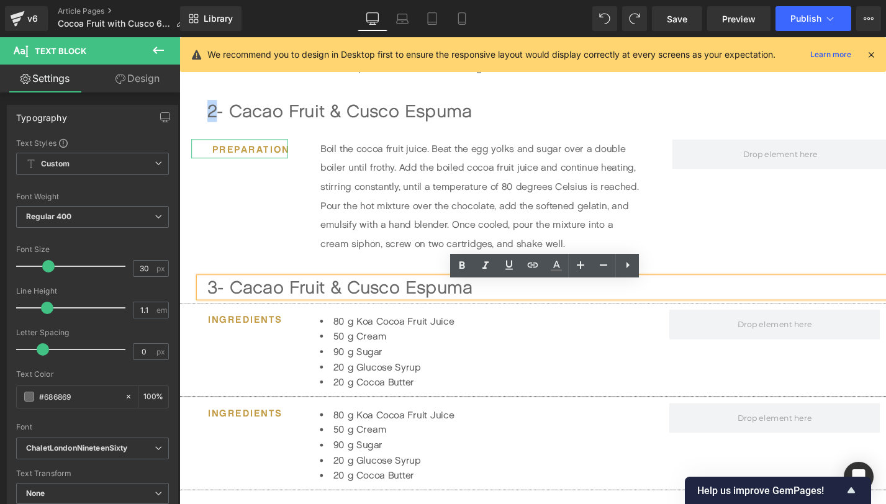
scroll to position [1074, 0]
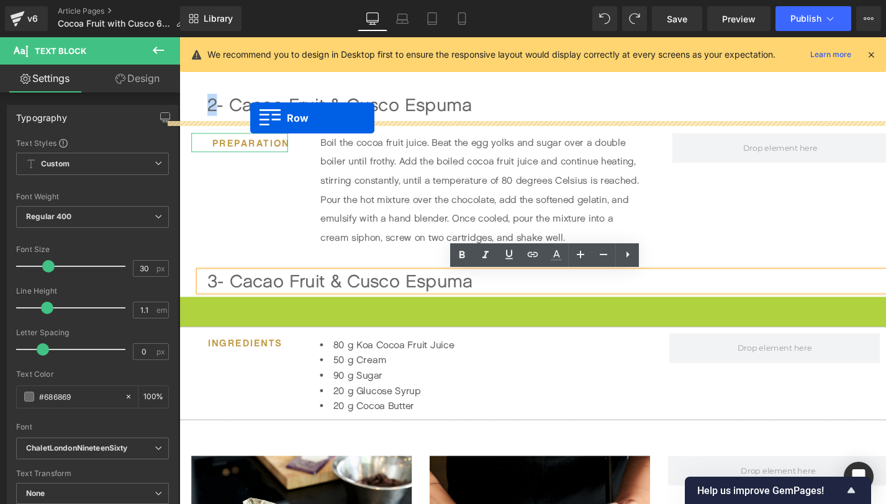
drag, startPoint x: 187, startPoint y: 318, endPoint x: 253, endPoint y: 121, distance: 207.7
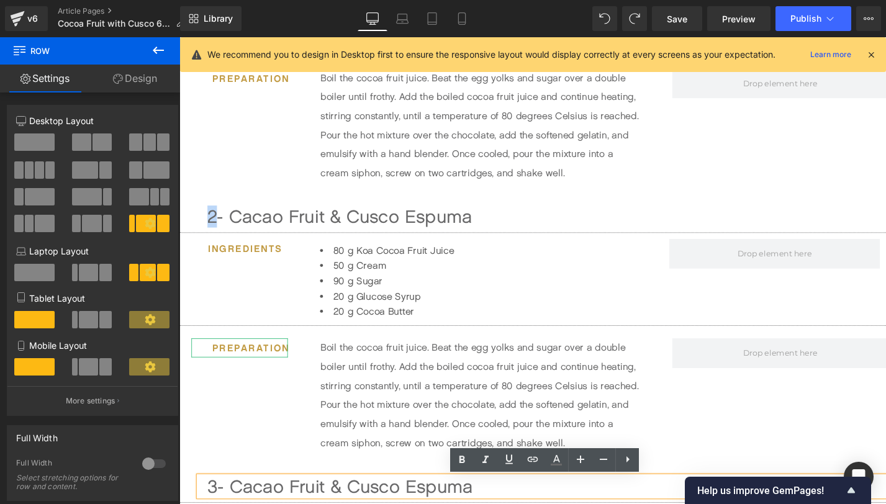
scroll to position [1028, 0]
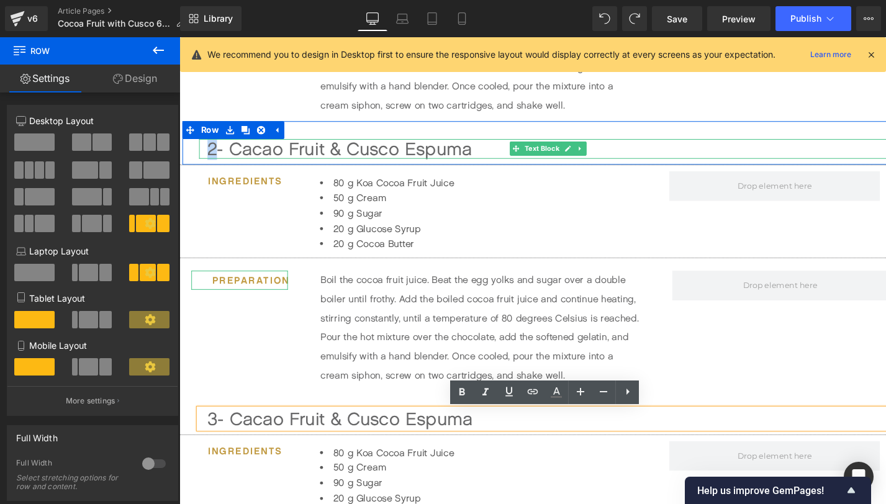
click at [217, 156] on div "2- Cacao Fruit & Cusco Espuma" at bounding box center [568, 153] width 719 height 20
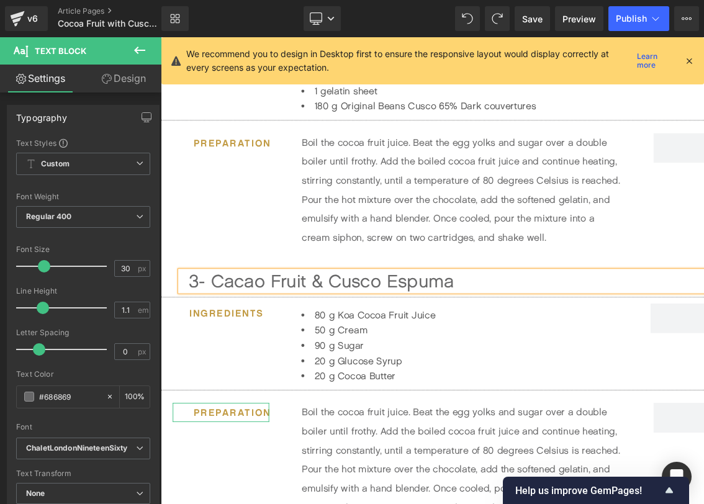
scroll to position [896, 0]
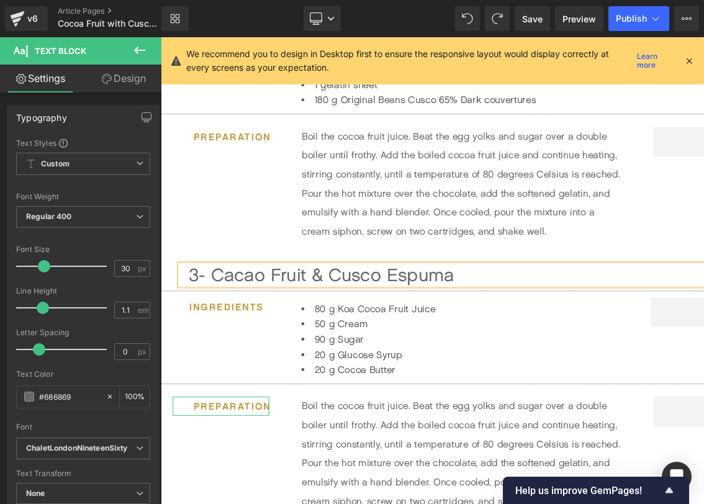
click at [462, 287] on div "3- Cacao Fruit & Cusco Espuma" at bounding box center [549, 285] width 719 height 20
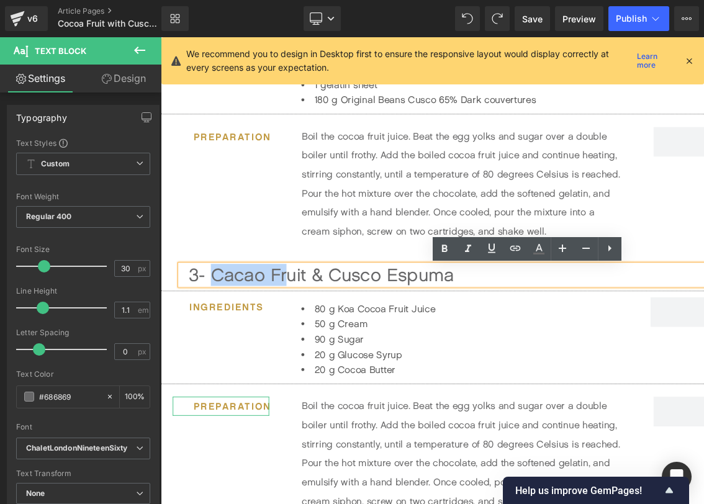
drag, startPoint x: 469, startPoint y: 286, endPoint x: 216, endPoint y: 294, distance: 252.8
click at [216, 294] on div "3- Cacao Fruit & Cusco Espuma" at bounding box center [549, 285] width 719 height 20
click at [483, 287] on div "3- Cacao Fruit & Cusco Espuma" at bounding box center [549, 285] width 719 height 20
drag, startPoint x: 469, startPoint y: 286, endPoint x: 215, endPoint y: 291, distance: 253.4
click at [215, 291] on div "3- Cacao Fruit & Cusco Espuma" at bounding box center [549, 285] width 719 height 20
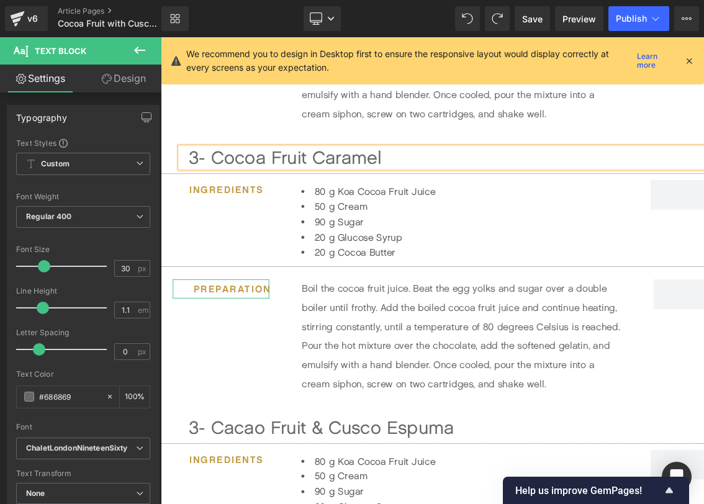
scroll to position [1028, 0]
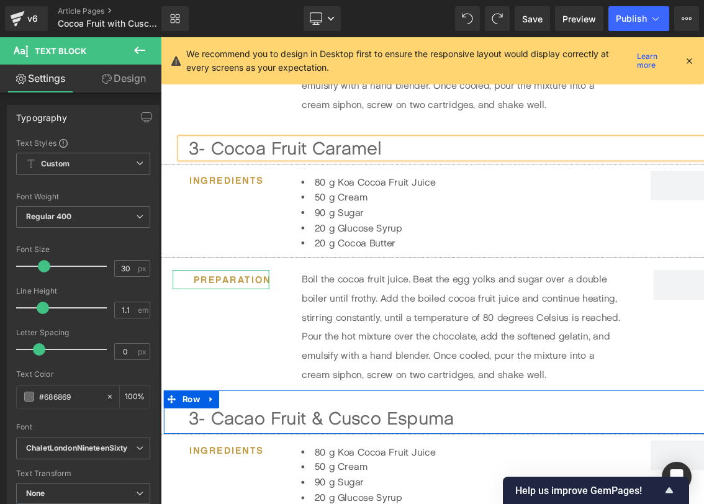
click at [161, 37] on div at bounding box center [161, 37] width 0 height 0
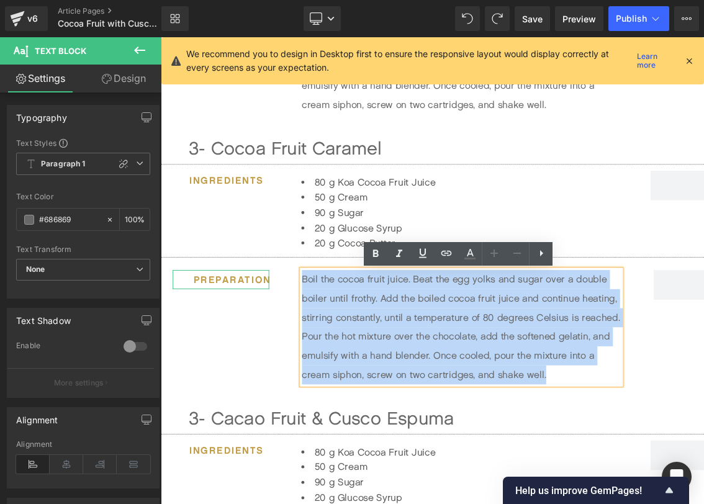
drag, startPoint x: 574, startPoint y: 391, endPoint x: 281, endPoint y: 287, distance: 310.7
click at [281, 287] on div "Preparation Heading Boil the cocoa fruit juice. Beat the egg yolks and sugar ov…" at bounding box center [536, 341] width 751 height 130
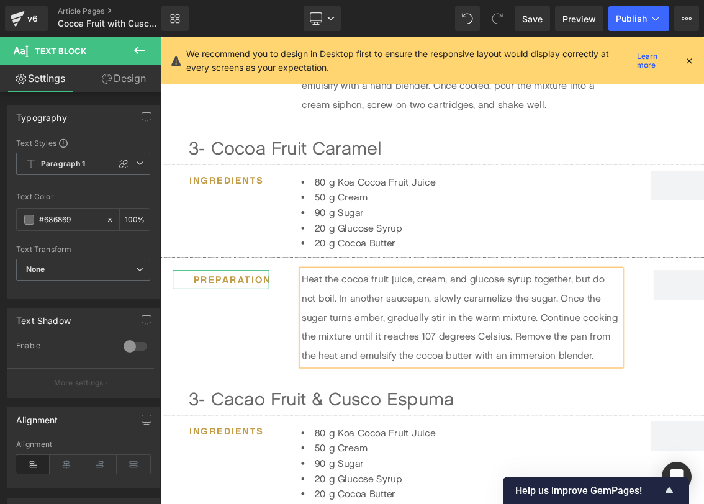
scroll to position [1166, 0]
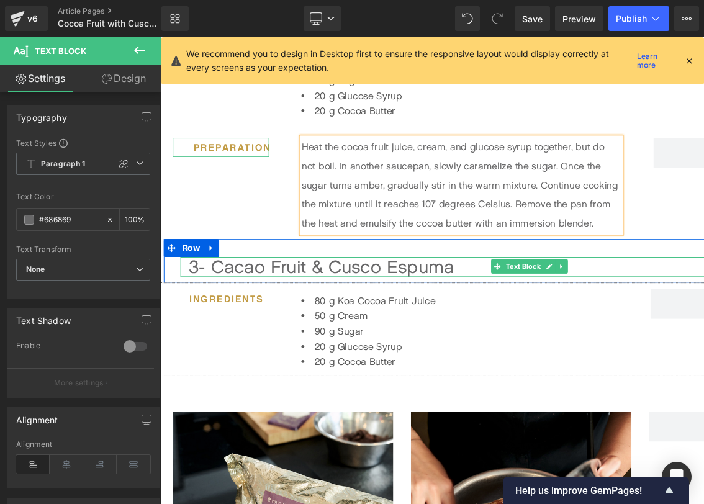
click at [473, 279] on div "3- Cacao Fruit & Cusco Espuma" at bounding box center [549, 276] width 719 height 20
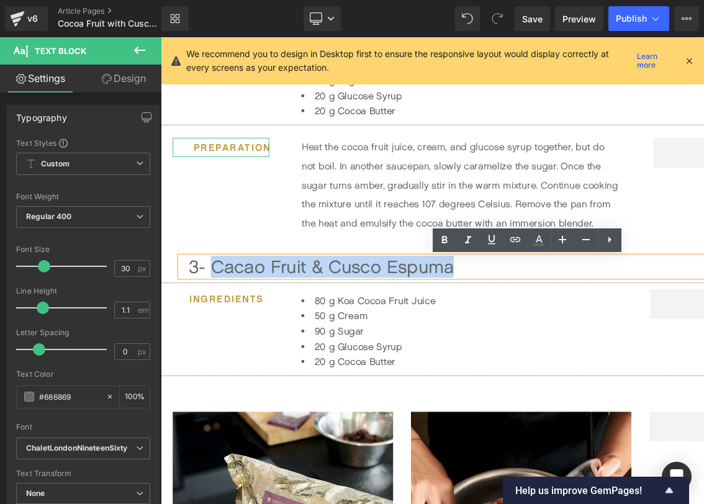
drag, startPoint x: 473, startPoint y: 279, endPoint x: 215, endPoint y: 286, distance: 257.1
click at [215, 286] on div "3- Cacao Fruit & Cusco Espuma" at bounding box center [549, 276] width 719 height 20
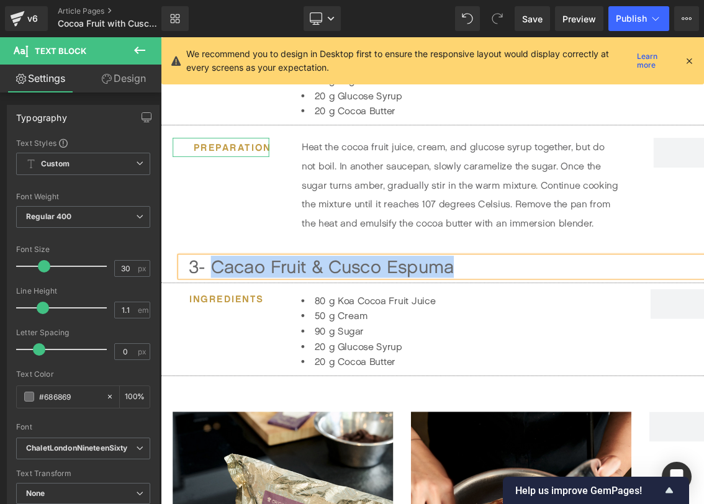
paste div
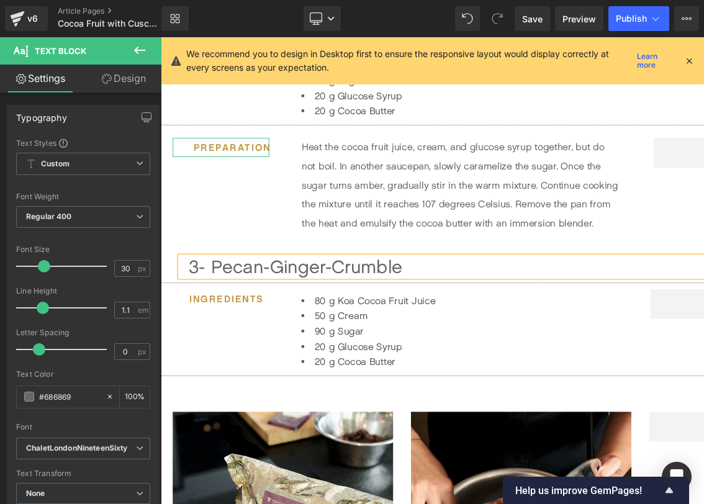
click at [201, 285] on div "3- Pecan-Ginger-Crumble" at bounding box center [549, 276] width 719 height 20
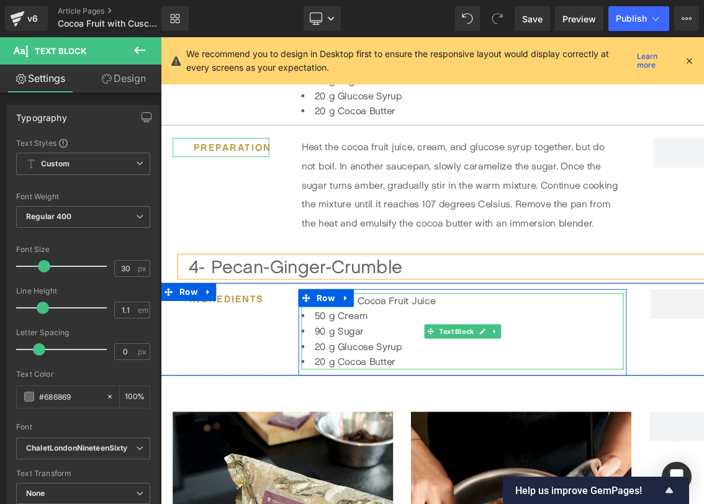
click at [413, 363] on li "20 g Glucose Syrup" at bounding box center [475, 360] width 336 height 16
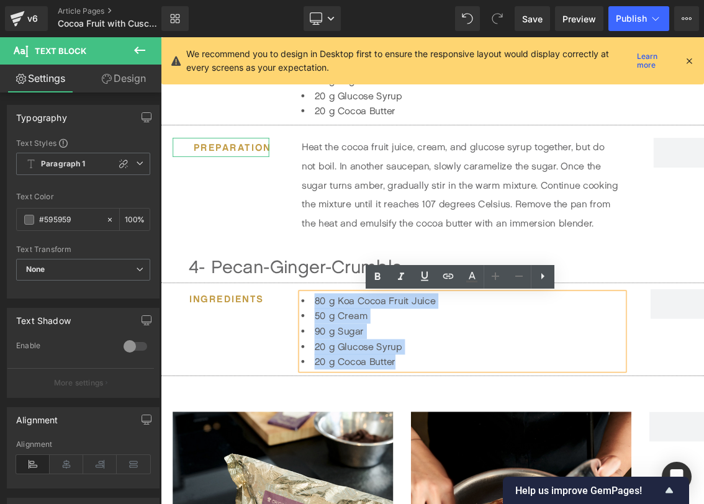
drag, startPoint x: 413, startPoint y: 379, endPoint x: 317, endPoint y: 317, distance: 113.7
click at [317, 317] on ul "80 g Koa Cocoa Fruit Juice 50 g Cream 90 g Sugar 20 g Glucose Syrup 20 g Cocoa …" at bounding box center [475, 343] width 336 height 79
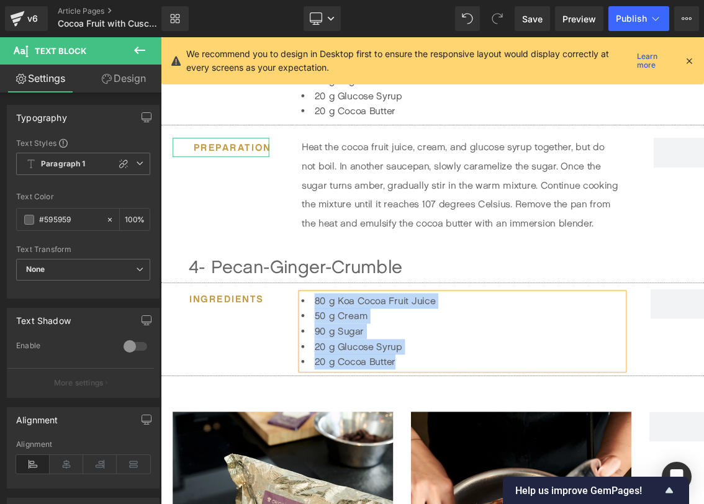
paste div
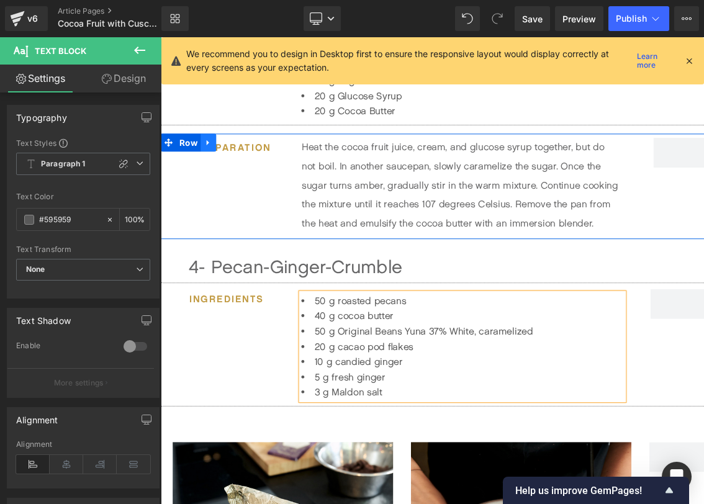
click at [210, 149] on icon at bounding box center [210, 146] width 9 height 9
click at [225, 149] on icon at bounding box center [226, 147] width 9 height 9
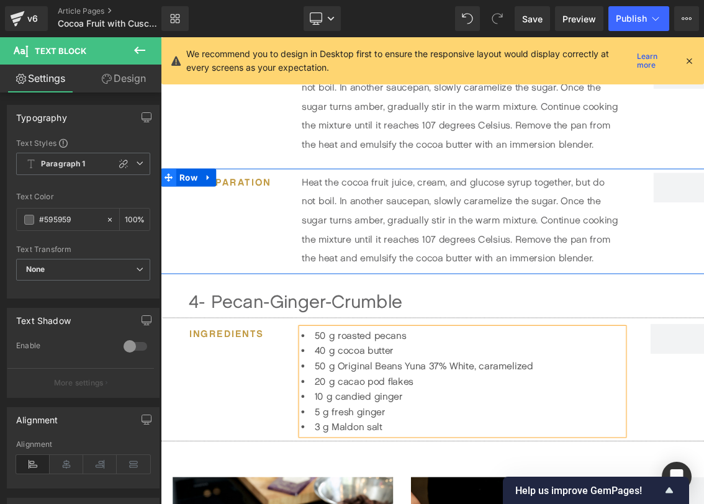
scroll to position [1298, 0]
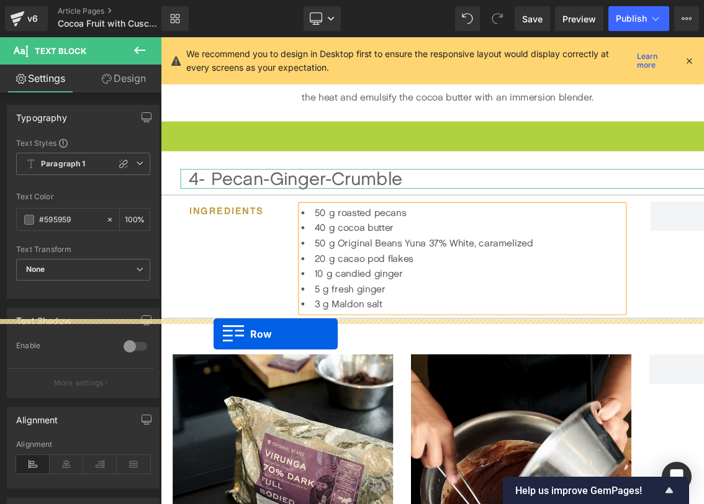
drag, startPoint x: 169, startPoint y: 135, endPoint x: 216, endPoint y: 346, distance: 216.9
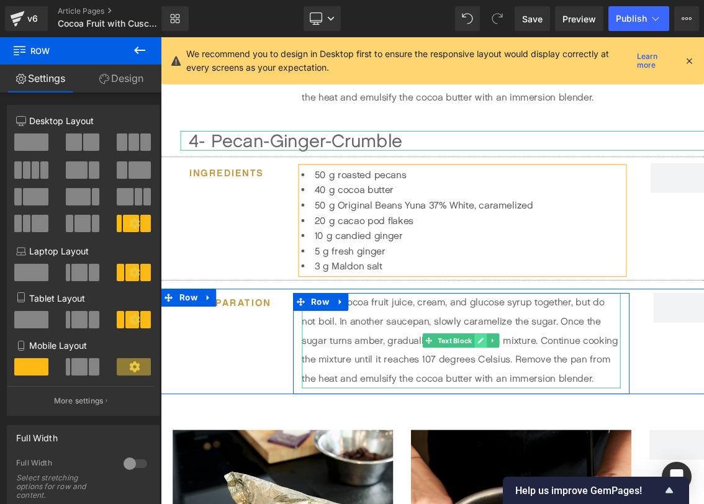
click at [498, 357] on link at bounding box center [494, 353] width 13 height 15
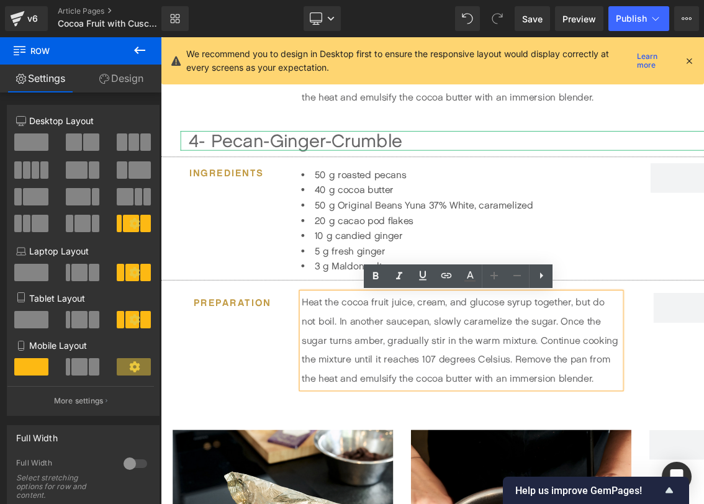
click at [502, 361] on p "Heat the cocoa fruit juice, cream, and glucose syrup together, but do not boil.…" at bounding box center [474, 353] width 332 height 99
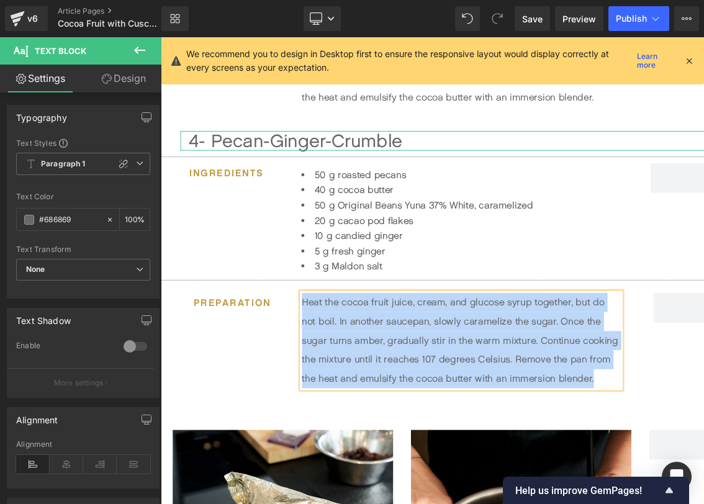
paste div
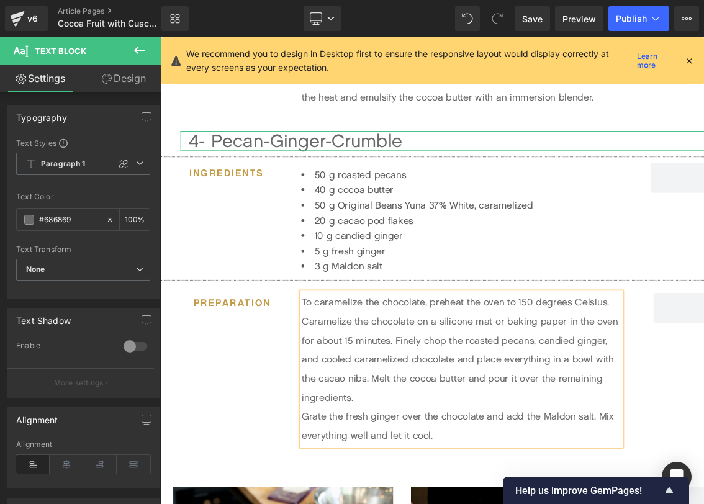
click at [403, 420] on p "To caramelize the chocolate, preheat the oven to 150 degrees Celsius. Carameliz…" at bounding box center [474, 363] width 332 height 119
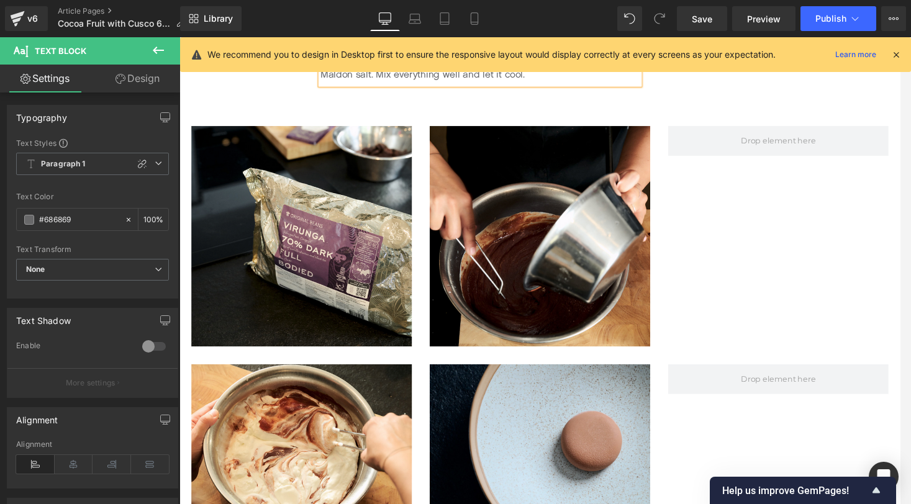
scroll to position [1685, 0]
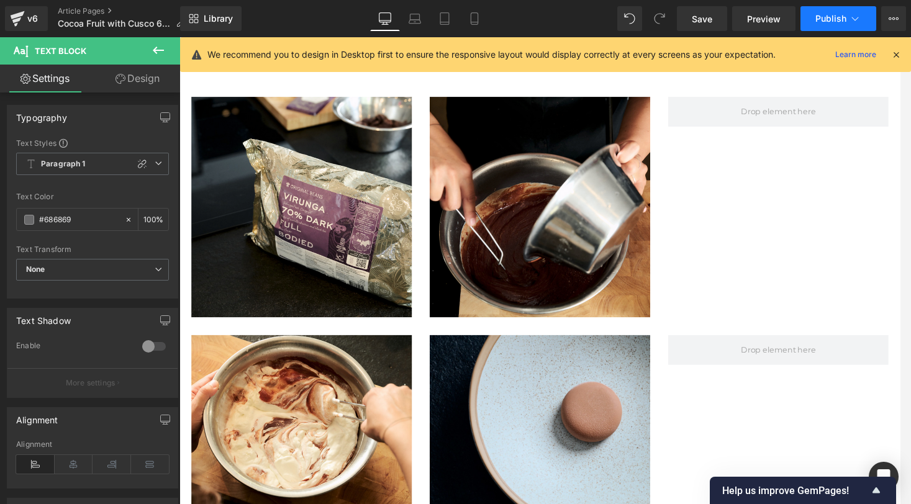
click at [821, 14] on span "Publish" at bounding box center [830, 19] width 31 height 10
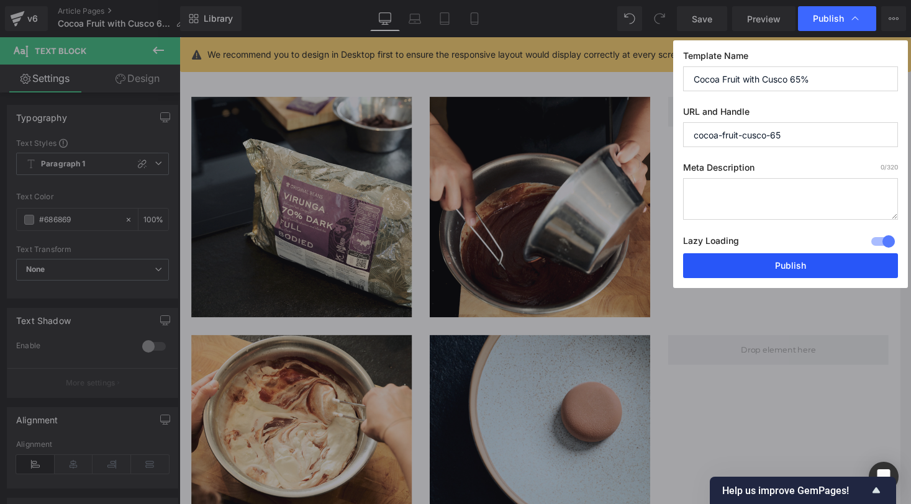
click at [806, 271] on button "Publish" at bounding box center [790, 265] width 215 height 25
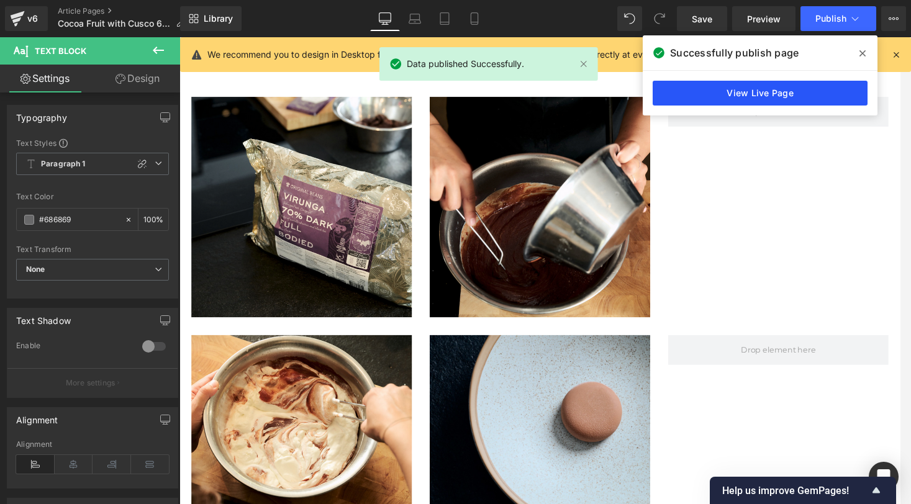
click at [761, 97] on link "View Live Page" at bounding box center [760, 93] width 215 height 25
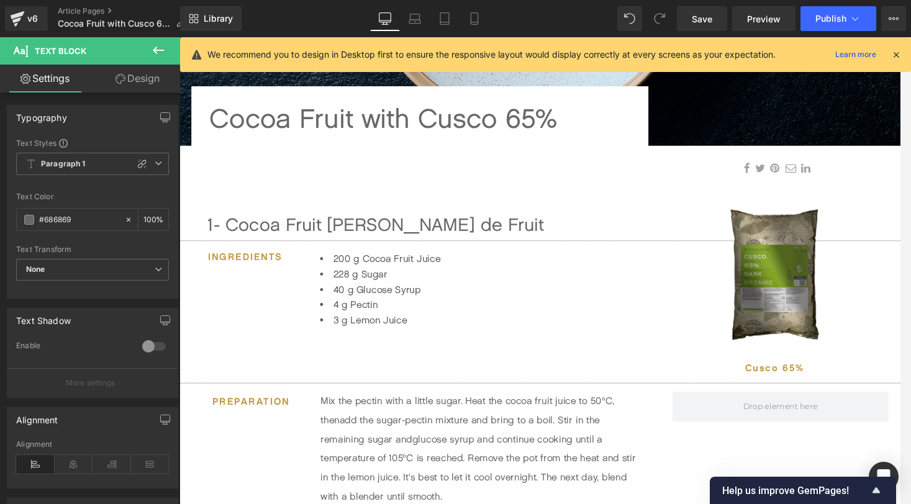
scroll to position [0, 0]
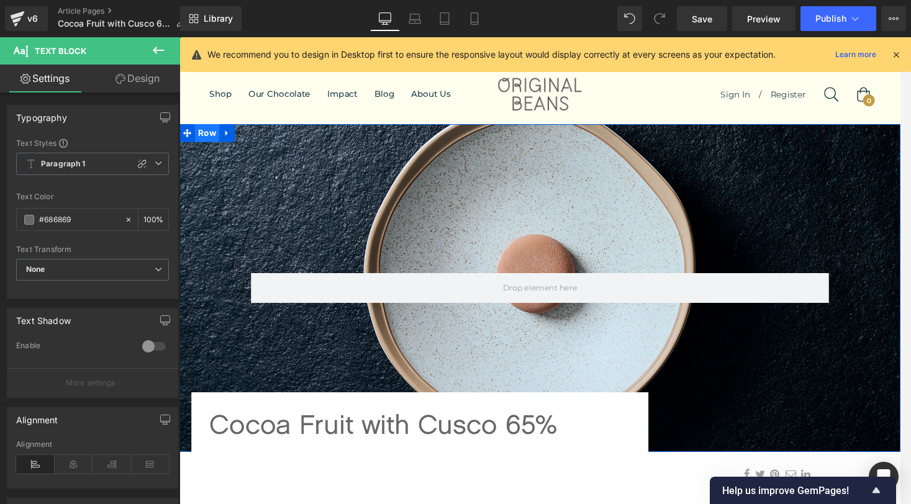
click at [206, 139] on span "Row" at bounding box center [208, 137] width 25 height 19
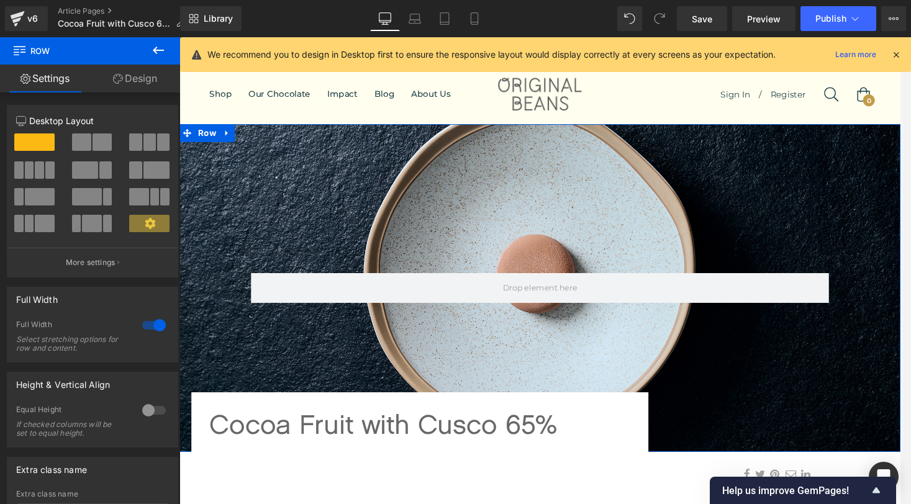
click at [134, 83] on link "Design" at bounding box center [135, 79] width 90 height 28
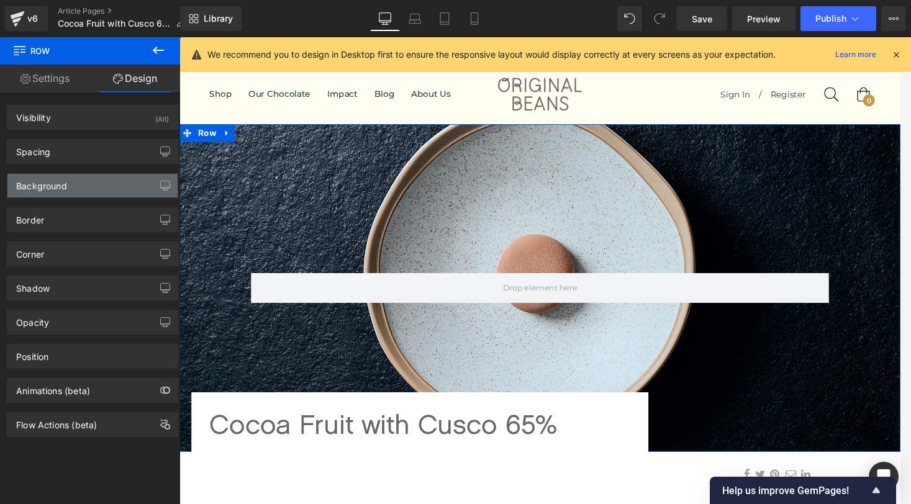
click at [98, 184] on div "Background" at bounding box center [92, 186] width 170 height 24
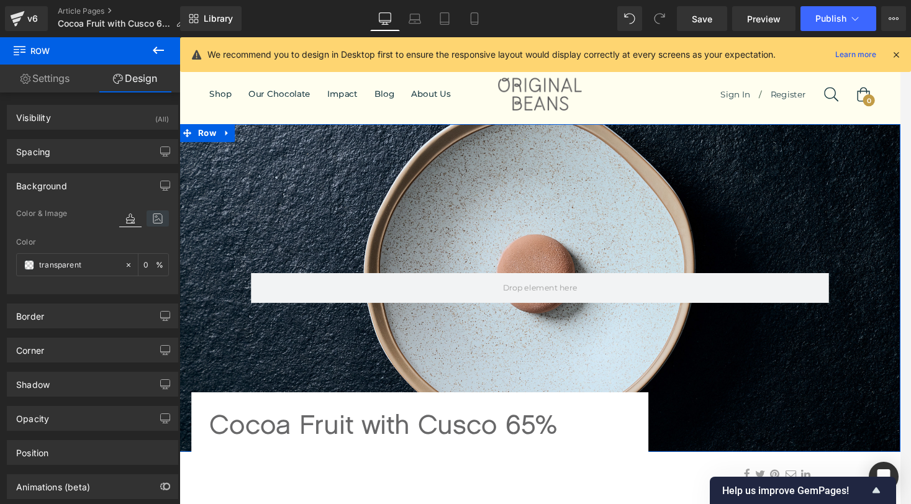
click at [155, 222] on icon at bounding box center [158, 218] width 22 height 16
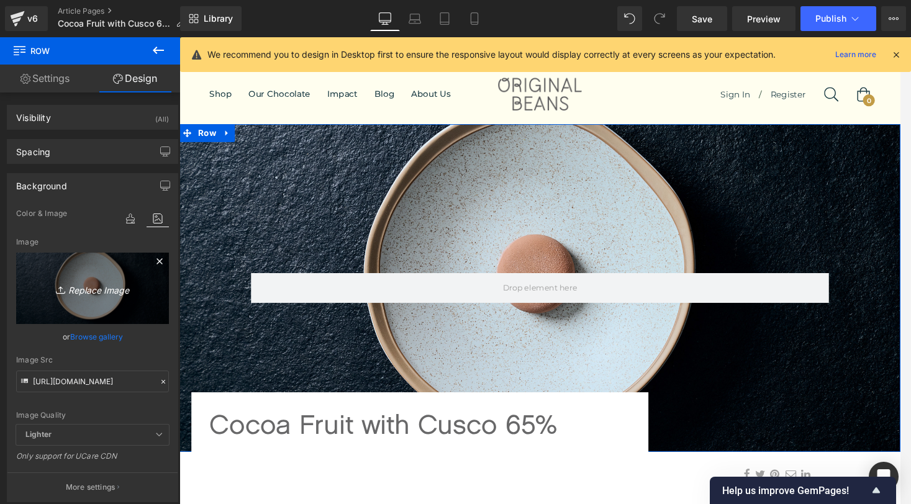
click at [93, 292] on icon "Replace Image" at bounding box center [92, 289] width 99 height 16
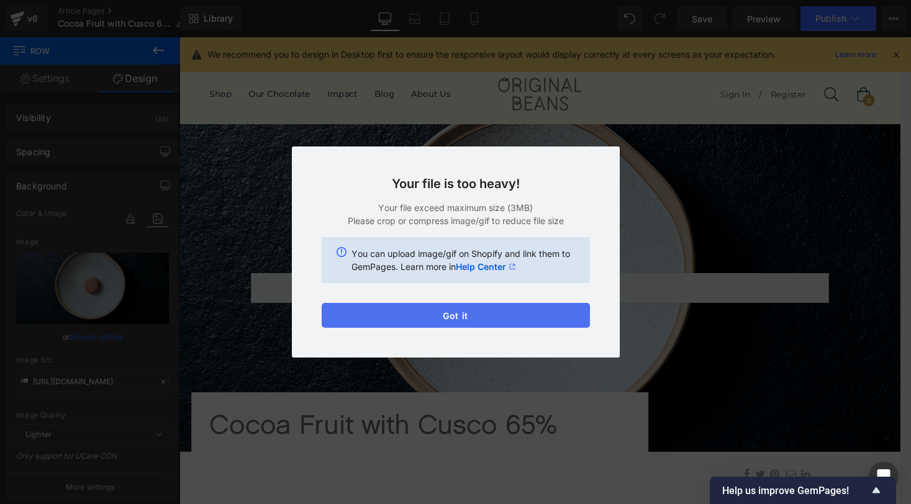
click at [453, 315] on button "Got it" at bounding box center [456, 315] width 268 height 25
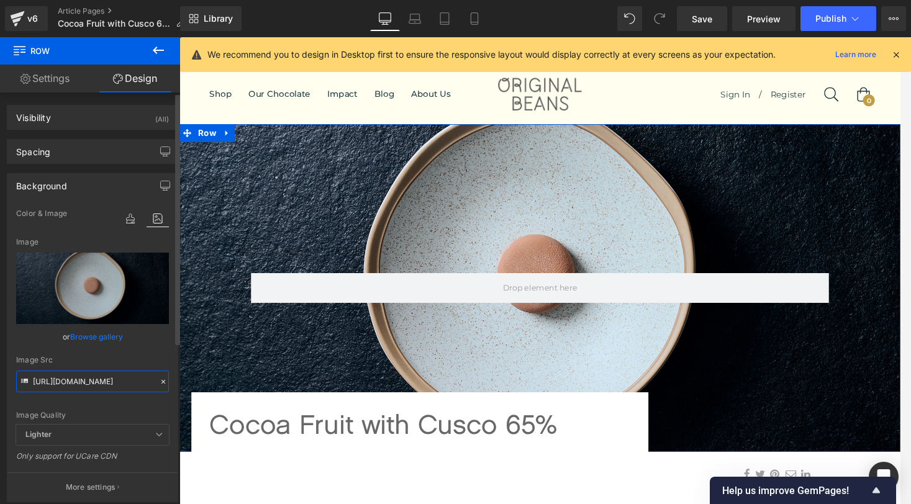
click at [101, 383] on input "[URL][DOMAIN_NAME]" at bounding box center [92, 382] width 153 height 22
paste input "Webshop-Selection-/n-zNtkKc/Recipes-and-Tutorials/i-RSLzgww/0/MqZMj5b96zmPLwpGs…"
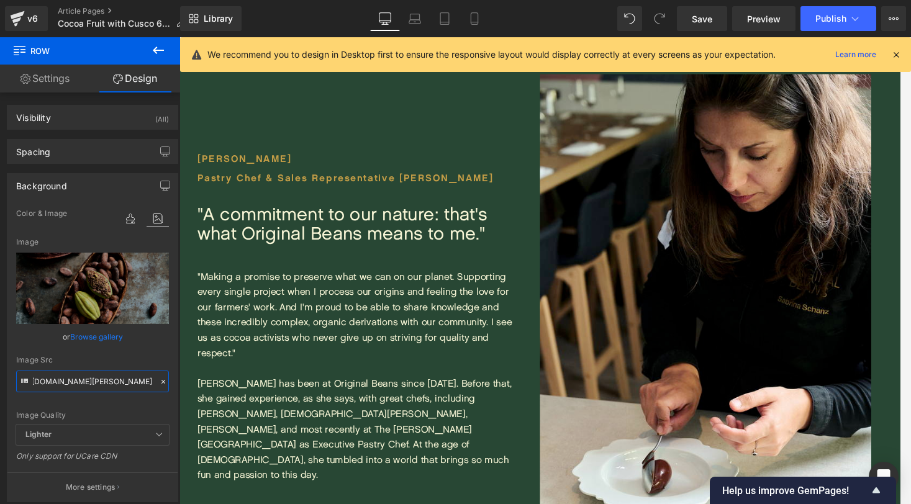
scroll to position [2214, 0]
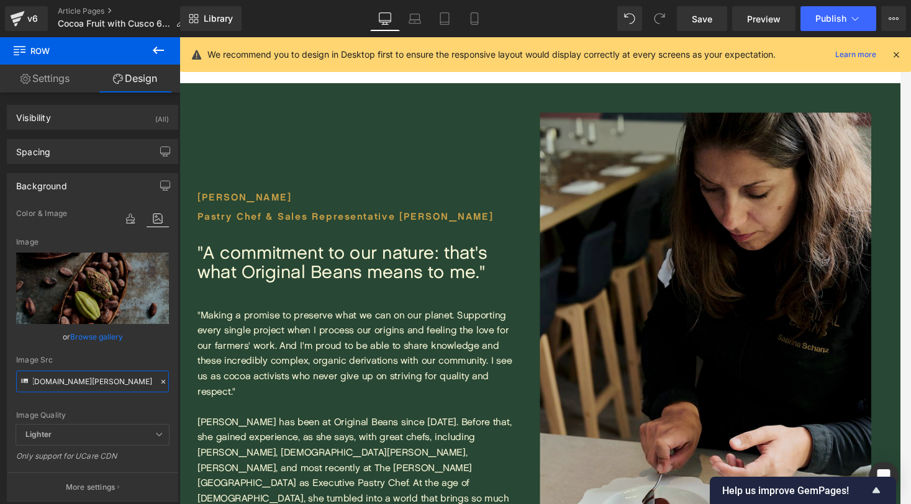
type input "[URL][DOMAIN_NAME][PERSON_NAME]"
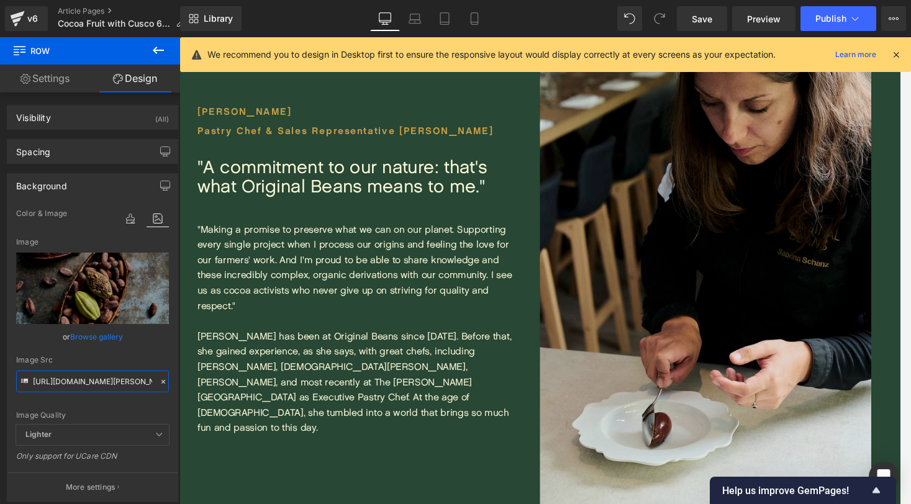
scroll to position [2304, 0]
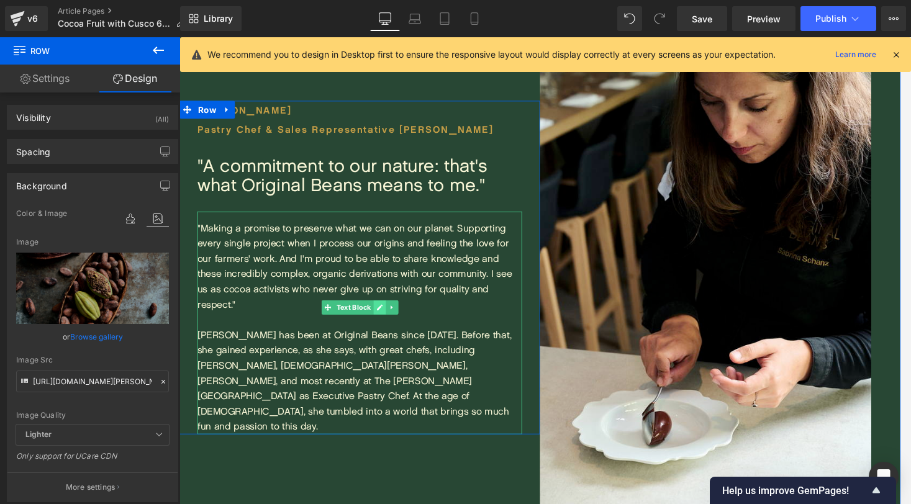
click at [389, 322] on icon at bounding box center [388, 319] width 6 height 6
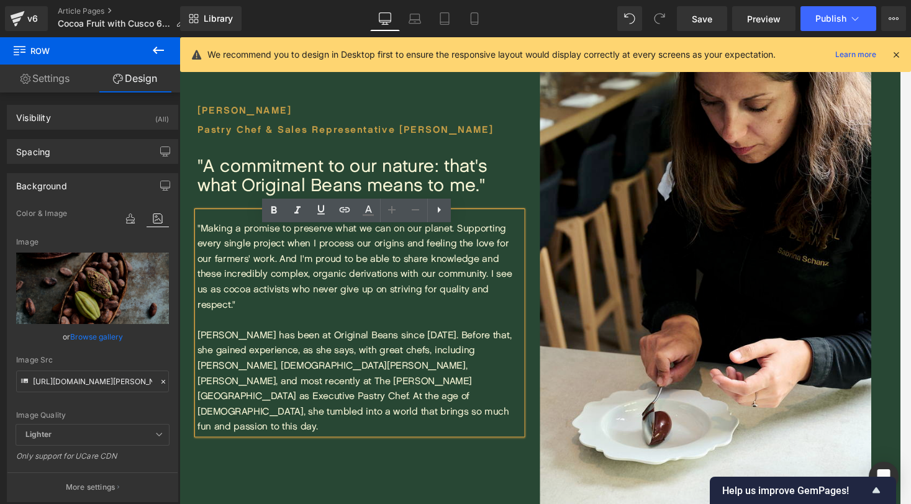
click at [441, 446] on div "[PERSON_NAME] Pastry Chef & Sales Representative DACH Heading "A commitment to …" at bounding box center [367, 277] width 376 height 565
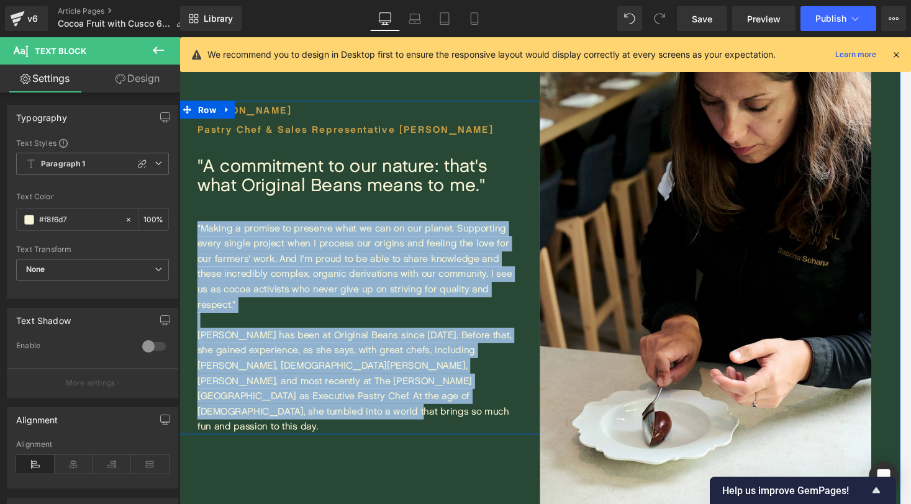
drag, startPoint x: 261, startPoint y: 346, endPoint x: 194, endPoint y: 260, distance: 109.3
click at [194, 260] on div "[PERSON_NAME] Pastry Chef & Sales Representative DACH Heading "A commitment to …" at bounding box center [367, 278] width 376 height 348
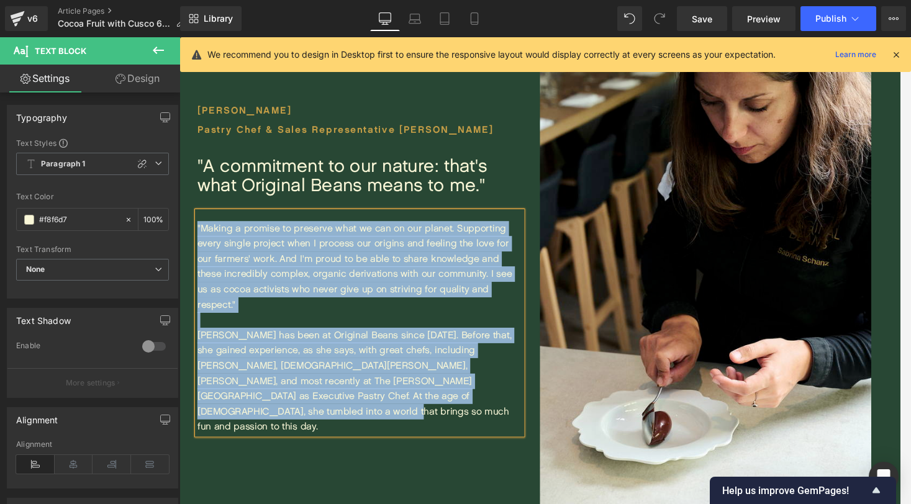
paste div
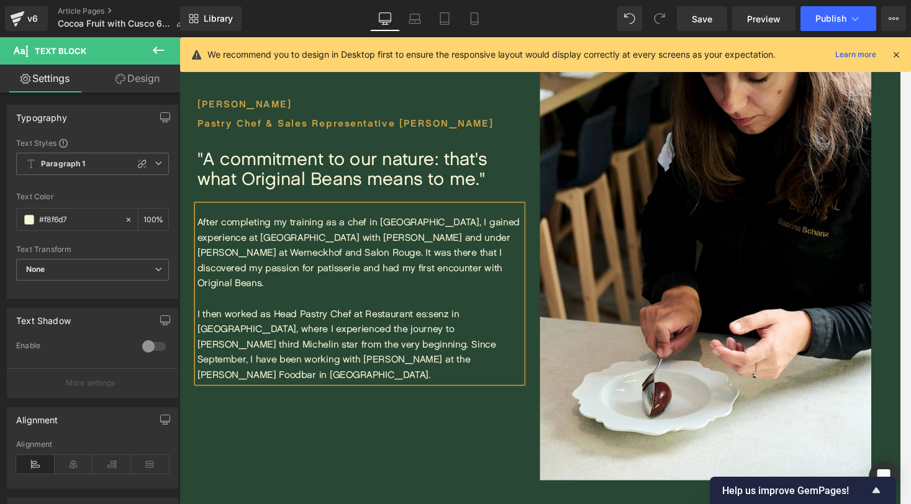
scroll to position [2343, 0]
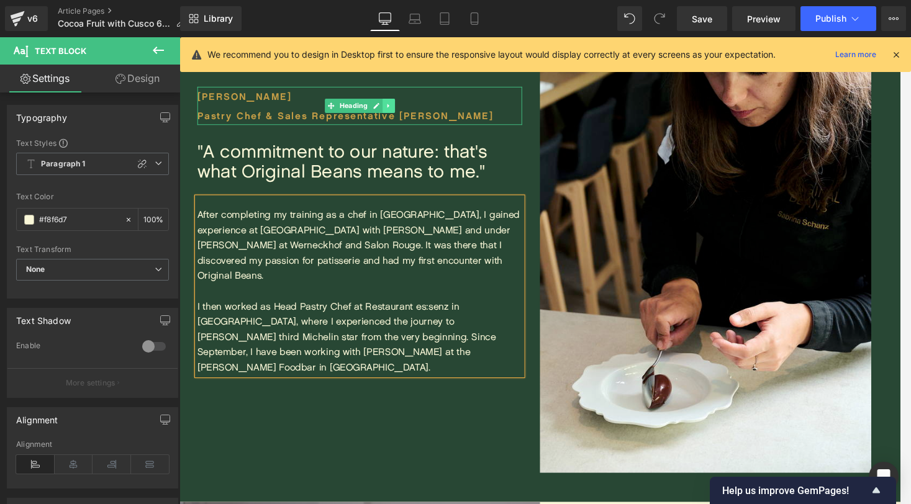
click at [391, 116] on link at bounding box center [397, 108] width 13 height 15
click at [350, 116] on span "Heading" at bounding box center [341, 108] width 34 height 15
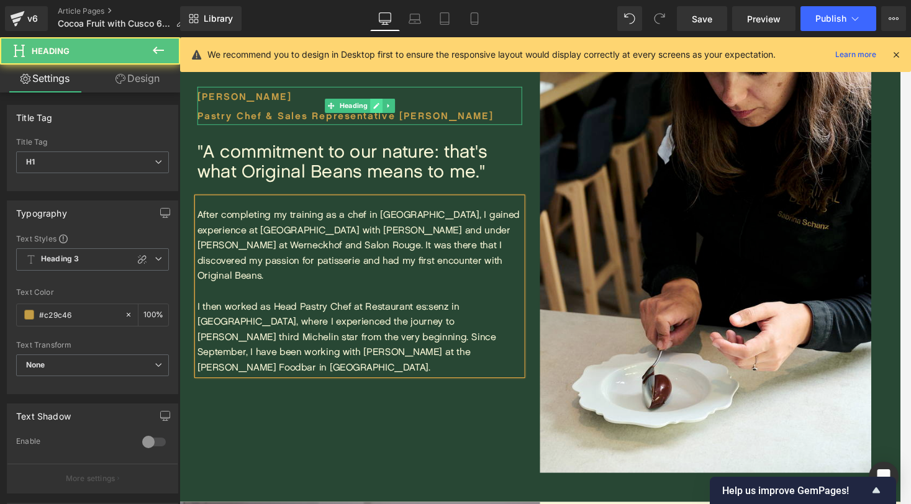
click at [384, 112] on icon at bounding box center [384, 109] width 6 height 6
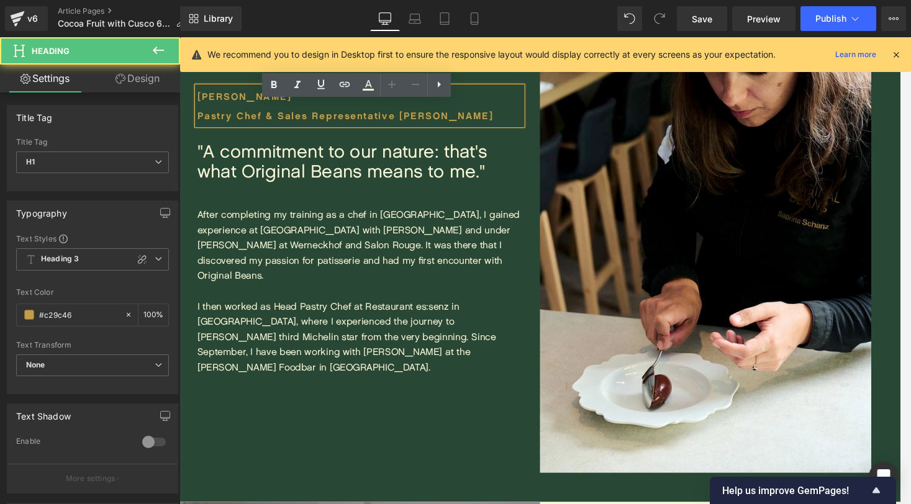
click at [312, 111] on h1 "[PERSON_NAME] Pastry Chef & Sales Representative [PERSON_NAME]" at bounding box center [367, 109] width 338 height 40
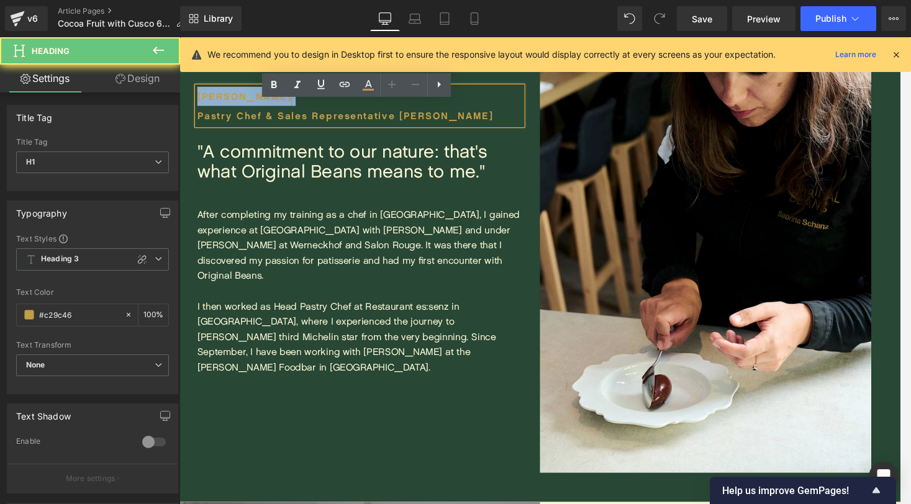
click at [312, 111] on h1 "[PERSON_NAME] Pastry Chef & Sales Representative [PERSON_NAME]" at bounding box center [367, 109] width 338 height 40
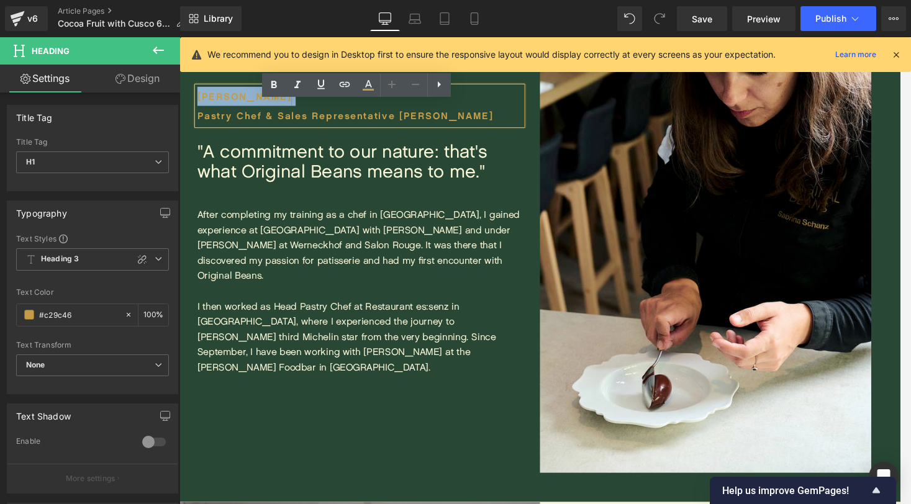
paste div
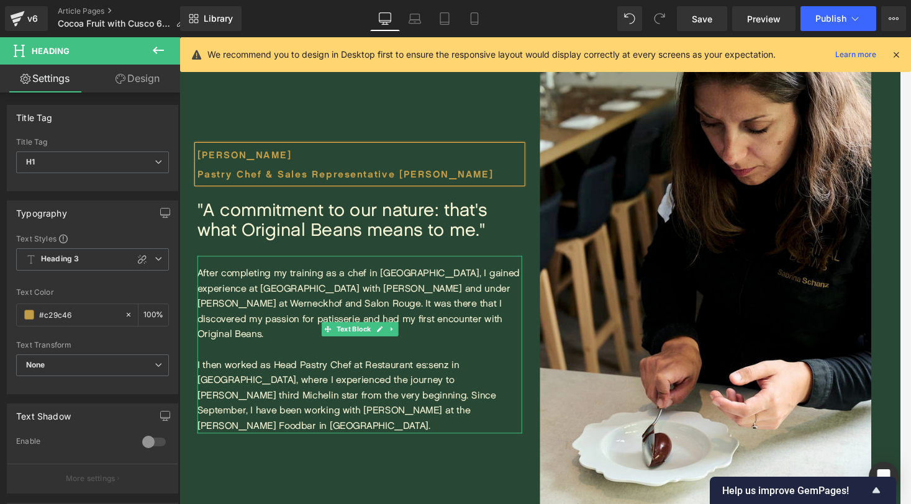
scroll to position [2279, 0]
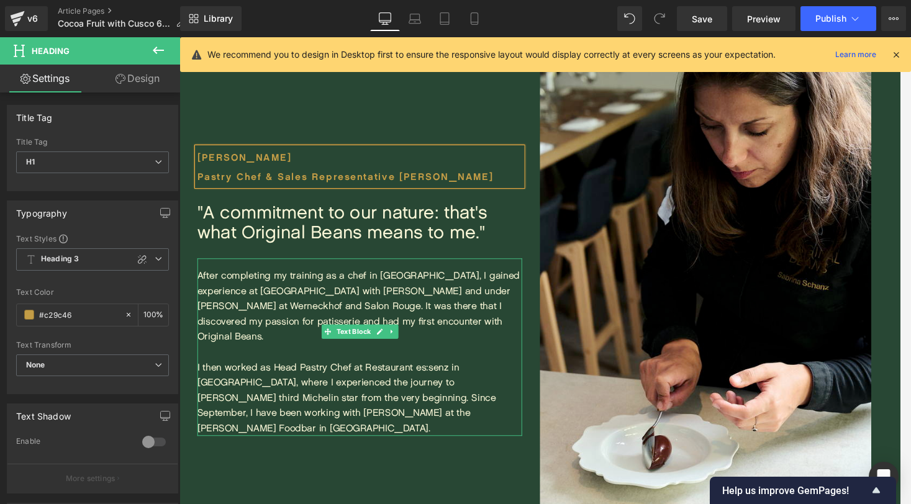
click at [414, 315] on div "After completing my training as a chef in [GEOGRAPHIC_DATA], I gained experienc…" at bounding box center [367, 317] width 338 height 79
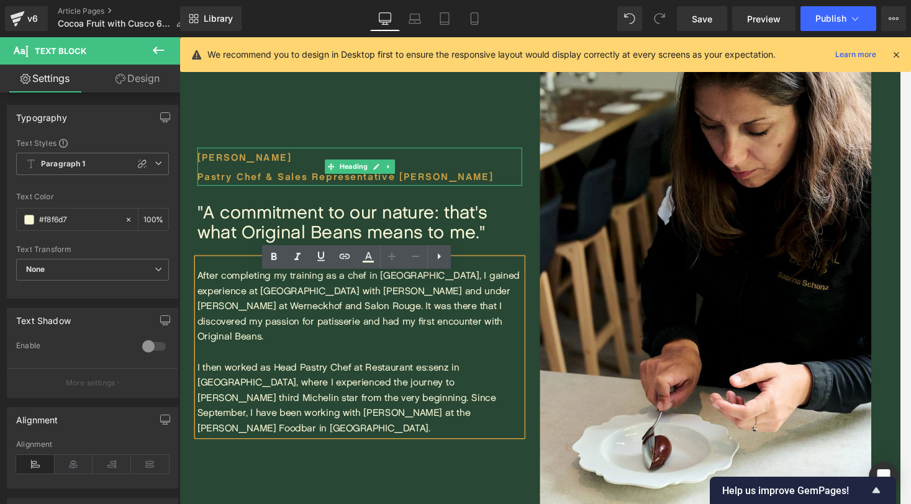
click at [302, 172] on h1 "[PERSON_NAME]" at bounding box center [367, 162] width 338 height 20
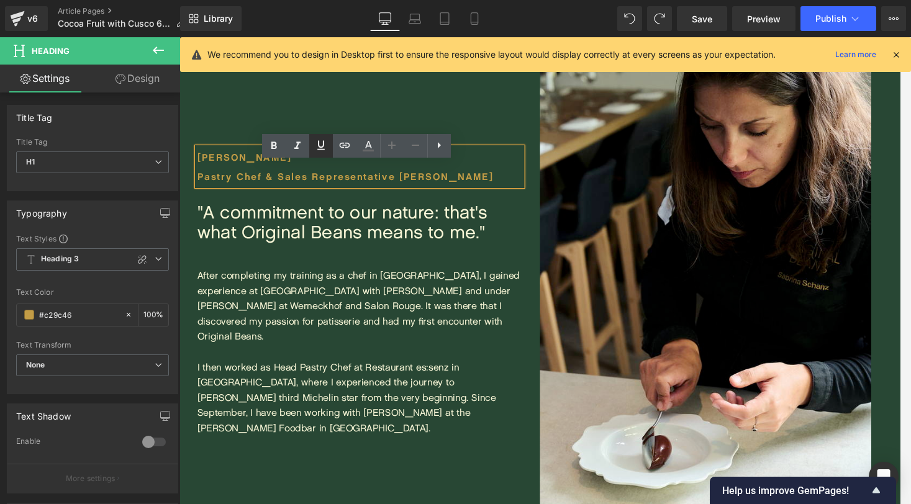
click at [310, 111] on div "[PERSON_NAME] Pastry Chef & Sales Representative DACH Heading "A commitment to …" at bounding box center [367, 302] width 376 height 565
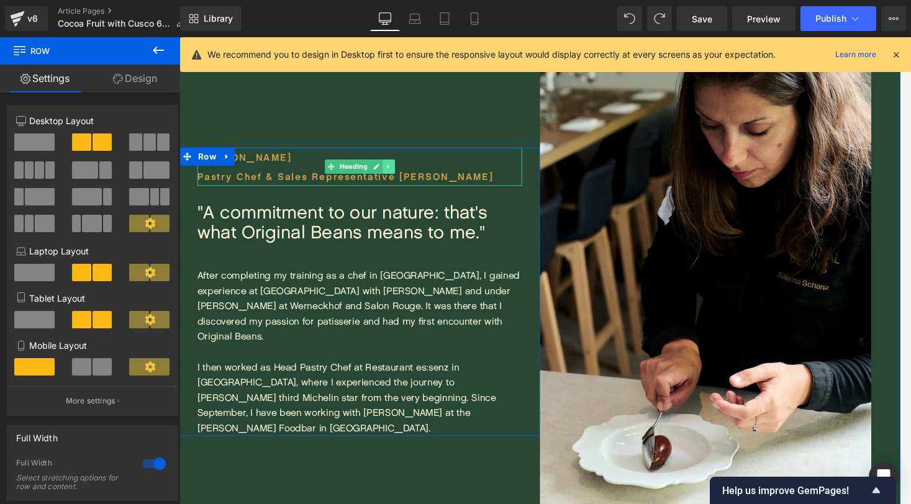
click at [399, 176] on icon at bounding box center [397, 171] width 7 height 7
click at [393, 175] on icon at bounding box center [390, 171] width 7 height 7
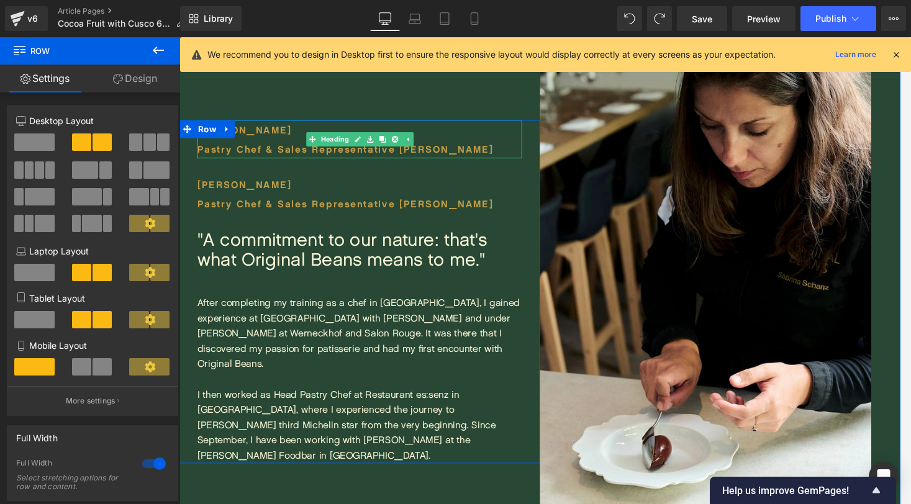
click at [291, 160] on h1 "[PERSON_NAME] Pastry Chef & Sales Representative [PERSON_NAME]" at bounding box center [367, 144] width 338 height 40
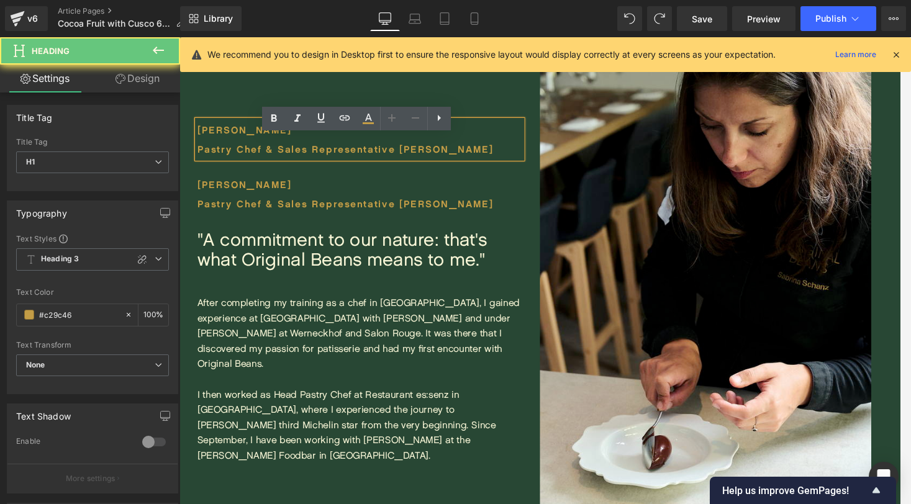
click at [304, 163] on h1 "[PERSON_NAME] Pastry Chef & Sales Representative [PERSON_NAME]" at bounding box center [367, 144] width 338 height 40
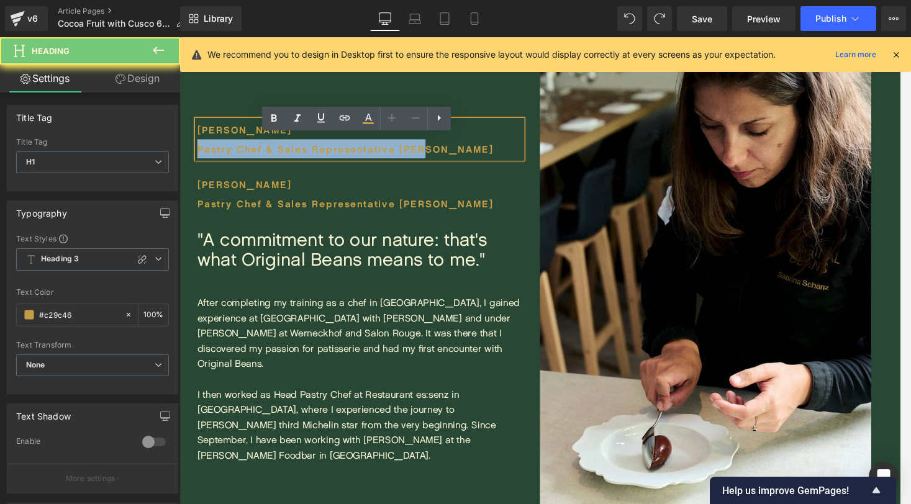
click at [304, 163] on h1 "[PERSON_NAME] Pastry Chef & Sales Representative [PERSON_NAME]" at bounding box center [367, 144] width 338 height 40
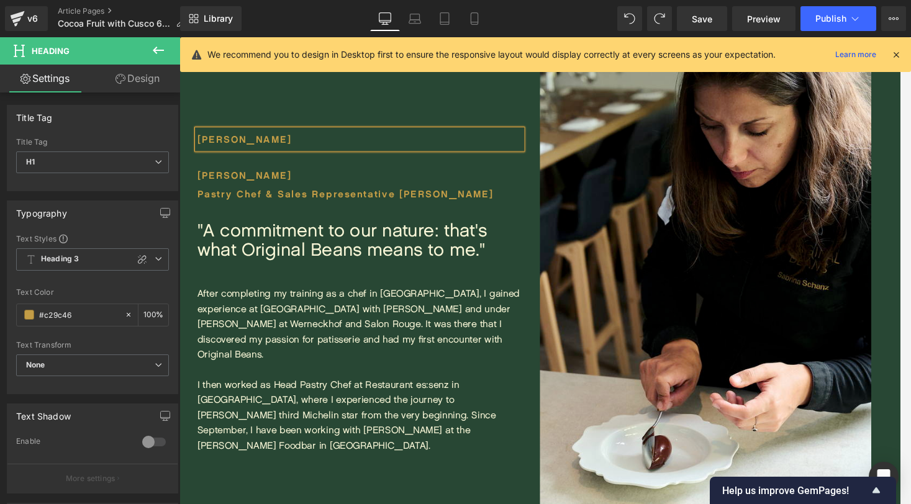
scroll to position [2289, 0]
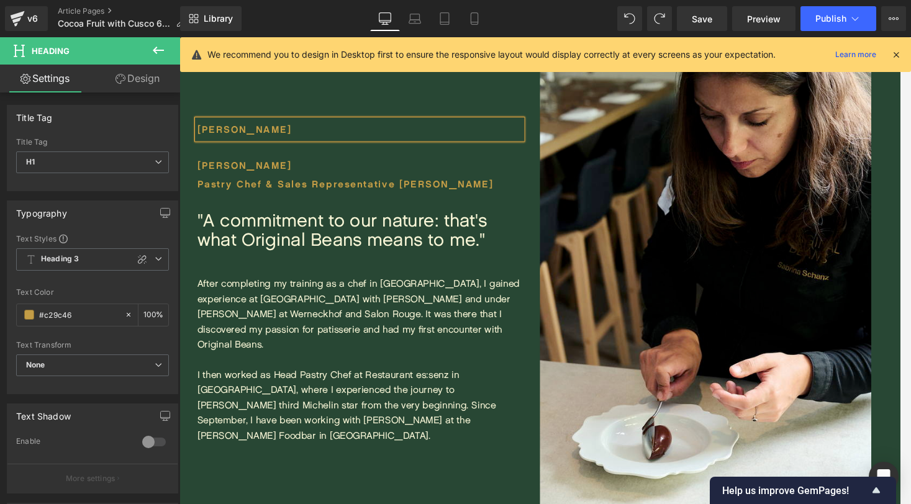
click at [310, 143] on h1 "[PERSON_NAME]" at bounding box center [367, 134] width 338 height 20
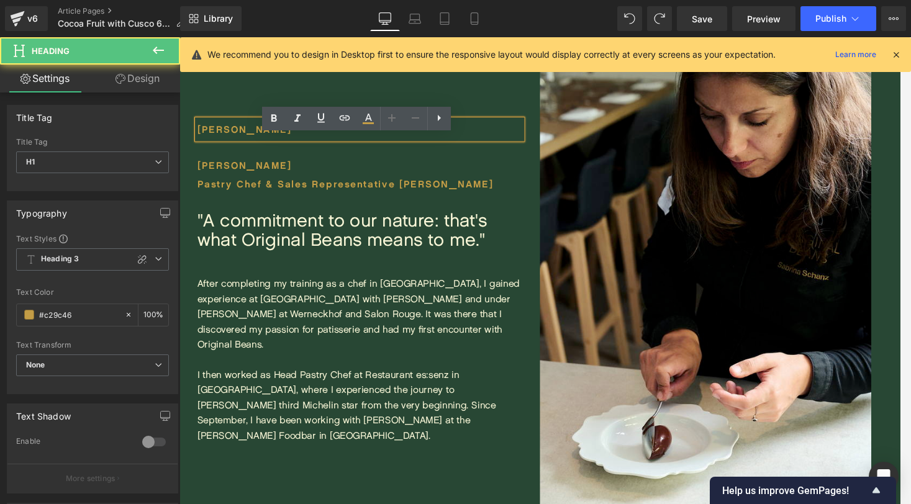
click at [310, 143] on h1 "[PERSON_NAME]" at bounding box center [367, 134] width 338 height 20
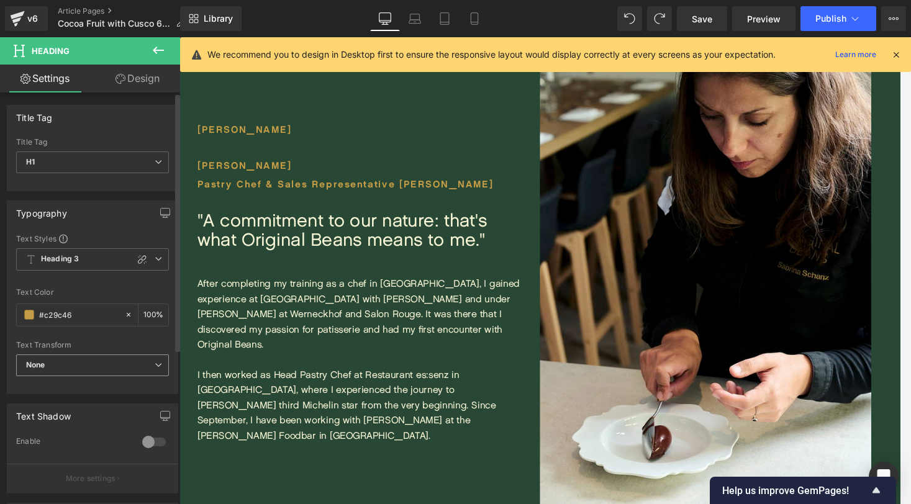
click at [76, 373] on span "None" at bounding box center [92, 366] width 153 height 22
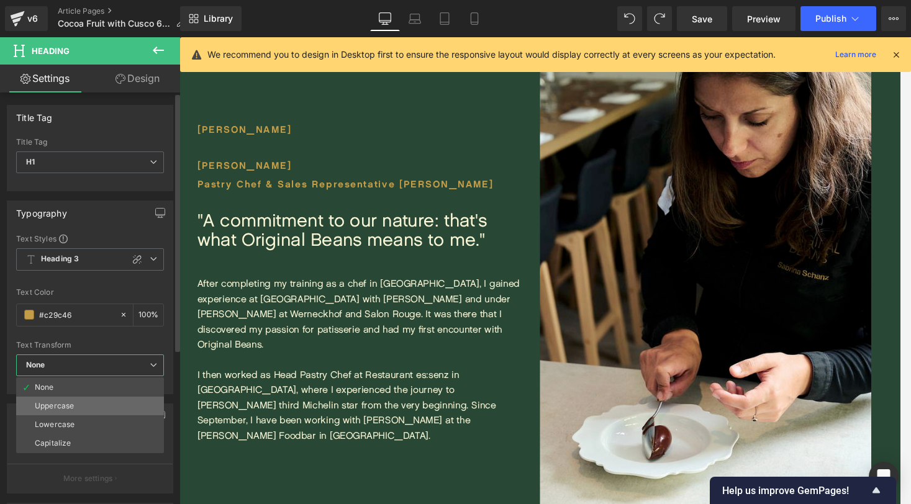
click at [79, 404] on li "Uppercase" at bounding box center [90, 406] width 148 height 19
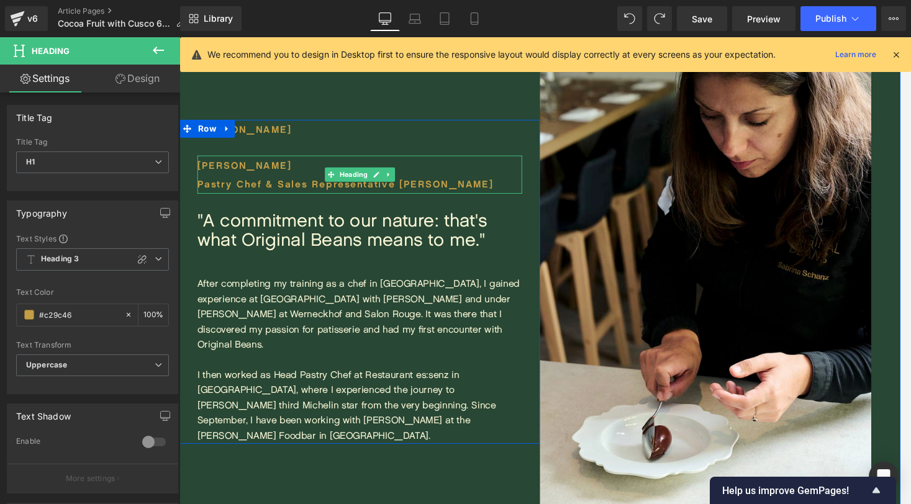
click at [304, 185] on h1 "[PERSON_NAME] Pastry Chef & Sales Representative [PERSON_NAME]" at bounding box center [367, 181] width 338 height 40
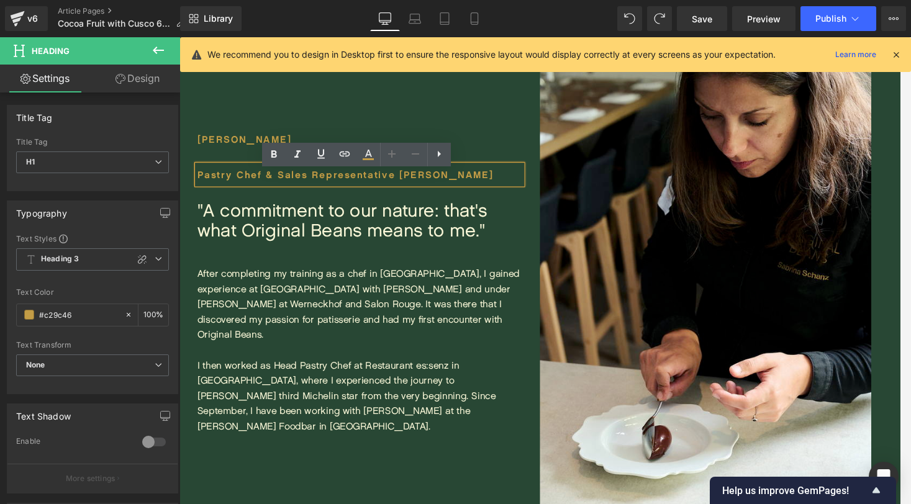
scroll to position [2299, 0]
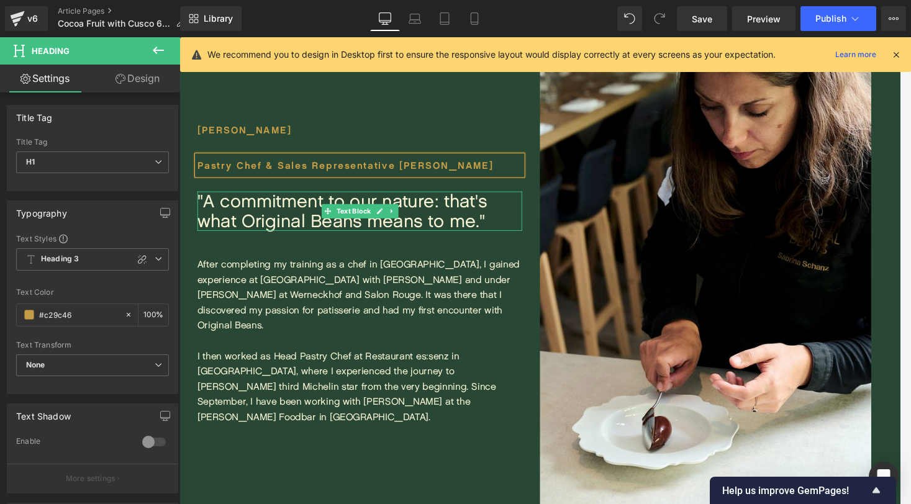
click at [507, 239] on div ""A commitment to our nature: that's what Original Beans means to me."" at bounding box center [367, 218] width 338 height 41
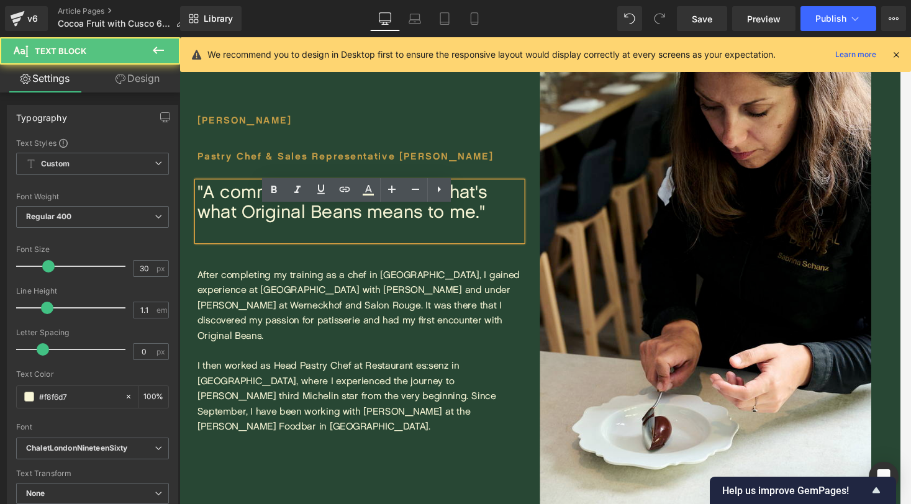
scroll to position [2289, 0]
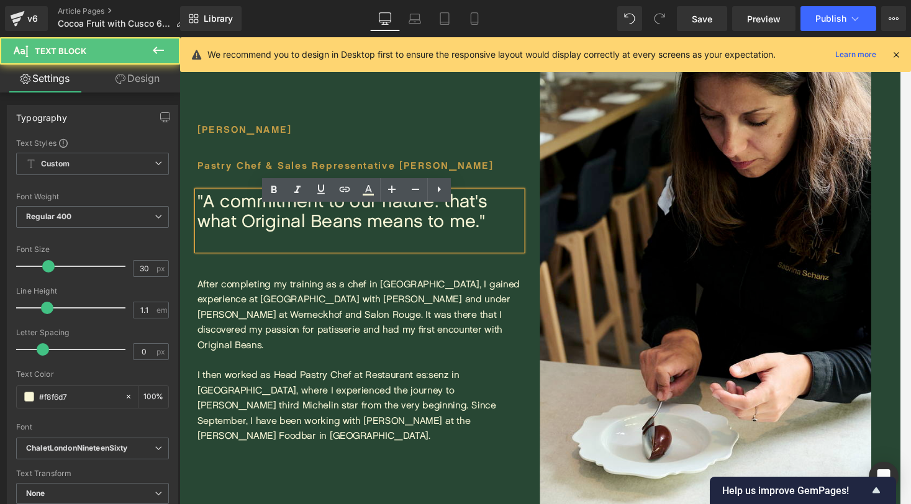
click at [499, 244] on div ""A commitment to our nature: that's what Original Beans means to me."" at bounding box center [367, 228] width 338 height 61
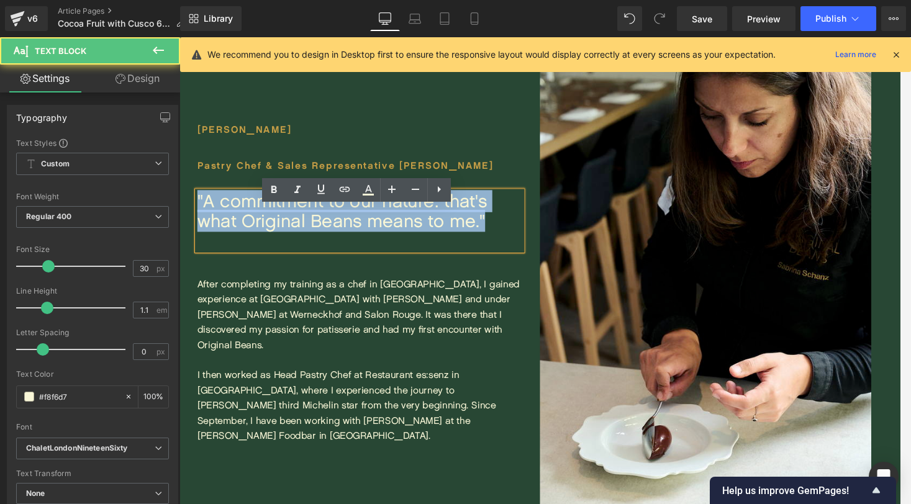
drag, startPoint x: 502, startPoint y: 248, endPoint x: 191, endPoint y: 230, distance: 311.6
click at [191, 230] on div "[PERSON_NAME] Heading Pastry Chef & Sales Representative DACH Heading "A commit…" at bounding box center [367, 293] width 376 height 338
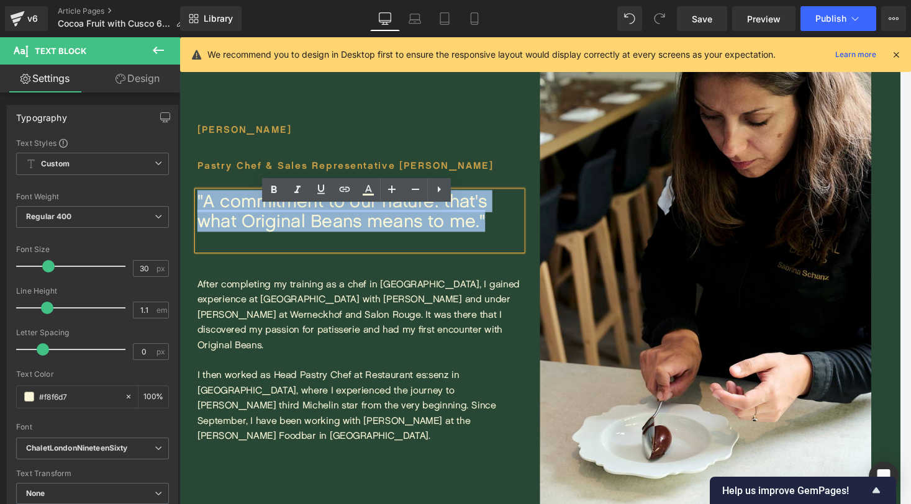
click at [292, 171] on div "[PERSON_NAME] Heading Pastry Chef & Sales Representative DACH Heading "A commit…" at bounding box center [367, 293] width 376 height 338
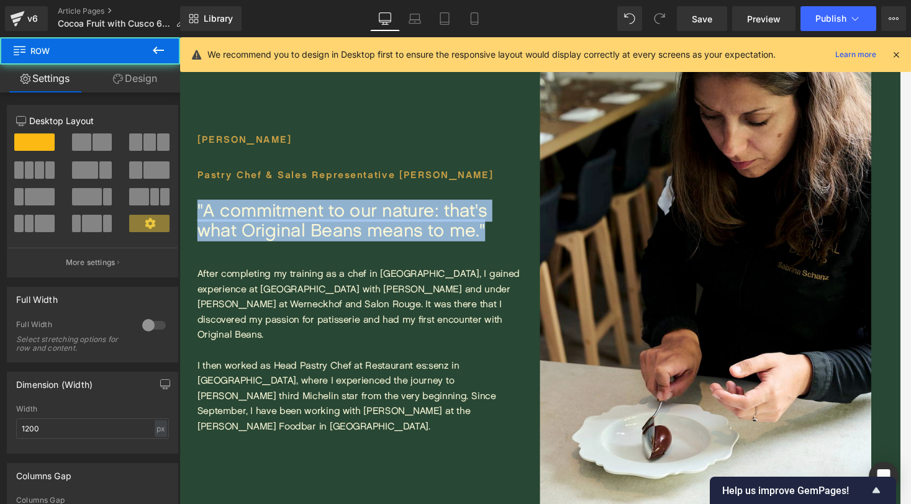
scroll to position [2299, 0]
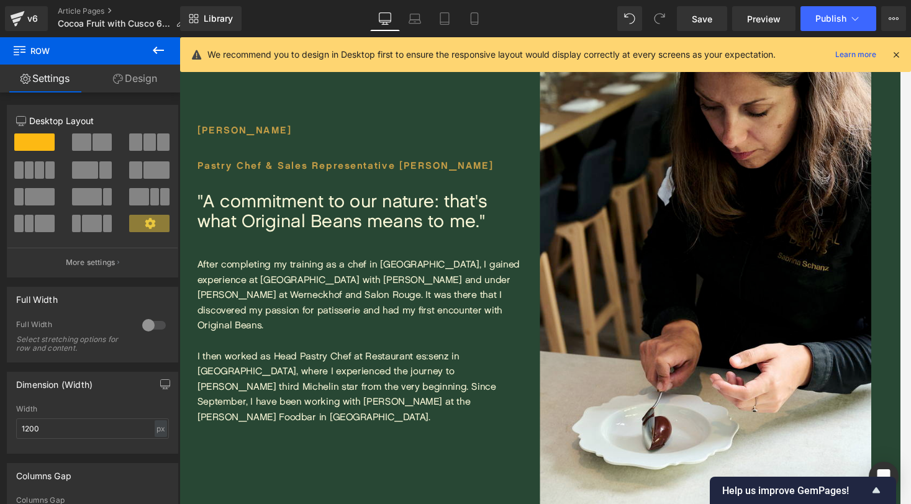
click at [377, 239] on div ""A commitment to our nature: that's what Original Beans means to me."" at bounding box center [367, 218] width 338 height 41
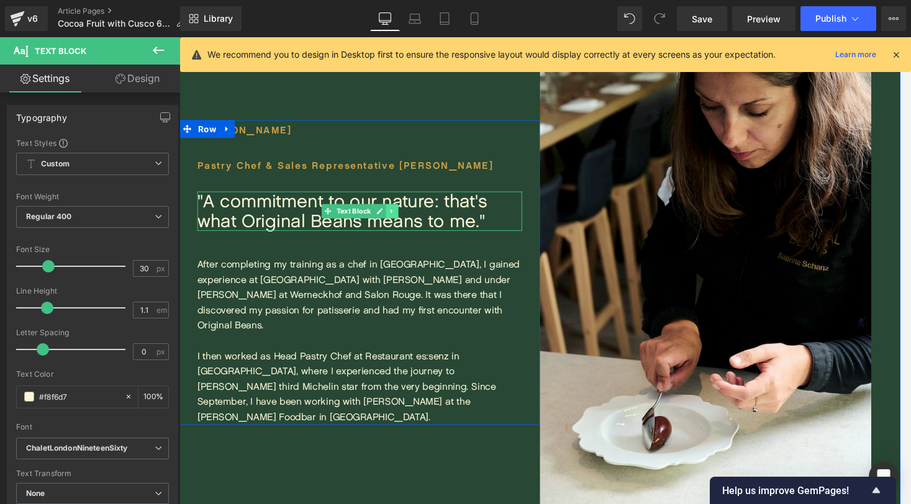
click at [405, 226] on link at bounding box center [400, 218] width 13 height 15
click at [409, 222] on icon at bounding box center [407, 218] width 7 height 7
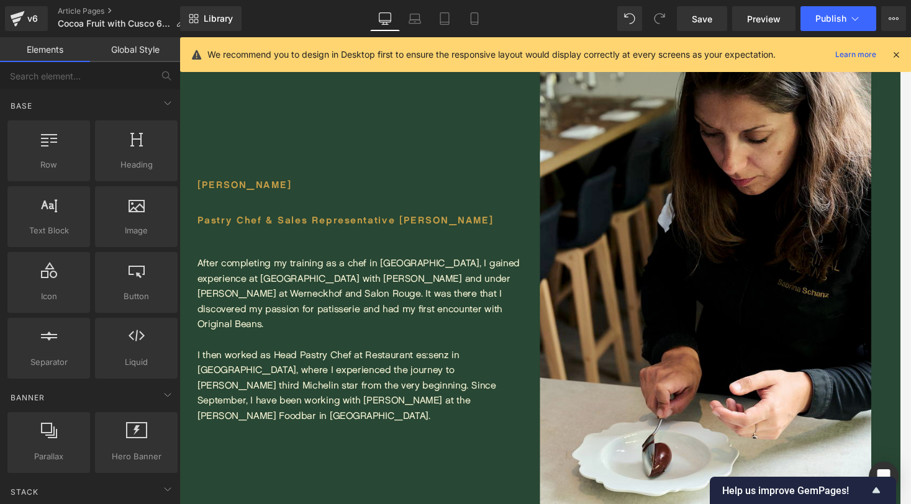
scroll to position [2252, 0]
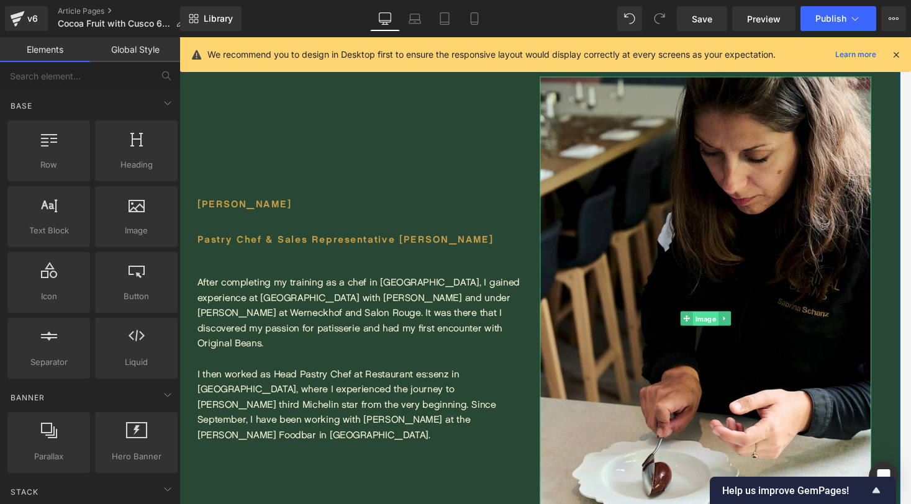
click at [719, 327] on span "Image" at bounding box center [728, 331] width 27 height 15
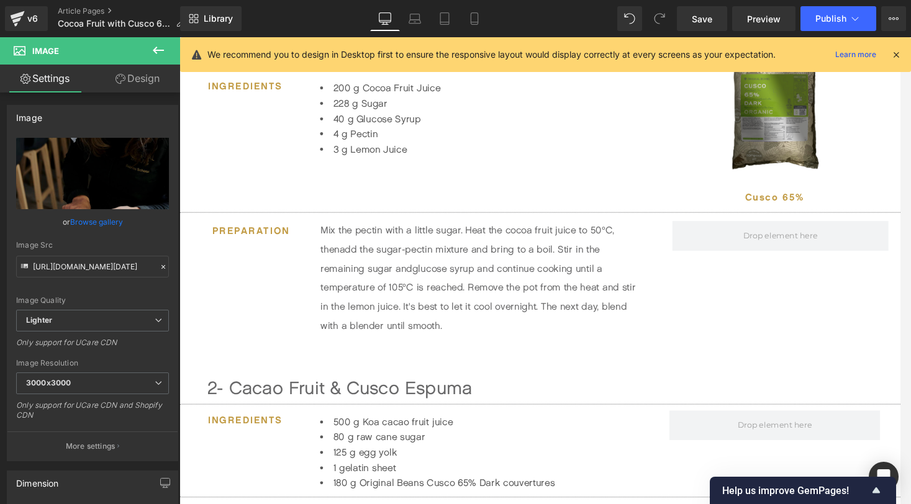
scroll to position [226, 0]
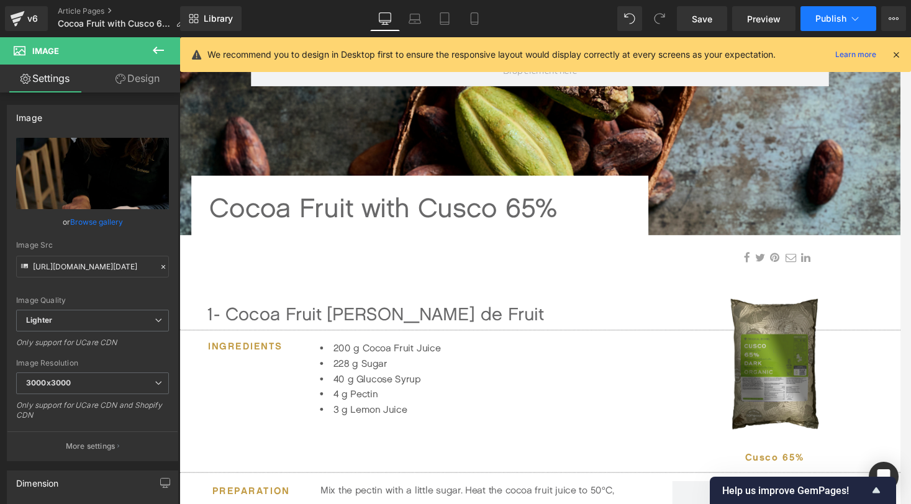
click at [854, 18] on icon at bounding box center [855, 18] width 12 height 12
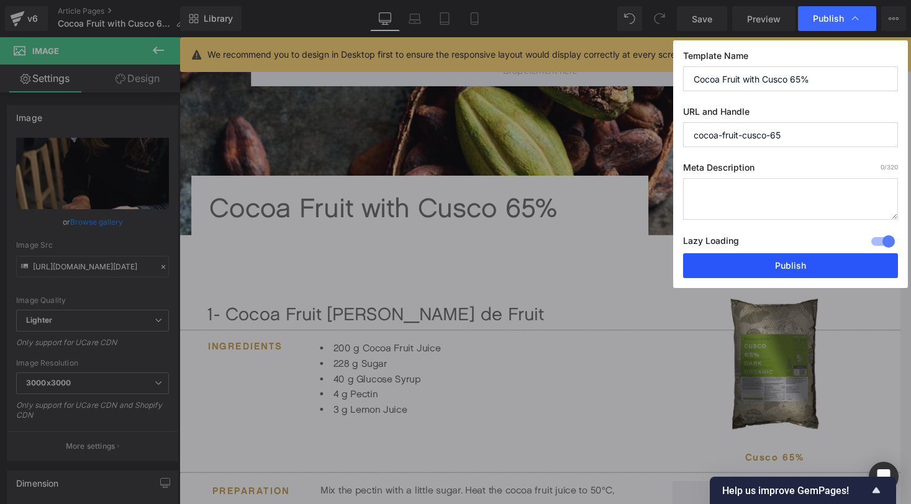
click at [792, 268] on button "Publish" at bounding box center [790, 265] width 215 height 25
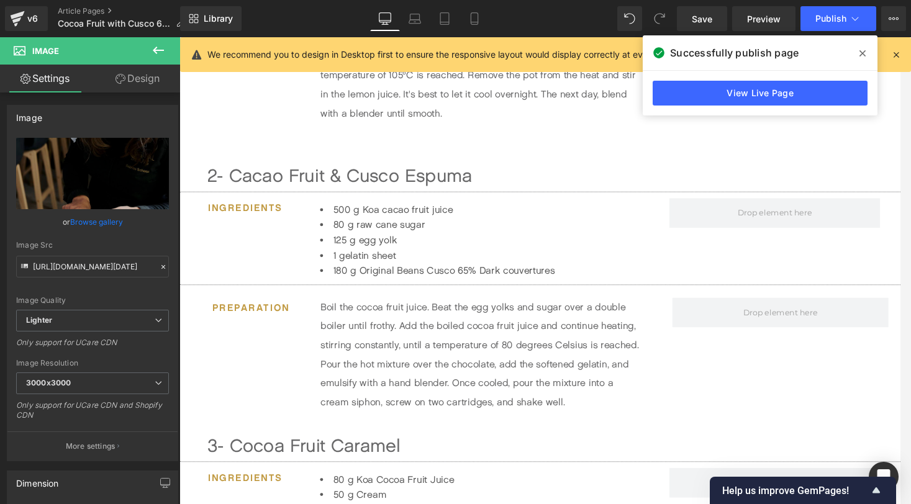
scroll to position [699, 0]
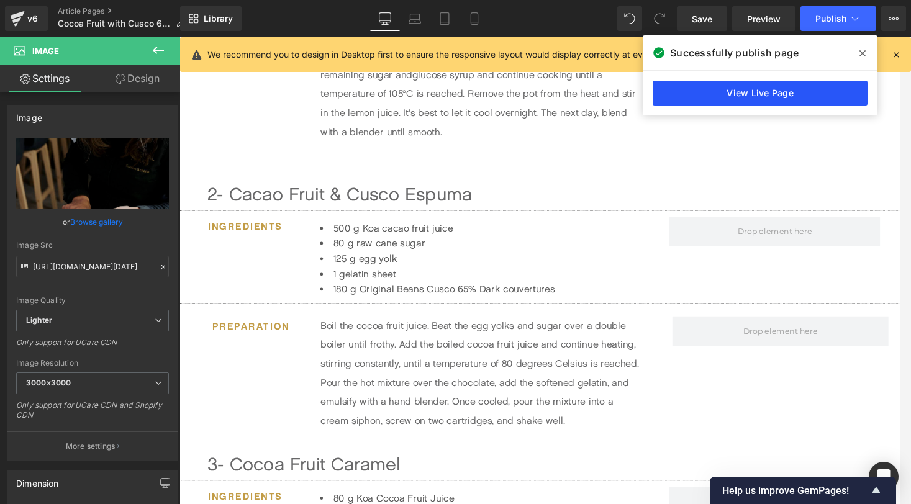
click at [766, 96] on link "View Live Page" at bounding box center [760, 93] width 215 height 25
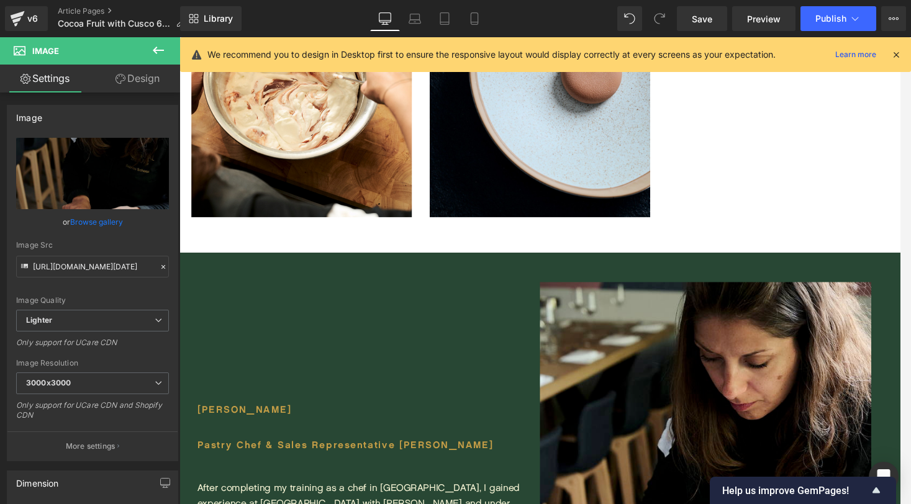
scroll to position [2187, 0]
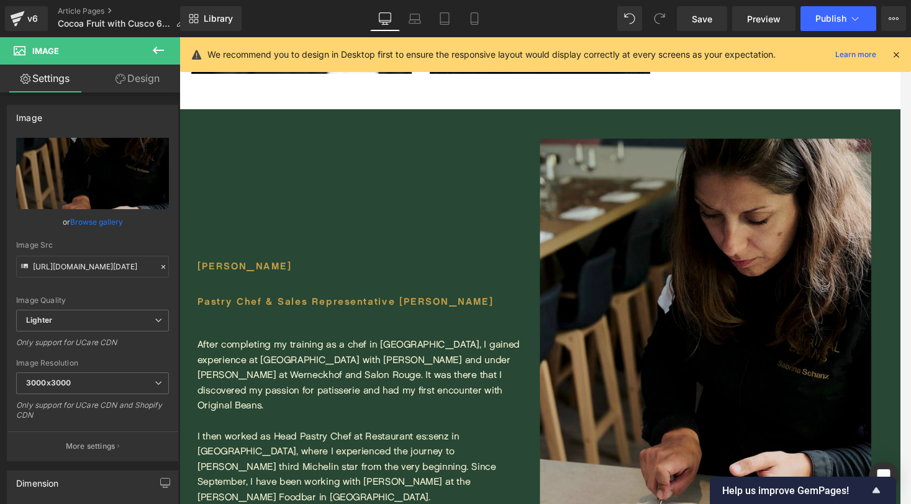
click at [735, 379] on img at bounding box center [727, 395] width 345 height 504
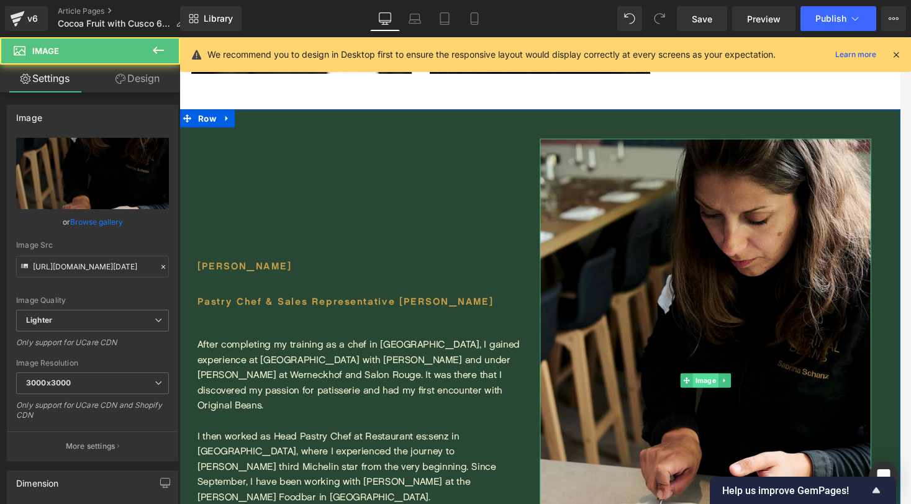
click at [726, 397] on span "Image" at bounding box center [728, 394] width 27 height 15
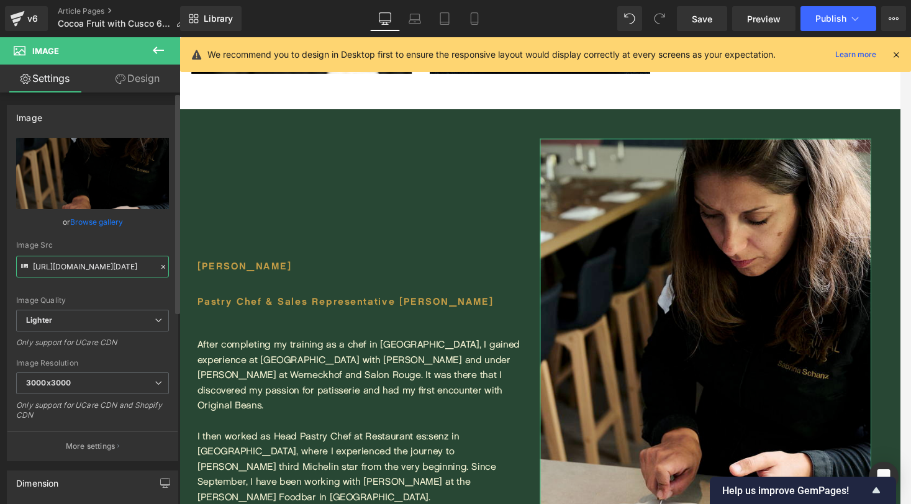
click at [103, 266] on input "[URL][DOMAIN_NAME][DATE]" at bounding box center [92, 267] width 153 height 22
paste input "[DOMAIN_NAME][URL][PERSON_NAME]"
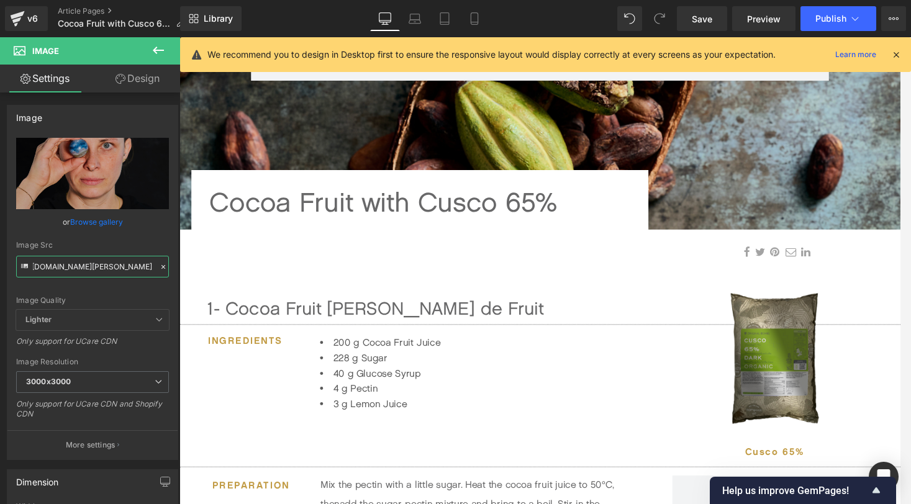
scroll to position [99, 0]
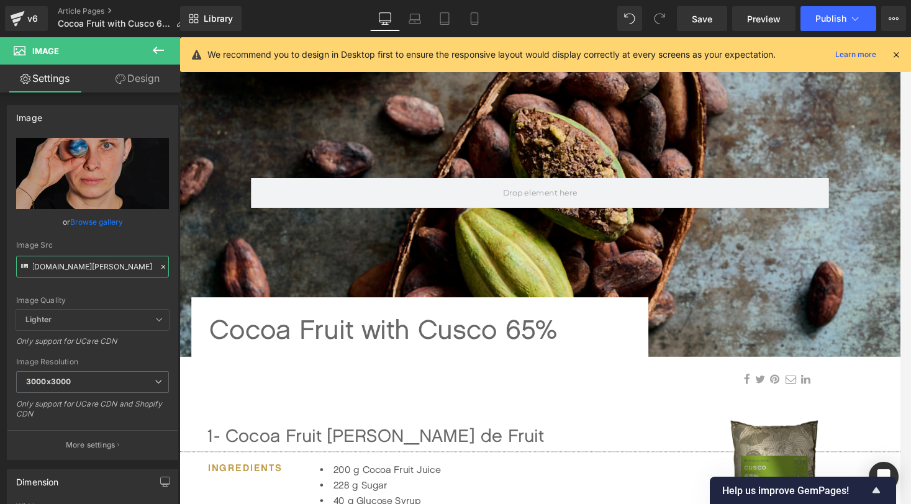
type input "[URL][DOMAIN_NAME][PERSON_NAME]"
click at [849, 20] on icon at bounding box center [855, 18] width 12 height 12
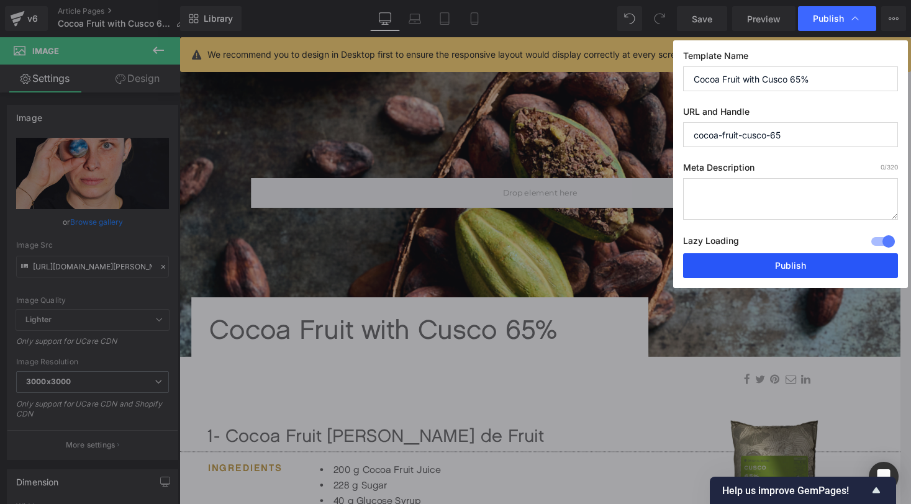
click at [778, 266] on button "Publish" at bounding box center [790, 265] width 215 height 25
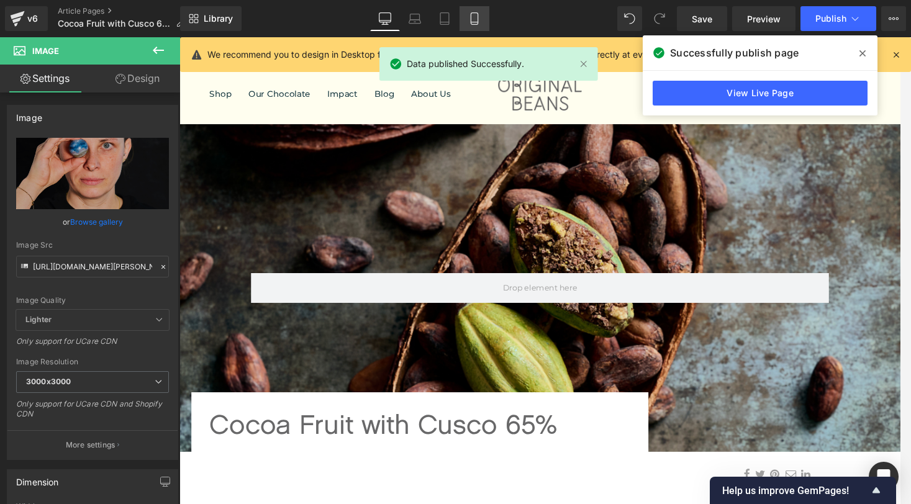
click at [478, 22] on icon at bounding box center [474, 19] width 7 height 12
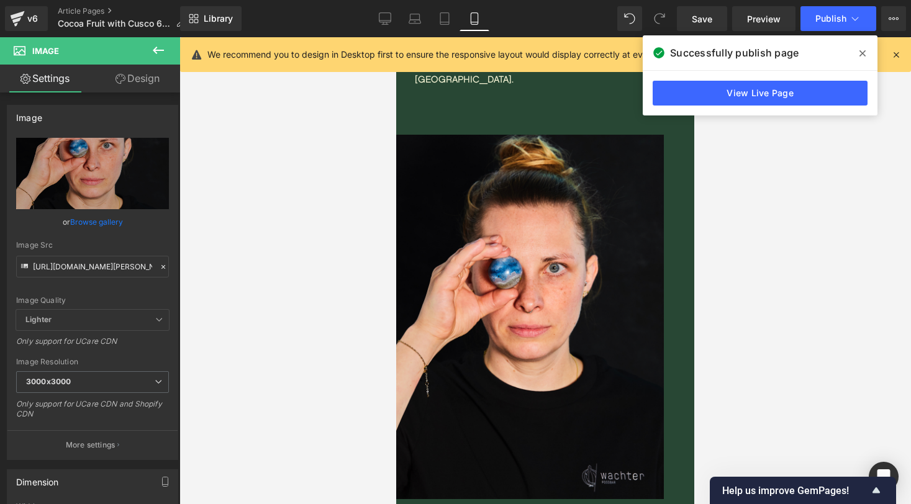
scroll to position [3801, 0]
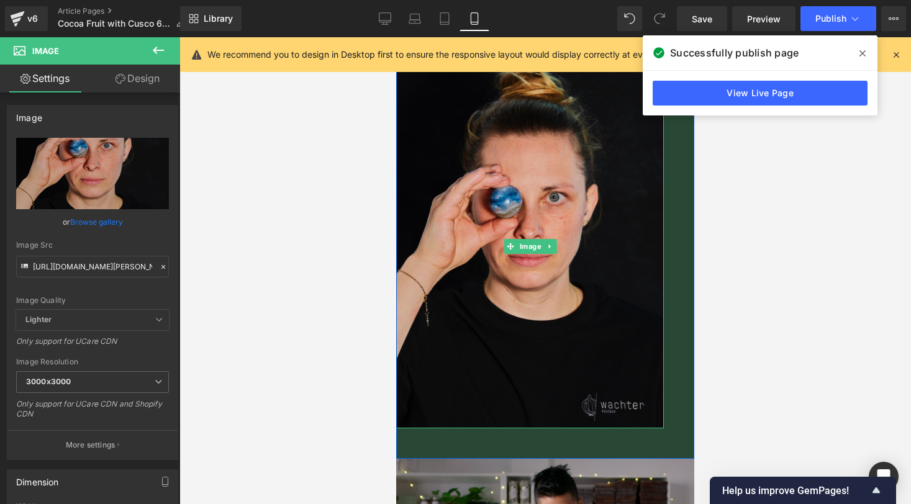
click at [638, 227] on img at bounding box center [530, 246] width 268 height 365
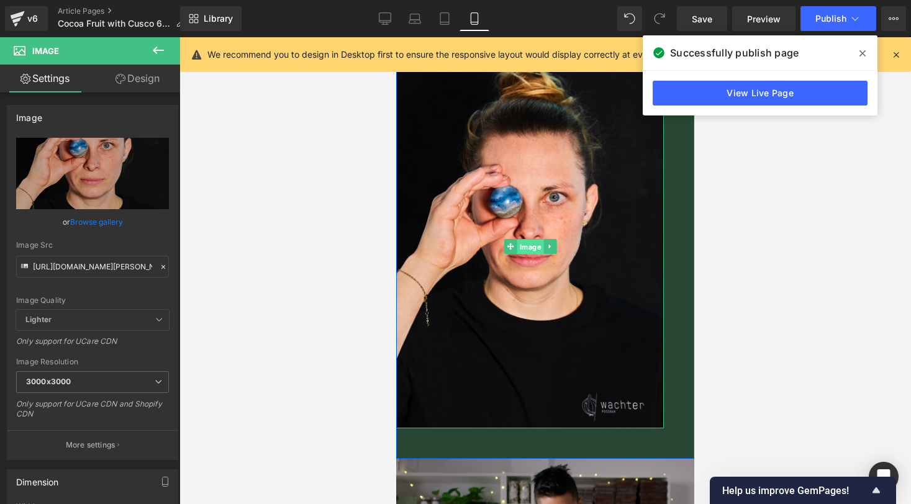
click at [532, 239] on span "Image" at bounding box center [530, 246] width 27 height 15
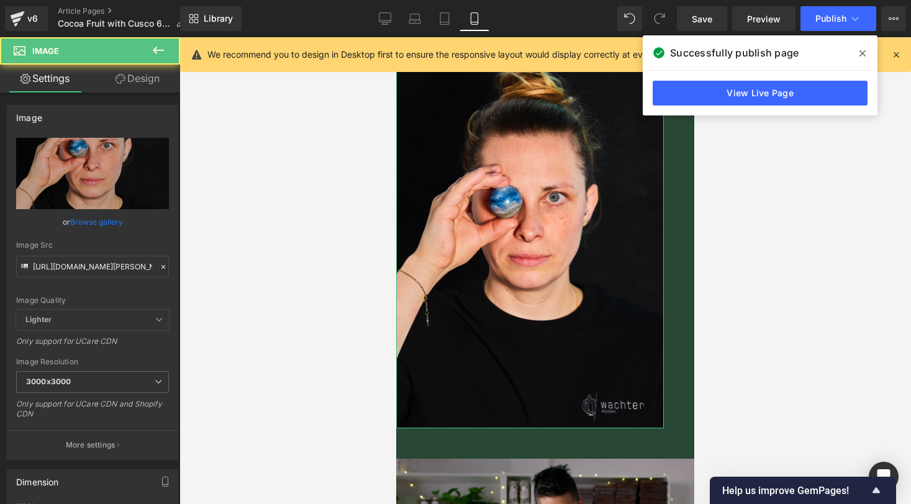
click at [135, 92] on link "Design" at bounding box center [138, 79] width 90 height 28
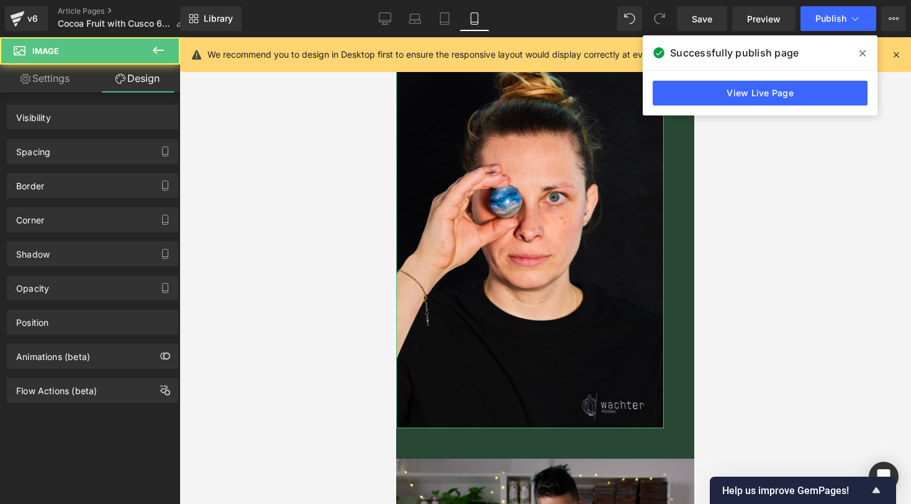
click at [135, 75] on link "Design" at bounding box center [138, 79] width 90 height 28
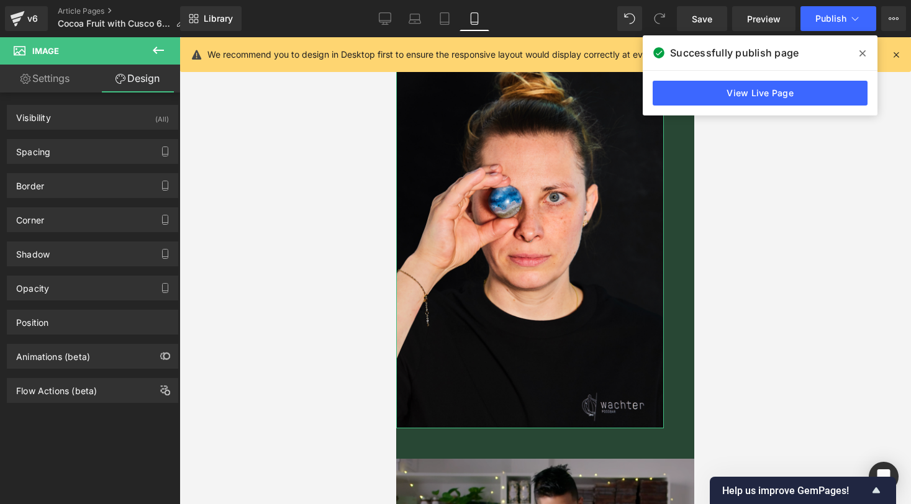
type input "L"
type input "0"
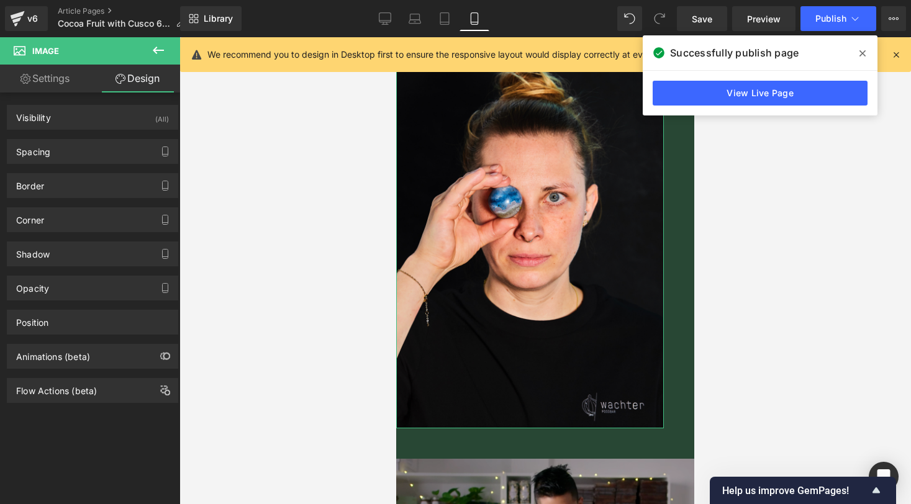
type input "0"
click at [97, 148] on div "Spacing" at bounding box center [92, 152] width 170 height 24
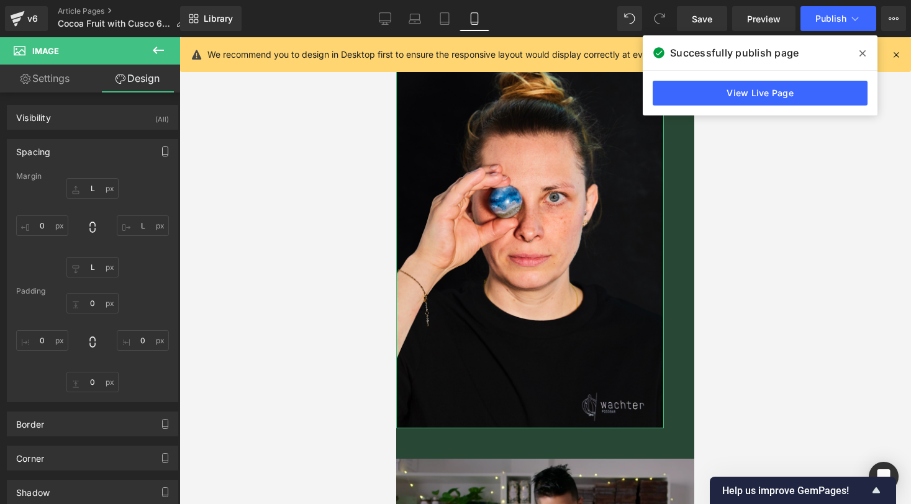
click at [165, 152] on icon "button" at bounding box center [165, 152] width 10 height 10
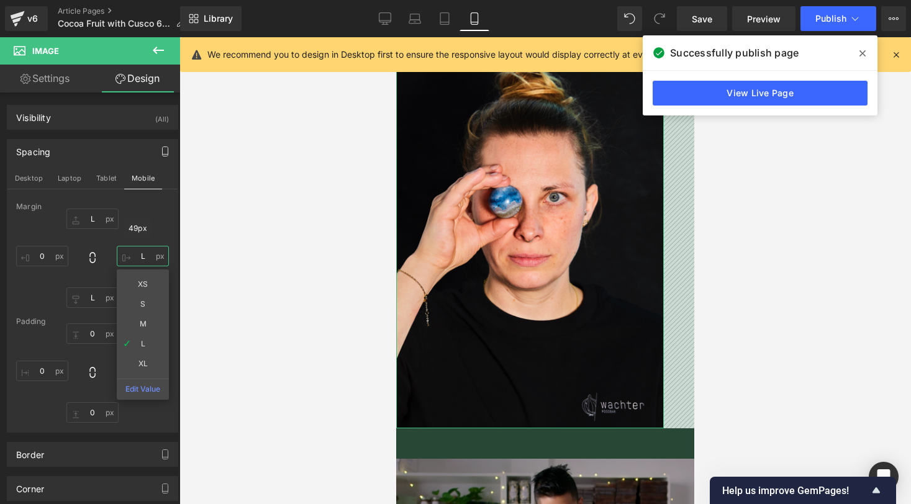
click at [143, 256] on input "L" at bounding box center [143, 256] width 52 height 20
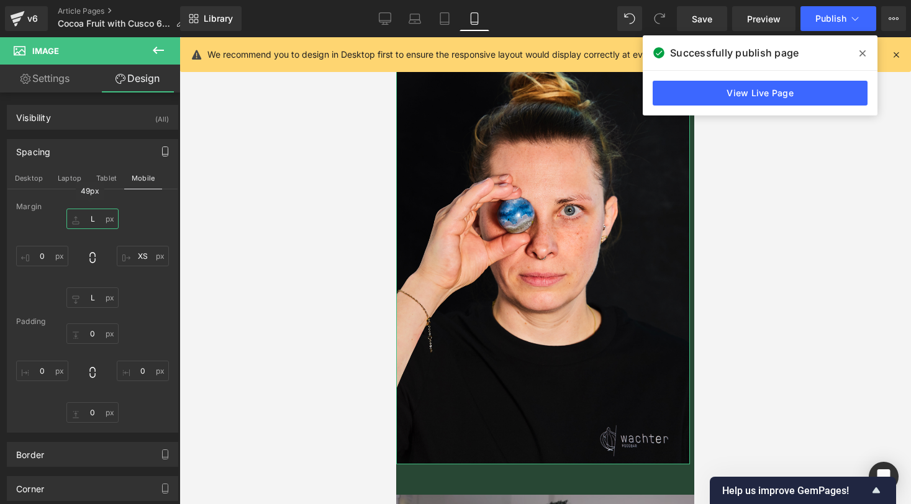
click at [97, 214] on input "L" at bounding box center [92, 219] width 52 height 20
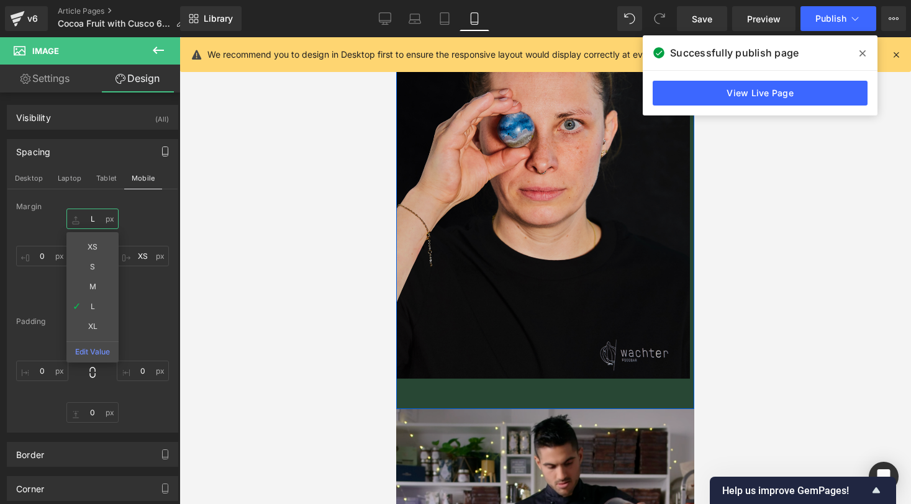
scroll to position [3923, 0]
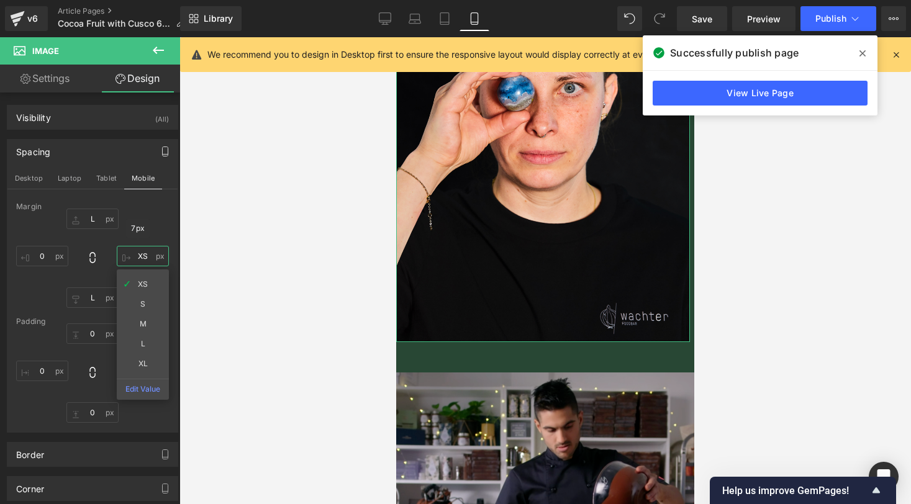
click at [138, 253] on input "XS" at bounding box center [143, 256] width 52 height 20
click at [146, 253] on input "XS" at bounding box center [143, 256] width 52 height 20
type input "X"
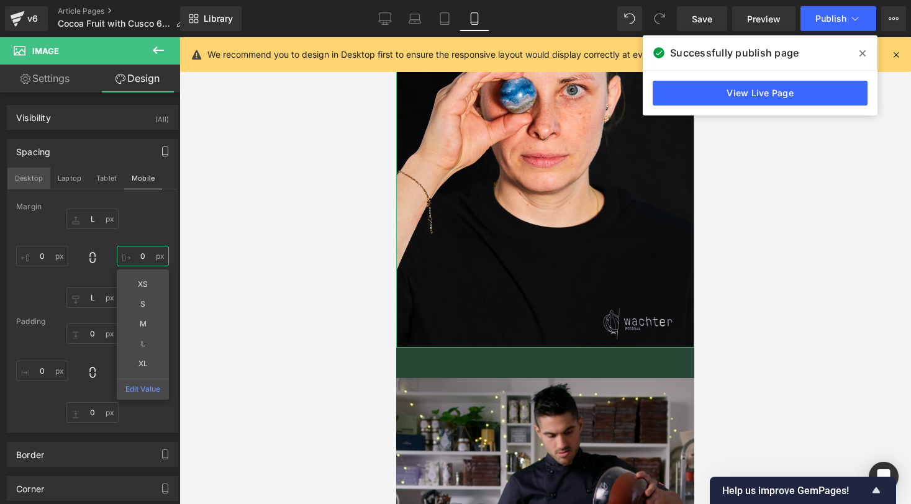
type input "0"
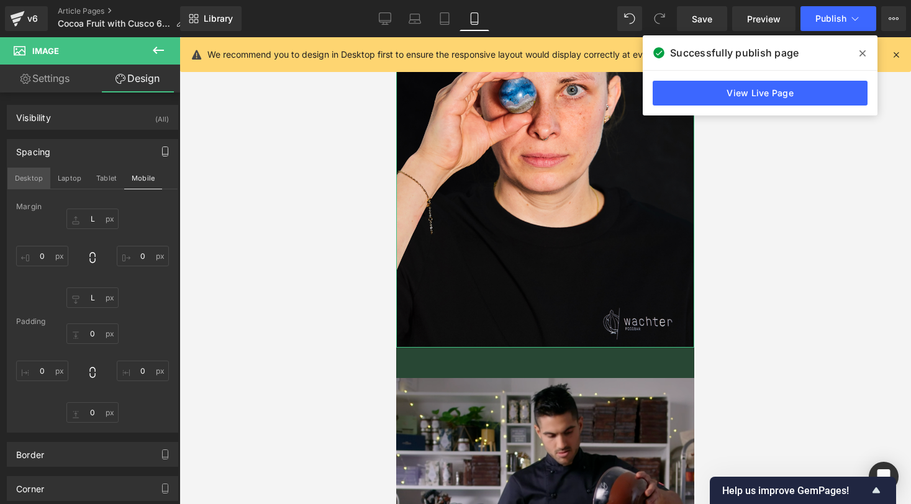
click at [23, 182] on button "Desktop" at bounding box center [28, 178] width 43 height 21
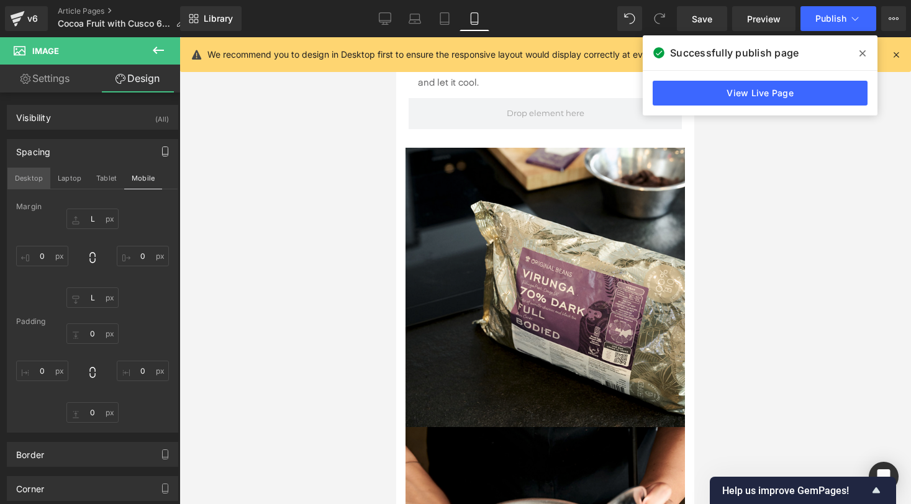
type input "L"
type input "0"
type input "L"
type input "0"
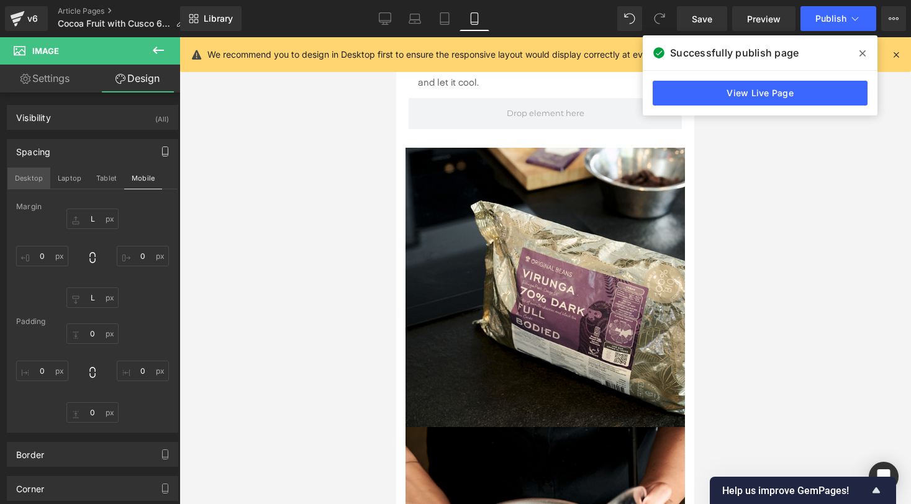
type input "0"
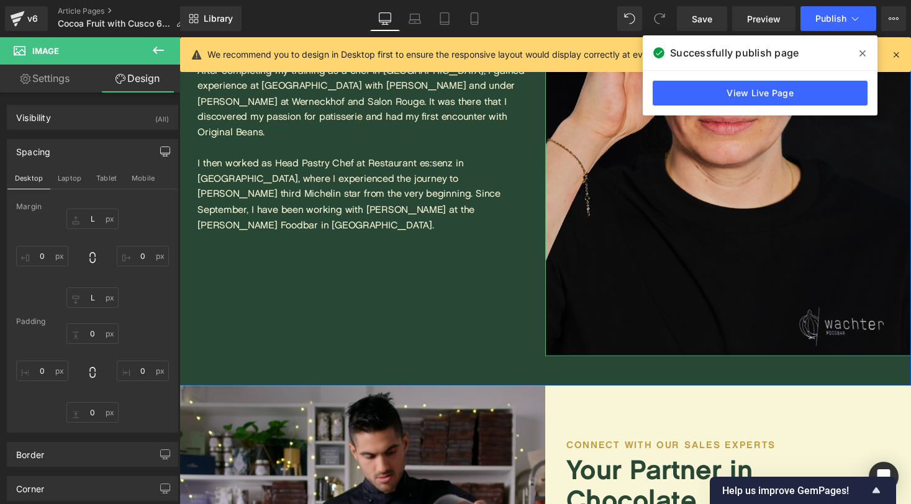
scroll to position [2483, 0]
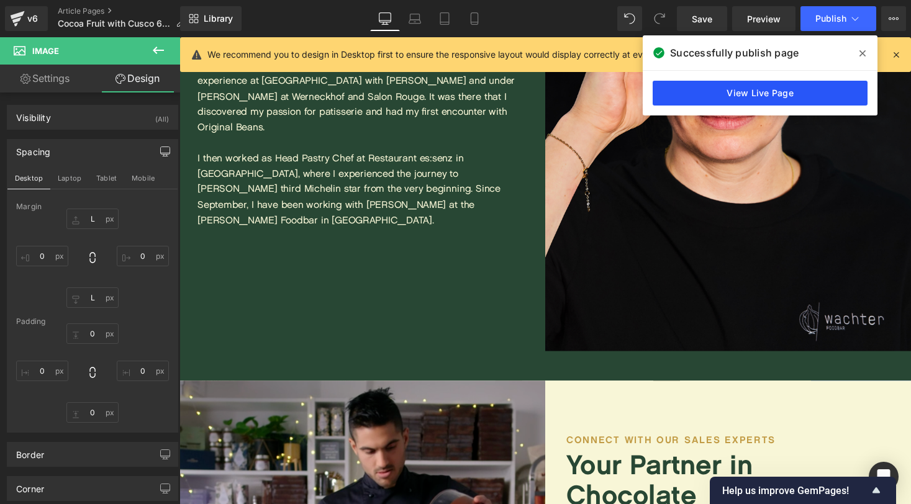
click at [804, 87] on link "View Live Page" at bounding box center [760, 93] width 215 height 25
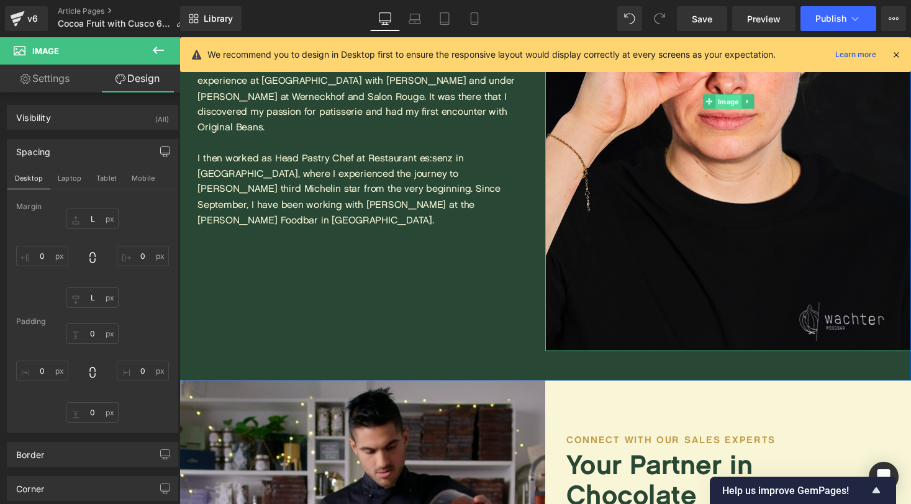
click at [744, 103] on span "Image" at bounding box center [743, 103] width 27 height 15
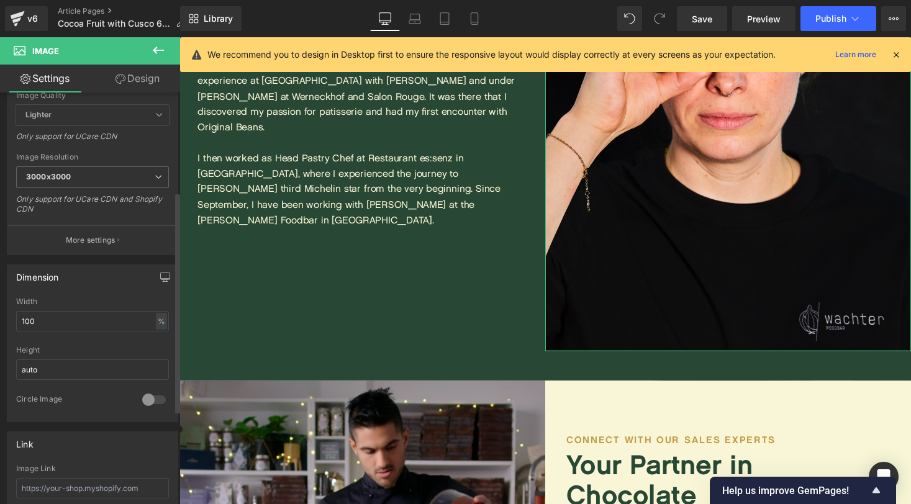
scroll to position [240, 0]
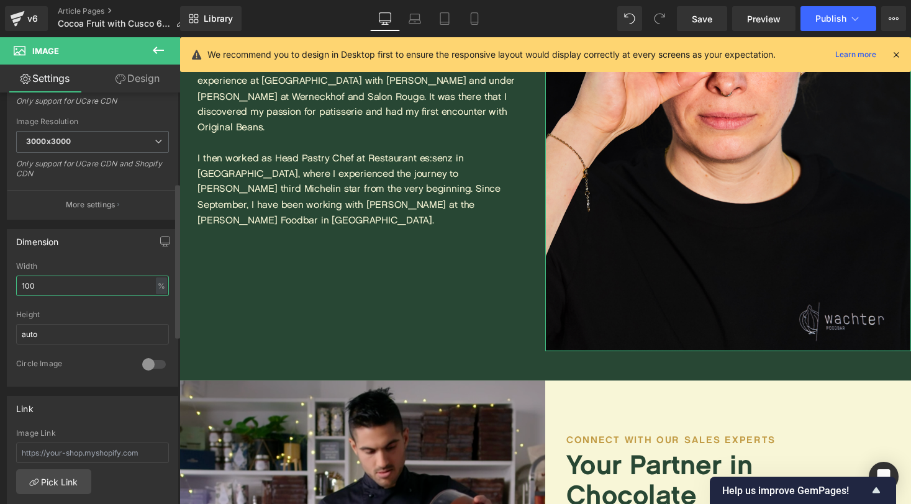
click at [61, 286] on input "100" at bounding box center [92, 286] width 153 height 20
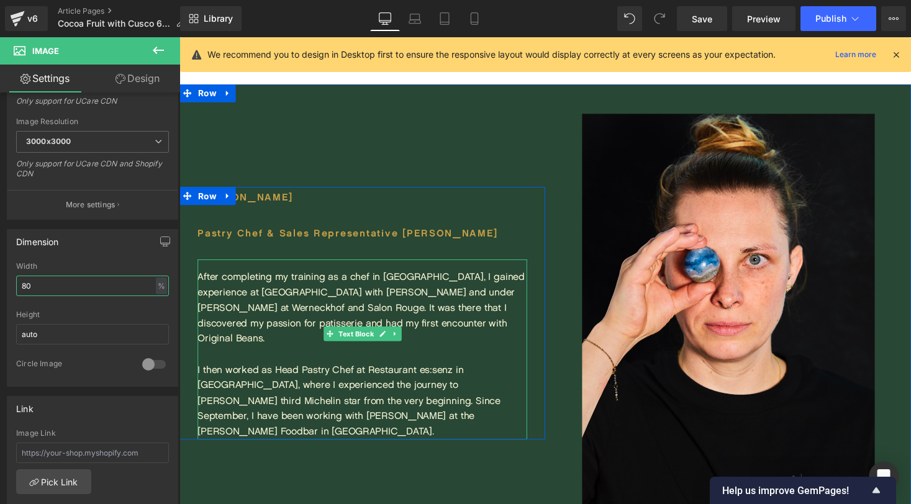
scroll to position [2150, 0]
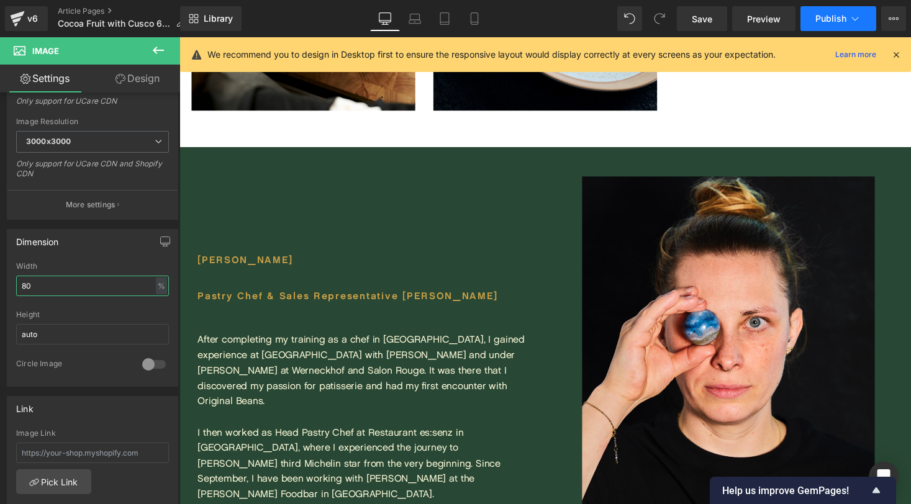
type input "80"
click at [862, 17] on button "Publish" at bounding box center [838, 18] width 76 height 25
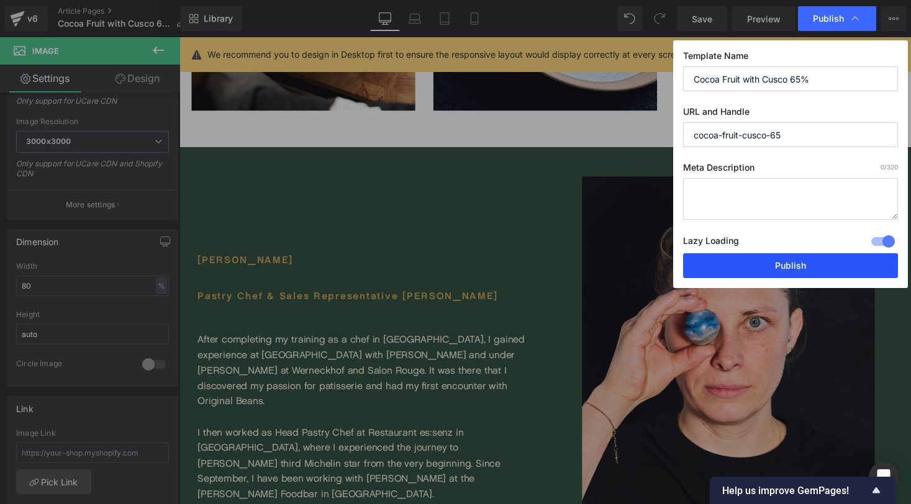
click at [802, 263] on button "Publish" at bounding box center [790, 265] width 215 height 25
